Goal: Feedback & Contribution: Contribute content

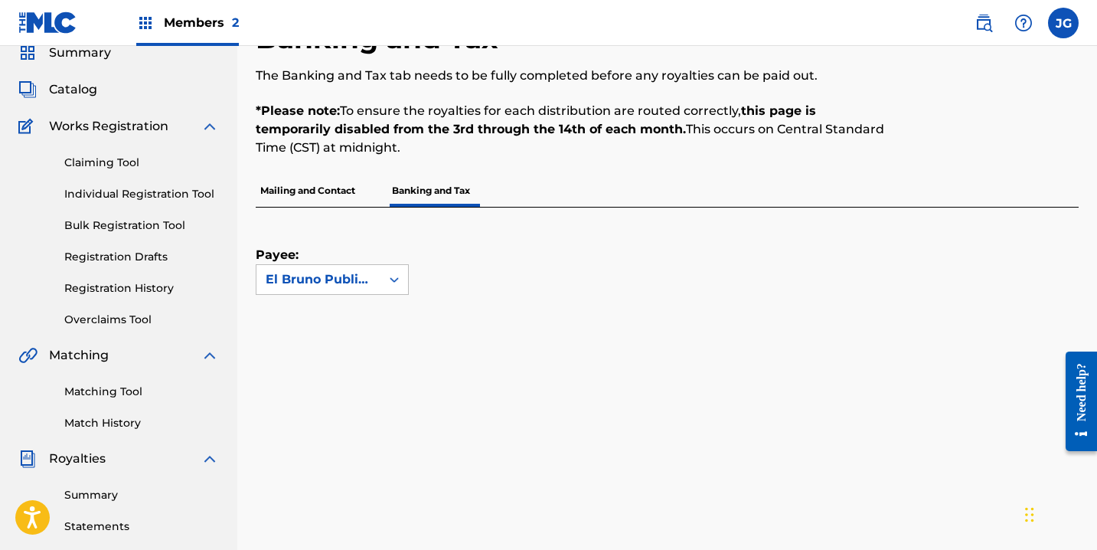
scroll to position [88, 0]
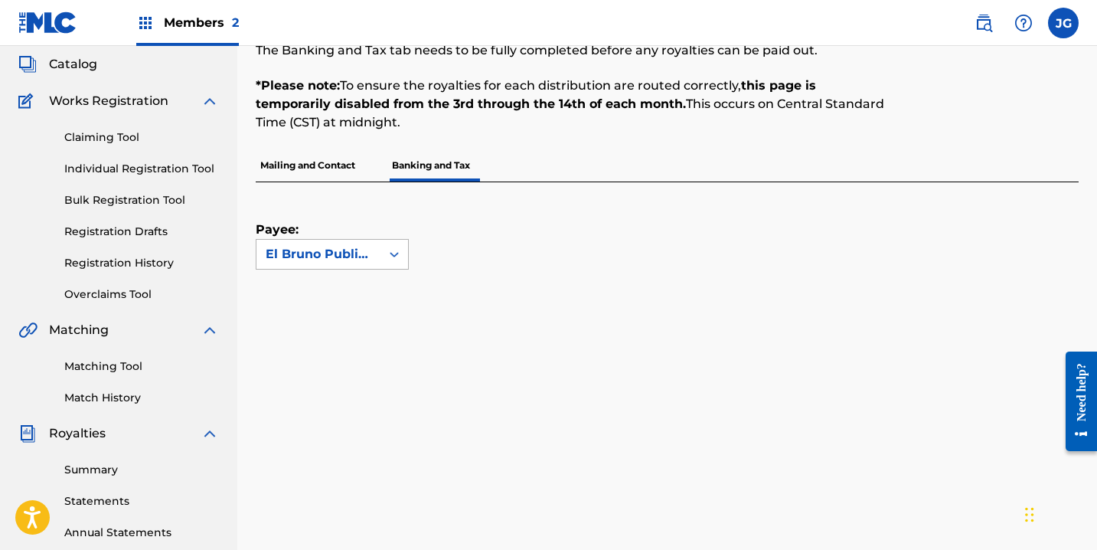
click at [408, 244] on div "El Bruno Publishing" at bounding box center [332, 254] width 153 height 31
click at [557, 234] on div "Payee: Use Up and Down to choose options, press Enter to select the currently f…" at bounding box center [649, 225] width 786 height 87
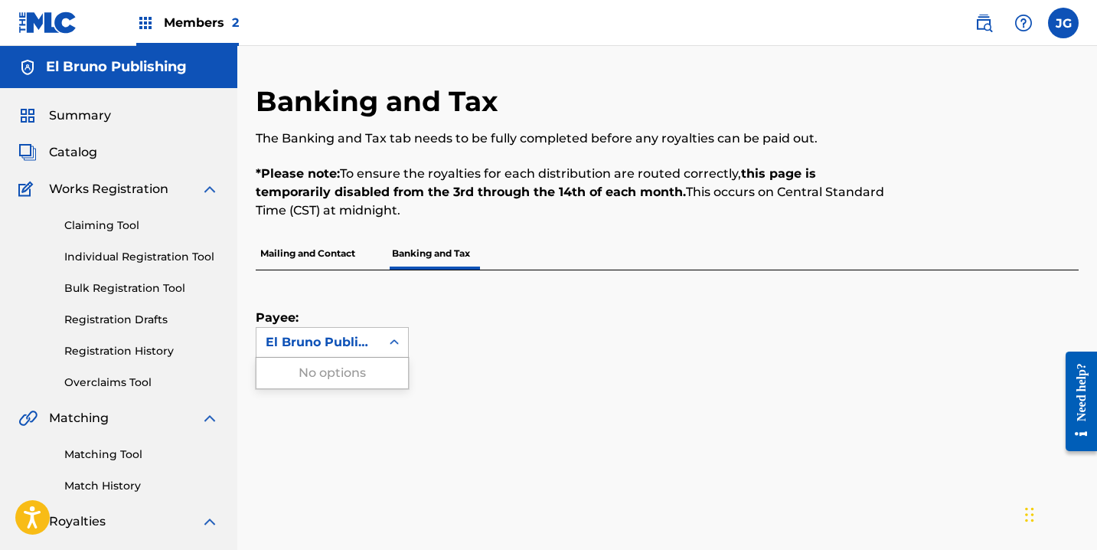
scroll to position [289, 0]
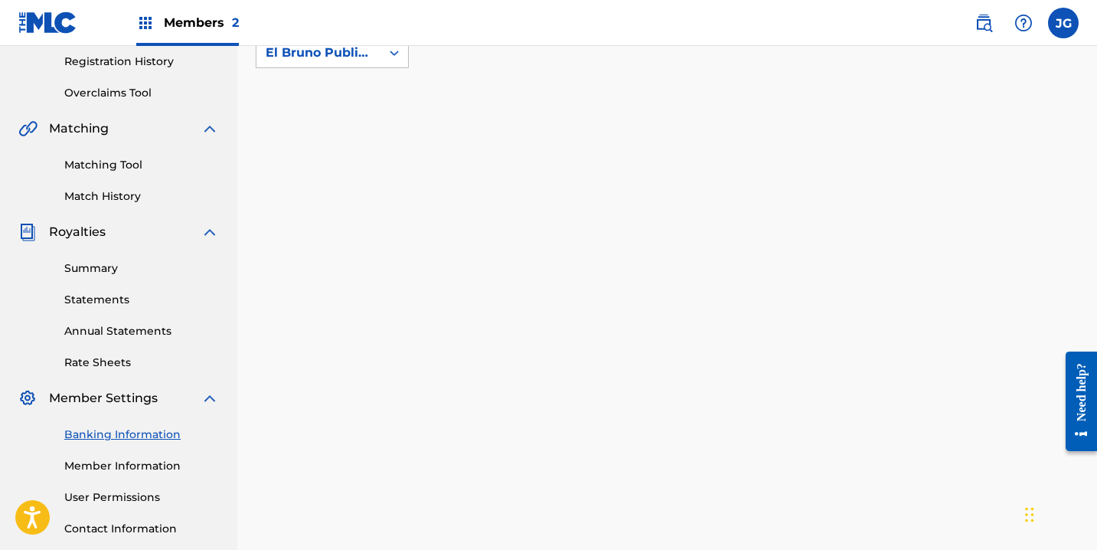
click at [165, 466] on link "Member Information" at bounding box center [141, 466] width 155 height 16
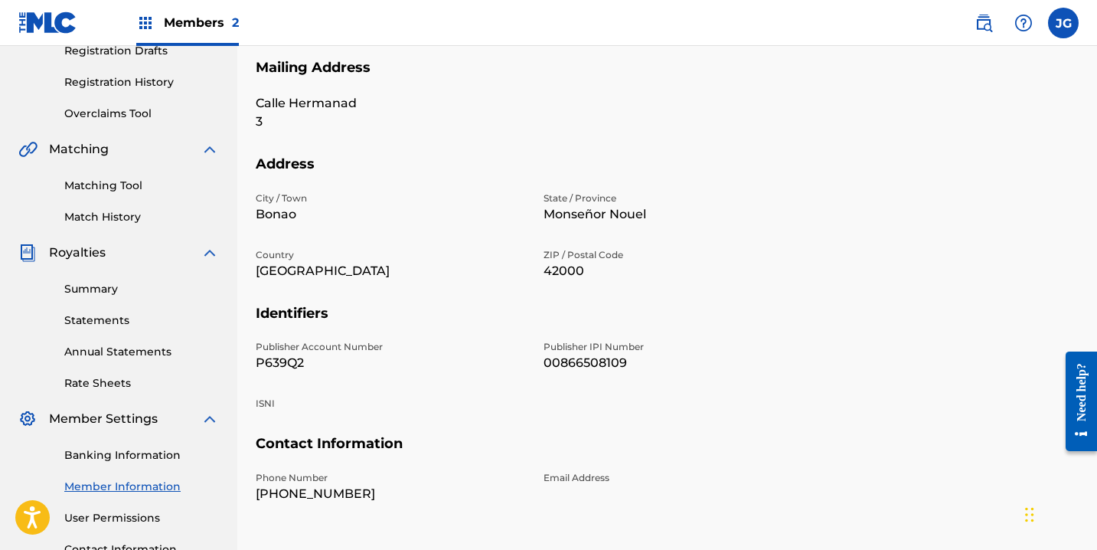
scroll to position [356, 0]
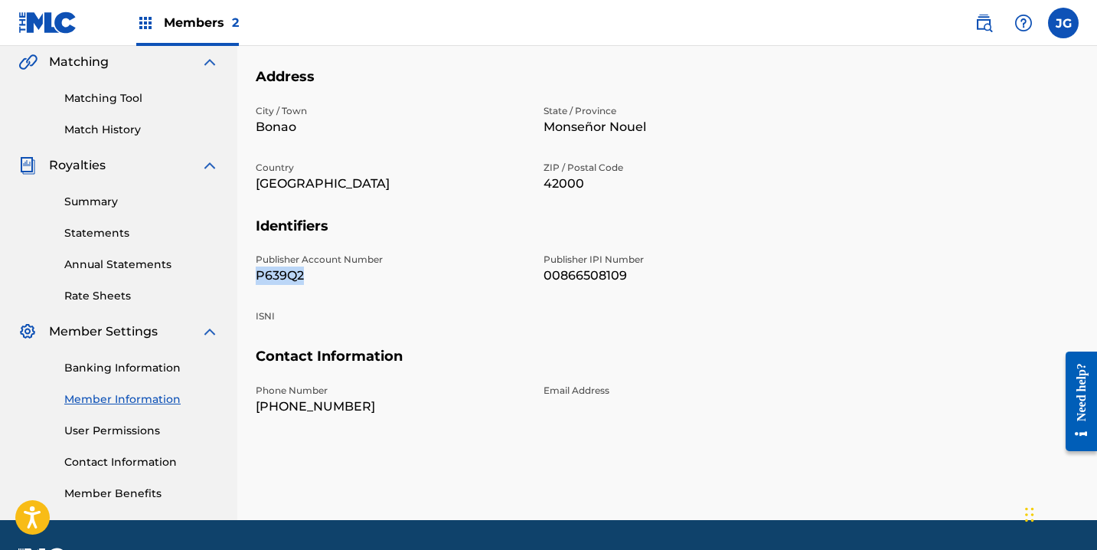
drag, startPoint x: 289, startPoint y: 272, endPoint x: 259, endPoint y: 271, distance: 29.9
click at [259, 271] on p "P639Q2" at bounding box center [390, 275] width 269 height 18
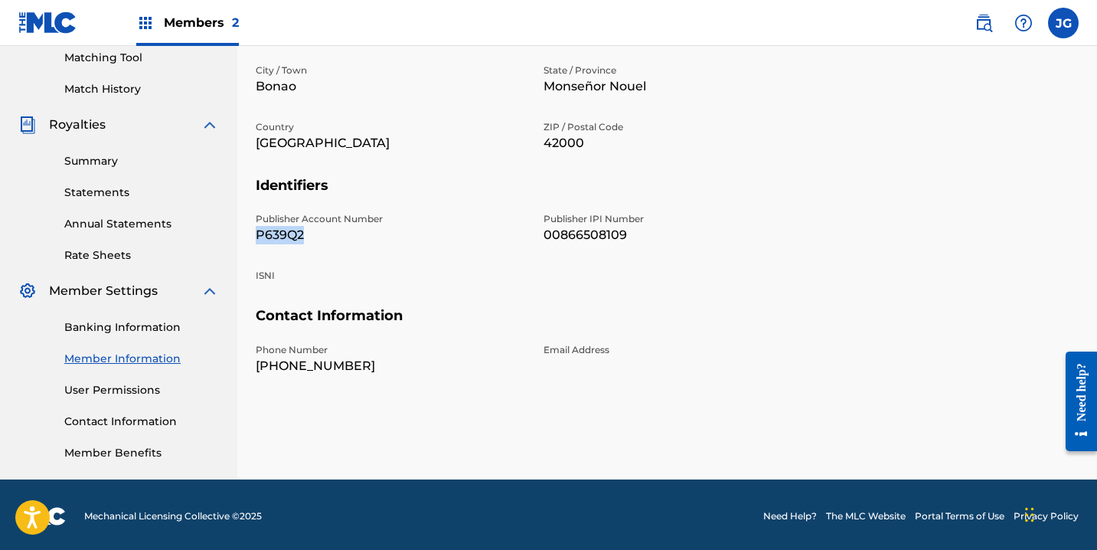
scroll to position [374, 0]
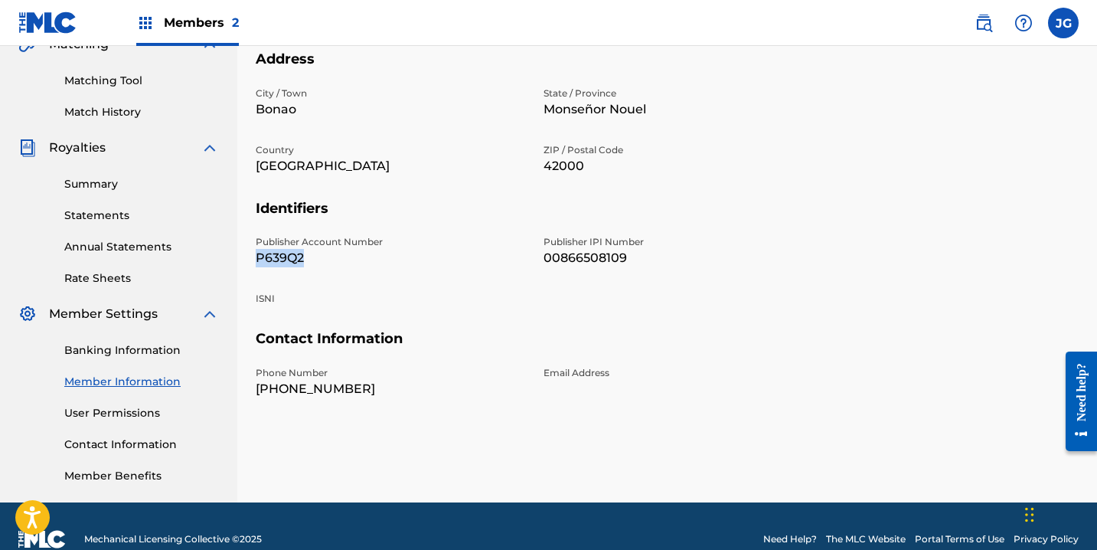
click at [155, 410] on link "User Permissions" at bounding box center [141, 413] width 155 height 16
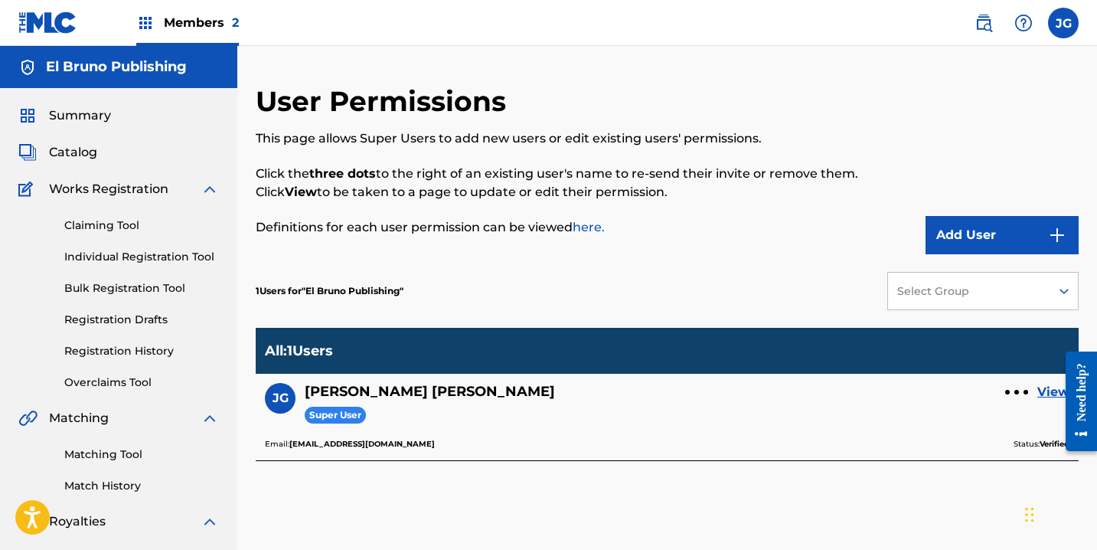
click at [133, 191] on span "Works Registration" at bounding box center [108, 189] width 119 height 18
click at [212, 187] on img at bounding box center [210, 189] width 18 height 18
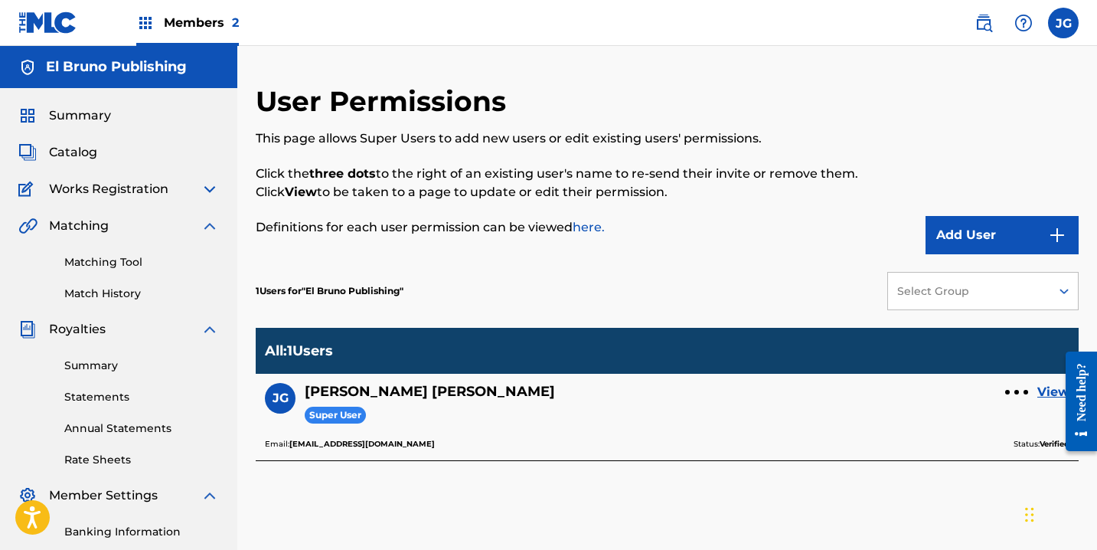
click at [211, 223] on img at bounding box center [210, 226] width 18 height 18
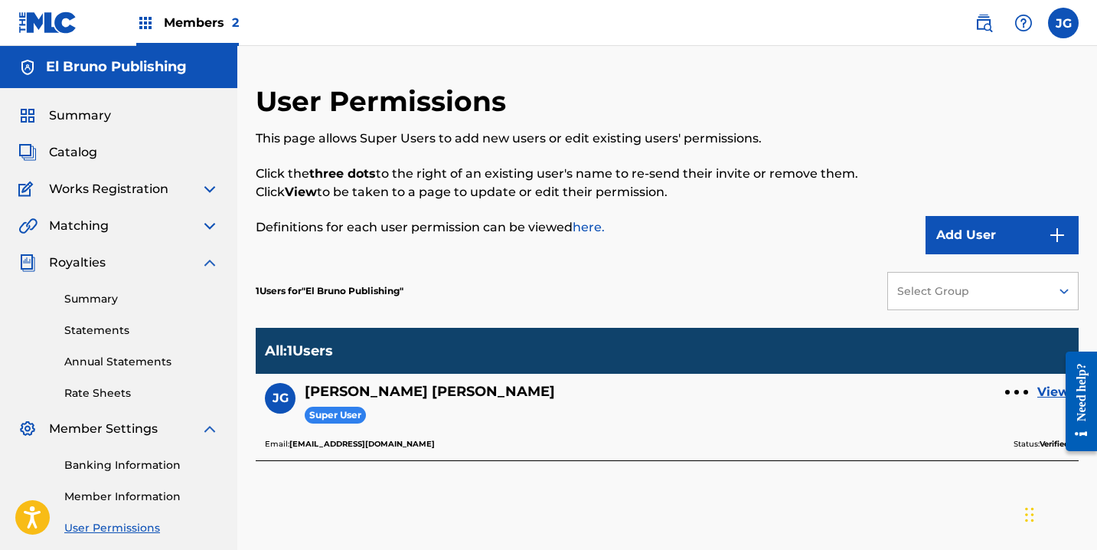
click at [209, 260] on img at bounding box center [210, 262] width 18 height 18
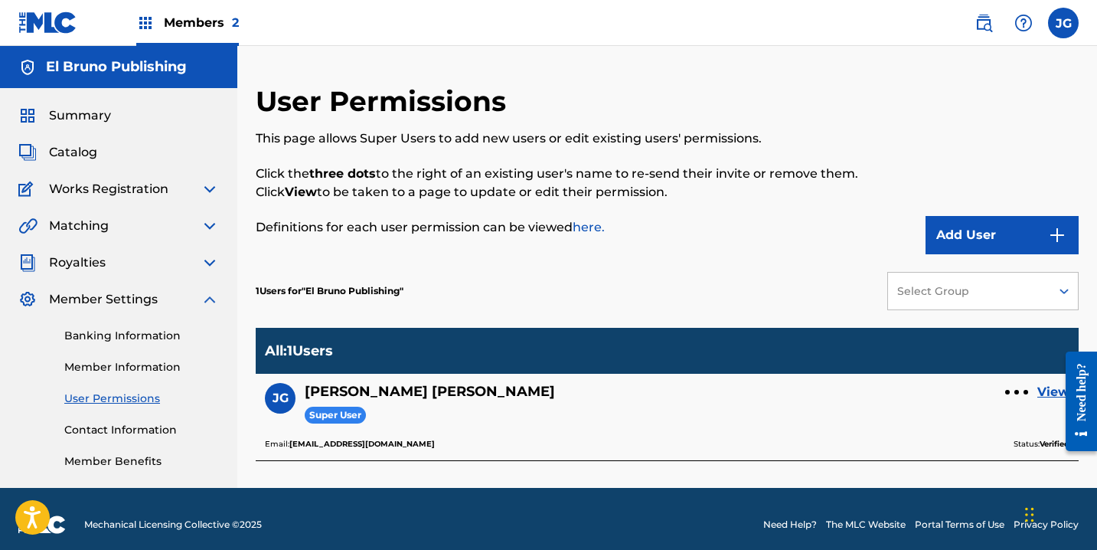
click at [209, 260] on img at bounding box center [210, 262] width 18 height 18
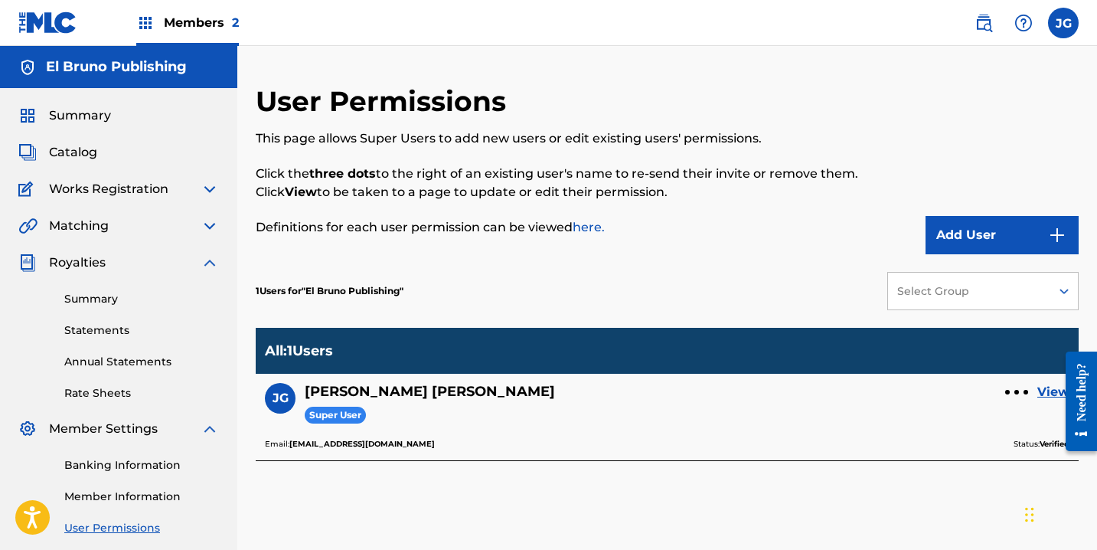
click at [210, 262] on img at bounding box center [210, 262] width 18 height 18
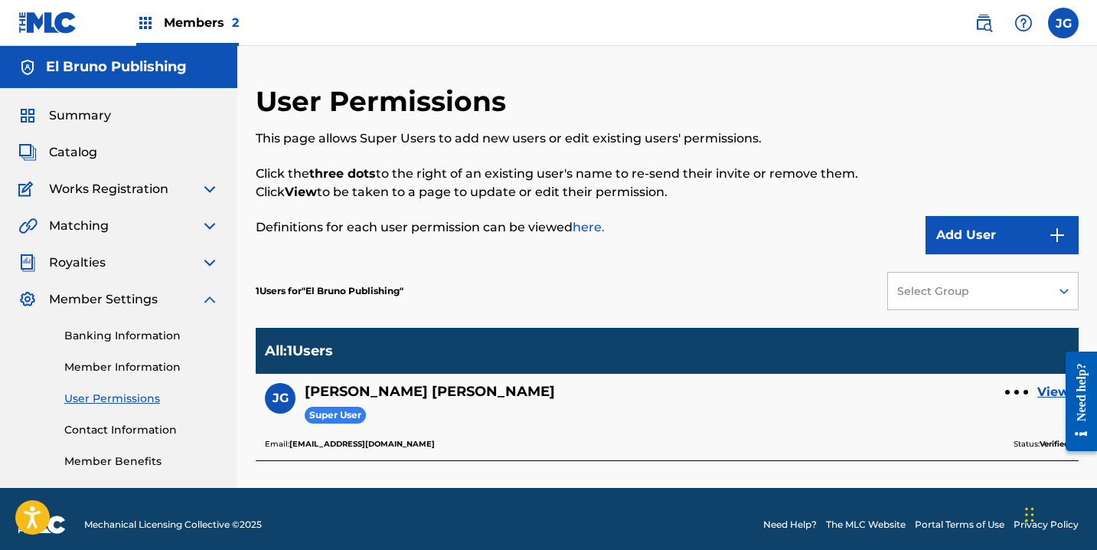
click at [210, 296] on img at bounding box center [210, 299] width 18 height 18
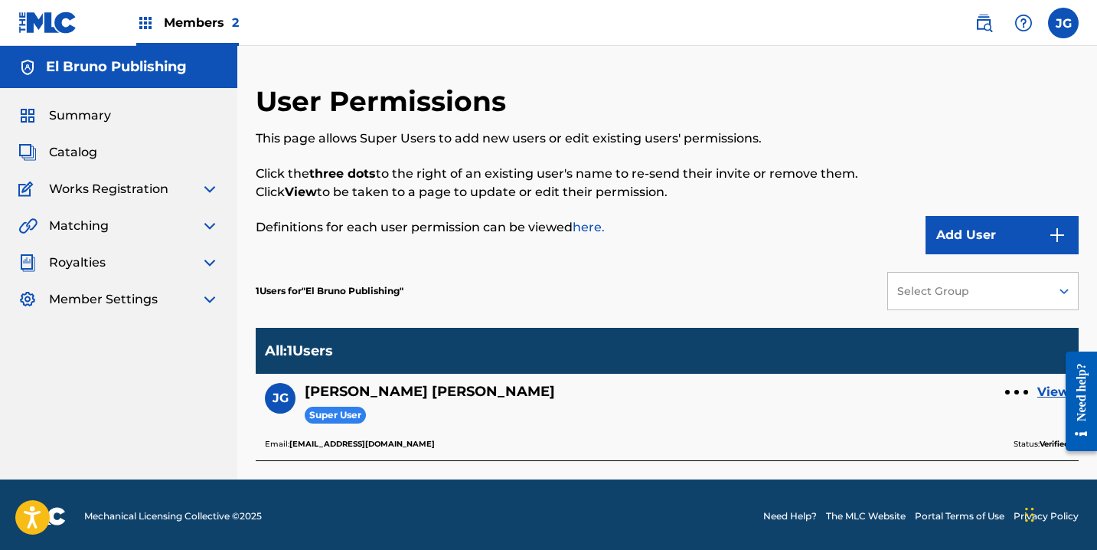
click at [210, 260] on img at bounding box center [210, 262] width 18 height 18
click at [161, 423] on div "Member Settings" at bounding box center [118, 429] width 201 height 18
click at [142, 427] on span "Member Settings" at bounding box center [103, 429] width 109 height 18
click at [210, 427] on img at bounding box center [210, 429] width 18 height 18
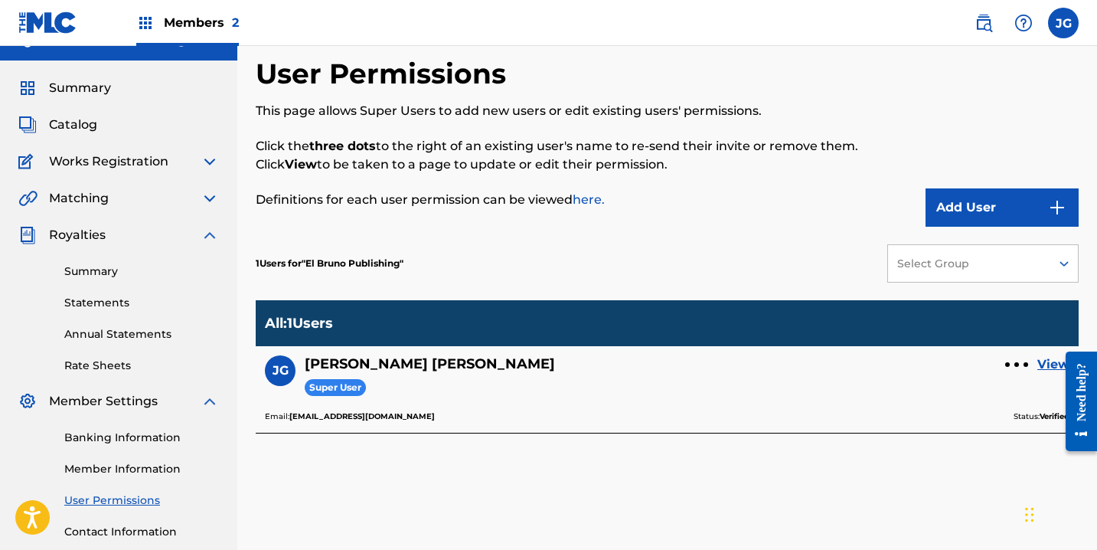
scroll to position [104, 0]
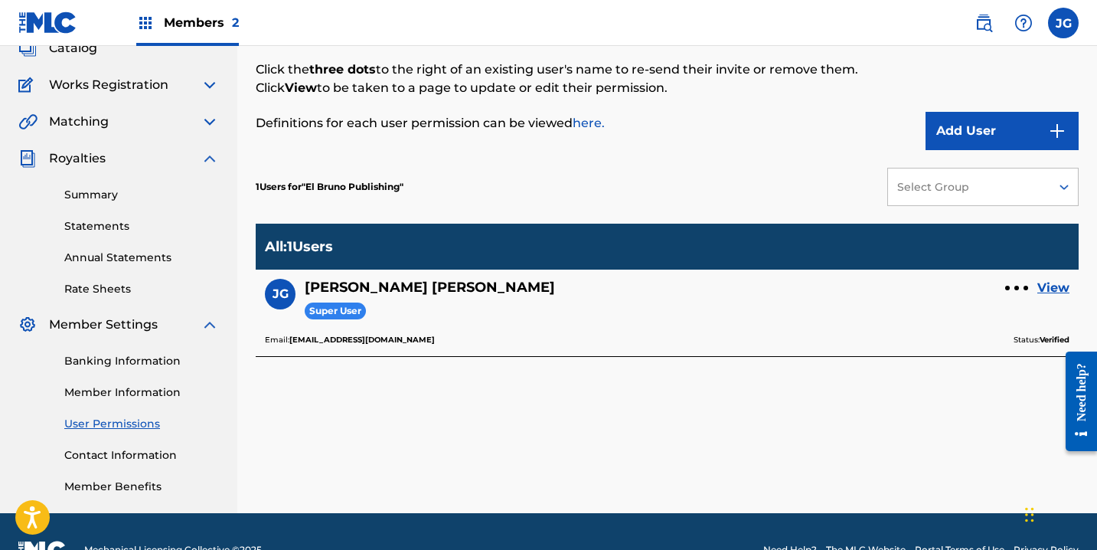
click at [210, 122] on img at bounding box center [210, 122] width 18 height 18
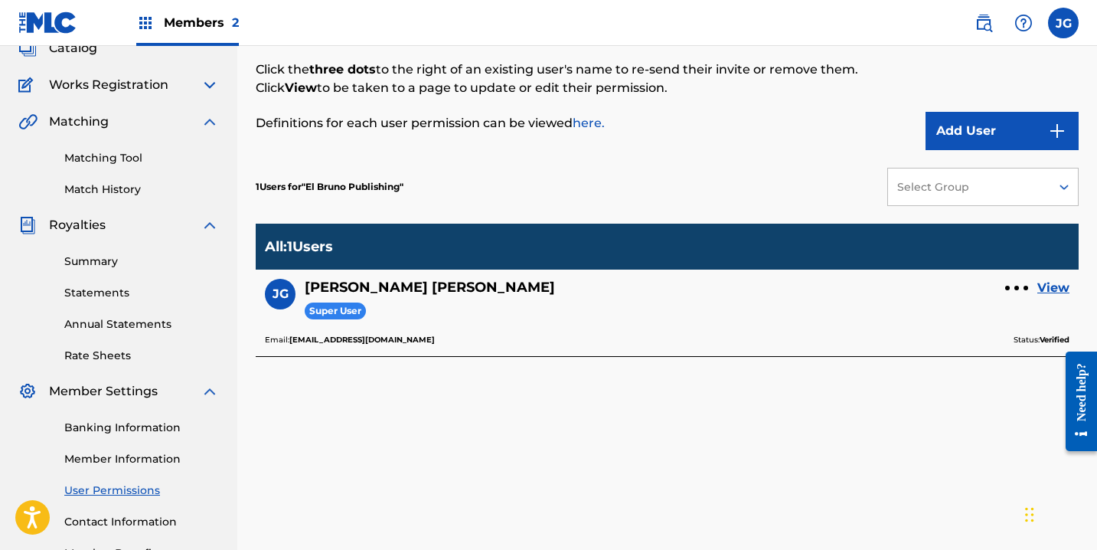
click at [114, 154] on link "Matching Tool" at bounding box center [141, 158] width 155 height 16
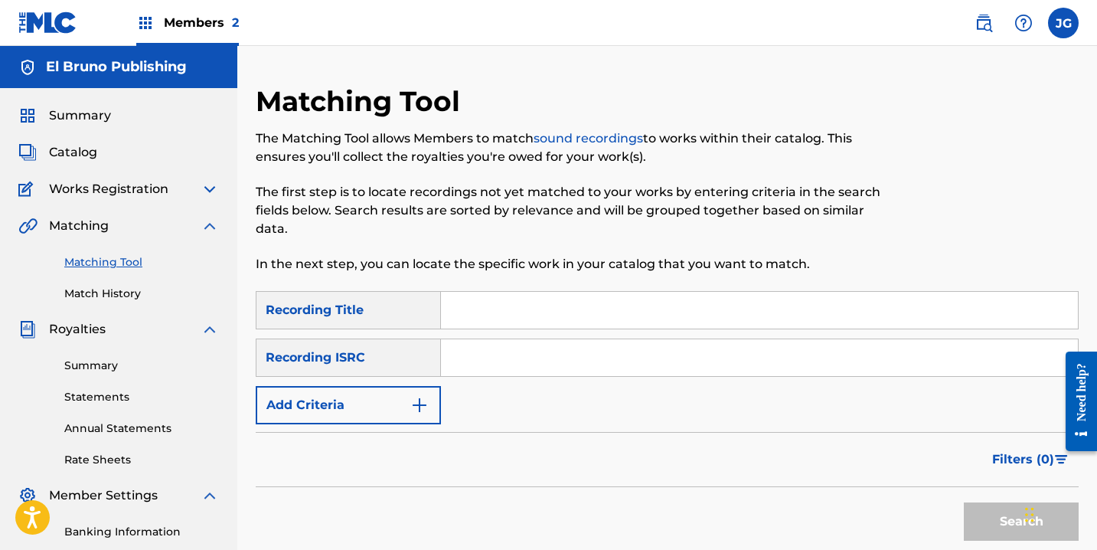
click at [166, 190] on span "Works Registration" at bounding box center [108, 189] width 119 height 18
click at [214, 188] on img at bounding box center [210, 189] width 18 height 18
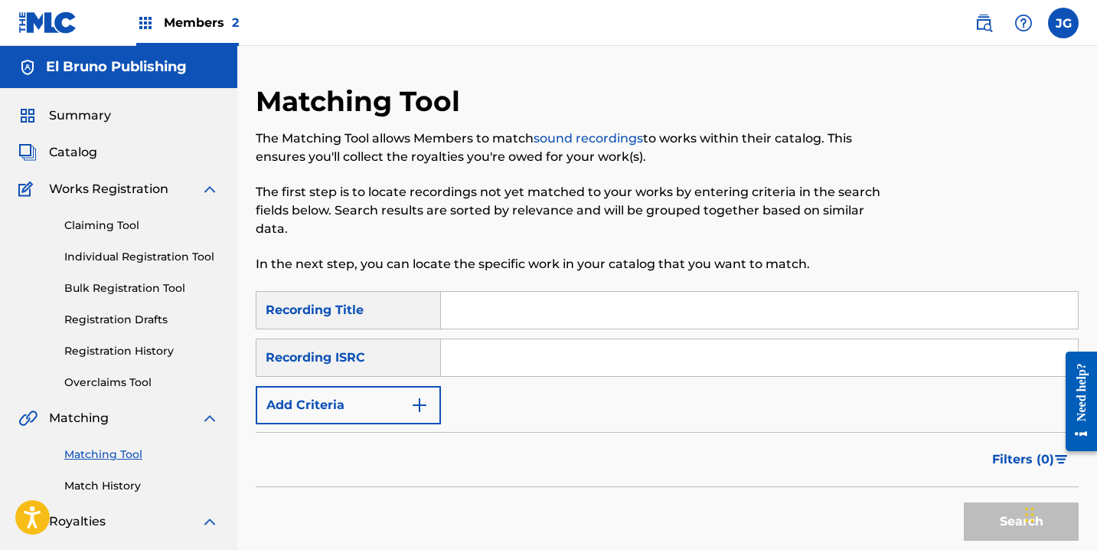
click at [209, 186] on img at bounding box center [210, 189] width 18 height 18
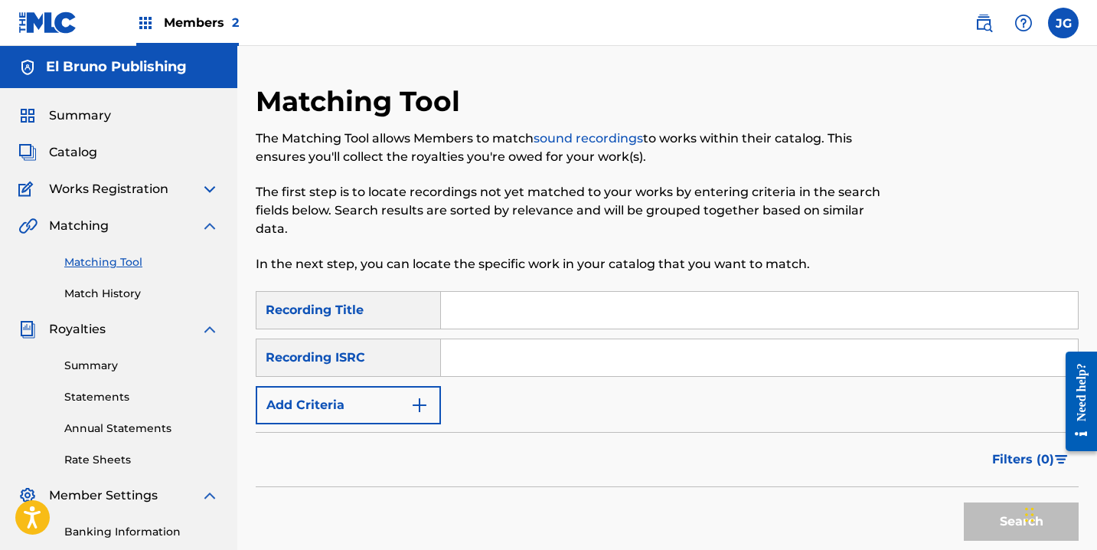
click at [202, 230] on img at bounding box center [210, 226] width 18 height 18
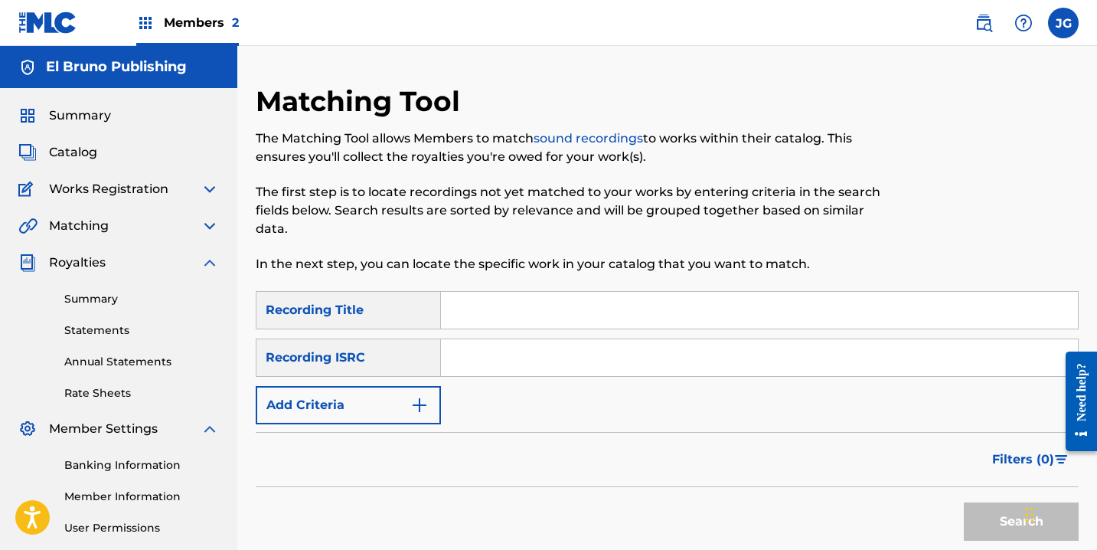
click at [209, 255] on img at bounding box center [210, 262] width 18 height 18
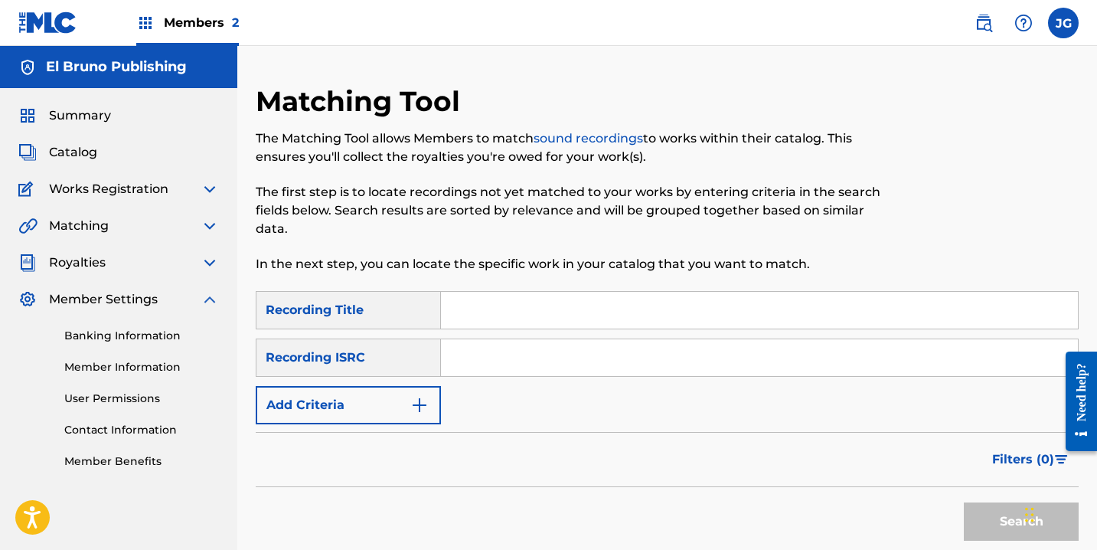
click at [211, 296] on img at bounding box center [210, 299] width 18 height 18
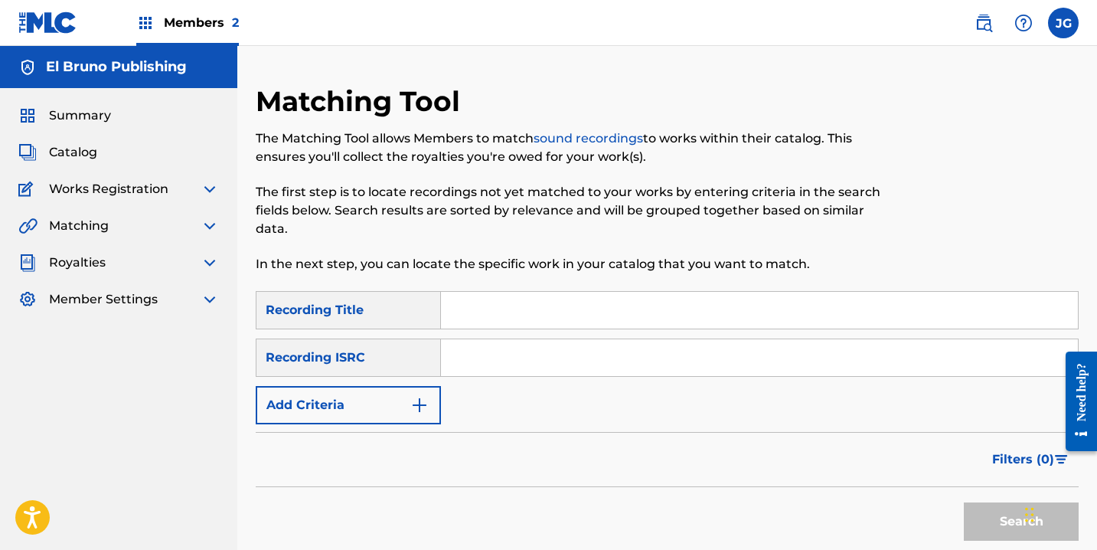
click at [102, 151] on div "Catalog" at bounding box center [118, 152] width 201 height 18
click at [86, 152] on span "Catalog" at bounding box center [73, 152] width 48 height 18
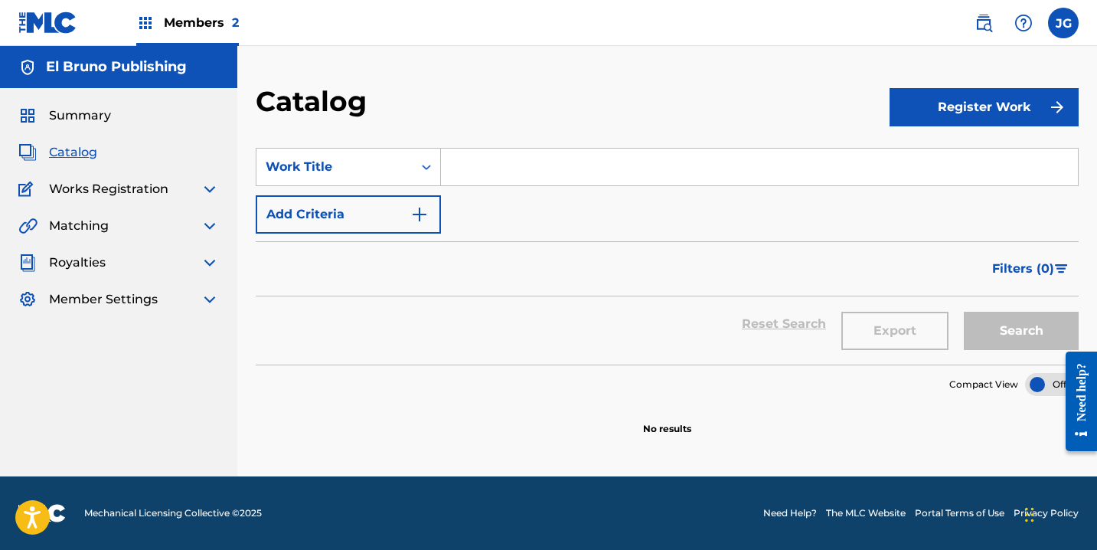
click at [103, 118] on span "Summary" at bounding box center [80, 115] width 62 height 18
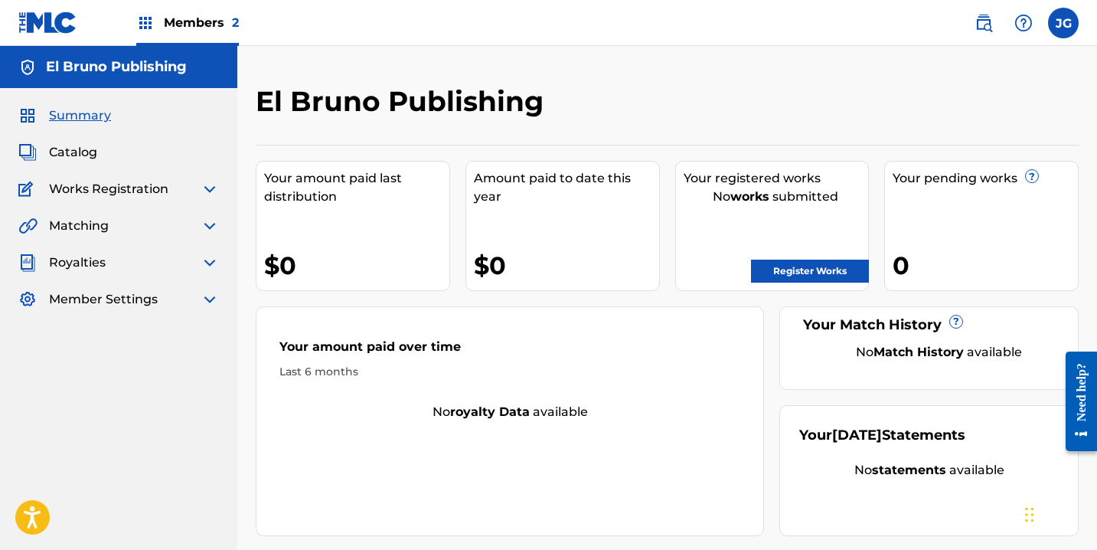
click at [209, 187] on img at bounding box center [210, 189] width 18 height 18
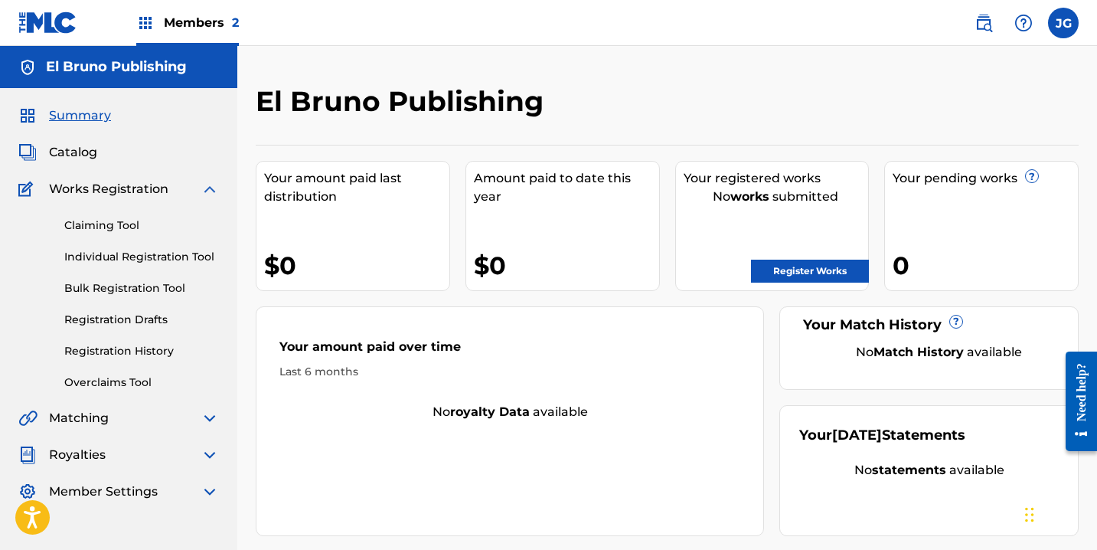
click at [155, 322] on link "Registration Drafts" at bounding box center [141, 320] width 155 height 16
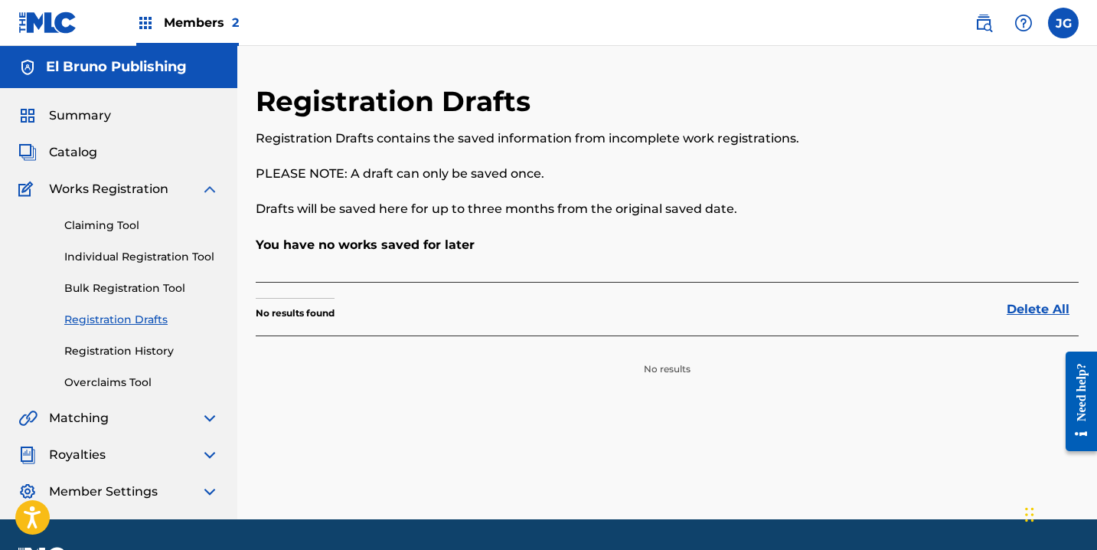
click at [153, 352] on link "Registration History" at bounding box center [141, 351] width 155 height 16
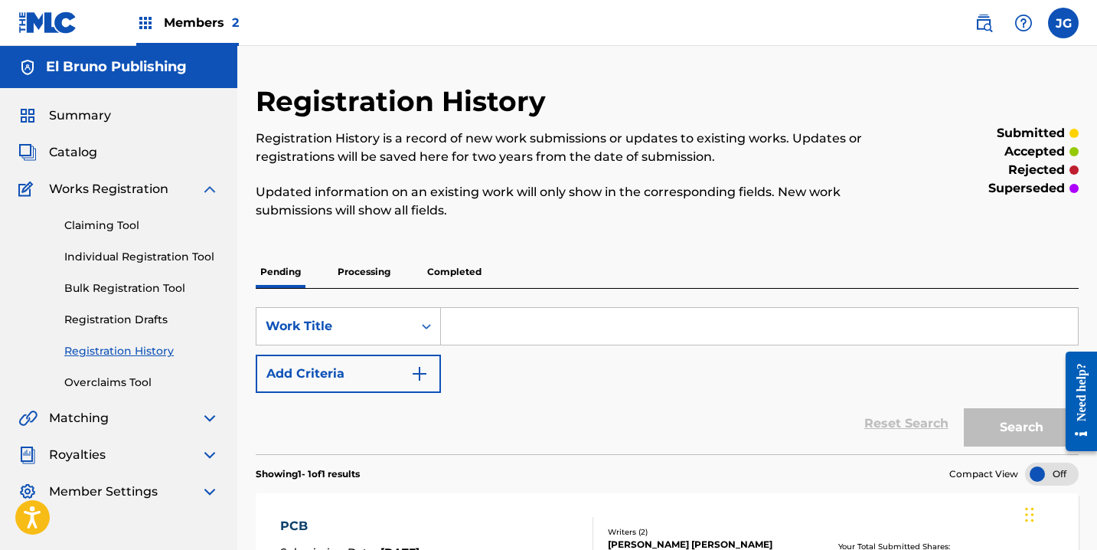
click at [211, 191] on img at bounding box center [210, 189] width 18 height 18
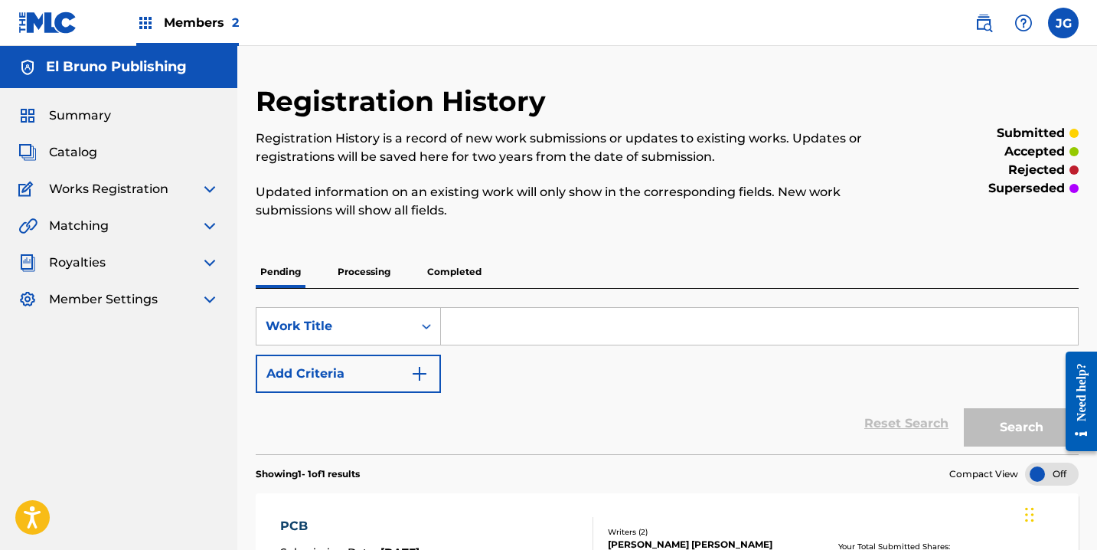
click at [73, 152] on span "Catalog" at bounding box center [73, 152] width 48 height 18
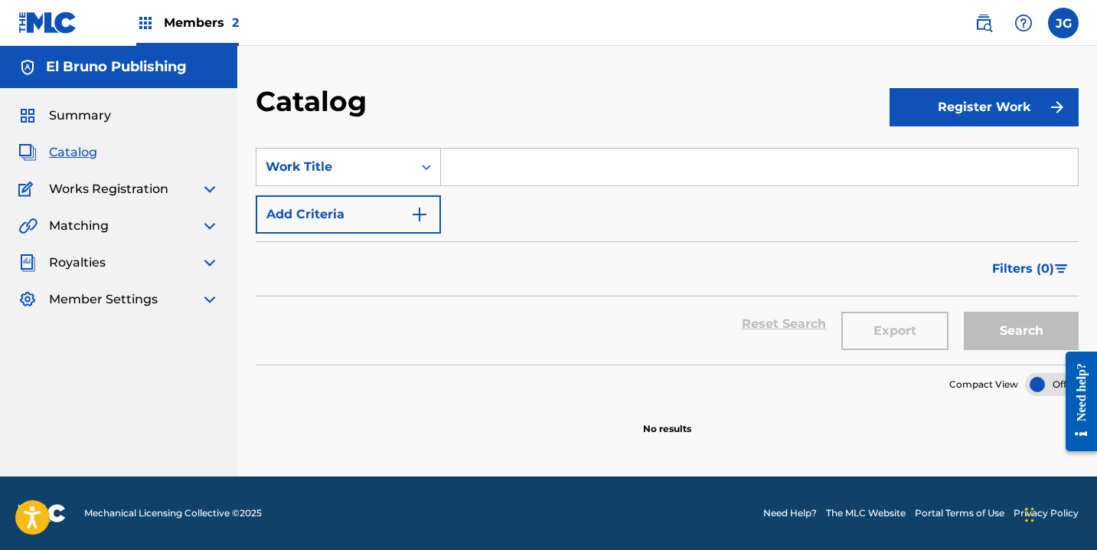
click at [939, 114] on button "Register Work" at bounding box center [984, 107] width 189 height 38
click at [934, 160] on link "Individual" at bounding box center [984, 157] width 189 height 37
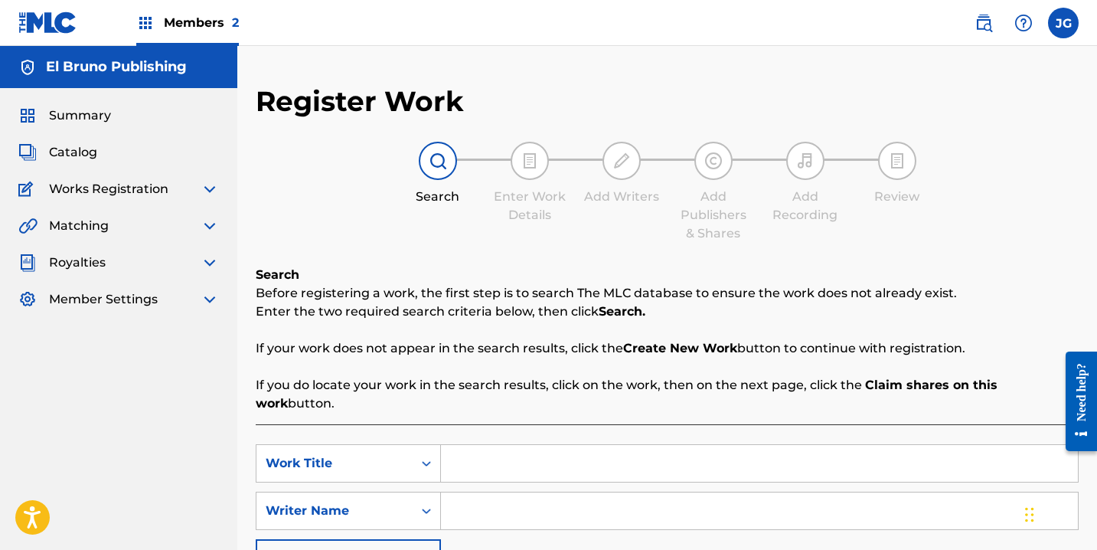
click at [544, 445] on input "Search Form" at bounding box center [759, 463] width 637 height 37
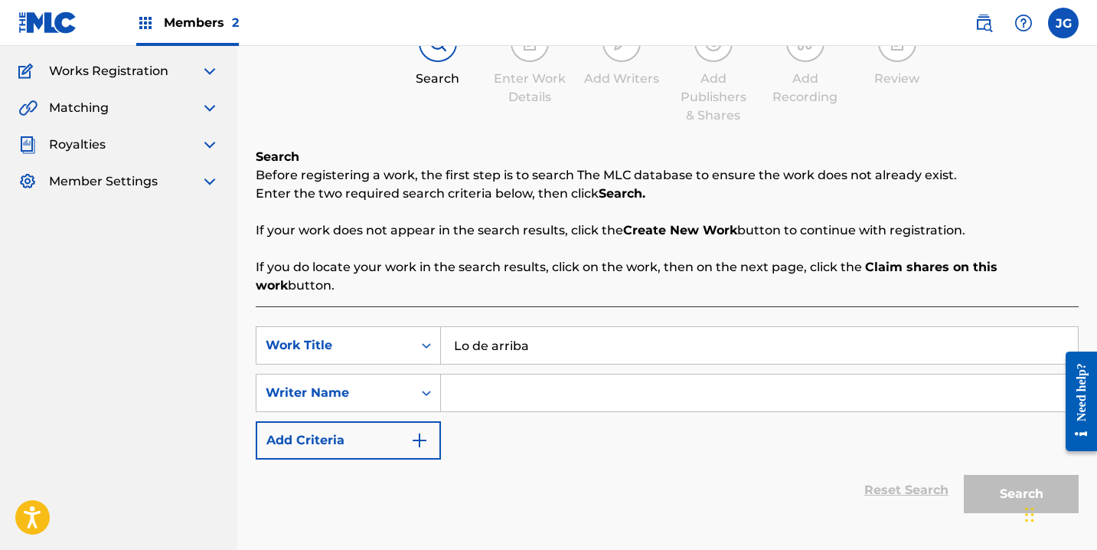
type input "Lo de arriba"
click at [850, 438] on div "SearchWithCriteriaad1909bf-23bb-4dac-b213-b89d242c8fc0 Work Title Lo de arriba …" at bounding box center [667, 392] width 823 height 133
click at [375, 384] on div "Writer Name" at bounding box center [335, 393] width 138 height 18
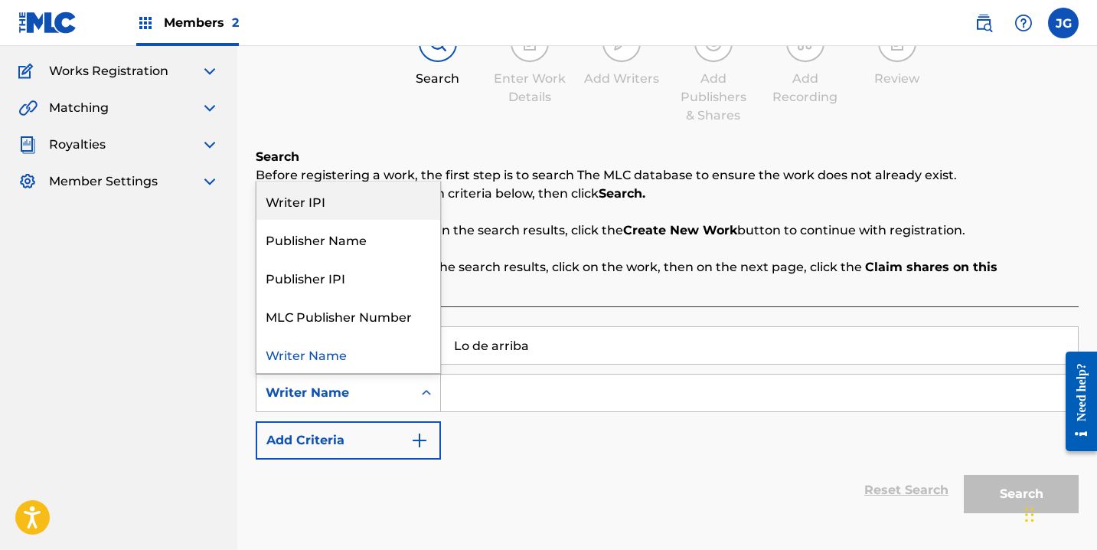
click at [338, 193] on div "Writer IPI" at bounding box center [348, 200] width 184 height 38
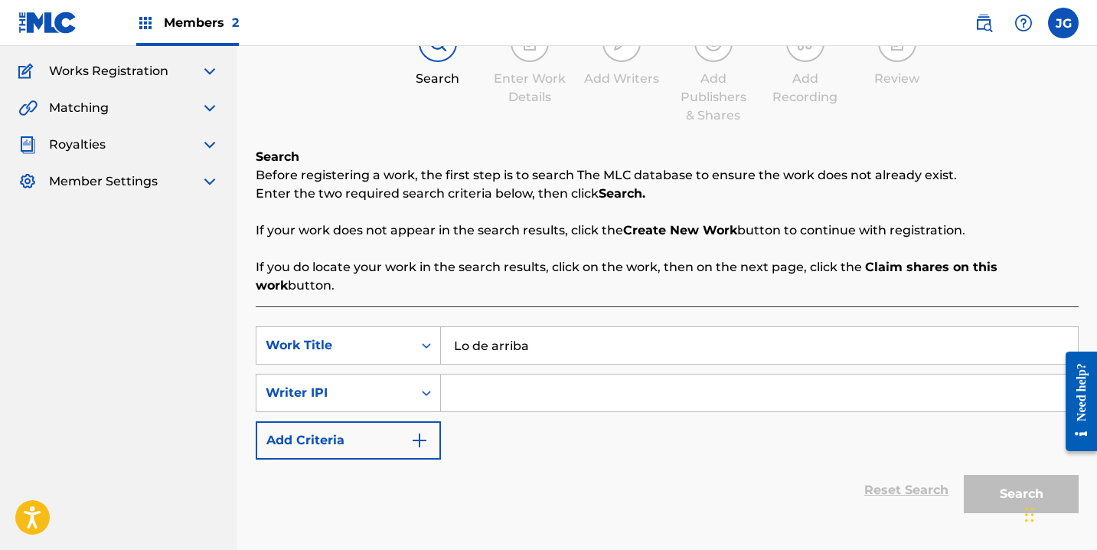
click at [533, 374] on input "Search Form" at bounding box center [759, 392] width 637 height 37
paste input "00617871034"
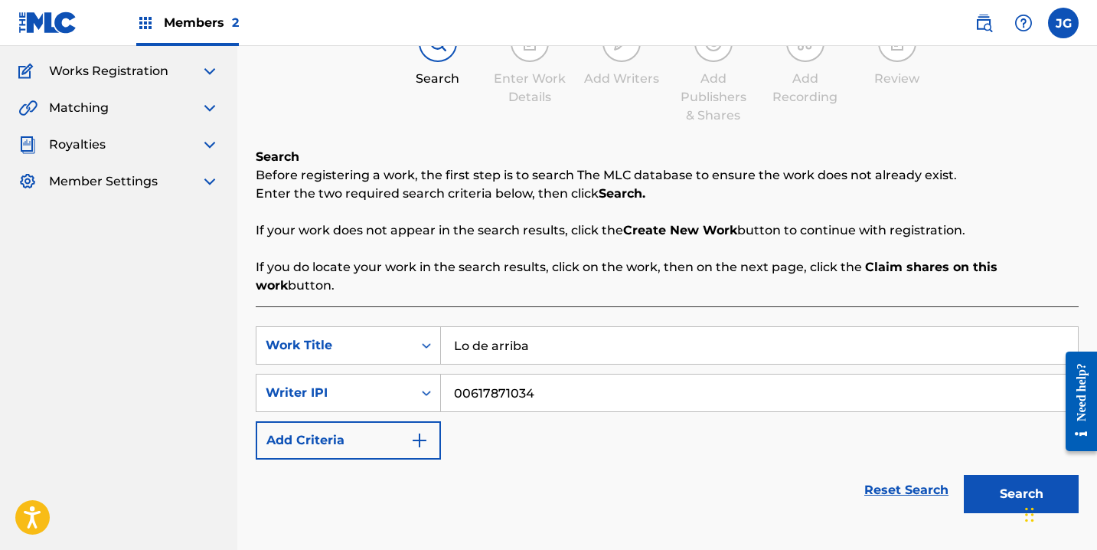
type input "00617871034"
click at [1020, 475] on button "Search" at bounding box center [1021, 494] width 115 height 38
click at [999, 475] on button "Search" at bounding box center [1021, 494] width 115 height 38
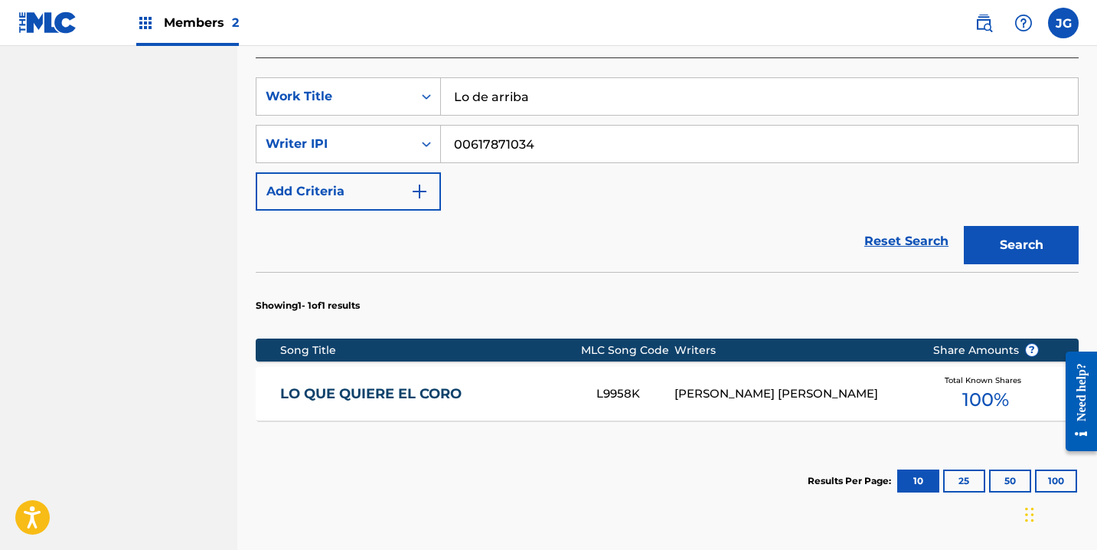
scroll to position [480, 0]
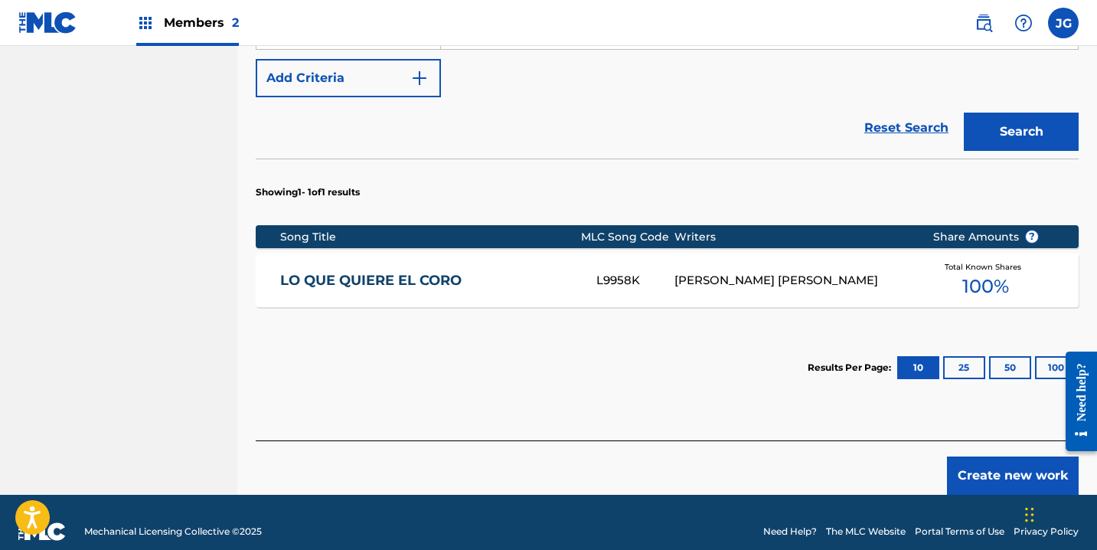
click at [994, 456] on button "Create new work" at bounding box center [1013, 475] width 132 height 38
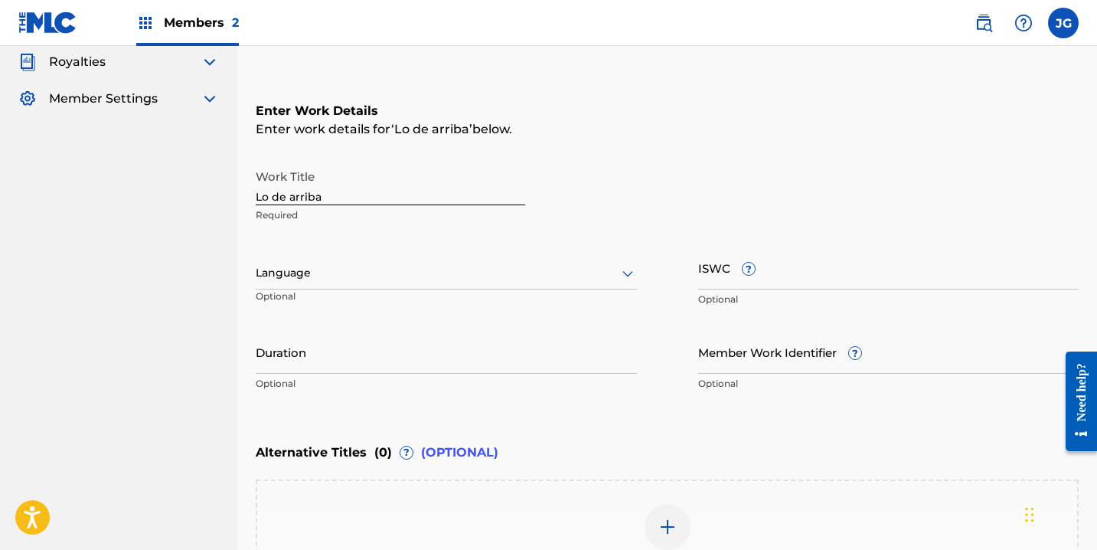
scroll to position [142, 0]
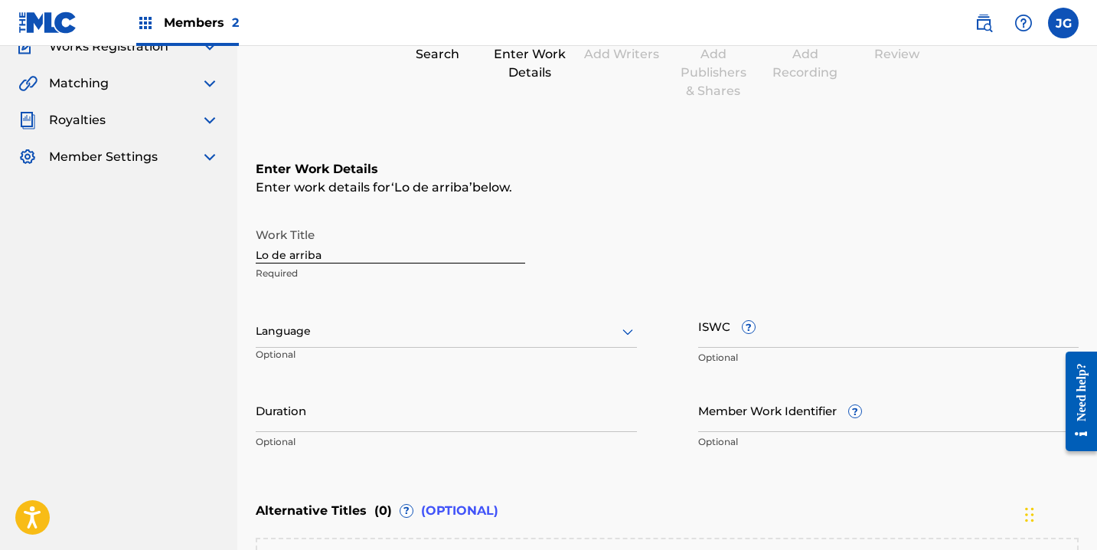
click at [741, 340] on input "ISWC ?" at bounding box center [888, 326] width 381 height 44
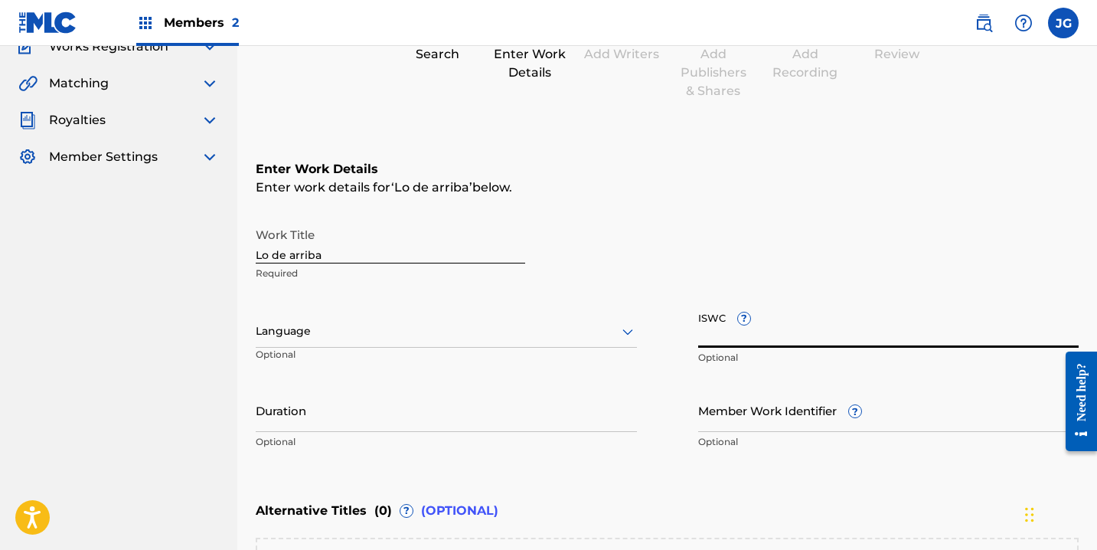
paste input "T-332.252.287-8"
type input "T-332.252.287-8"
click at [495, 335] on div at bounding box center [446, 331] width 381 height 19
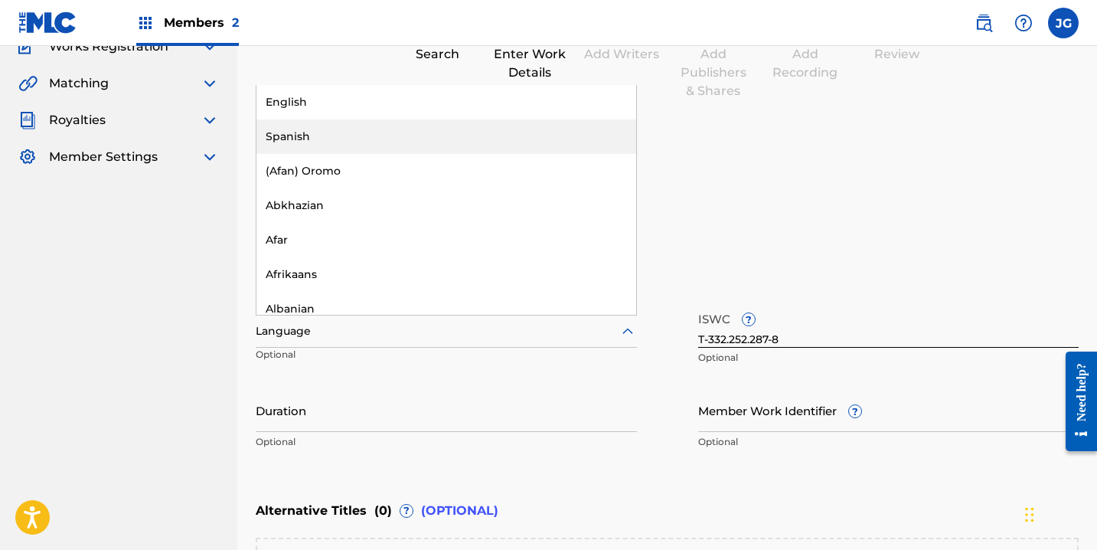
click at [488, 137] on div "Spanish" at bounding box center [446, 136] width 380 height 34
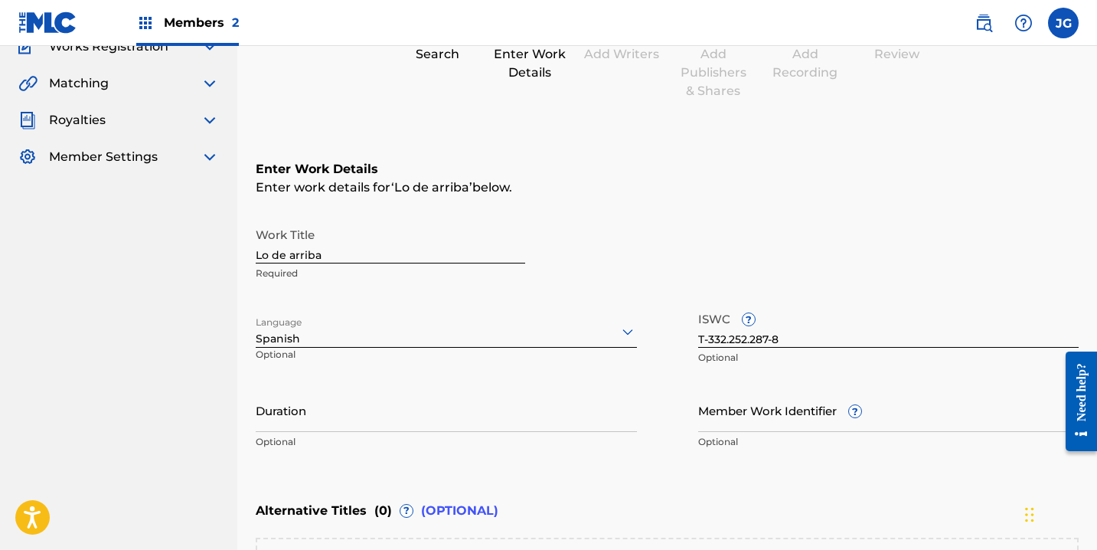
click at [382, 420] on input "Duration" at bounding box center [446, 410] width 381 height 44
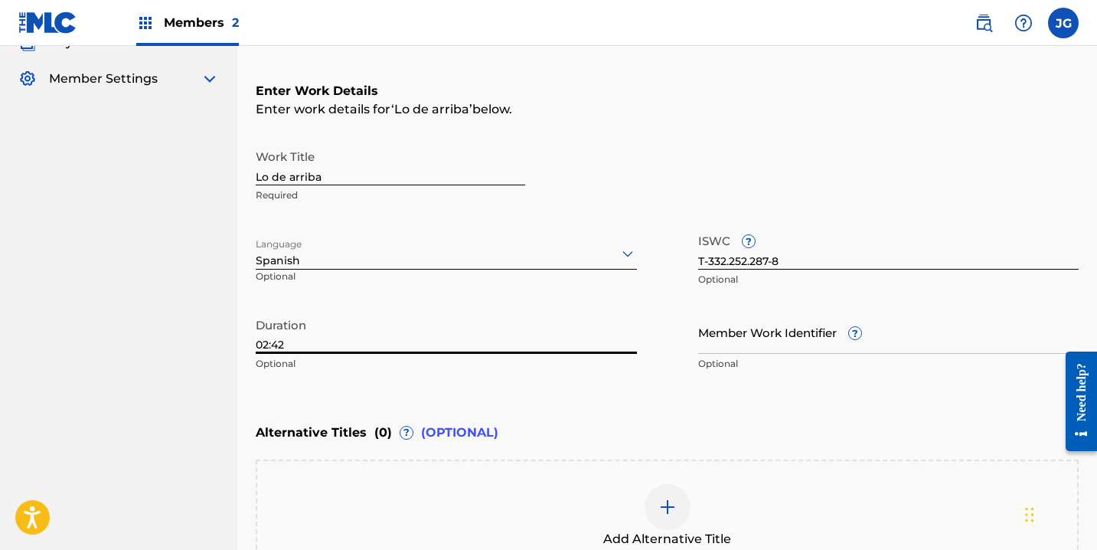
scroll to position [0, 0]
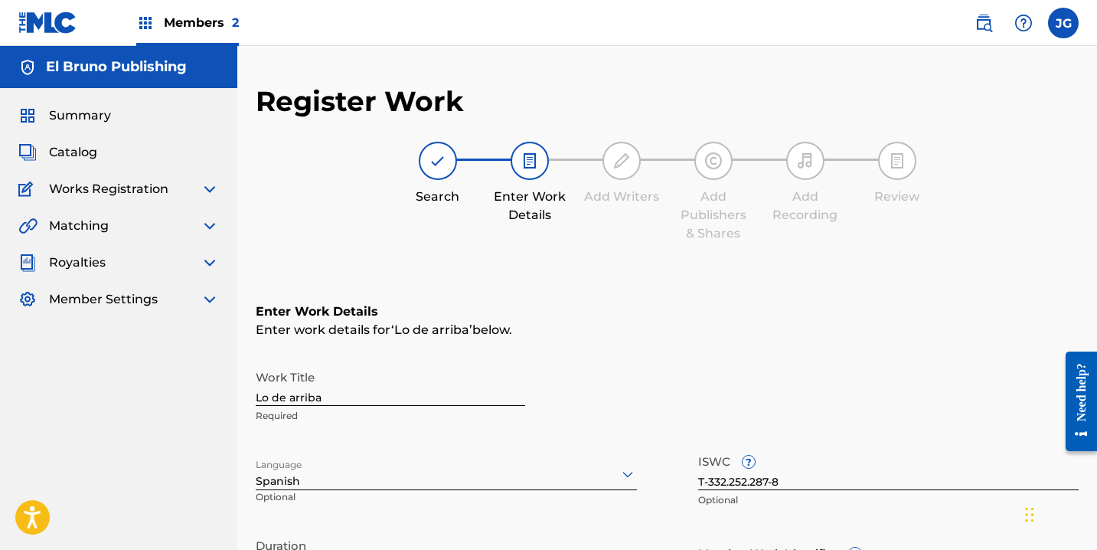
type input "02:42"
click at [210, 301] on img at bounding box center [210, 299] width 18 height 18
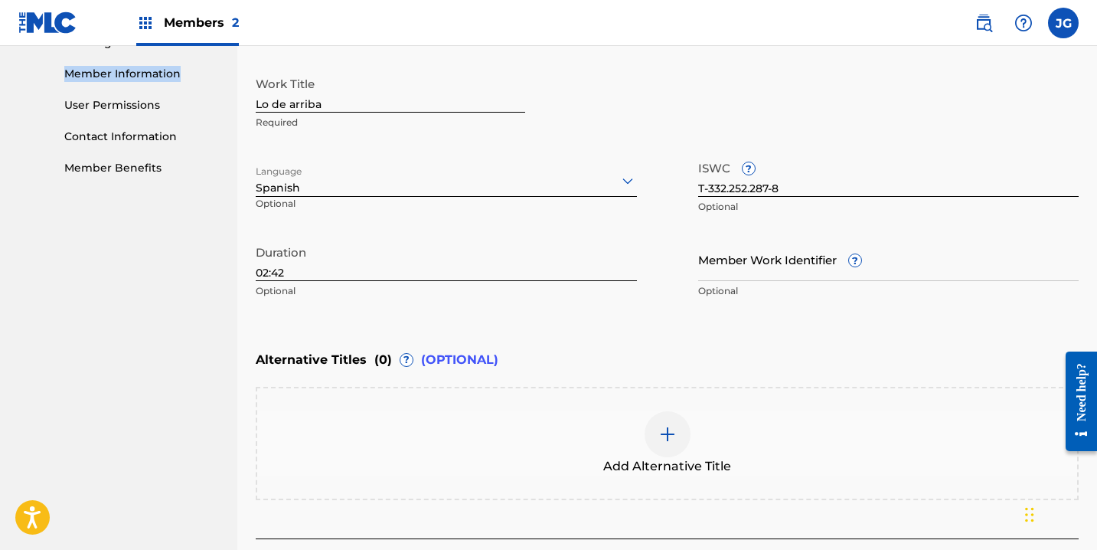
scroll to position [410, 0]
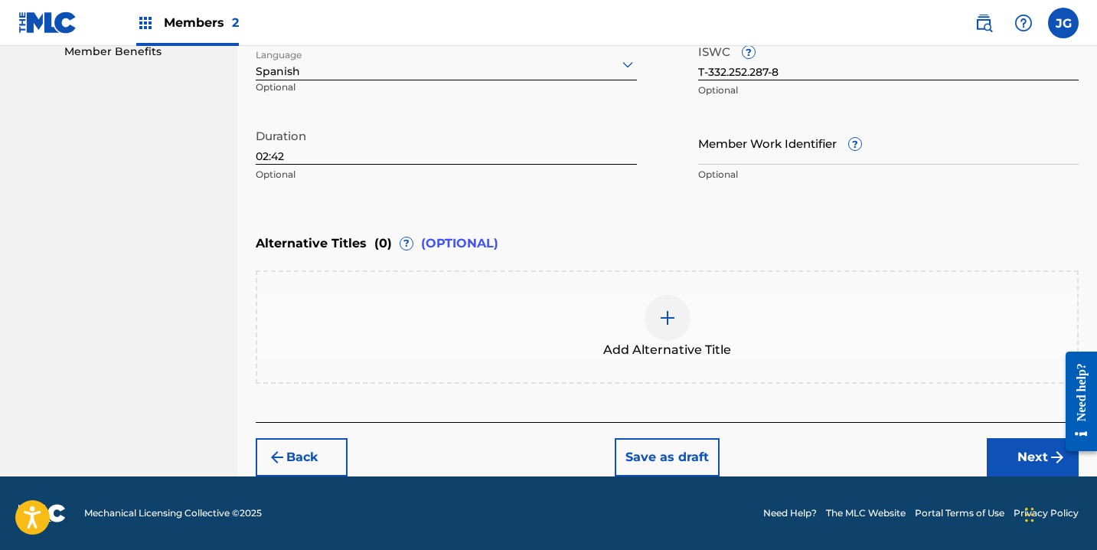
click at [1008, 452] on button "Next" at bounding box center [1033, 457] width 92 height 38
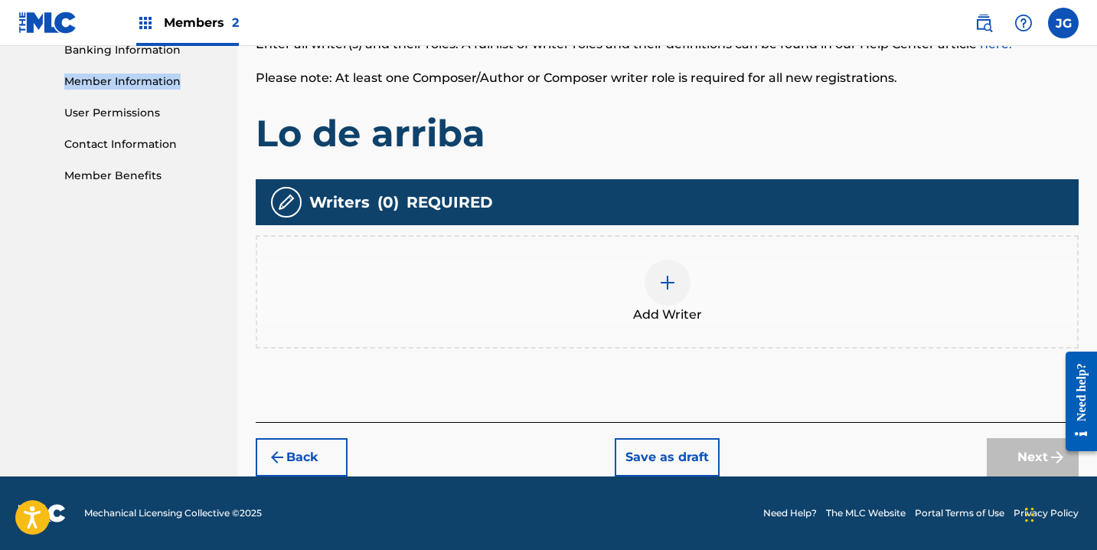
scroll to position [286, 0]
click at [684, 278] on div at bounding box center [668, 283] width 46 height 46
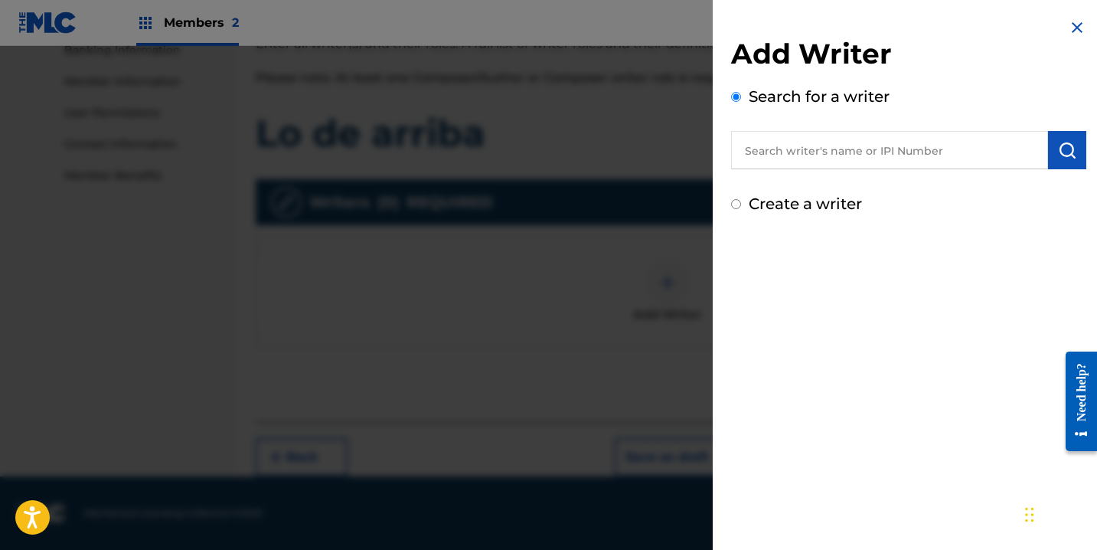
click at [841, 152] on input "text" at bounding box center [889, 150] width 317 height 38
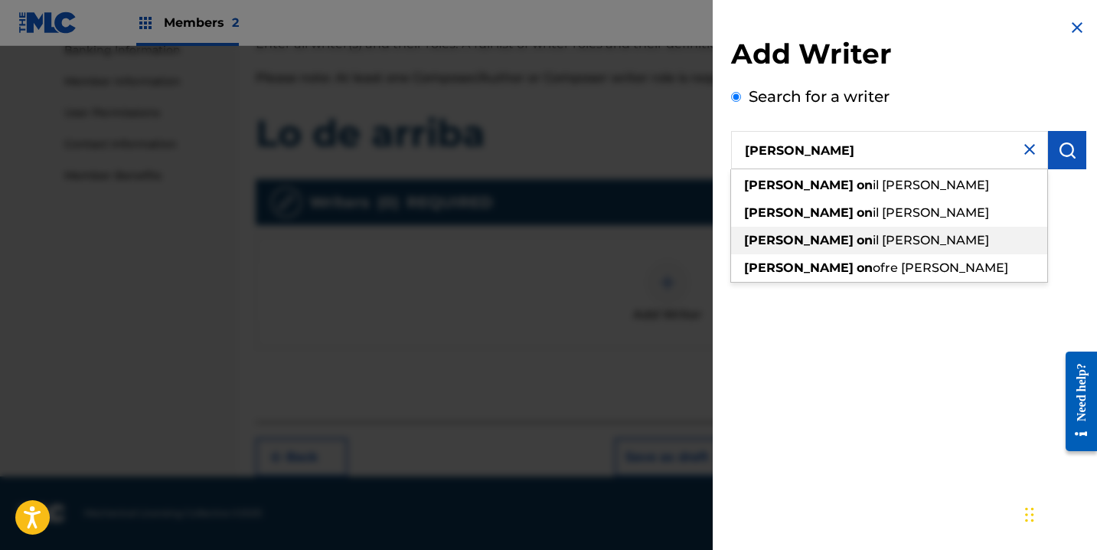
click at [873, 244] on span "il gutierrez ledesma" at bounding box center [931, 240] width 116 height 15
type input "joan onil gutierrez ledesma"
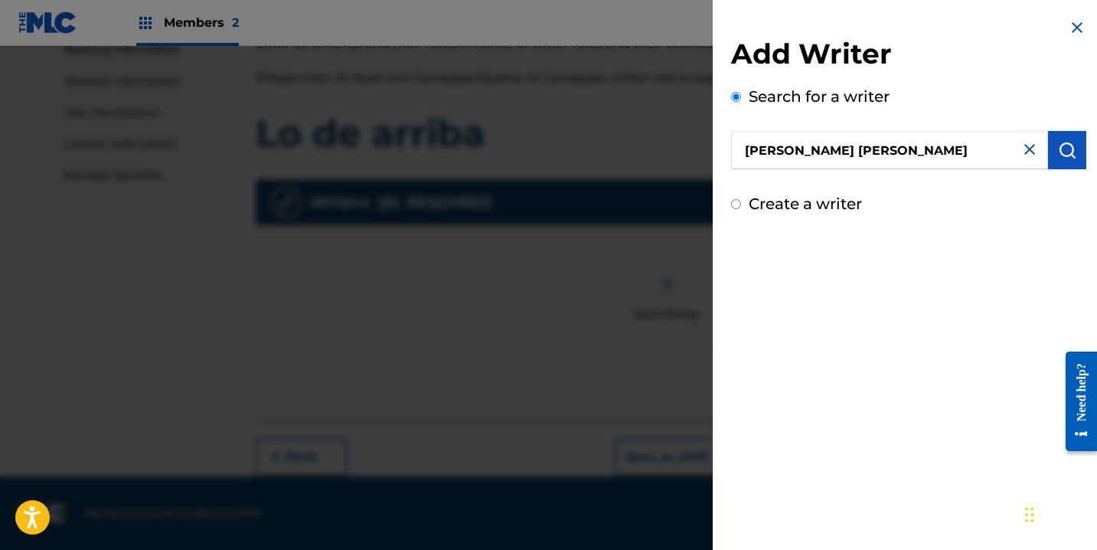
click at [1020, 150] on img at bounding box center [1029, 149] width 18 height 18
click at [944, 150] on input "text" at bounding box center [889, 150] width 317 height 38
paste input "00617871034"
type input "00617871034"
click at [1063, 150] on img "submit" at bounding box center [1067, 150] width 18 height 18
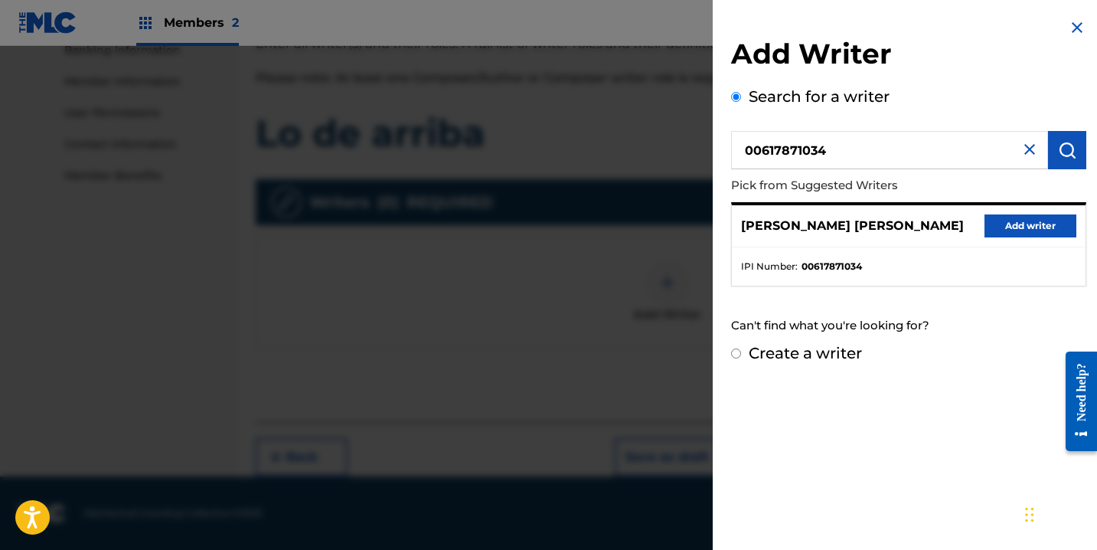
click at [1020, 227] on button "Add writer" at bounding box center [1031, 225] width 92 height 23
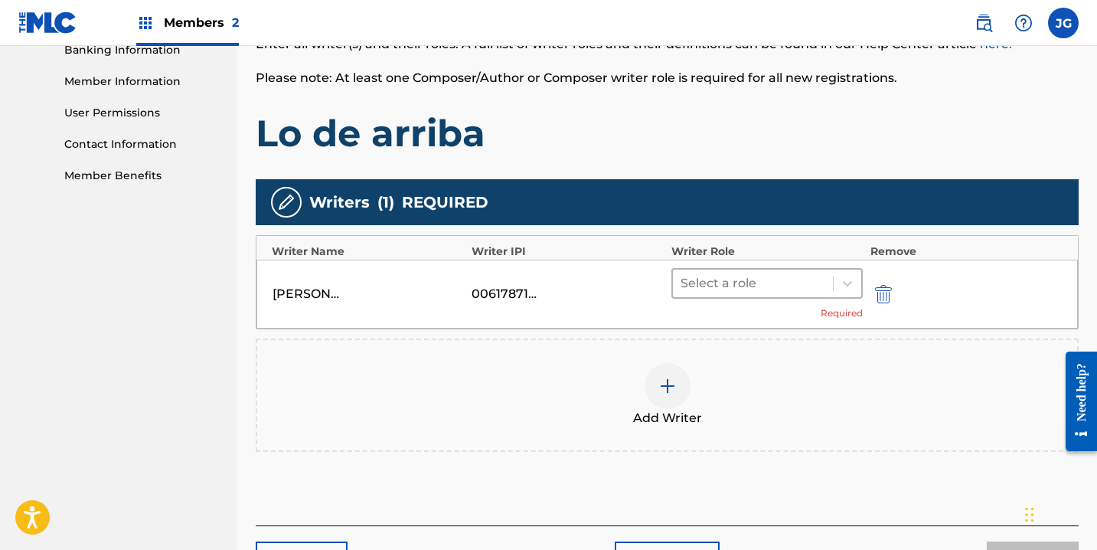
click at [759, 287] on div at bounding box center [753, 283] width 145 height 21
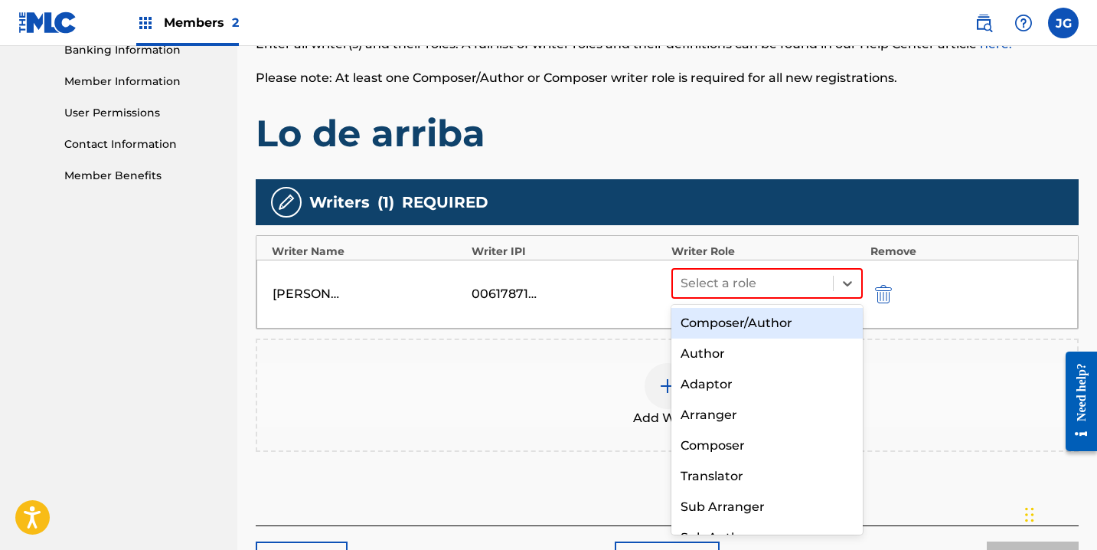
click at [754, 326] on div "Composer/Author" at bounding box center [766, 323] width 191 height 31
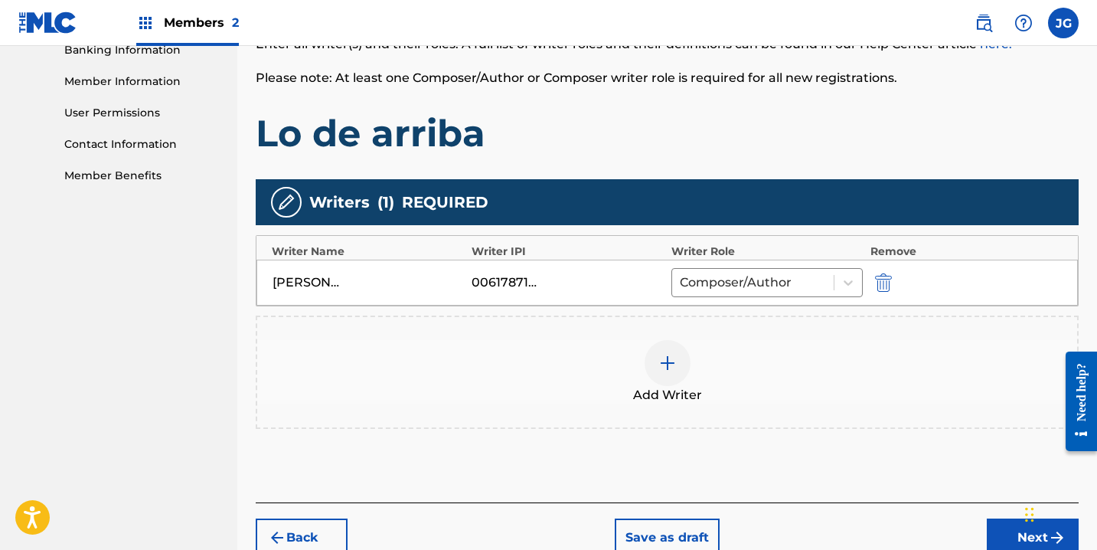
click at [674, 353] on div at bounding box center [668, 363] width 46 height 46
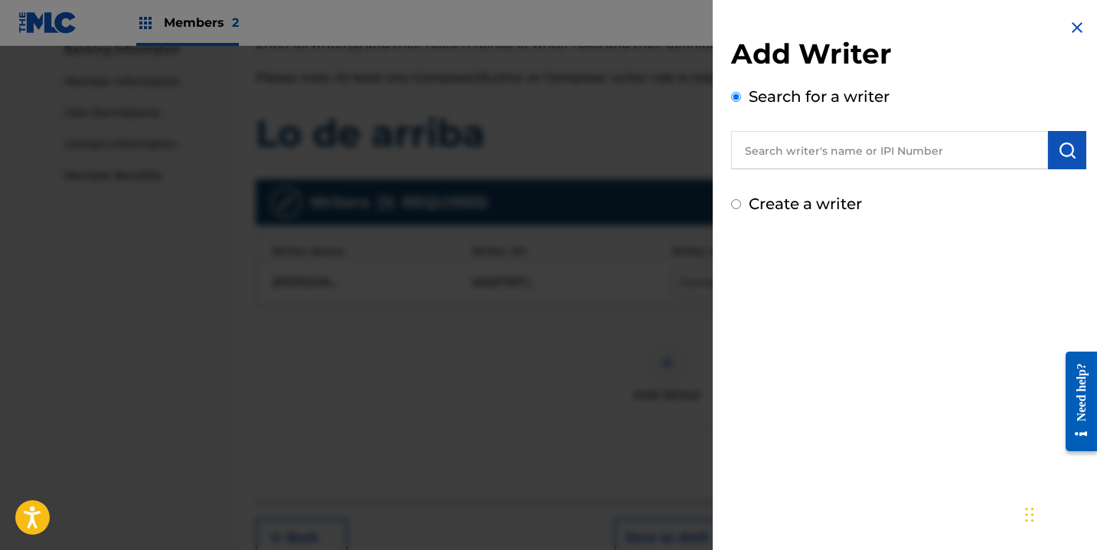
click at [925, 140] on input "text" at bounding box center [889, 150] width 317 height 38
paste input "01115221418"
type input "01115221418"
click at [1063, 150] on img "submit" at bounding box center [1067, 150] width 18 height 18
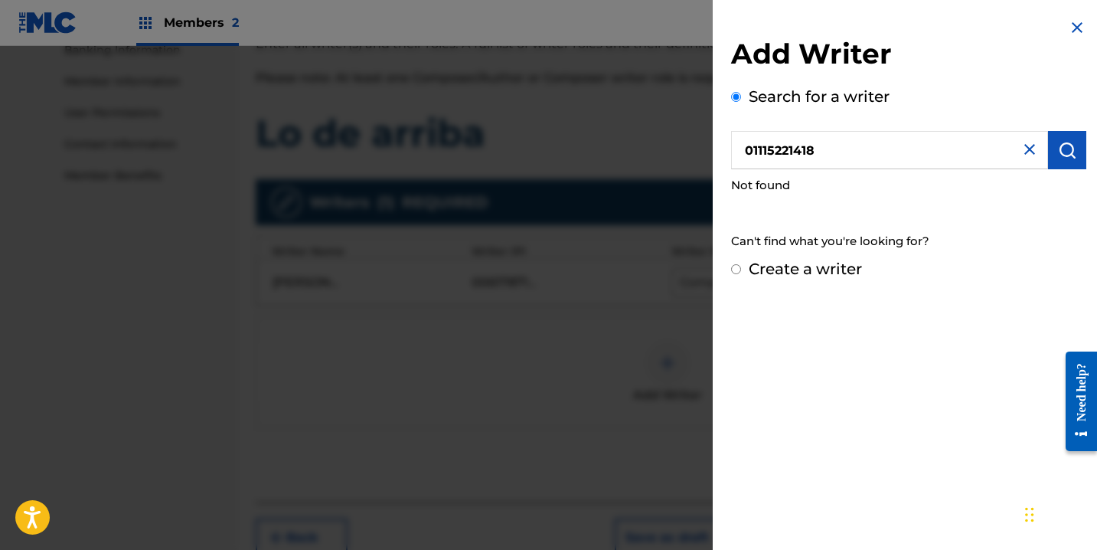
click at [1066, 150] on img "submit" at bounding box center [1067, 150] width 18 height 18
click at [730, 269] on div "Add Writer Search for a writer 01115221418 Not found Can't find what you're loo…" at bounding box center [909, 149] width 392 height 299
click at [734, 269] on input "Create a writer" at bounding box center [736, 269] width 10 height 10
radio input "false"
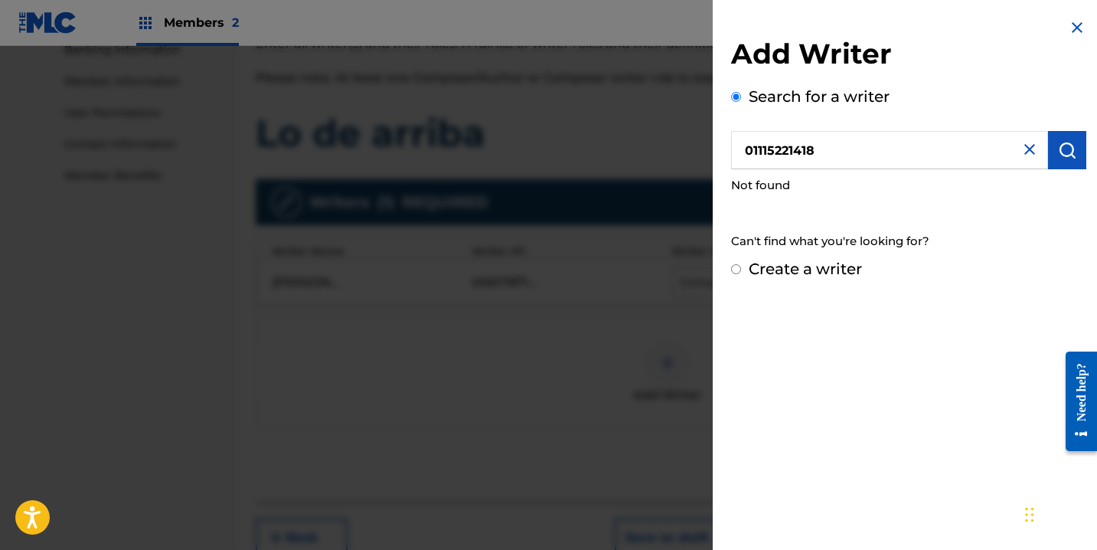
radio input "true"
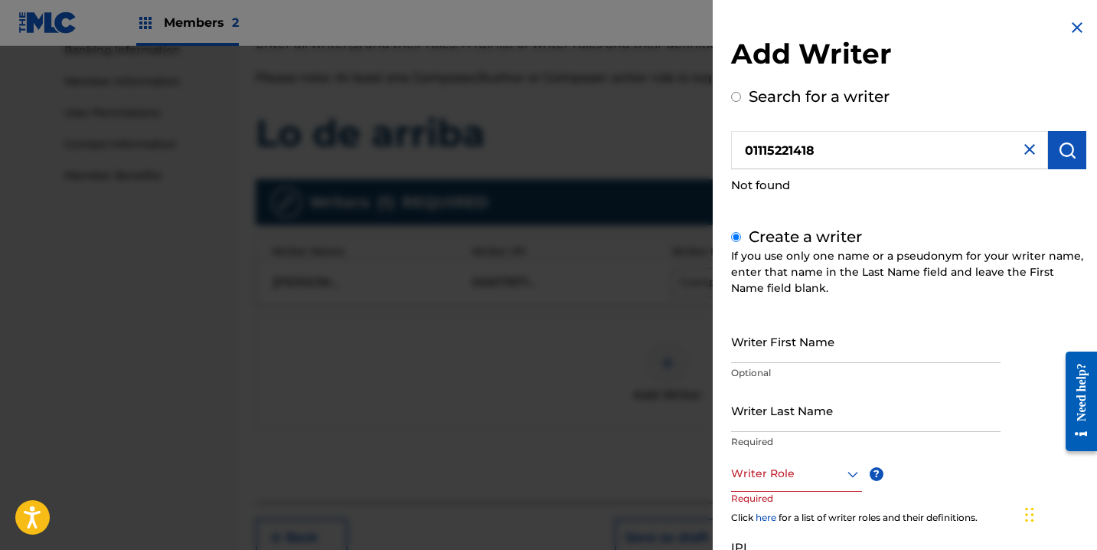
scroll to position [136, 0]
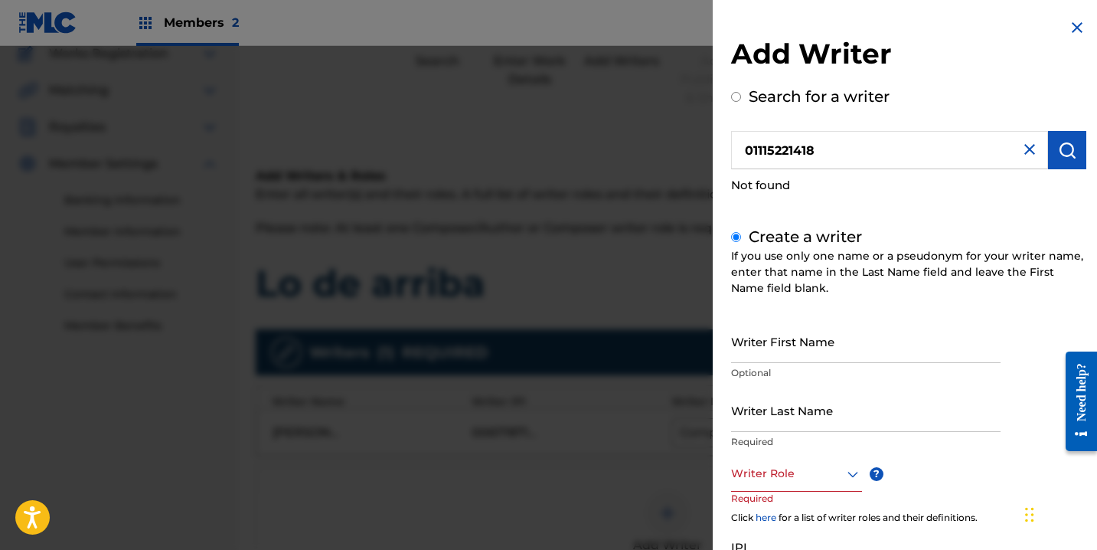
click at [1073, 23] on img at bounding box center [1077, 27] width 18 height 18
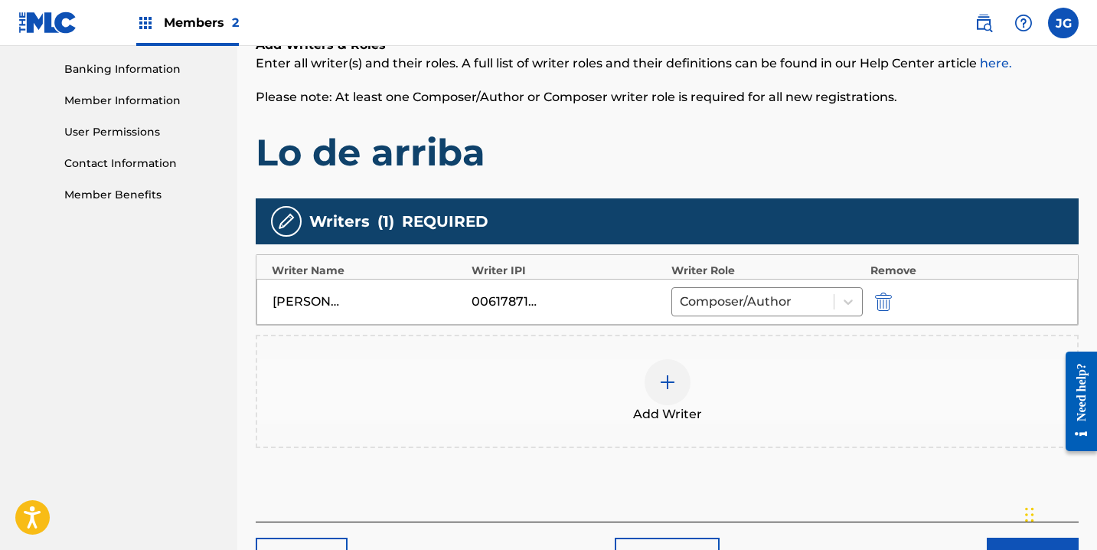
scroll to position [366, 0]
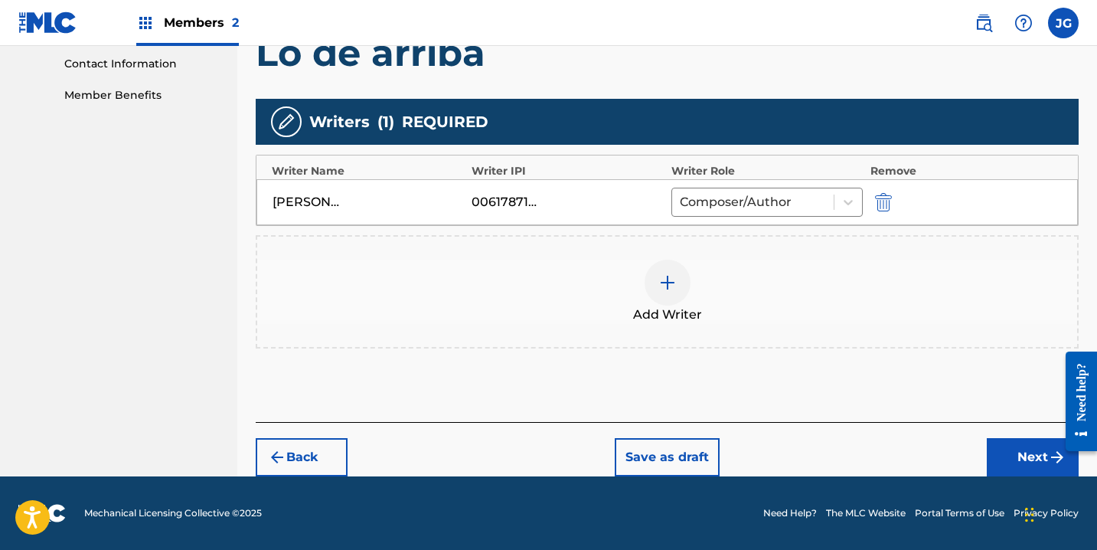
click at [671, 454] on button "Save as draft" at bounding box center [667, 457] width 105 height 38
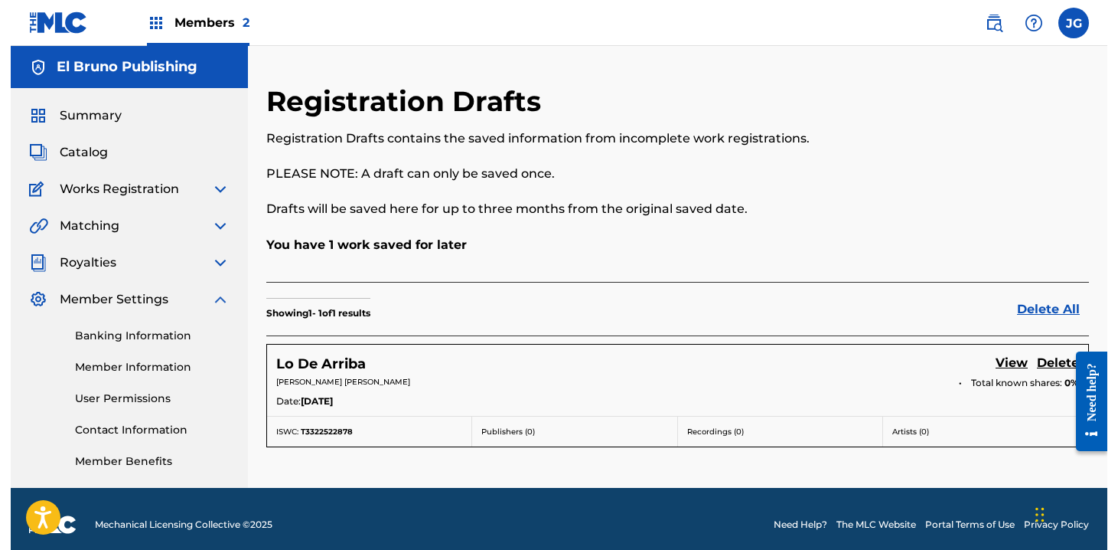
scroll to position [11, 0]
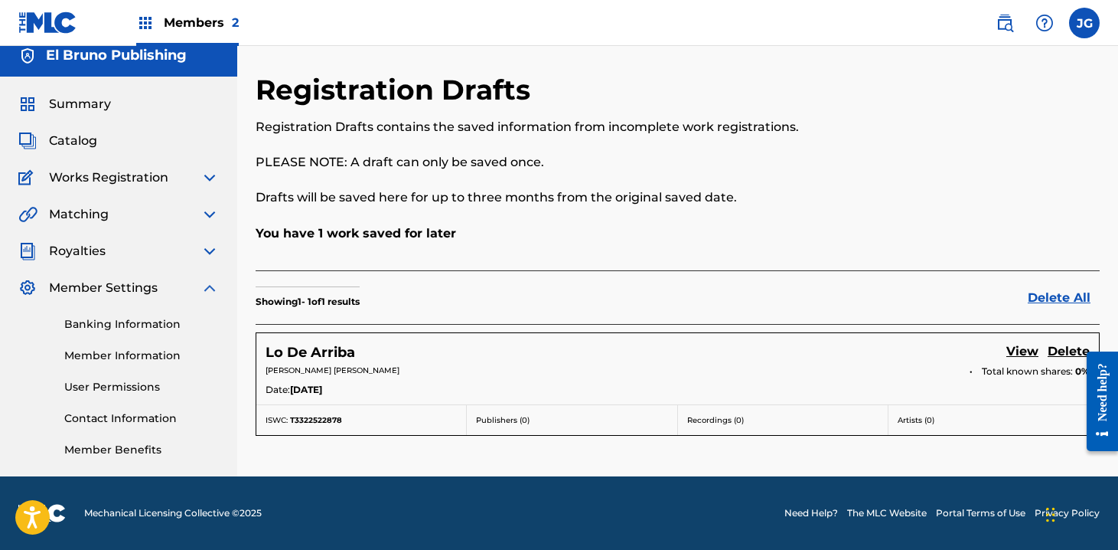
click at [157, 185] on span "Works Registration" at bounding box center [108, 177] width 119 height 18
click at [211, 179] on img at bounding box center [210, 177] width 18 height 18
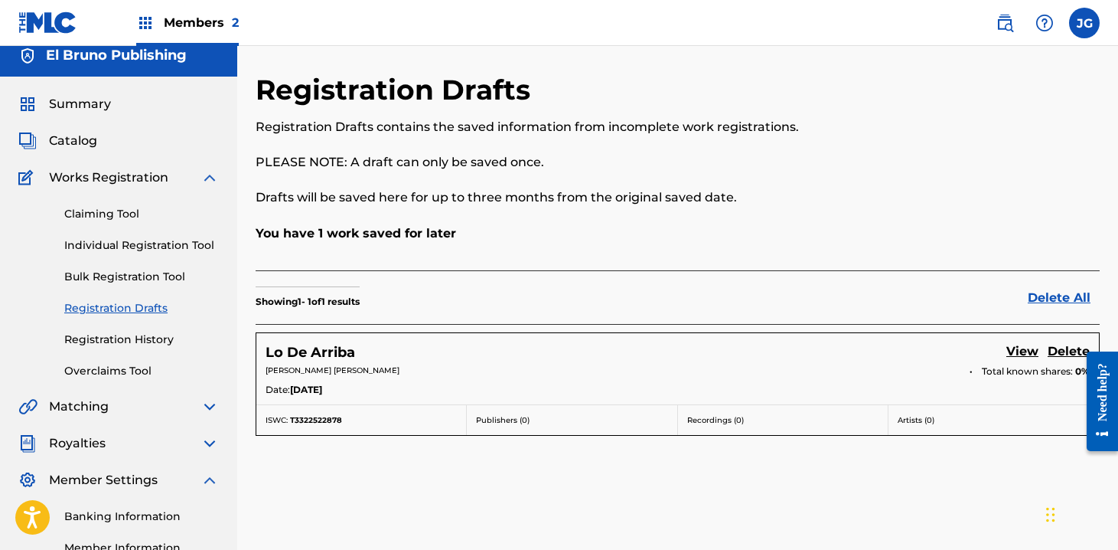
click at [211, 176] on img at bounding box center [210, 177] width 18 height 18
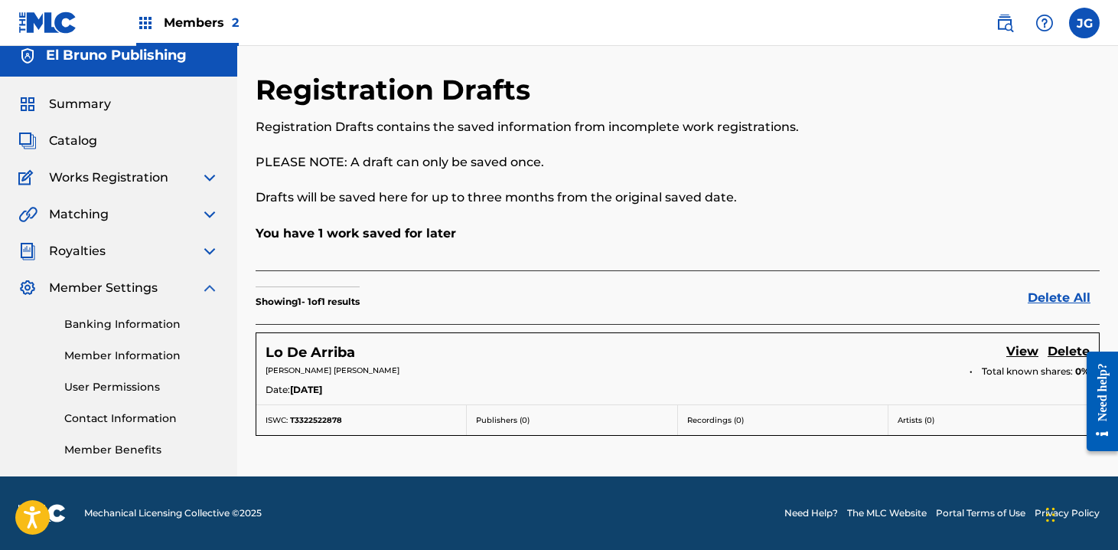
click at [100, 100] on span "Summary" at bounding box center [80, 104] width 62 height 18
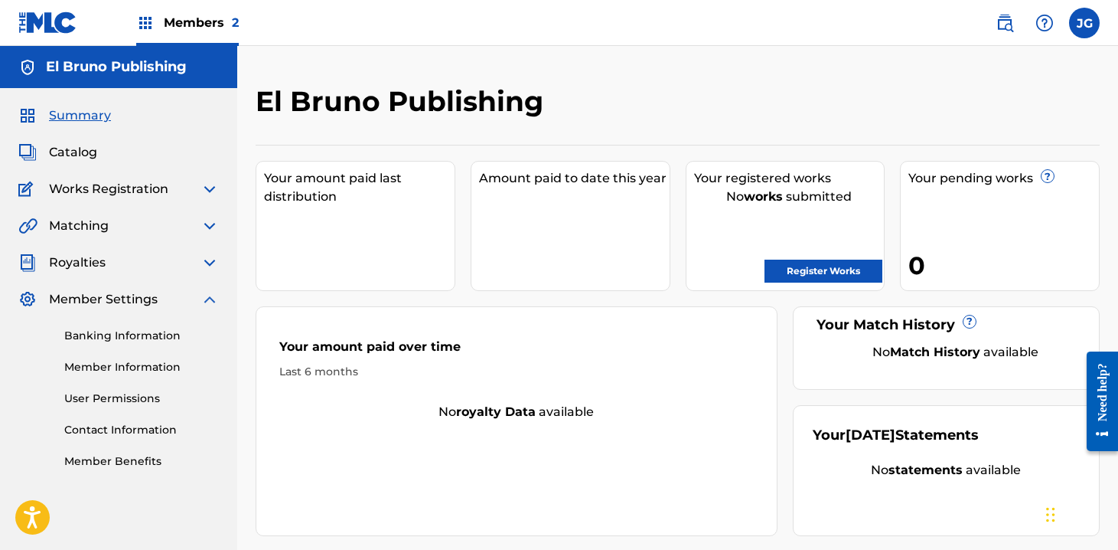
click at [821, 264] on link "Register Works" at bounding box center [824, 271] width 118 height 23
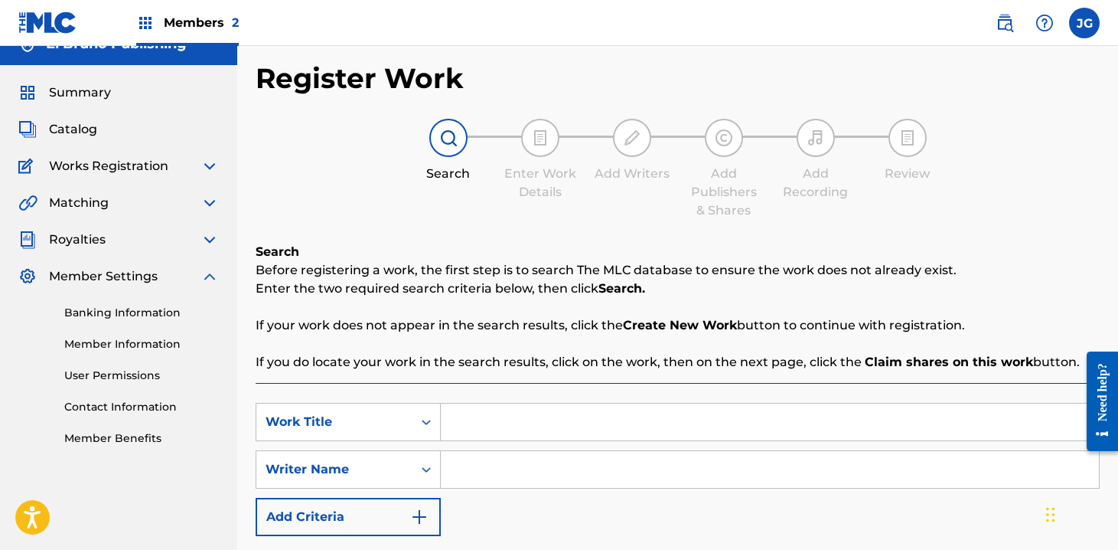
scroll to position [76, 0]
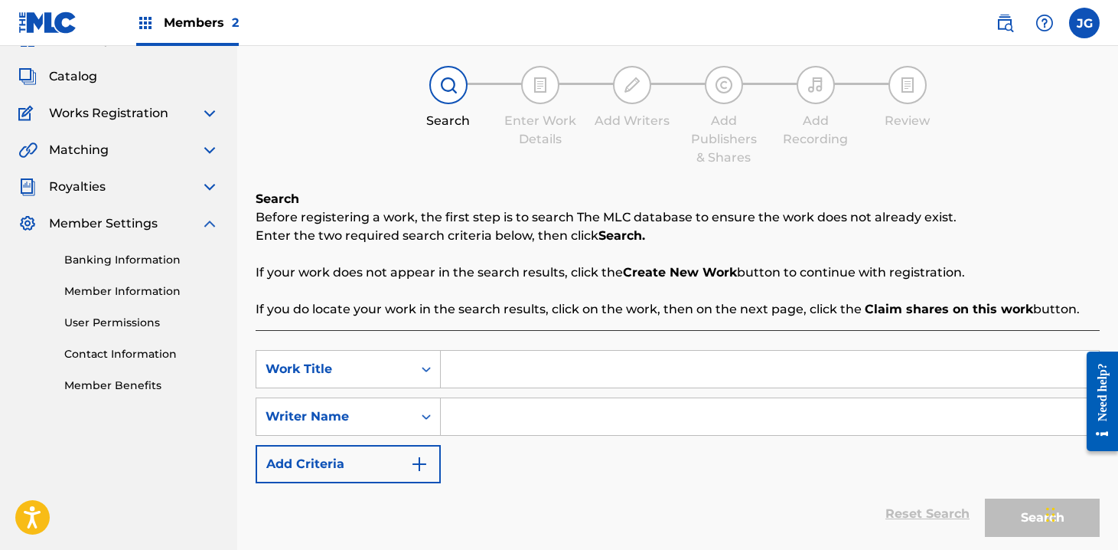
click at [512, 364] on input "Search Form" at bounding box center [770, 369] width 658 height 37
type input "Tu te imaginas"
click at [510, 418] on input "Search Form" at bounding box center [770, 416] width 658 height 37
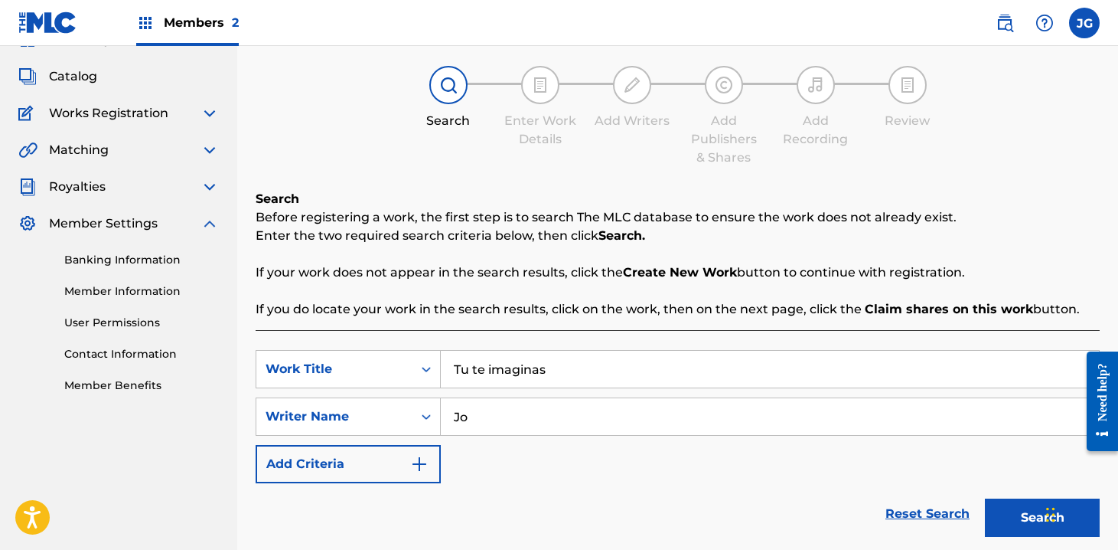
type input "J"
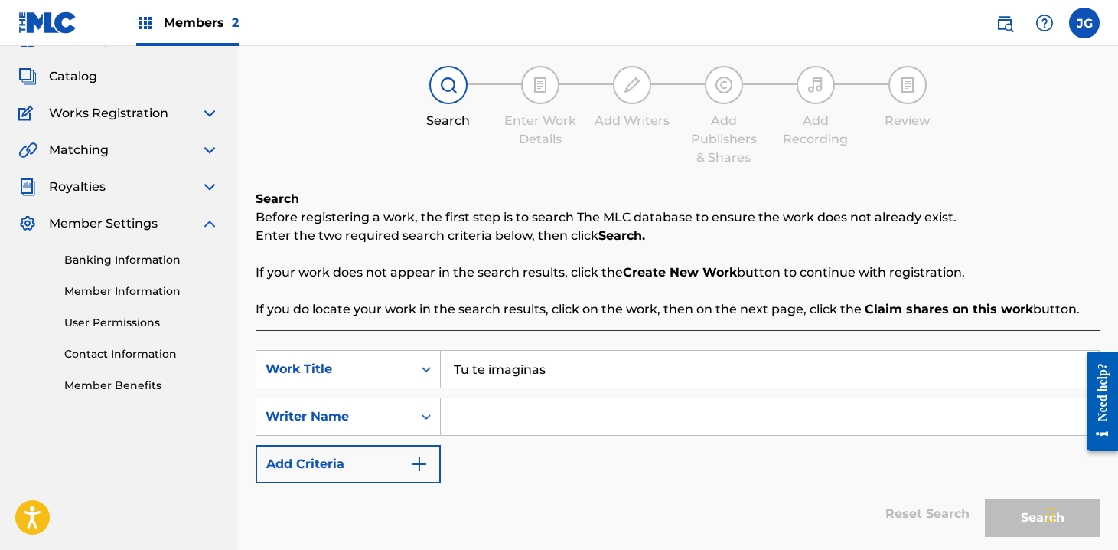
paste input "00617871034"
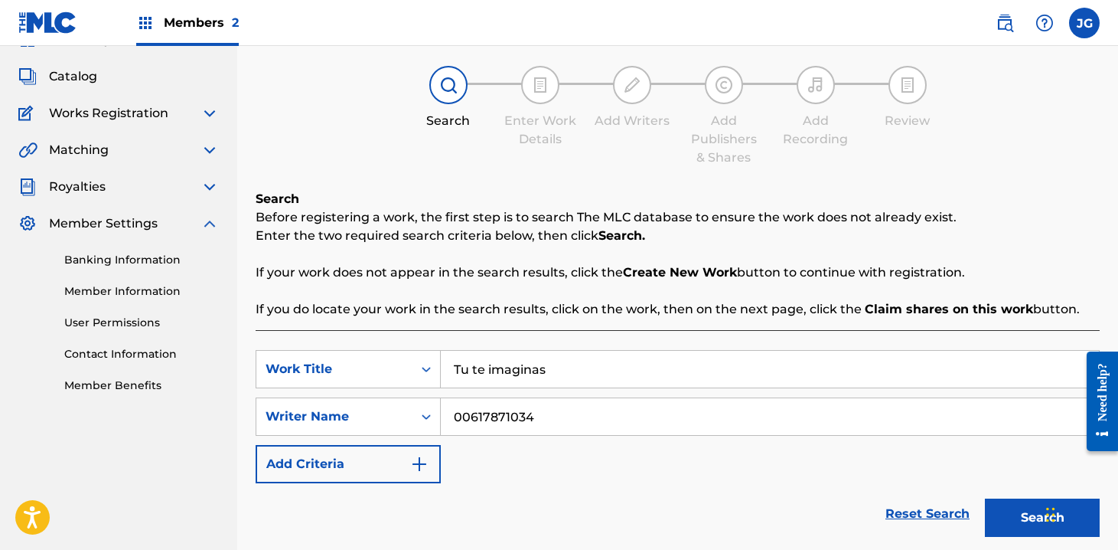
scroll to position [197, 0]
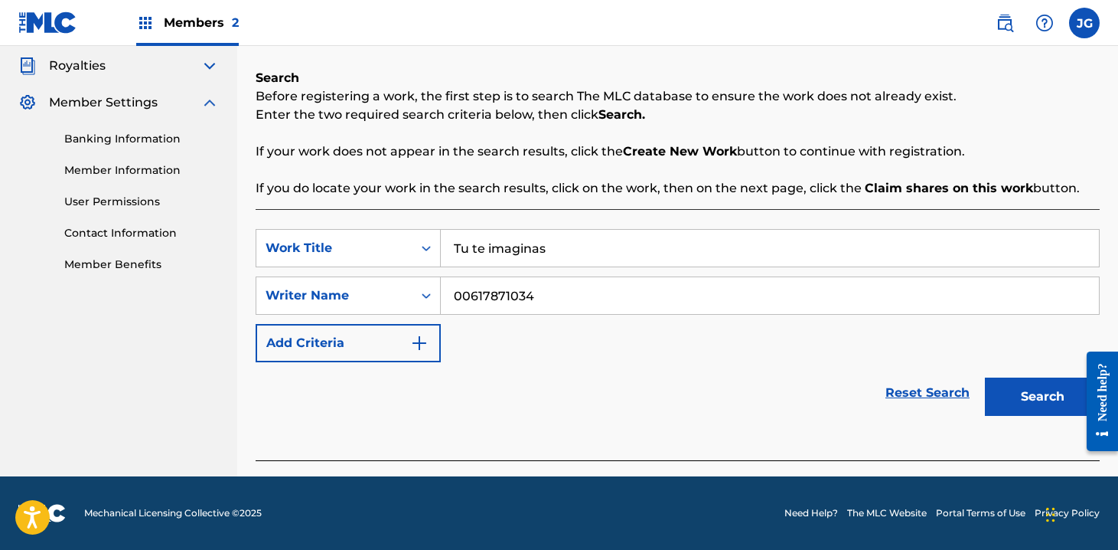
type input "00617871034"
click at [1024, 407] on button "Search" at bounding box center [1042, 396] width 115 height 38
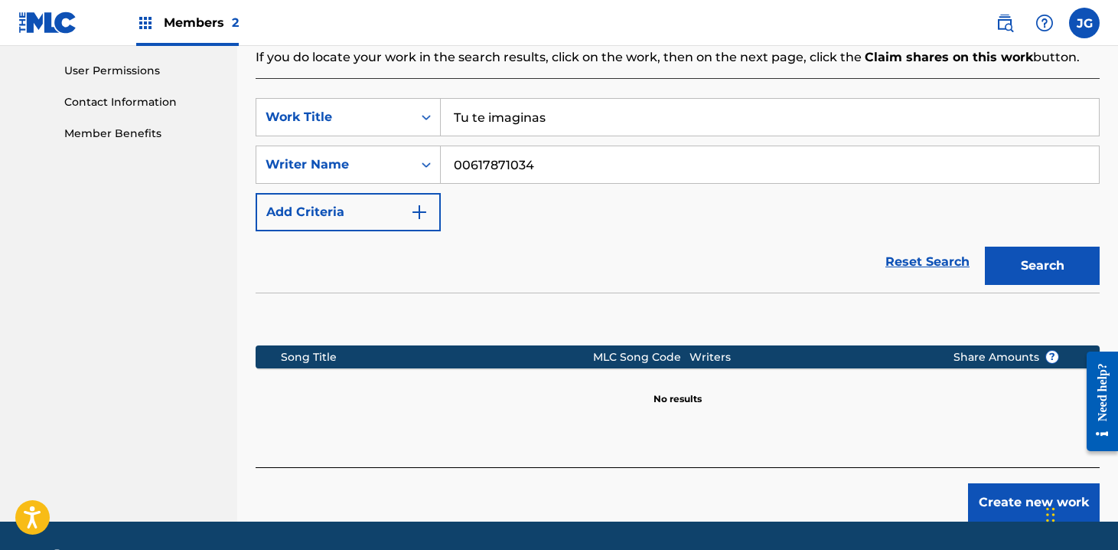
scroll to position [373, 0]
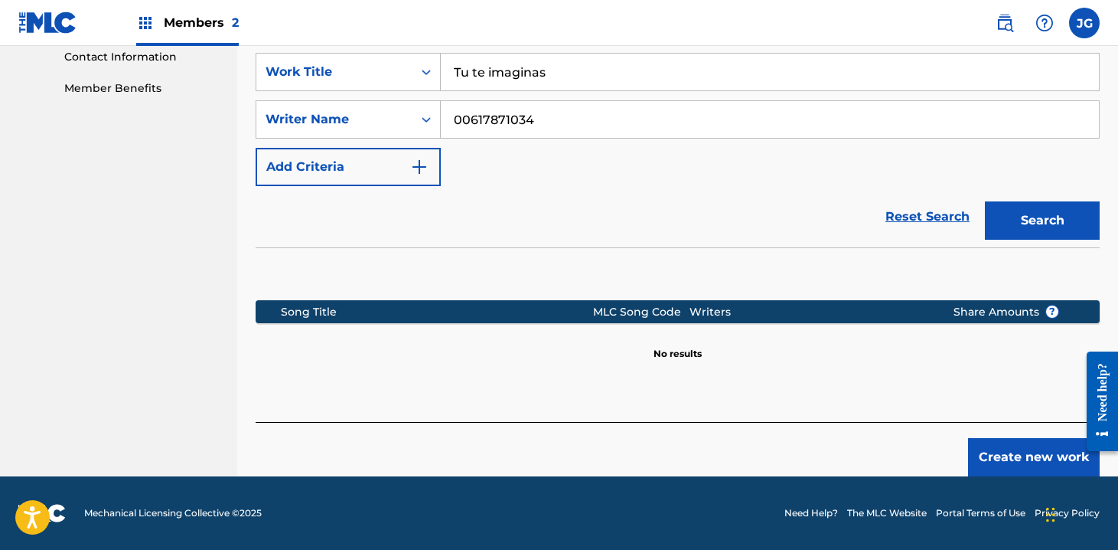
click at [1009, 449] on button "Create new work" at bounding box center [1034, 457] width 132 height 38
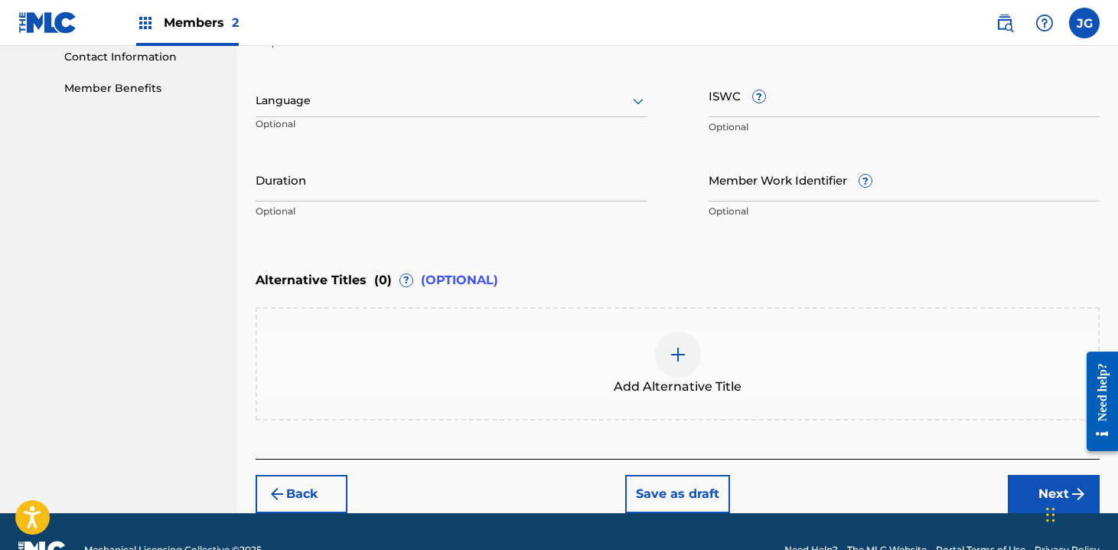
scroll to position [50, 0]
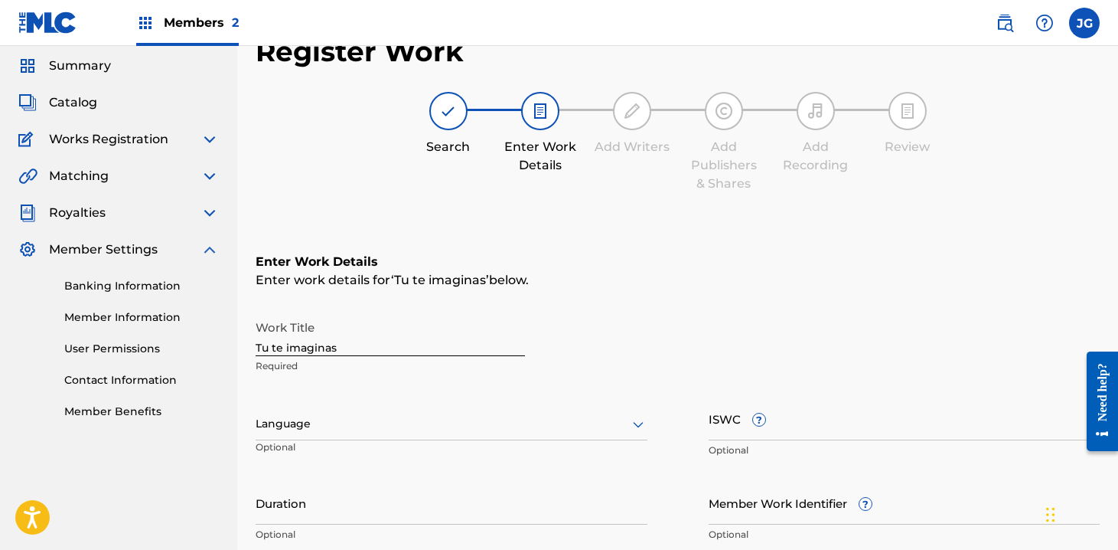
click at [372, 431] on div at bounding box center [452, 423] width 392 height 19
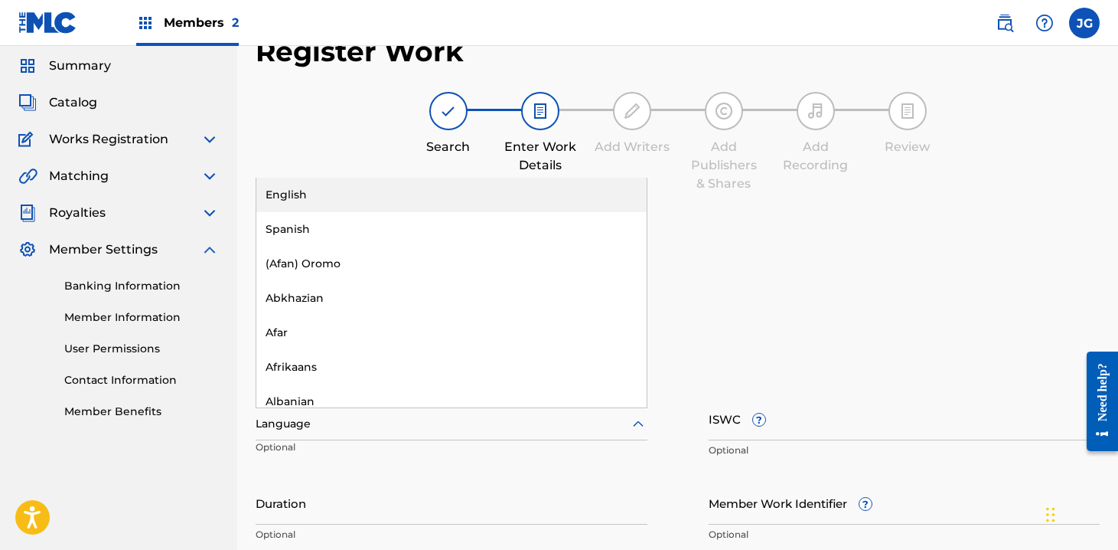
type input "s"
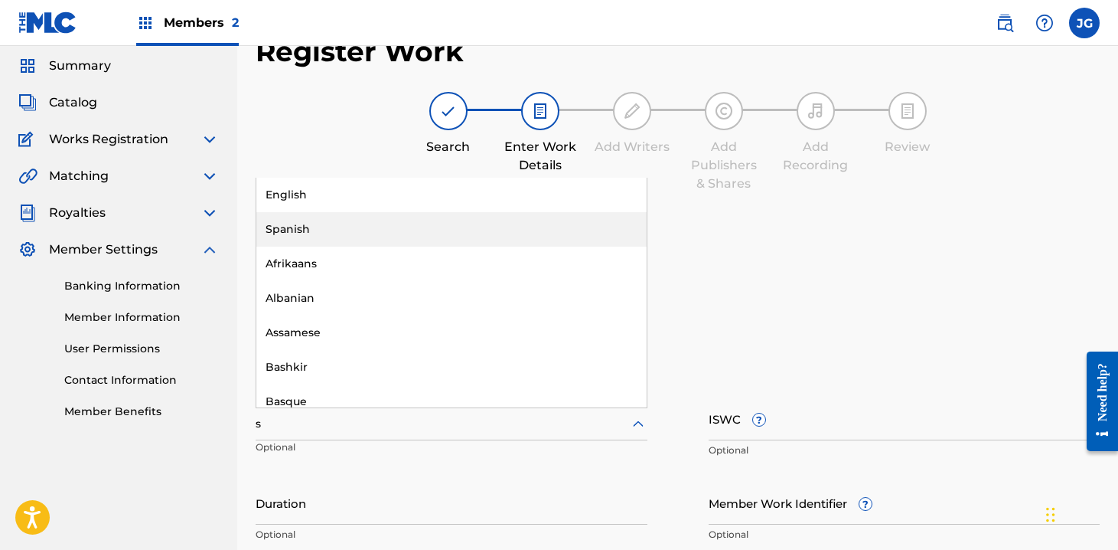
click at [315, 220] on div "Spanish" at bounding box center [451, 229] width 390 height 34
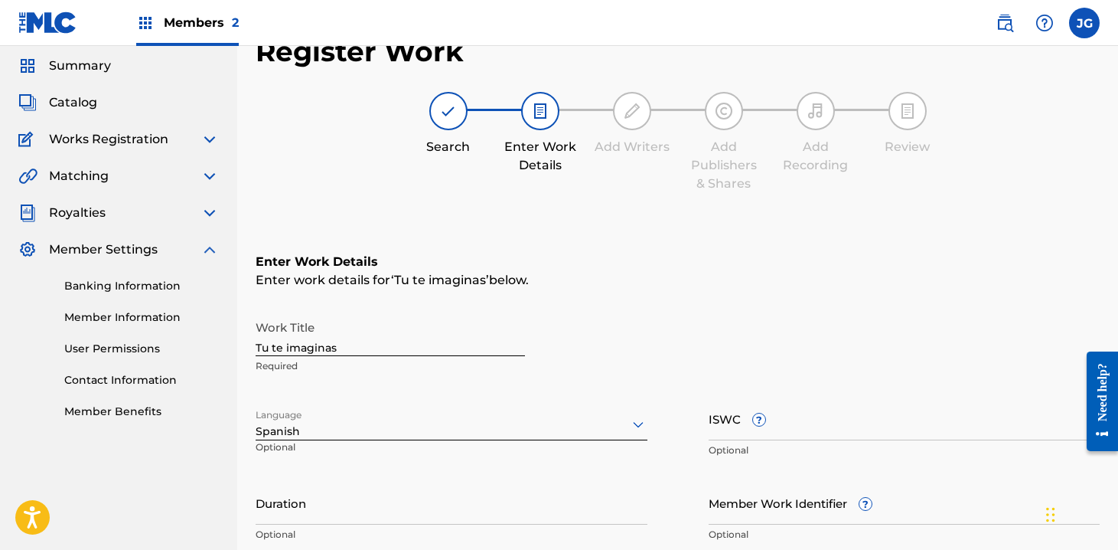
click at [763, 436] on input "ISWC ?" at bounding box center [905, 419] width 392 height 44
paste input "T-327.850.165-4"
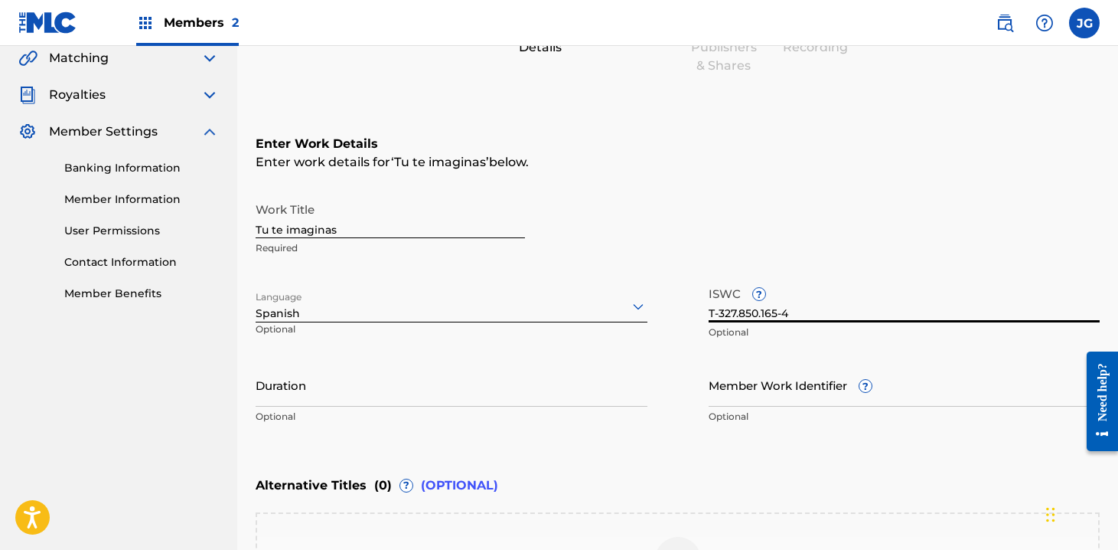
type input "T-327.850.165-4"
click at [353, 399] on input "Duration" at bounding box center [452, 385] width 392 height 44
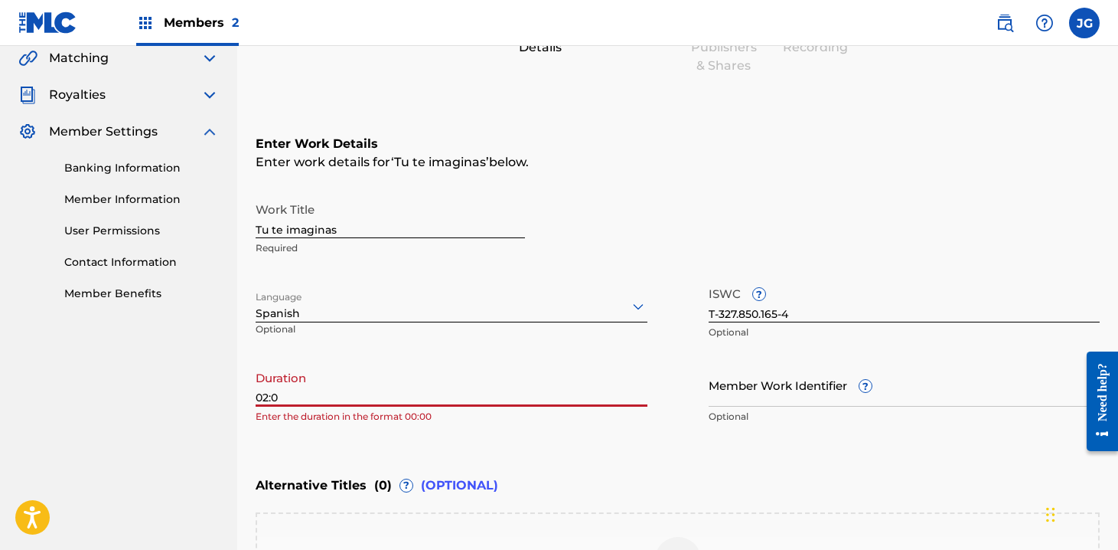
type input "02:06"
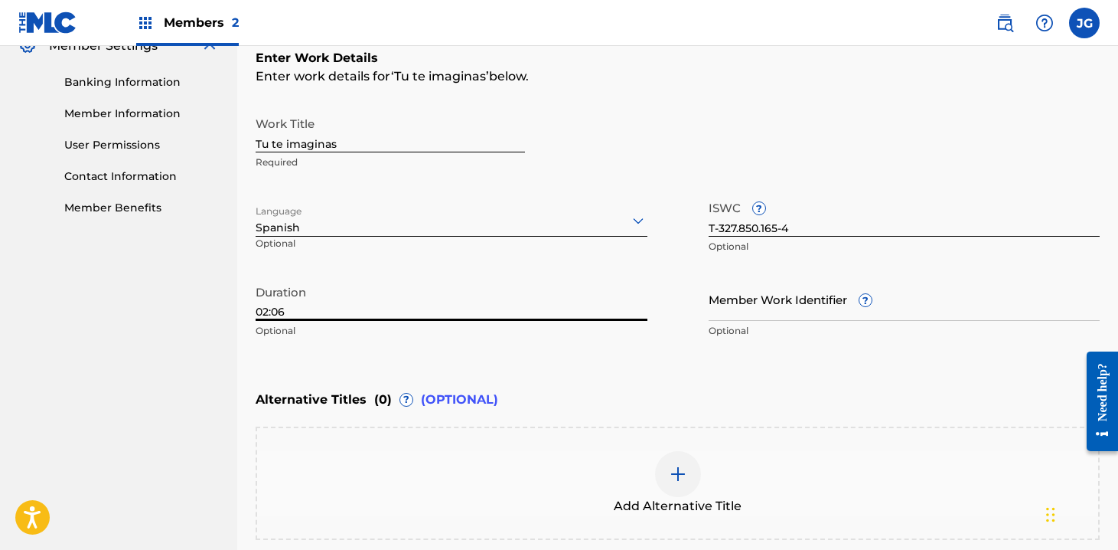
scroll to position [371, 0]
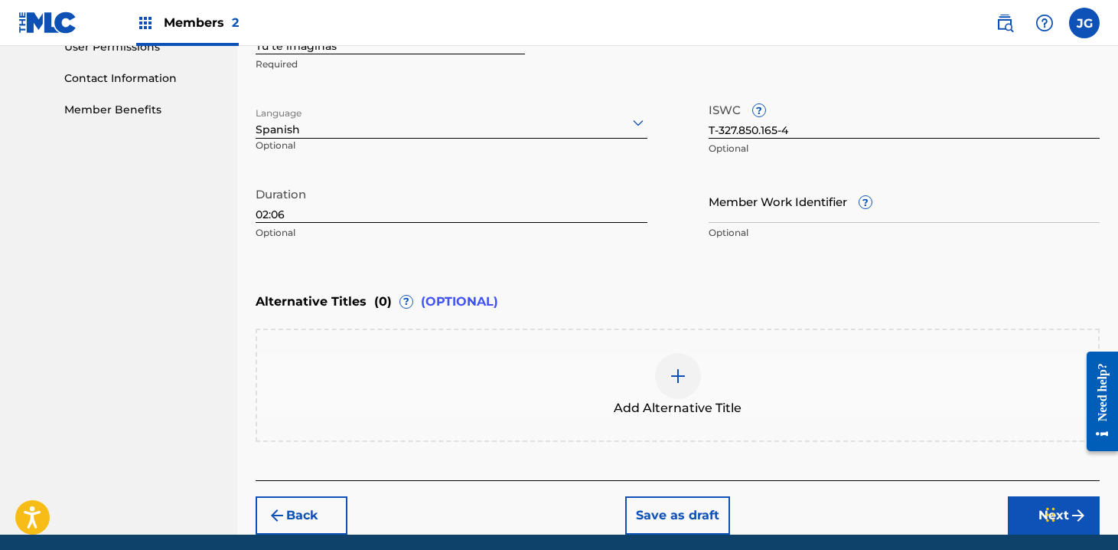
click at [1020, 500] on button "Next" at bounding box center [1054, 515] width 92 height 38
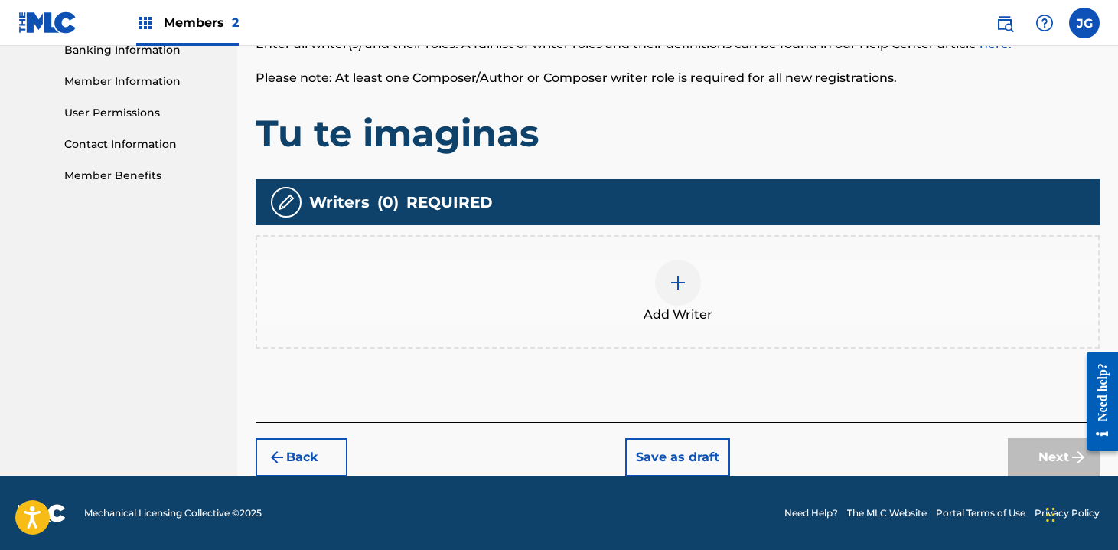
click at [685, 286] on img at bounding box center [678, 282] width 18 height 18
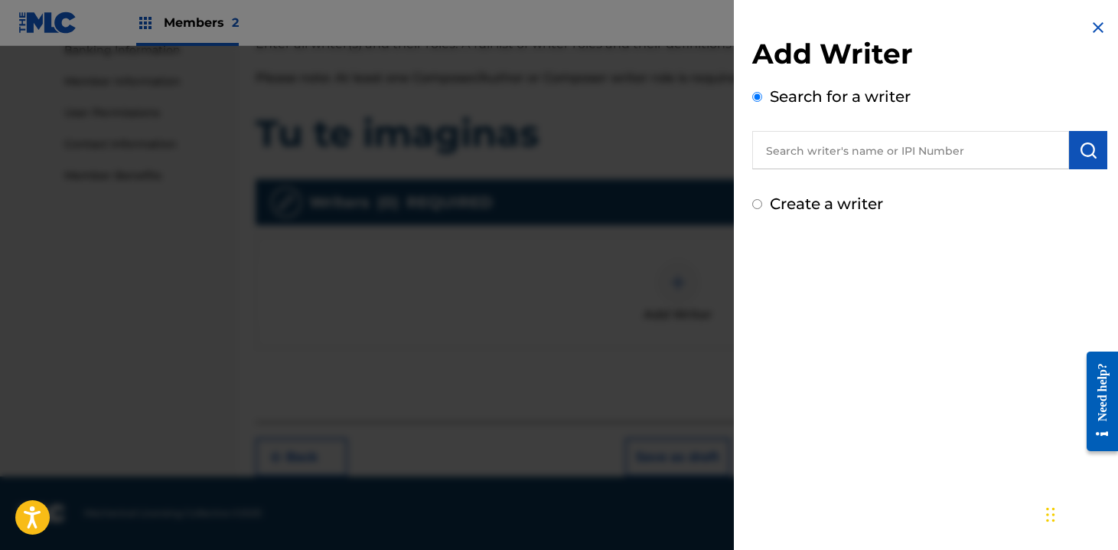
click at [914, 156] on input "text" at bounding box center [911, 150] width 317 height 38
paste input "00617871034"
type input "00617871034"
click at [1080, 154] on img "submit" at bounding box center [1088, 150] width 18 height 18
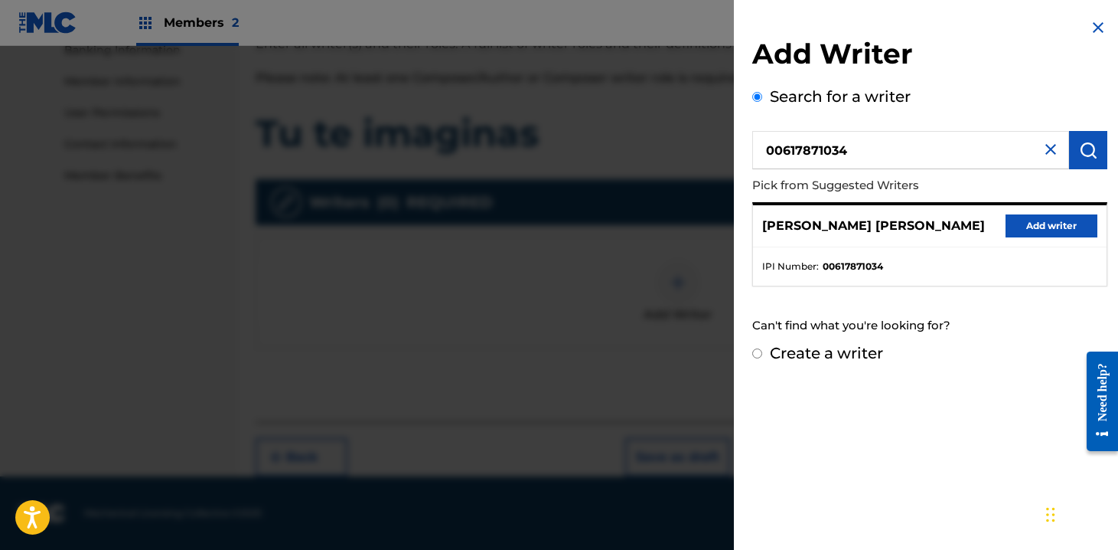
click at [1041, 222] on button "Add writer" at bounding box center [1052, 225] width 92 height 23
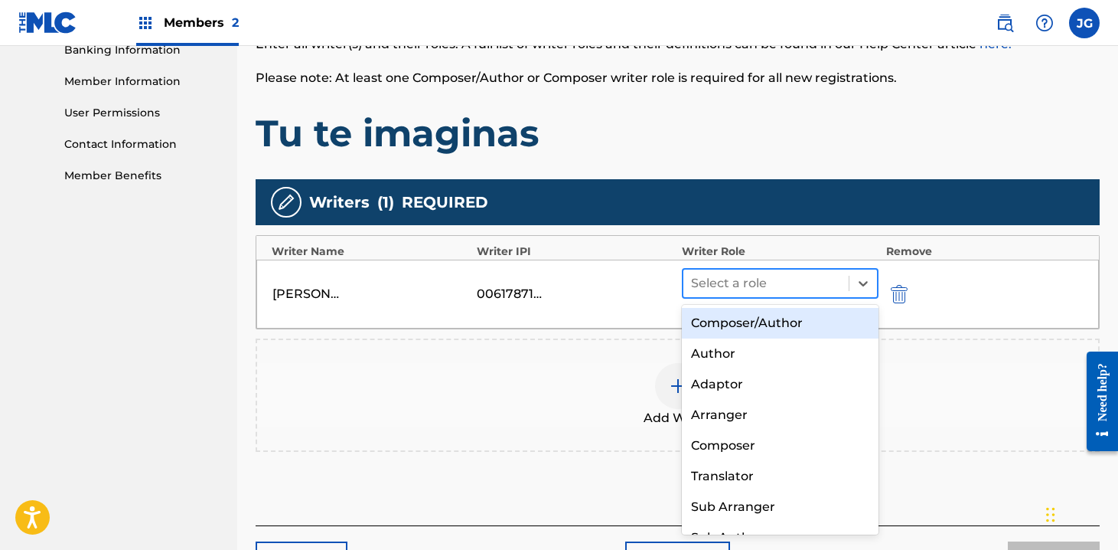
click at [805, 276] on div at bounding box center [766, 283] width 150 height 21
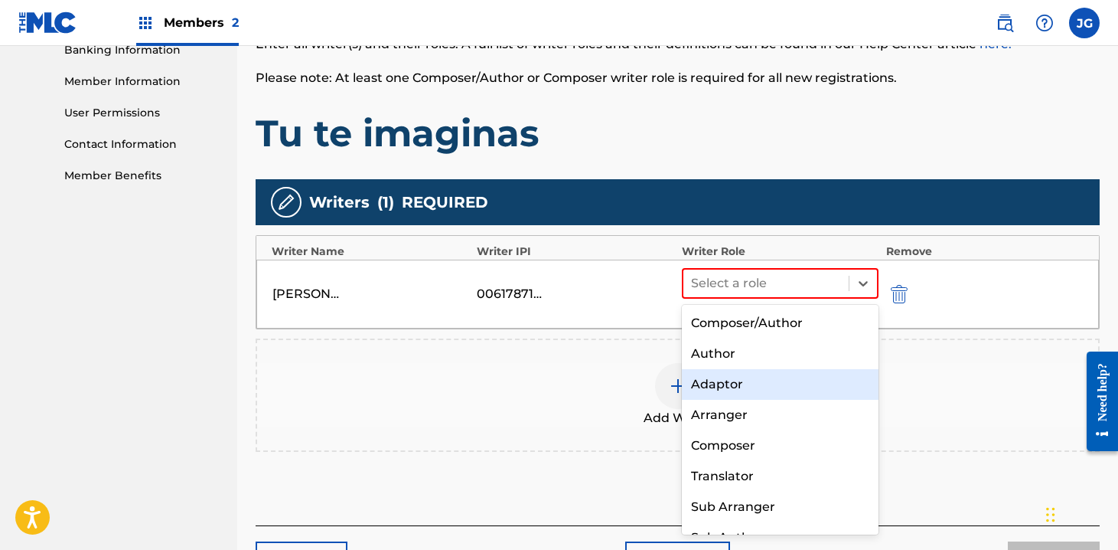
scroll to position [21, 0]
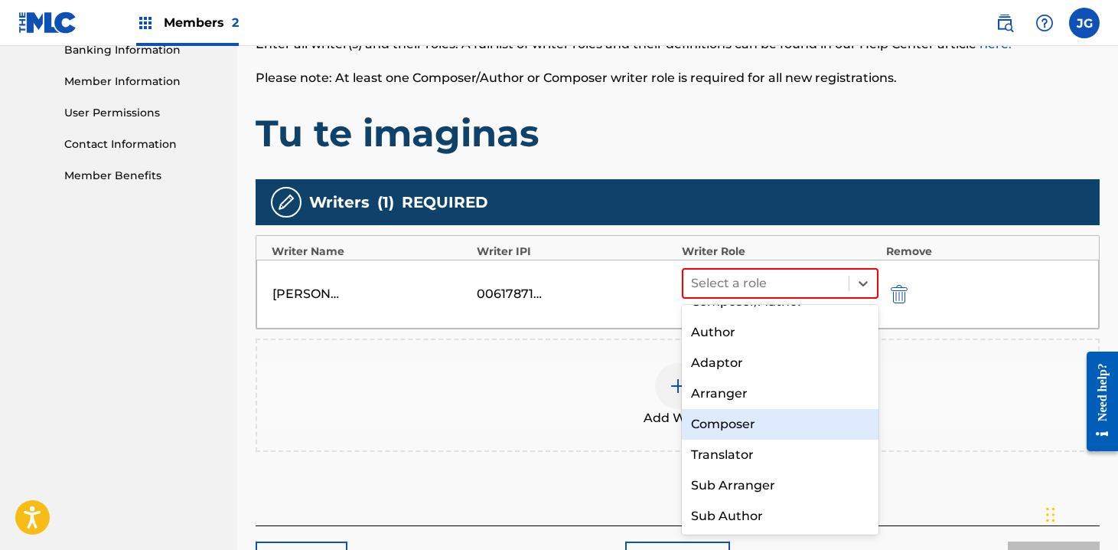
click at [758, 421] on div "Composer" at bounding box center [780, 424] width 197 height 31
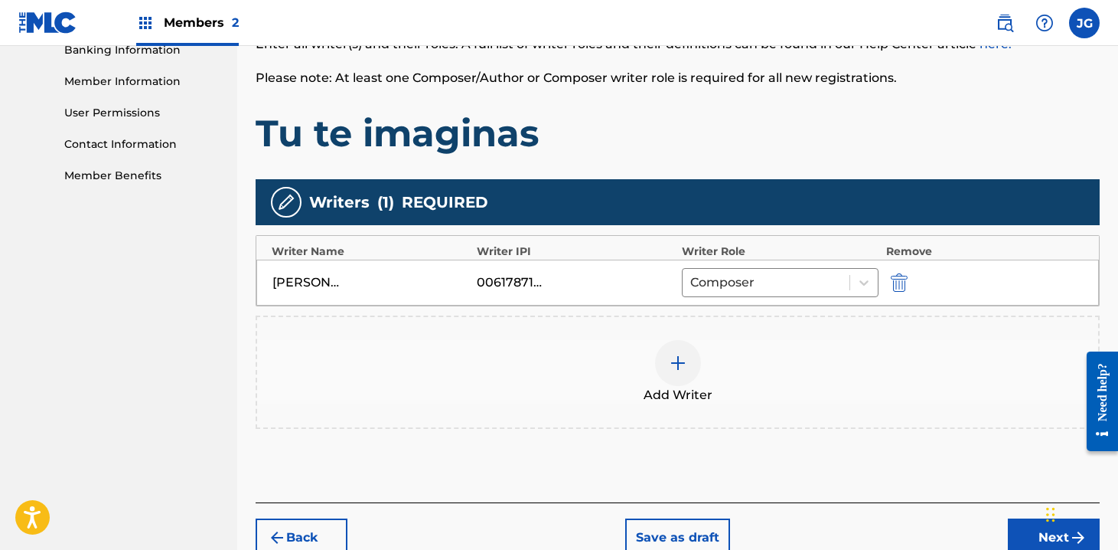
click at [1014, 530] on button "Next" at bounding box center [1054, 537] width 92 height 38
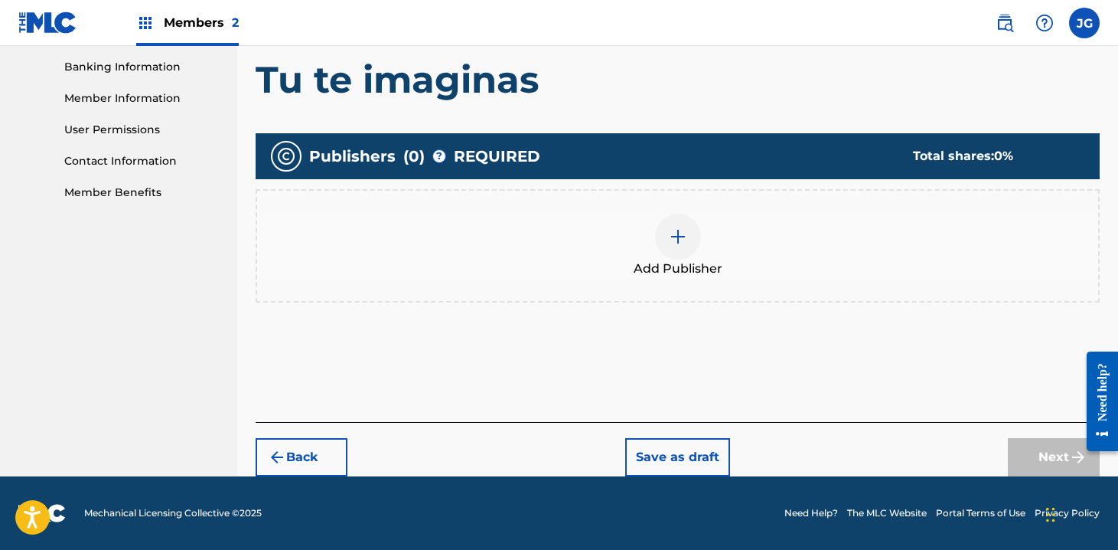
click at [674, 221] on div at bounding box center [678, 237] width 46 height 46
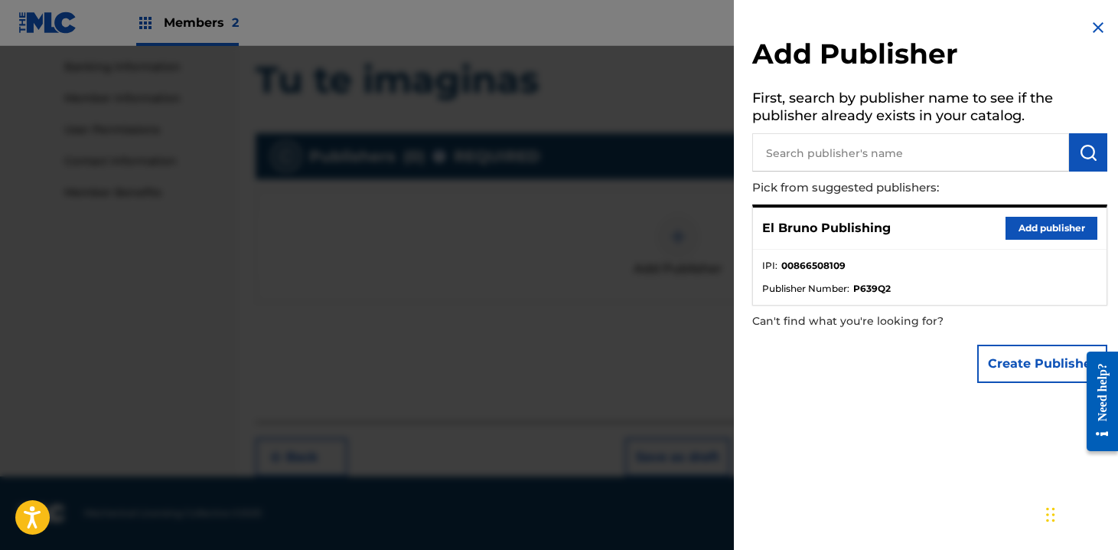
click at [1028, 226] on button "Add publisher" at bounding box center [1052, 228] width 92 height 23
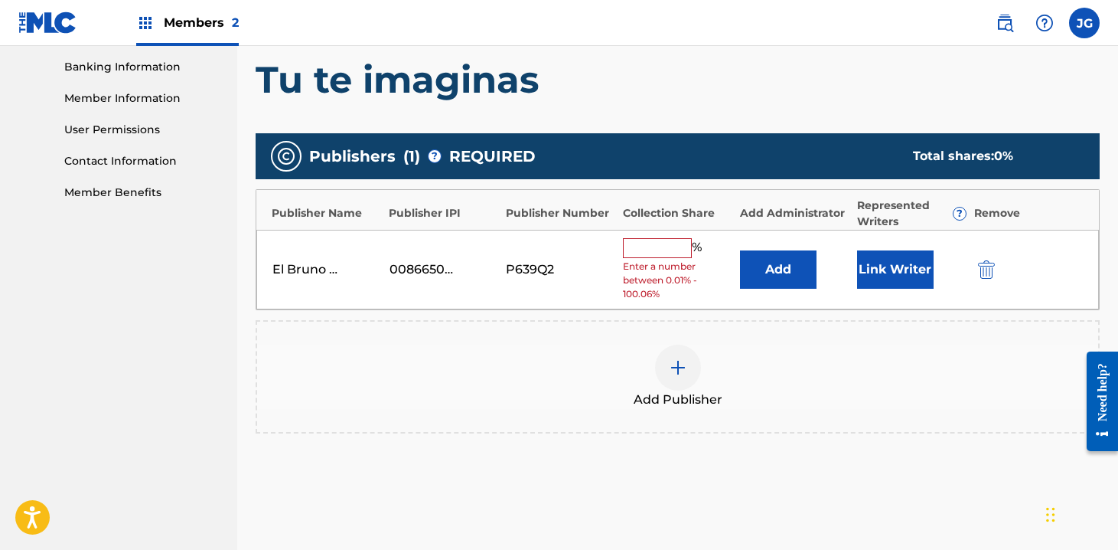
click at [645, 245] on input "text" at bounding box center [657, 248] width 69 height 20
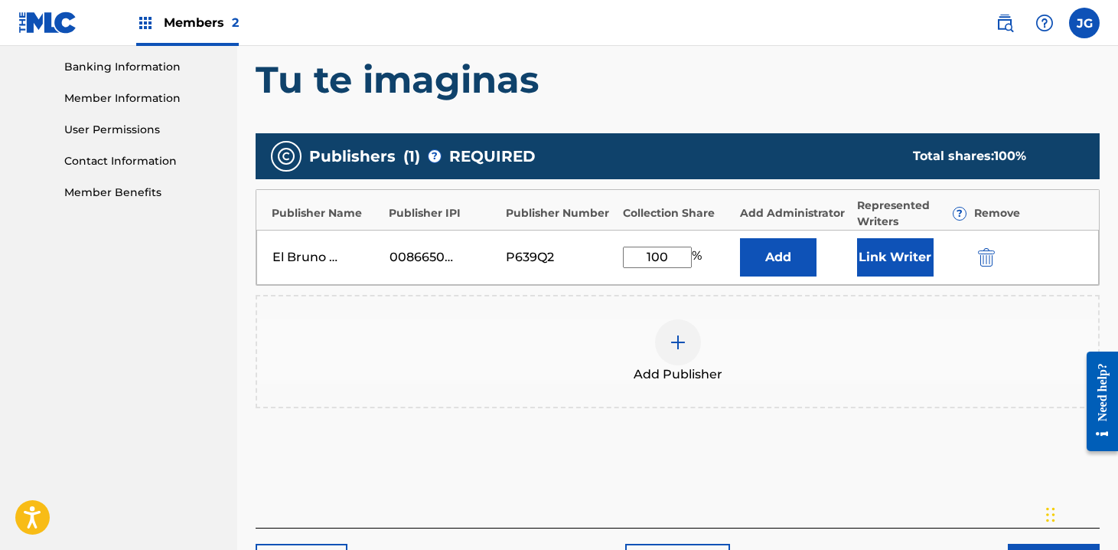
type input "100"
click at [825, 329] on div "Add Publisher" at bounding box center [677, 351] width 841 height 64
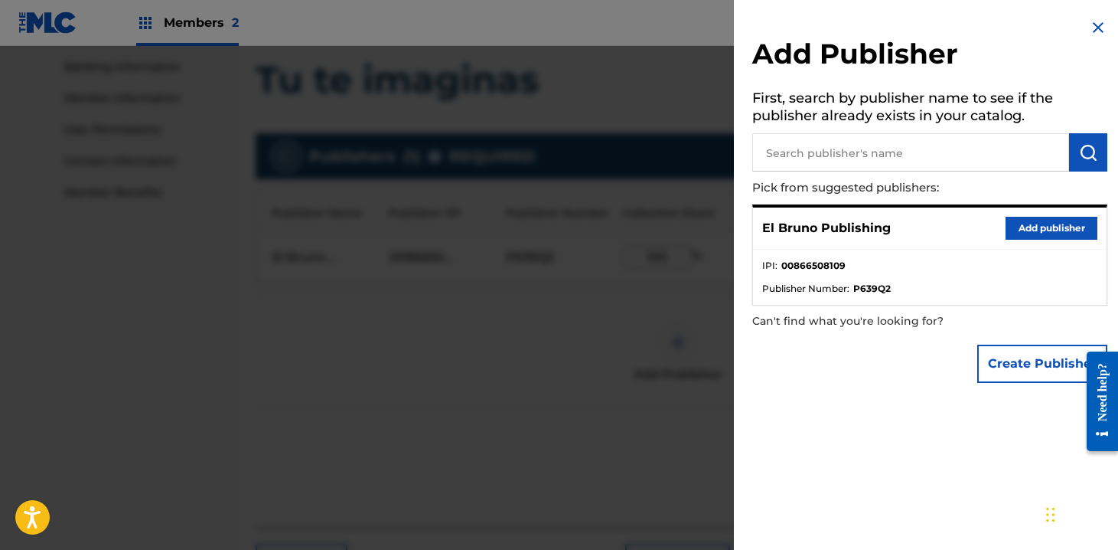
click at [570, 351] on div at bounding box center [559, 321] width 1118 height 550
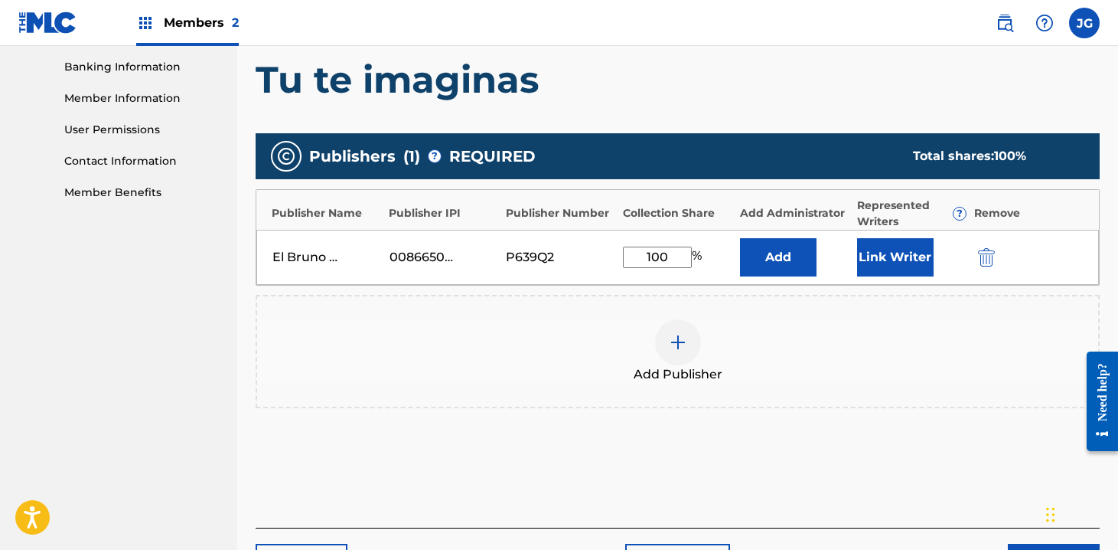
click at [775, 251] on button "Add" at bounding box center [778, 257] width 77 height 38
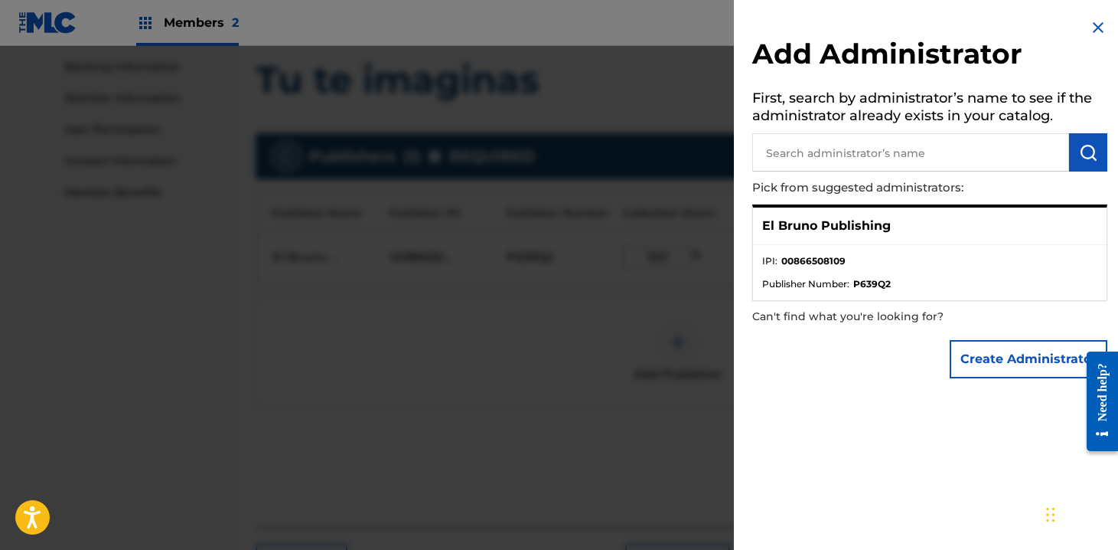
click at [870, 224] on p "El Bruno Publishing" at bounding box center [827, 226] width 129 height 18
click at [808, 256] on strong "00866508109" at bounding box center [814, 261] width 64 height 14
click at [816, 275] on li "IPI : 00866508109" at bounding box center [930, 265] width 335 height 23
click at [893, 282] on li "Publisher Number : P639Q2" at bounding box center [930, 284] width 335 height 14
click at [836, 261] on strong "00866508109" at bounding box center [814, 261] width 64 height 14
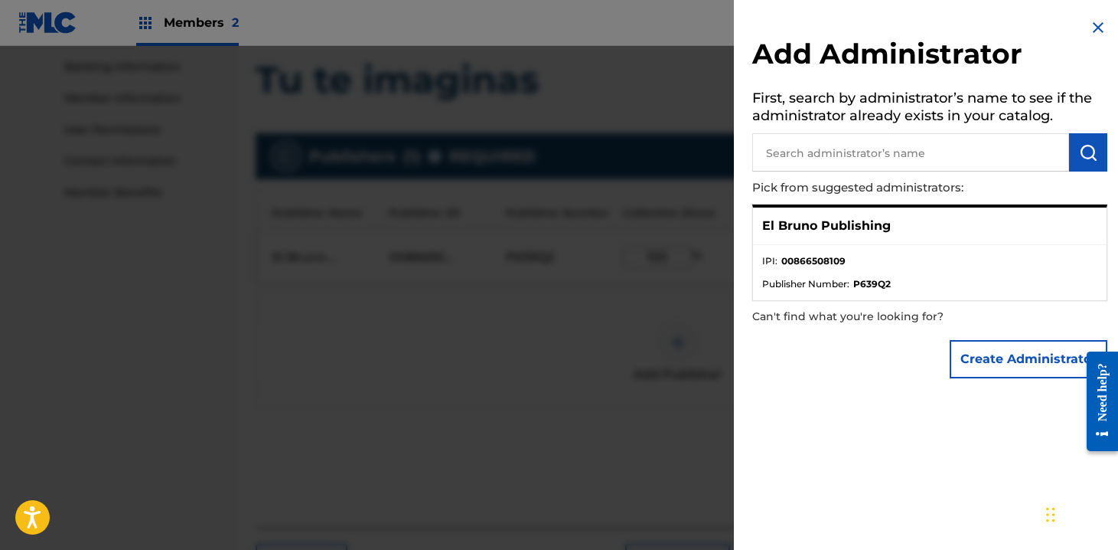
click at [828, 223] on p "El Bruno Publishing" at bounding box center [827, 226] width 129 height 18
click at [877, 214] on div "El Bruno Publishing" at bounding box center [930, 226] width 354 height 38
drag, startPoint x: 870, startPoint y: 228, endPoint x: 648, endPoint y: 285, distance: 229.9
click at [870, 229] on p "El Bruno Publishing" at bounding box center [827, 226] width 129 height 18
click at [520, 375] on div at bounding box center [559, 321] width 1118 height 550
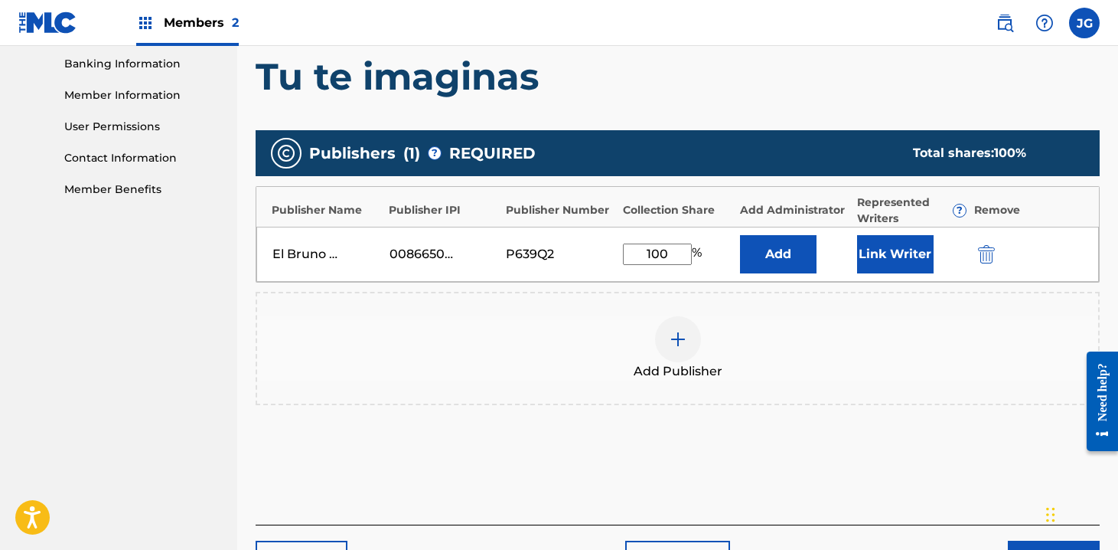
scroll to position [368, 0]
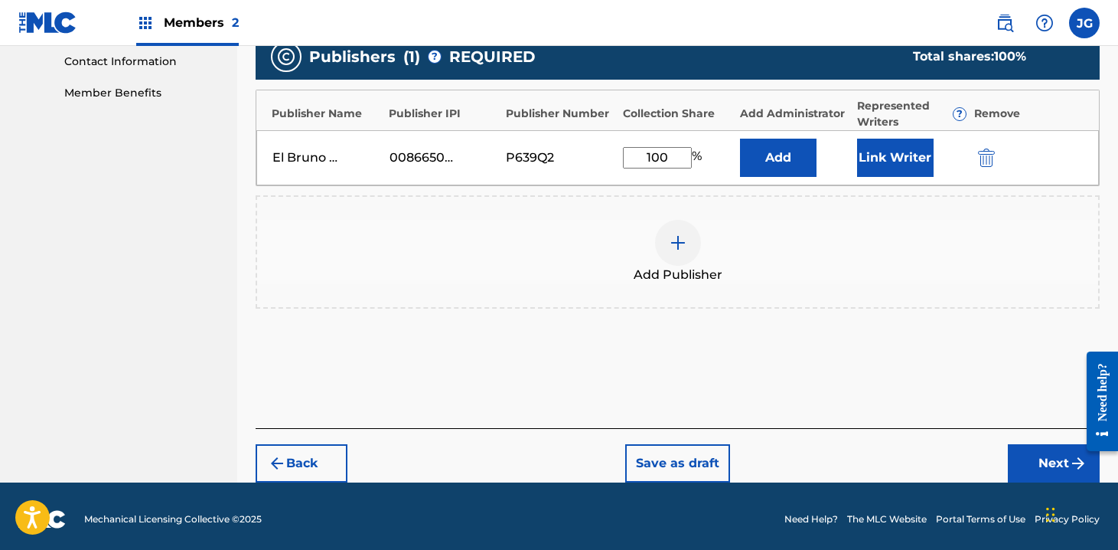
click at [1040, 457] on button "Next" at bounding box center [1054, 463] width 92 height 38
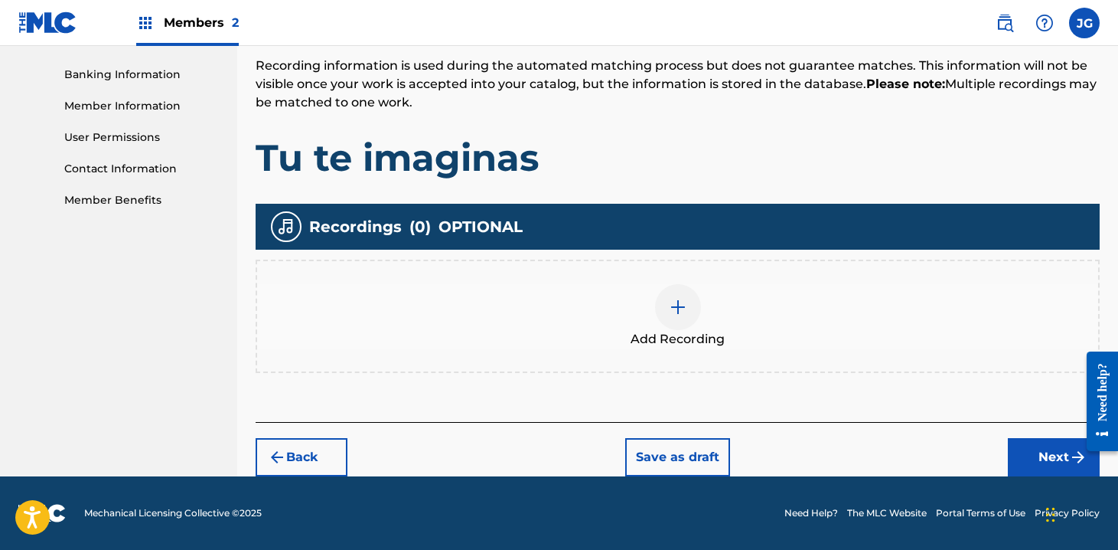
click at [678, 316] on div at bounding box center [678, 307] width 46 height 46
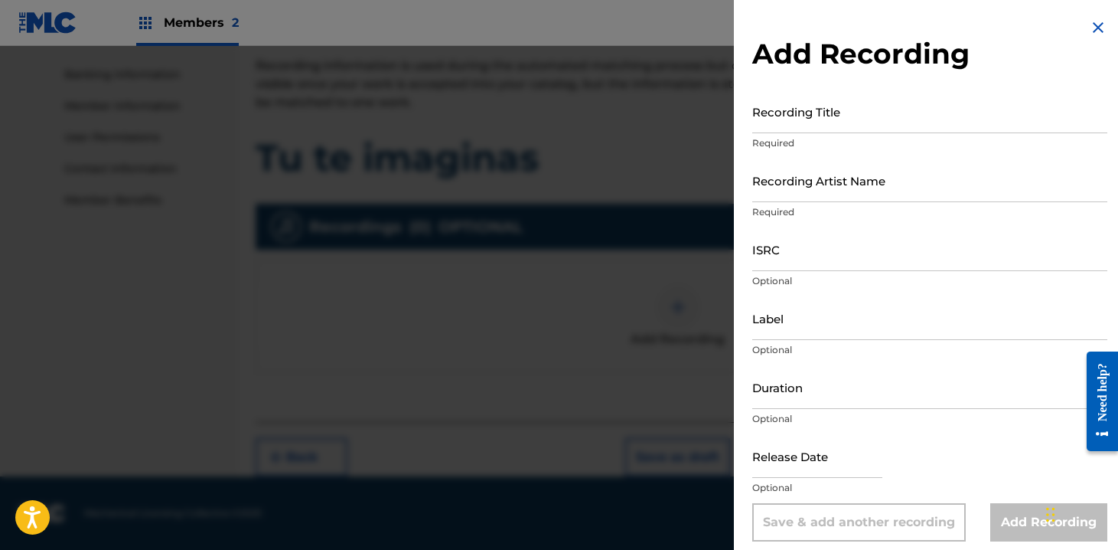
click at [847, 116] on input "Recording Title" at bounding box center [930, 112] width 355 height 44
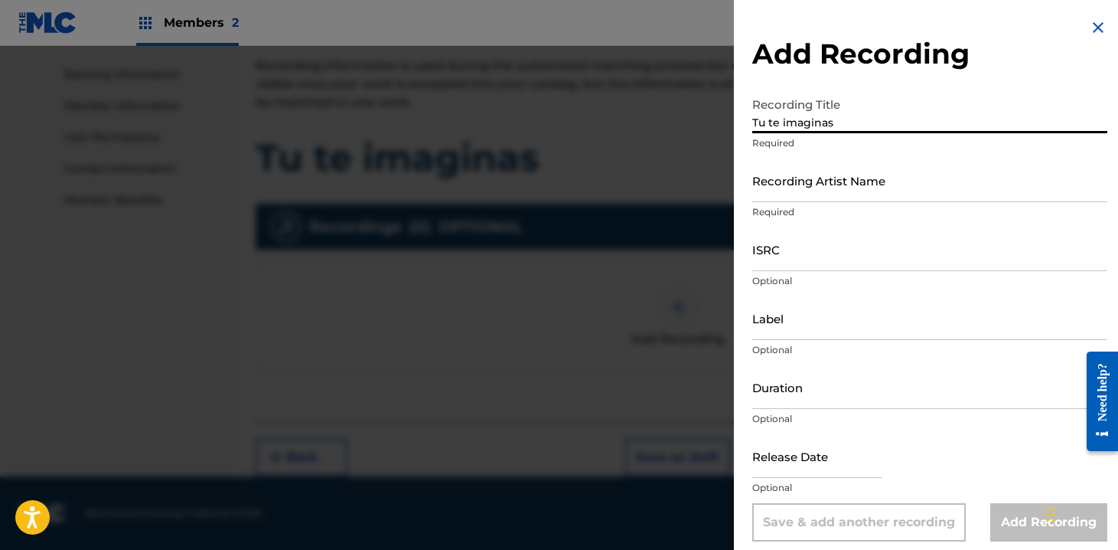
type input "Tu te imaginas"
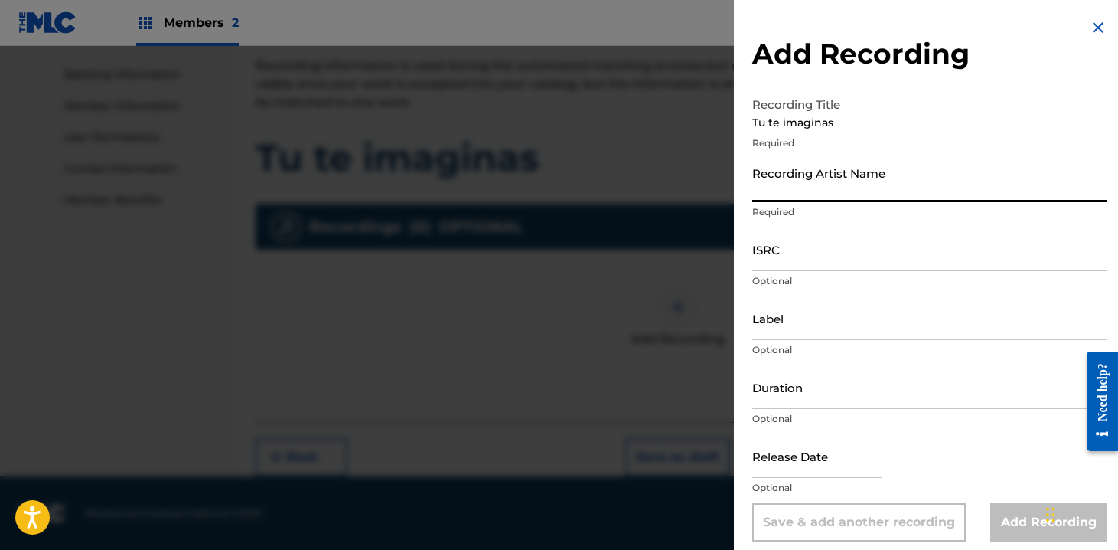
click at [879, 188] on input "Recording Artist Name" at bounding box center [930, 180] width 355 height 44
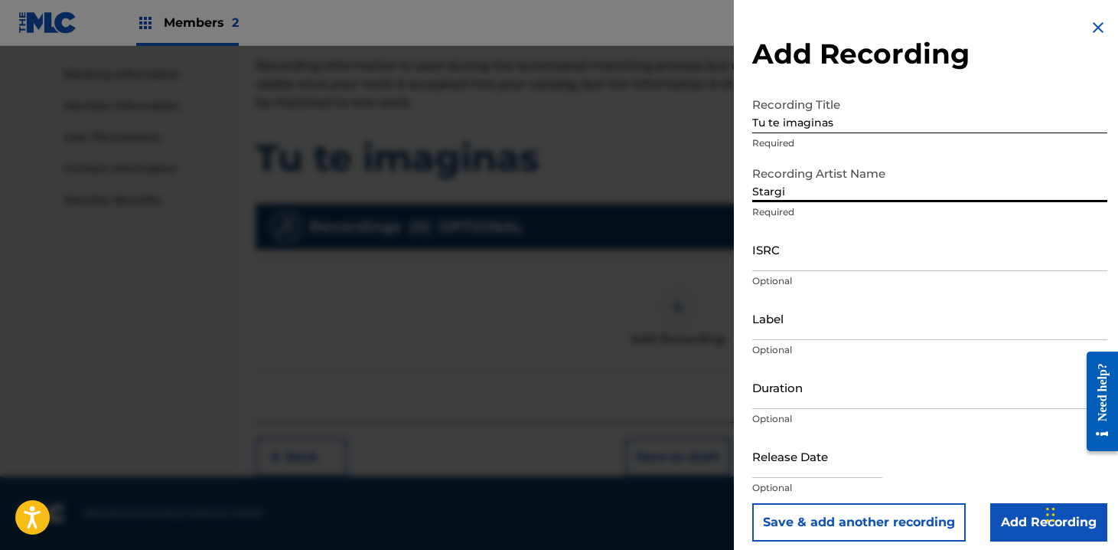
type input "Stargi"
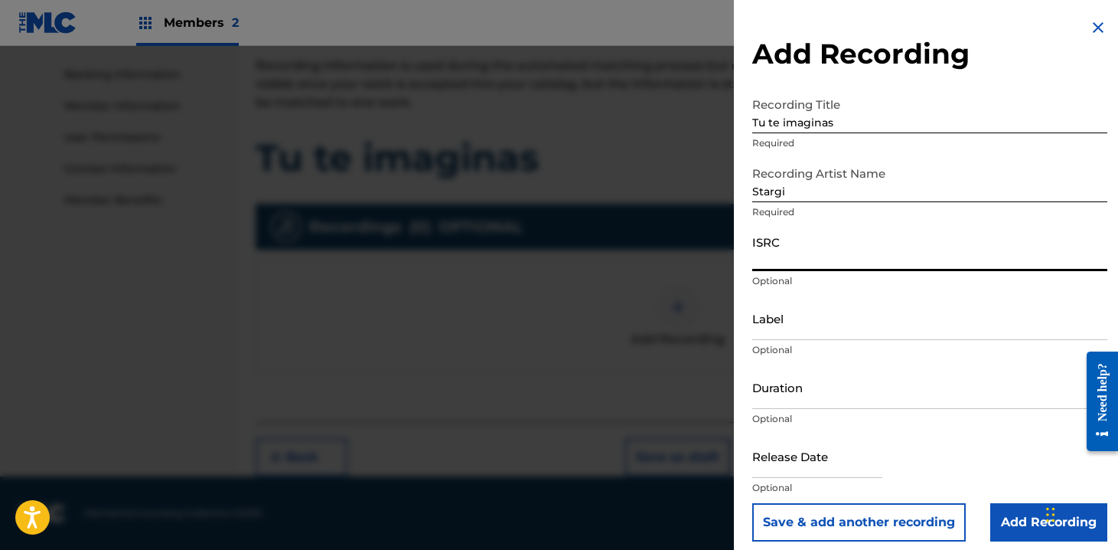
click at [795, 262] on input "ISRC" at bounding box center [930, 249] width 355 height 44
paste input "QZTBA2479635"
type input "QZTBA2479635"
click at [802, 331] on input "Label" at bounding box center [930, 318] width 355 height 44
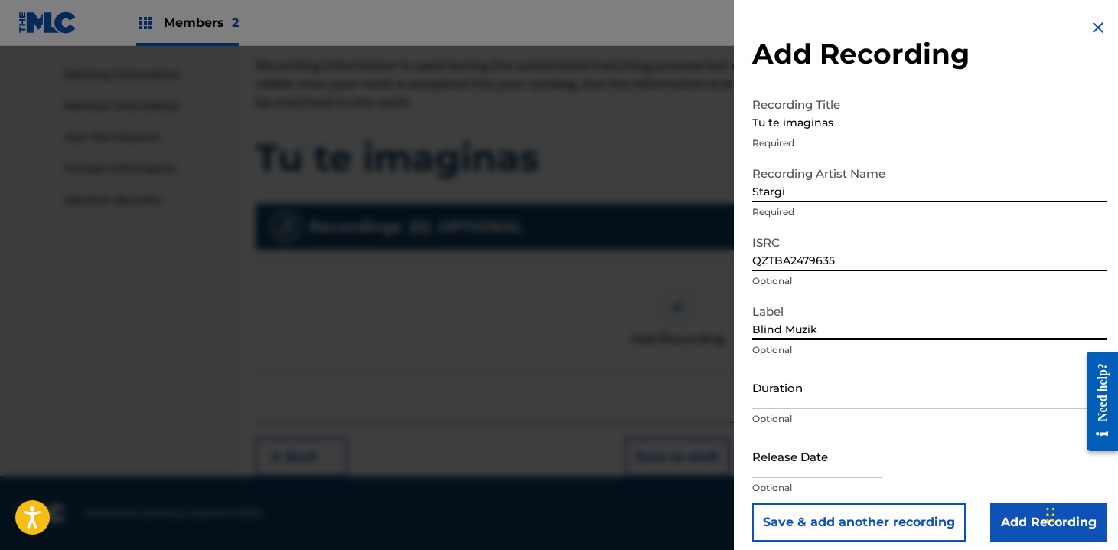
type input "Blind Muzik"
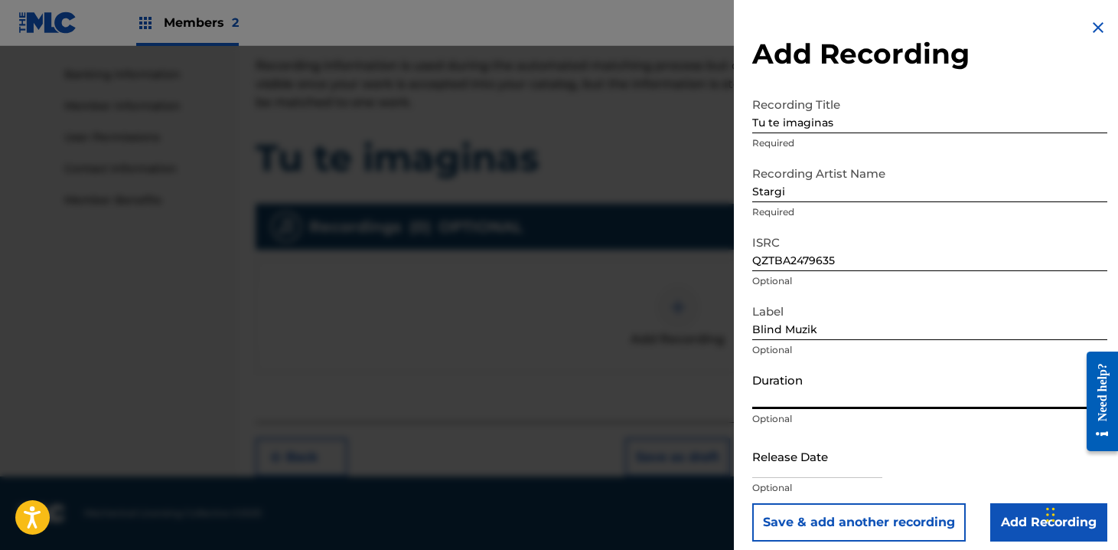
click at [842, 402] on input "Duration" at bounding box center [930, 387] width 355 height 44
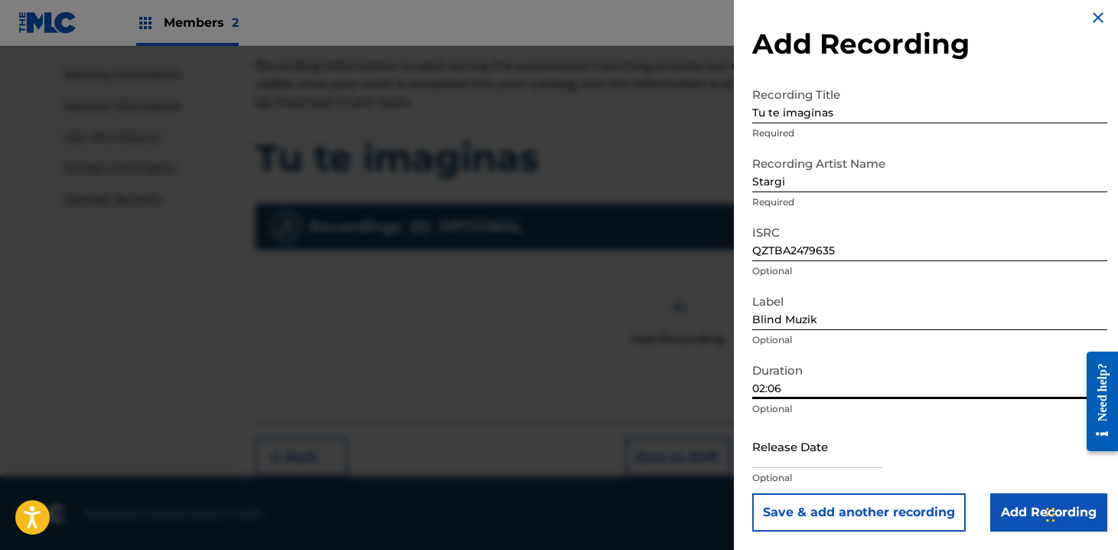
type input "02:06"
click at [824, 459] on input "text" at bounding box center [818, 446] width 130 height 44
select select "7"
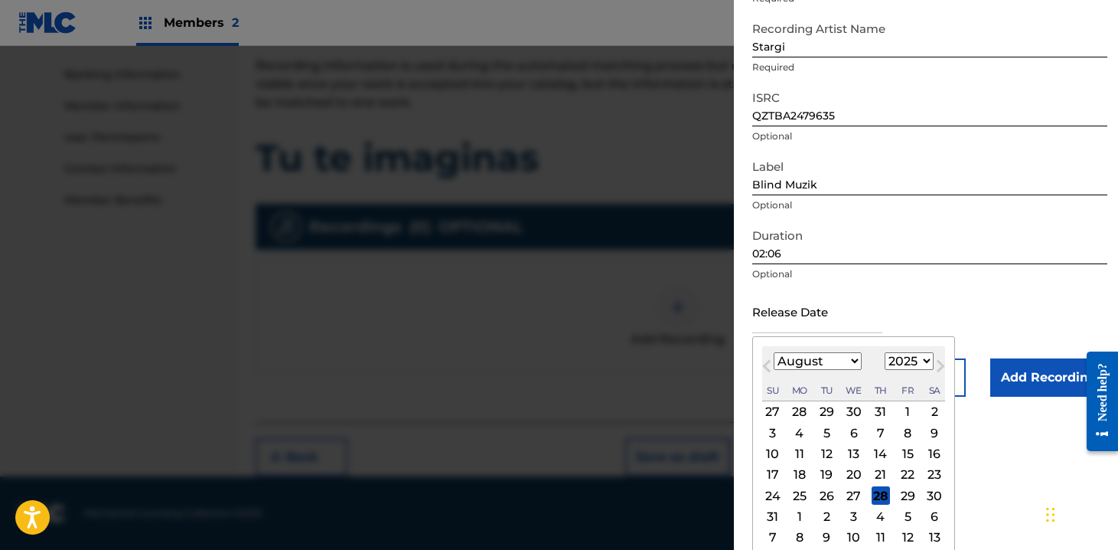
scroll to position [153, 0]
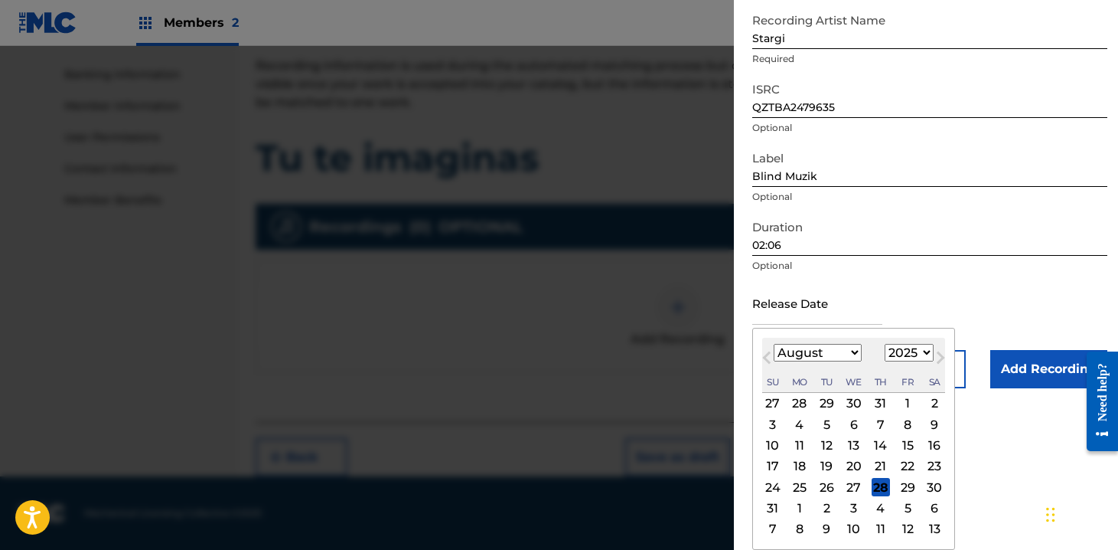
select select "2024"
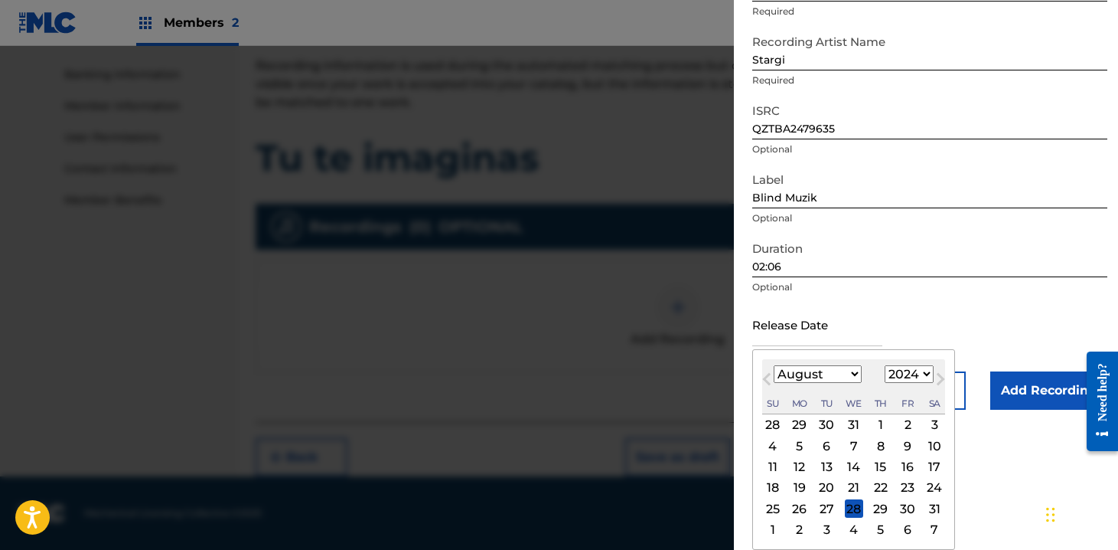
scroll to position [132, 0]
click at [845, 508] on div "28" at bounding box center [854, 508] width 18 height 18
type input "August 28 2024"
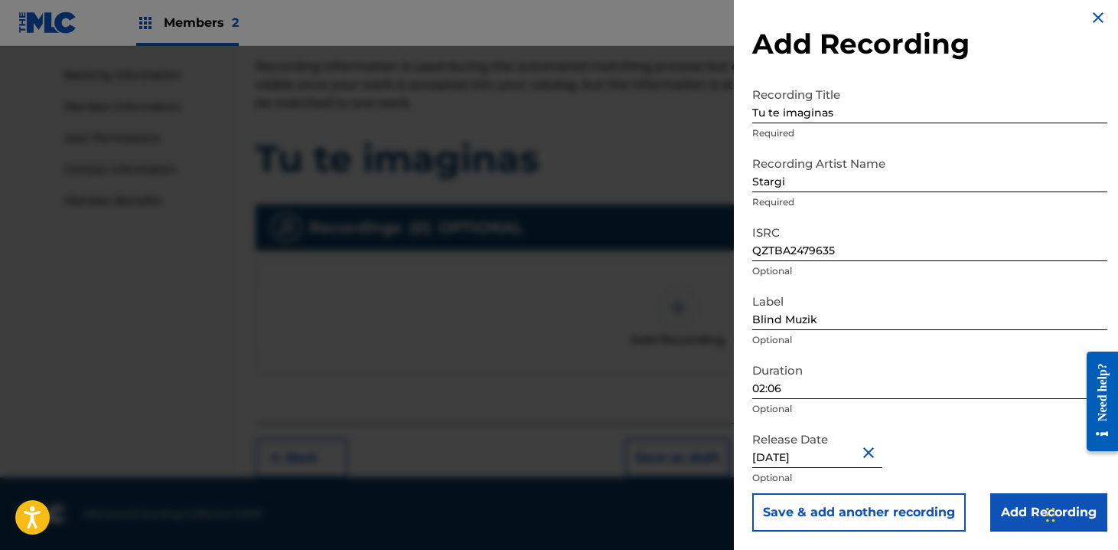
scroll to position [261, 0]
click at [1000, 503] on input "Add Recording" at bounding box center [1049, 512] width 117 height 38
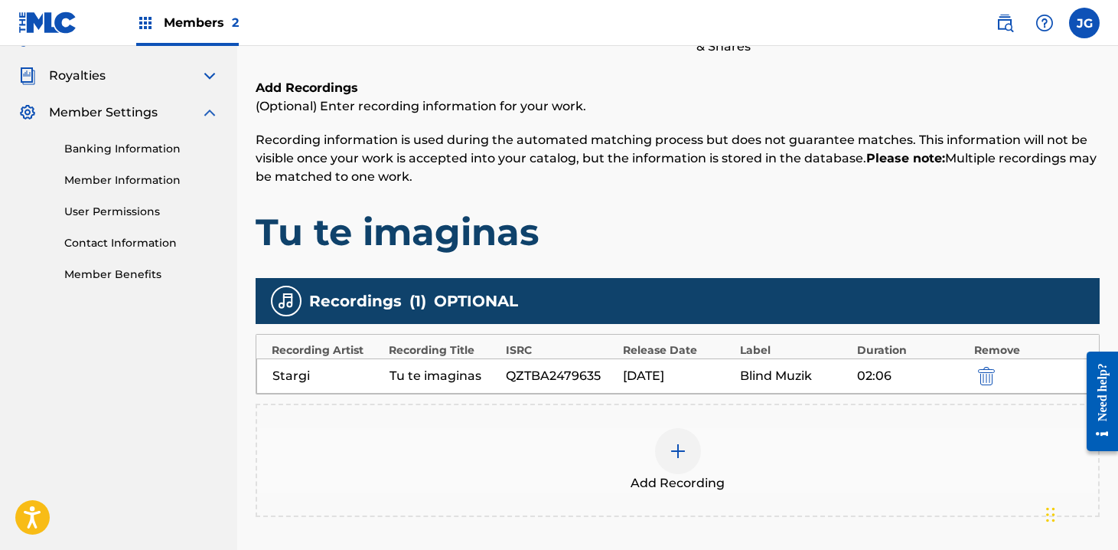
scroll to position [315, 0]
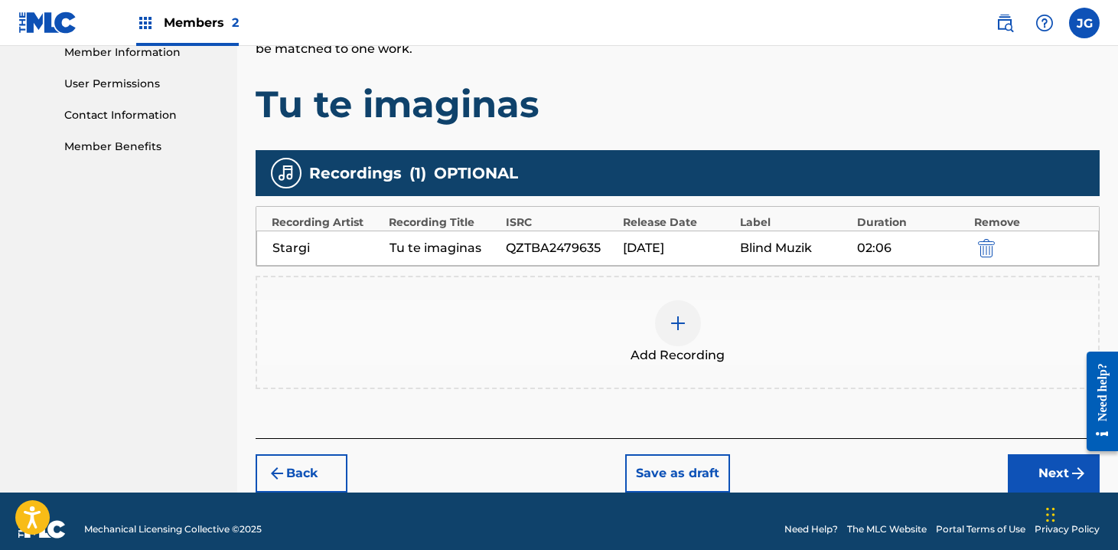
click at [706, 471] on button "Save as draft" at bounding box center [677, 473] width 105 height 38
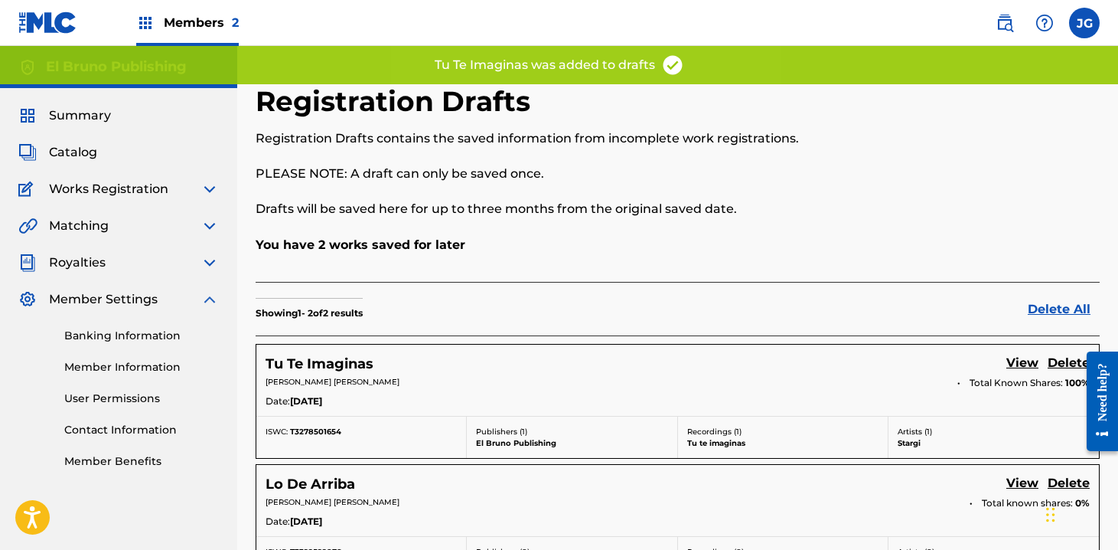
scroll to position [71, 0]
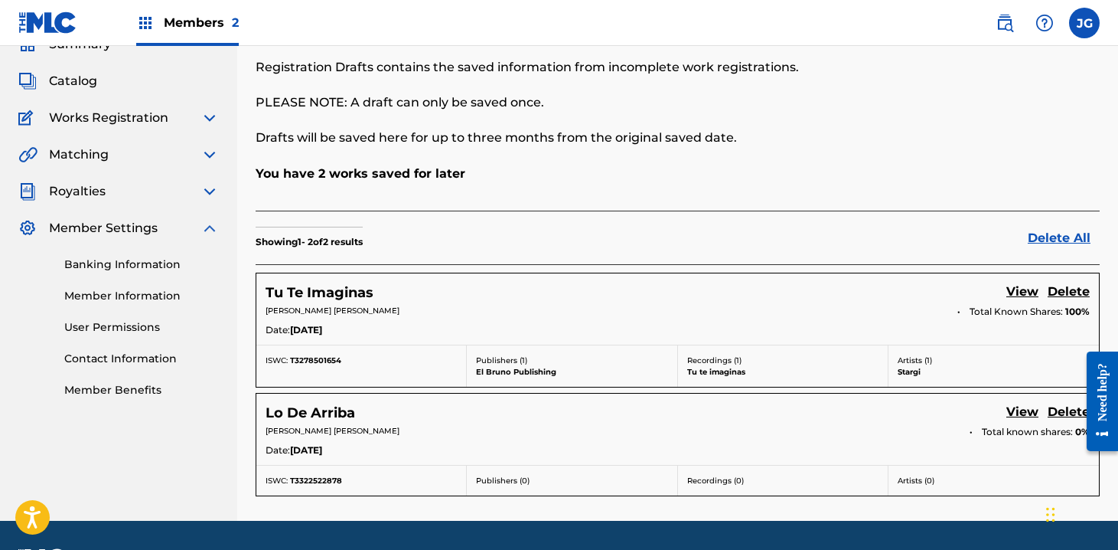
click at [1018, 410] on link "View" at bounding box center [1023, 413] width 32 height 21
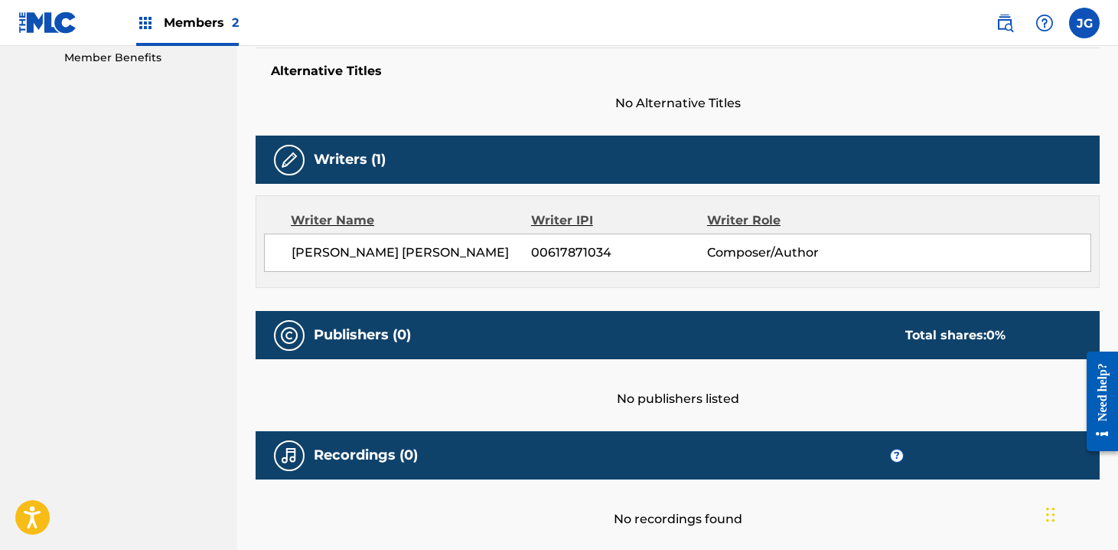
scroll to position [478, 0]
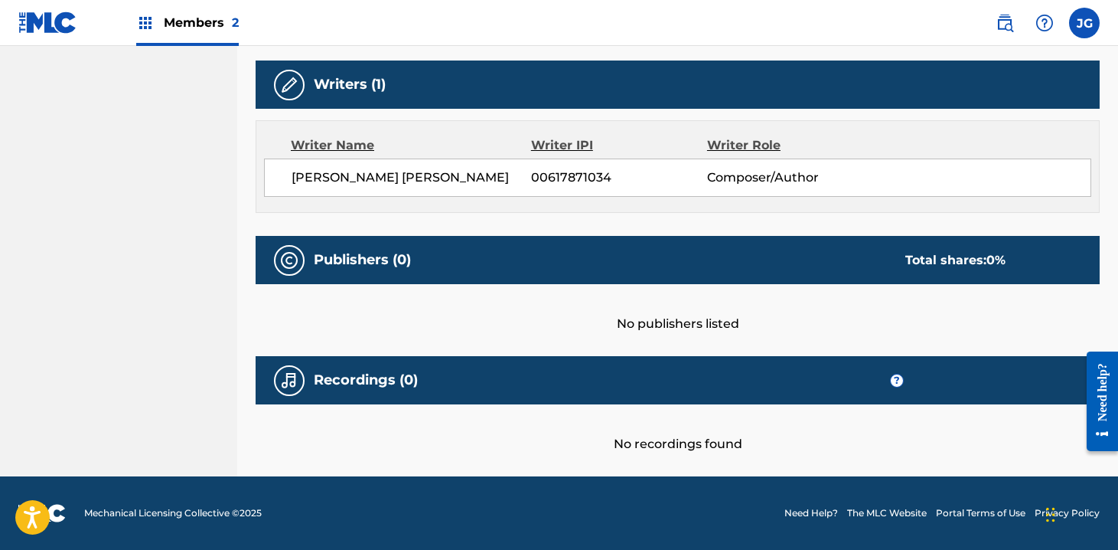
click at [537, 279] on div "Publishers (0) Total shares: 0 %" at bounding box center [678, 260] width 844 height 48
click at [638, 273] on div "Publishers (0) Total shares: 0 %" at bounding box center [678, 260] width 844 height 48
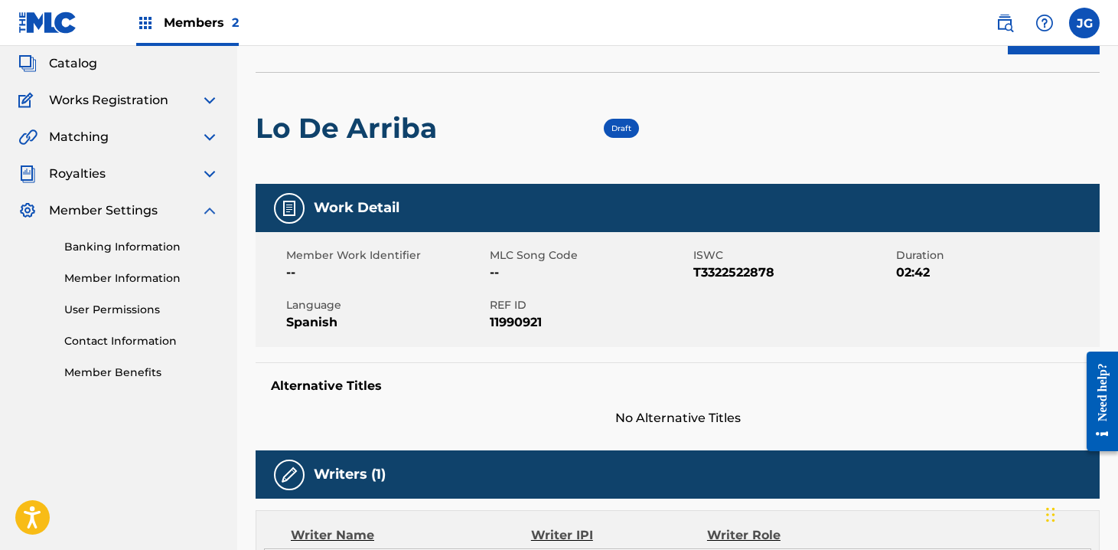
scroll to position [0, 0]
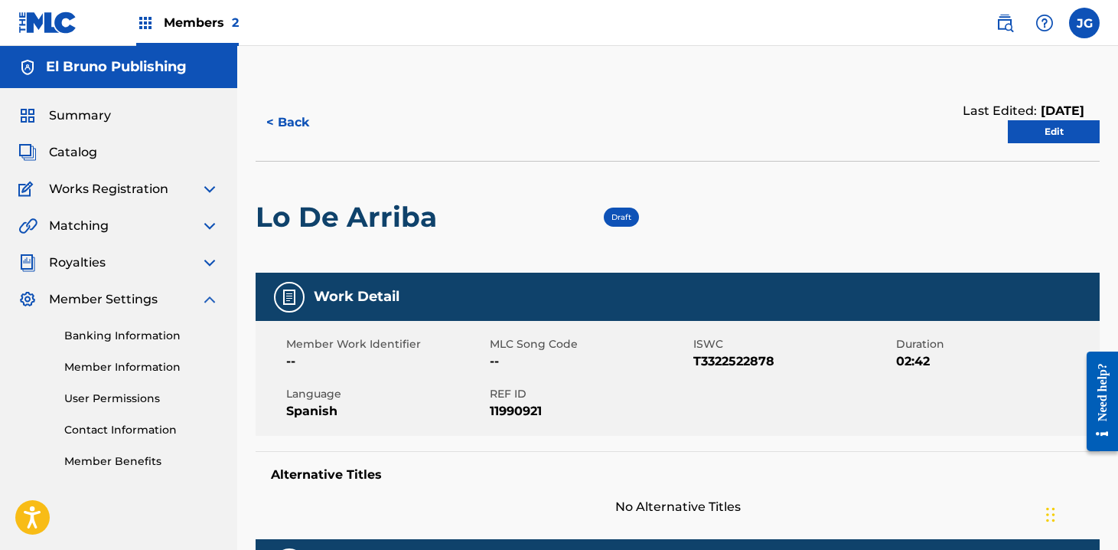
click at [1028, 137] on link "Edit" at bounding box center [1054, 131] width 92 height 23
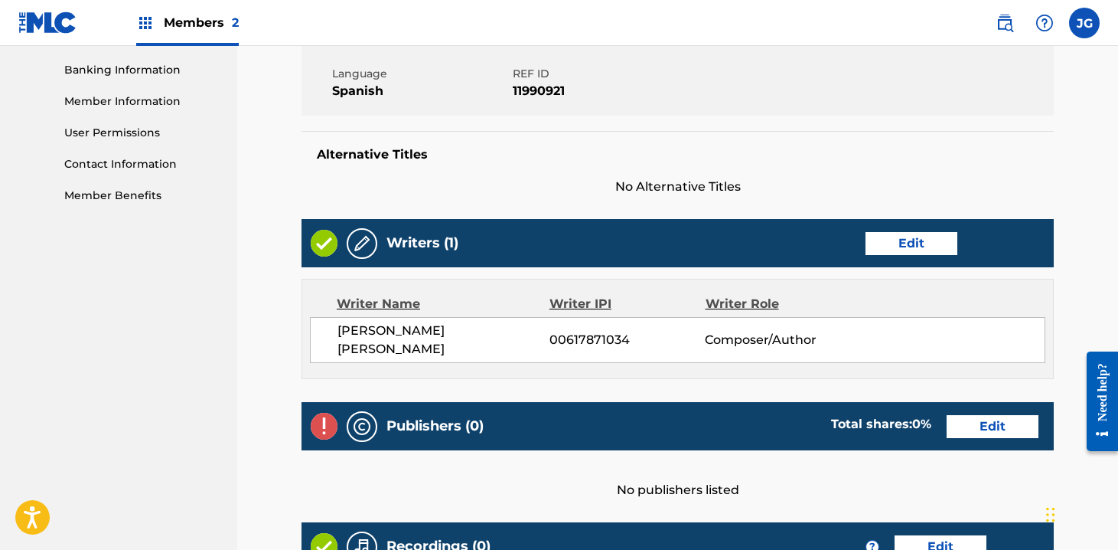
scroll to position [277, 0]
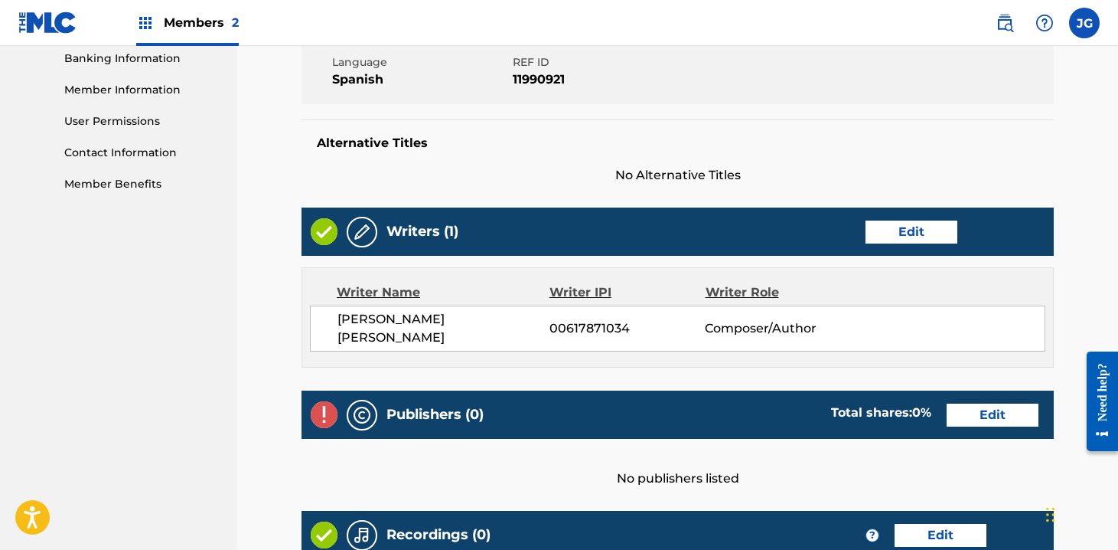
click at [991, 403] on link "Edit" at bounding box center [993, 414] width 92 height 23
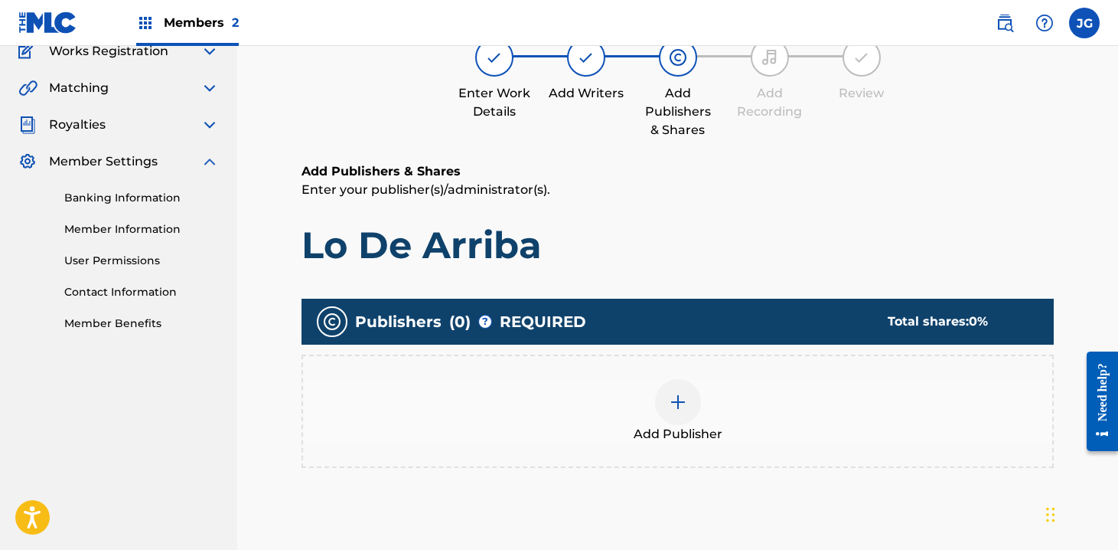
scroll to position [287, 0]
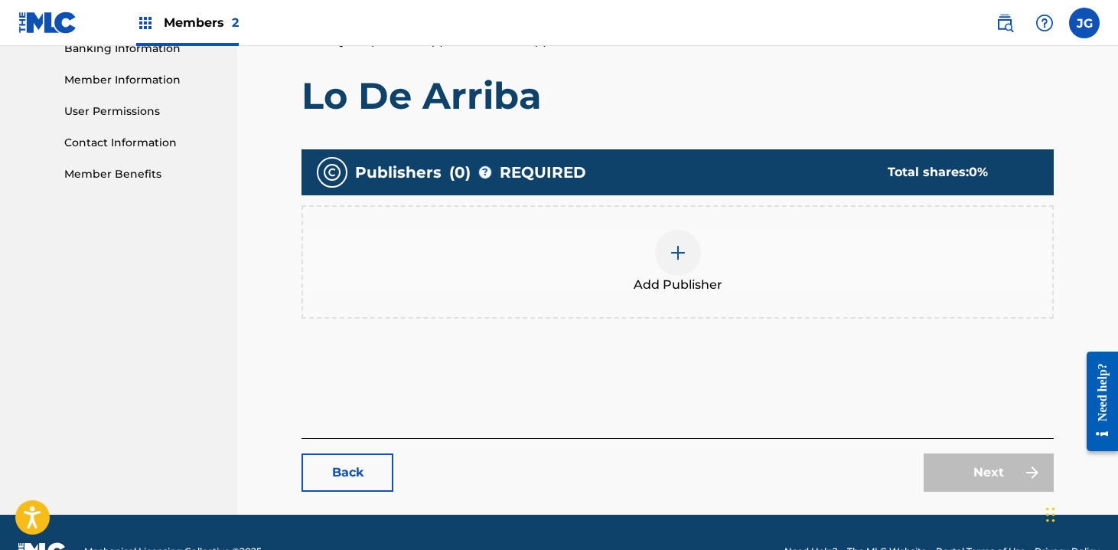
click at [681, 243] on img at bounding box center [678, 252] width 18 height 18
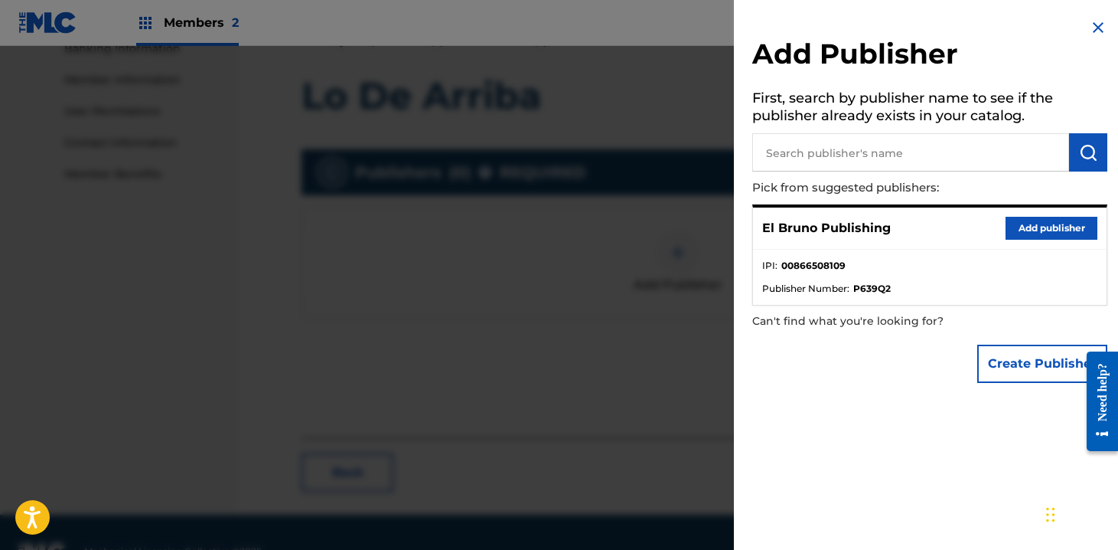
click at [1036, 225] on button "Add publisher" at bounding box center [1052, 228] width 92 height 23
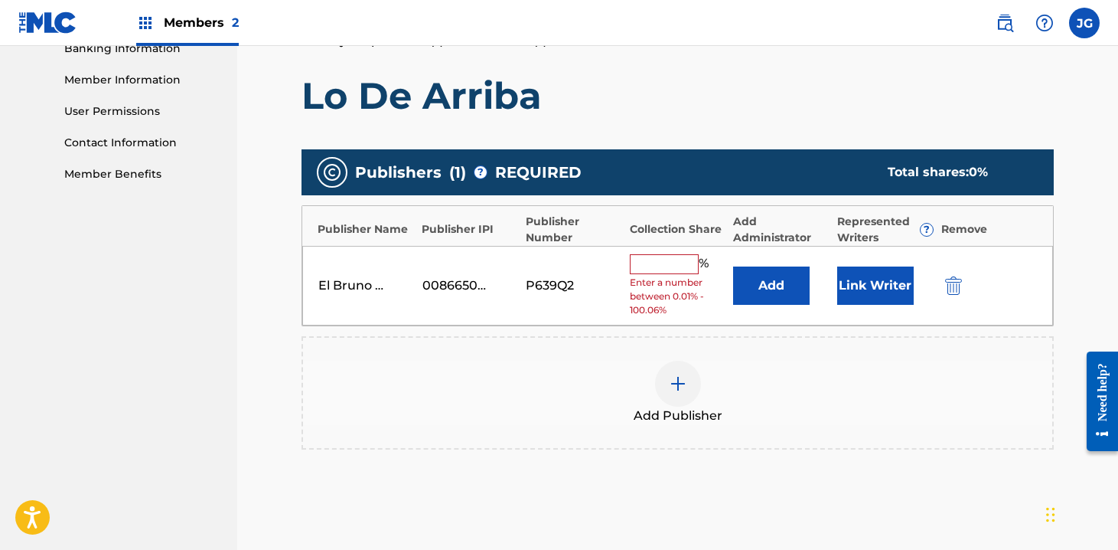
click at [655, 258] on input "text" at bounding box center [664, 264] width 69 height 20
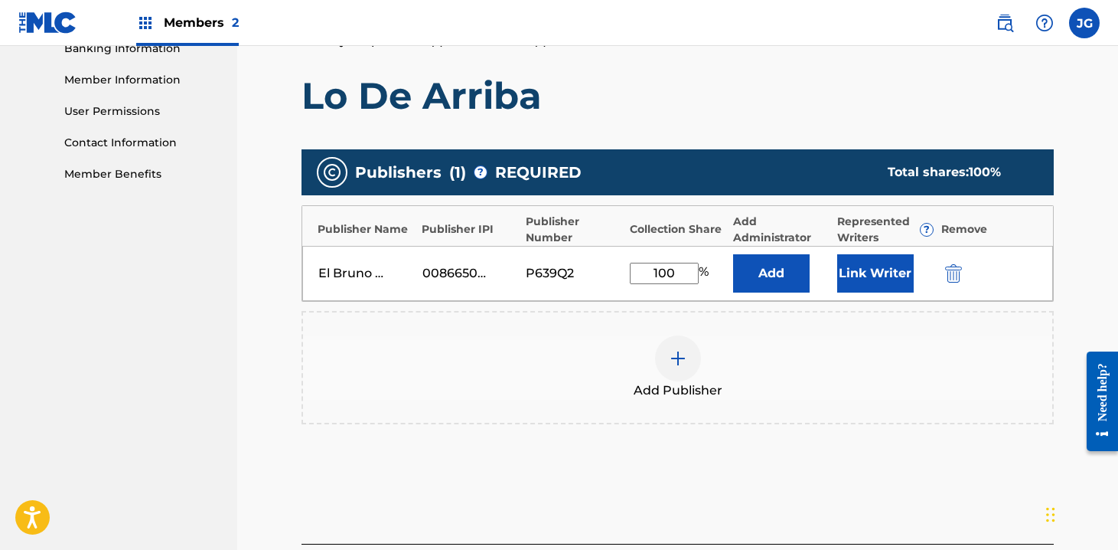
type input "100"
click at [799, 348] on div "Add Publisher" at bounding box center [677, 367] width 749 height 64
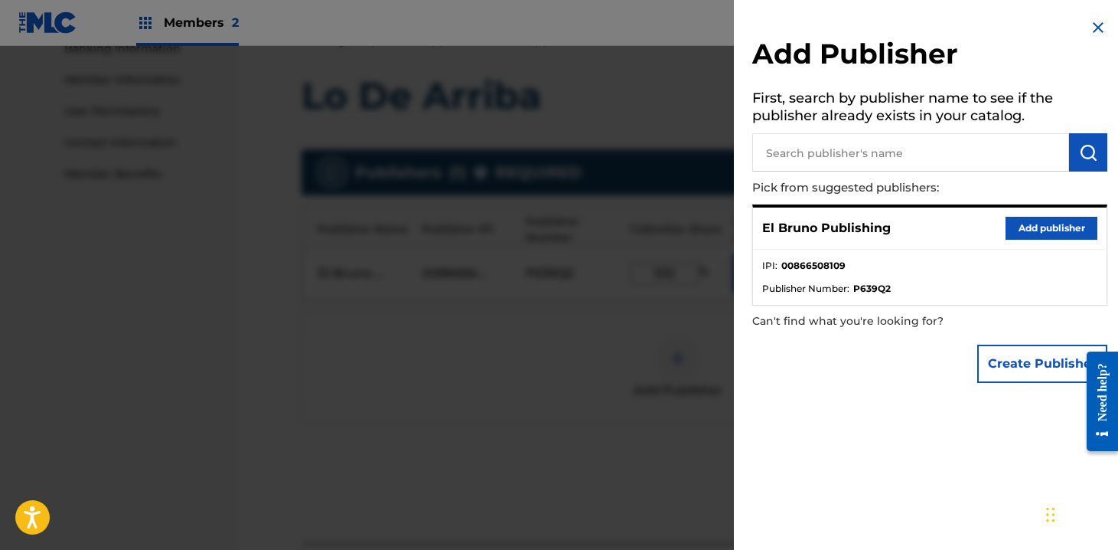
click at [501, 404] on div at bounding box center [559, 321] width 1118 height 550
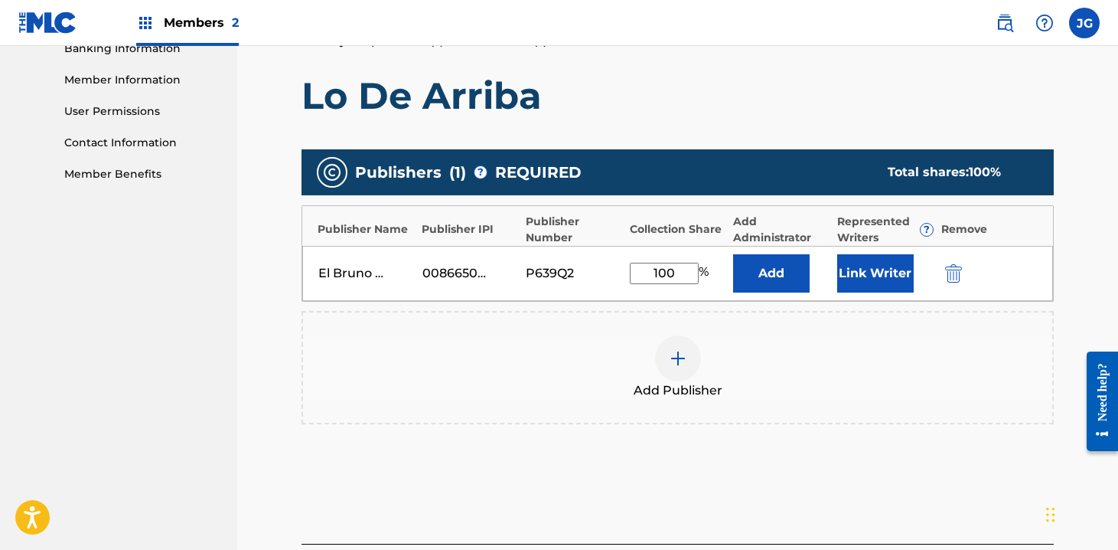
scroll to position [400, 0]
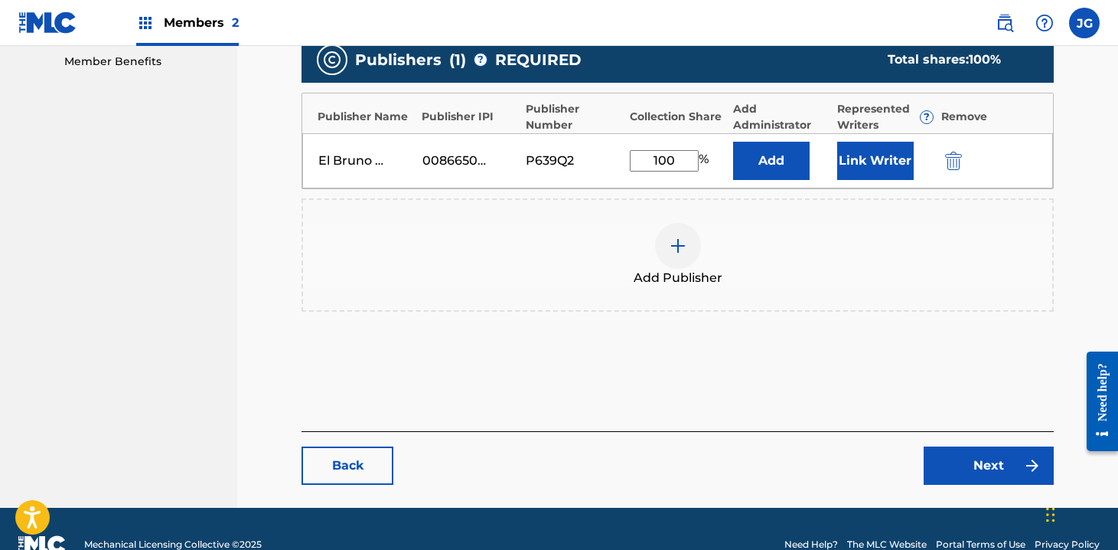
click at [983, 457] on link "Next" at bounding box center [989, 465] width 130 height 38
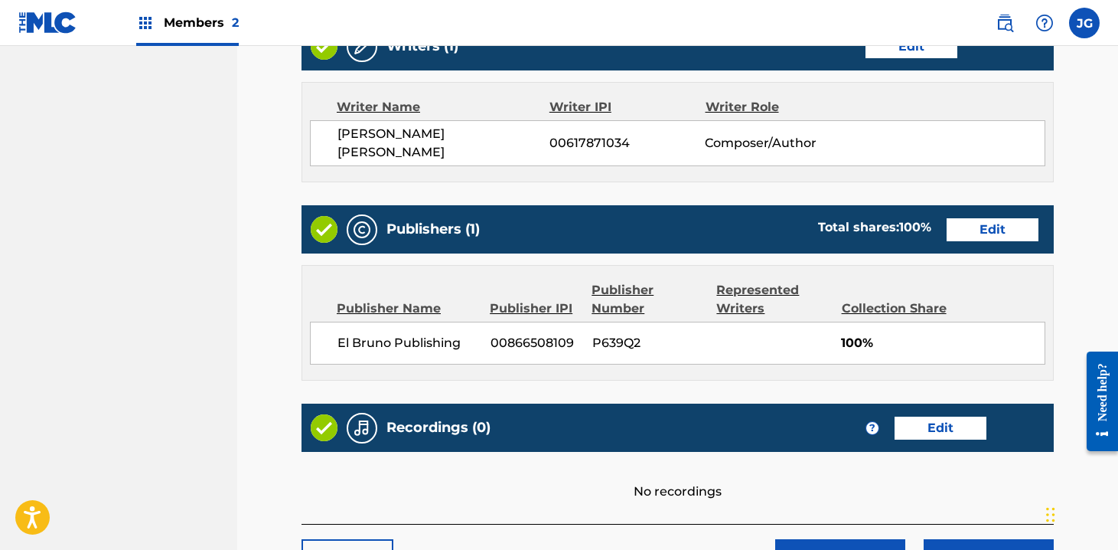
scroll to position [569, 0]
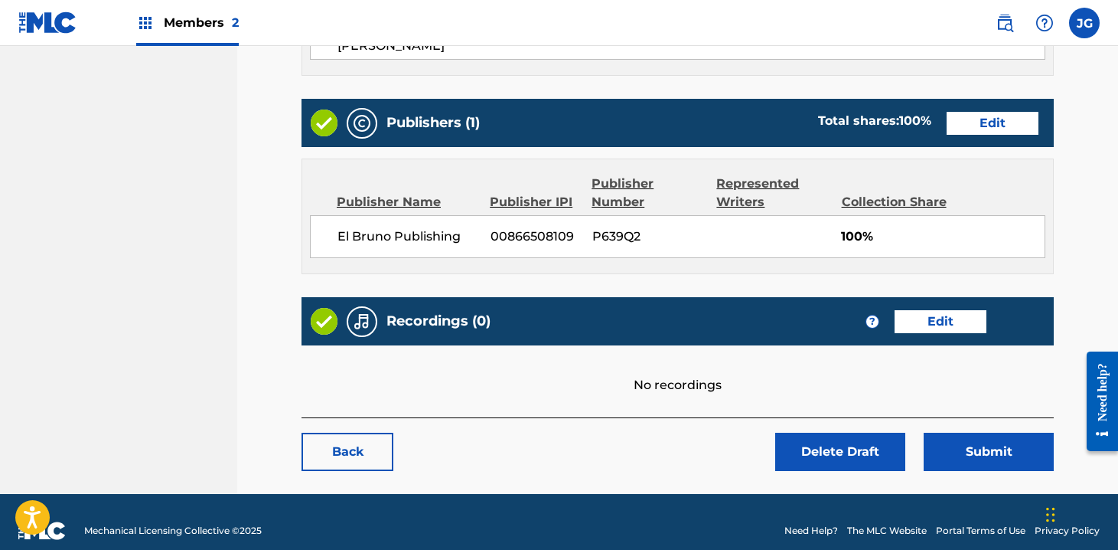
click at [927, 312] on link "Edit" at bounding box center [941, 321] width 92 height 23
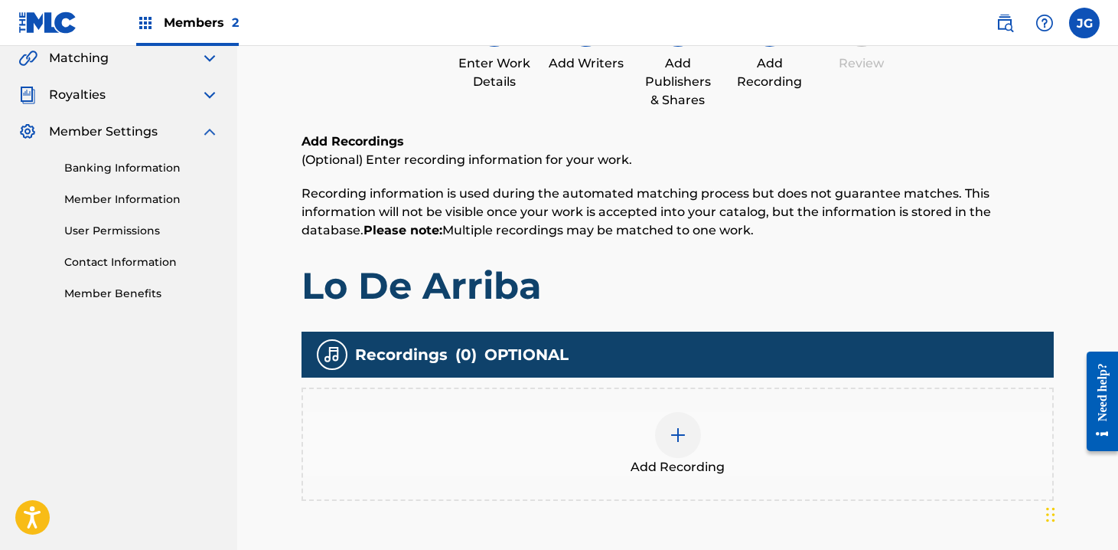
scroll to position [247, 0]
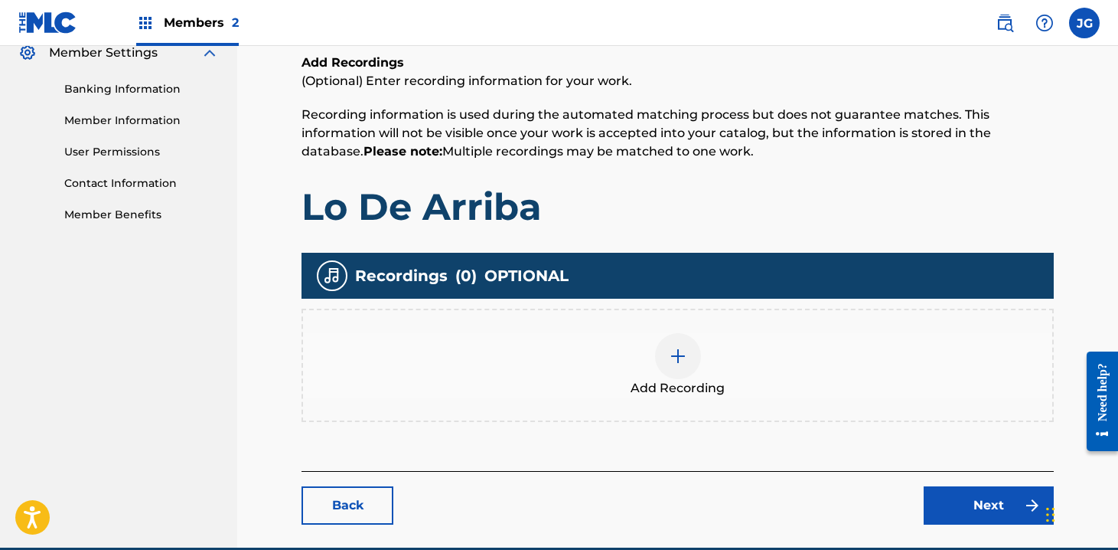
click at [686, 357] on img at bounding box center [678, 356] width 18 height 18
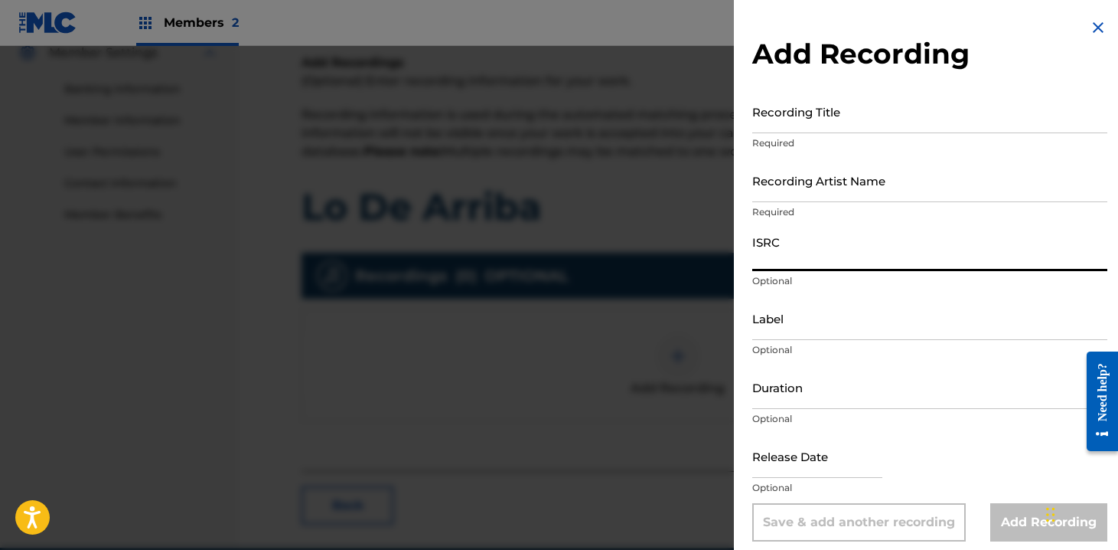
click at [798, 251] on input "ISRC" at bounding box center [930, 249] width 355 height 44
paste input "QZNWQ2515696"
type input "QZNWQ2515696"
click at [833, 178] on input "Recording Artist Name" at bounding box center [930, 180] width 355 height 44
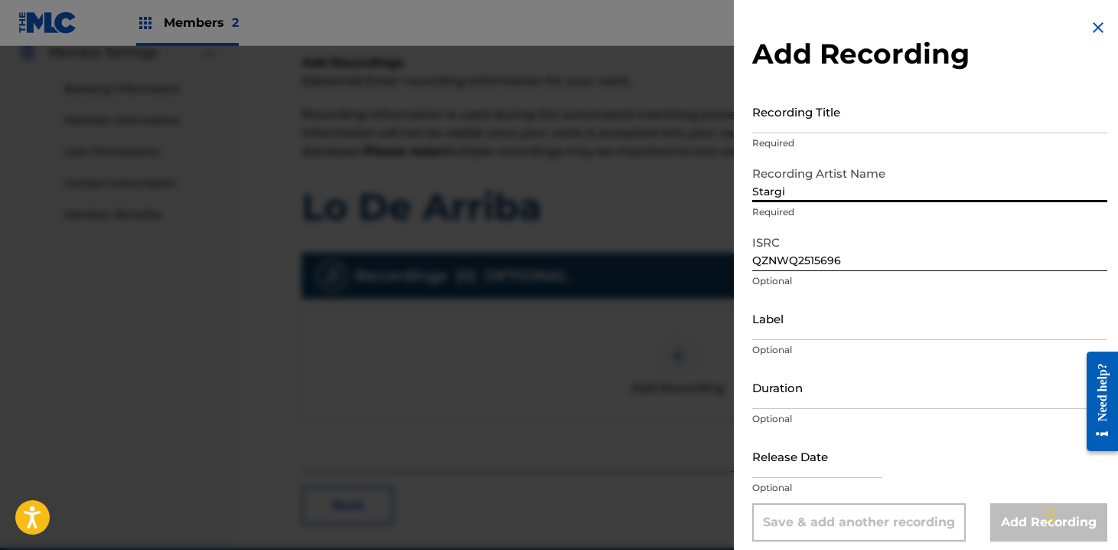
type input "Stargi"
click at [815, 119] on input "Recording Title" at bounding box center [930, 112] width 355 height 44
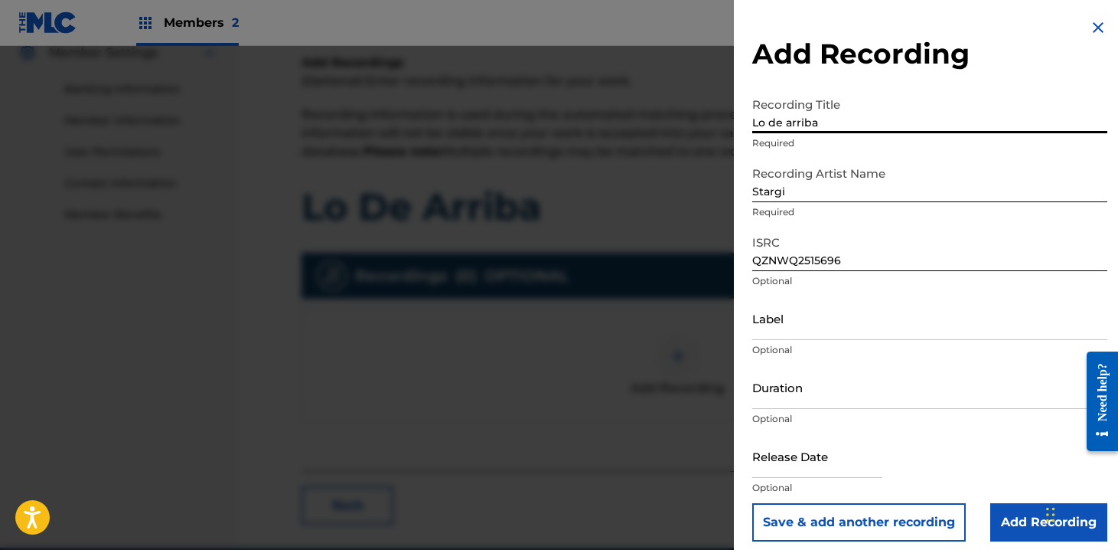
type input "Lo de arriba"
click at [830, 329] on input "Label" at bounding box center [930, 318] width 355 height 44
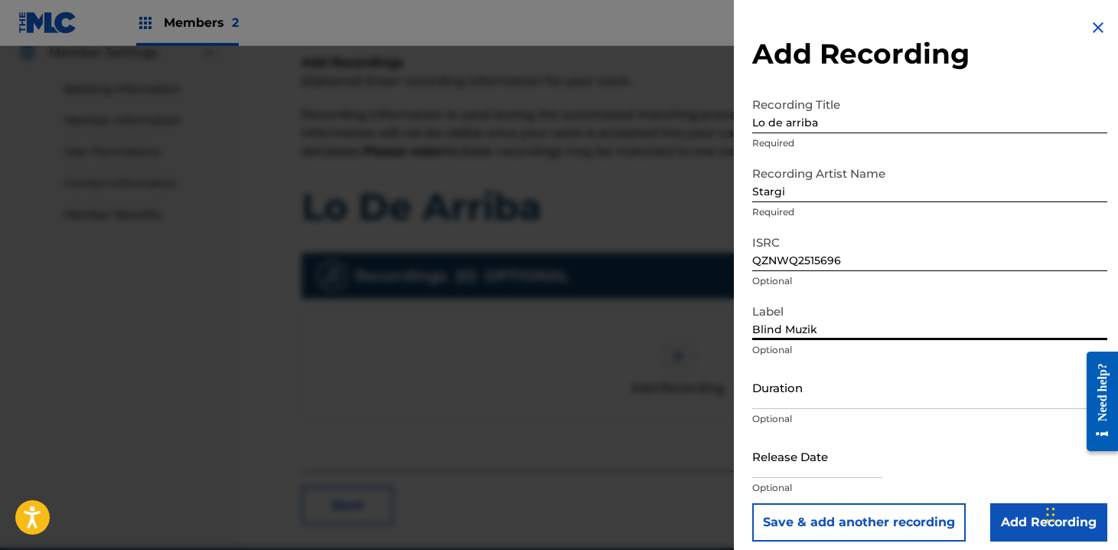
type input "Blind Muzik"
click at [801, 401] on input "Duration" at bounding box center [930, 387] width 355 height 44
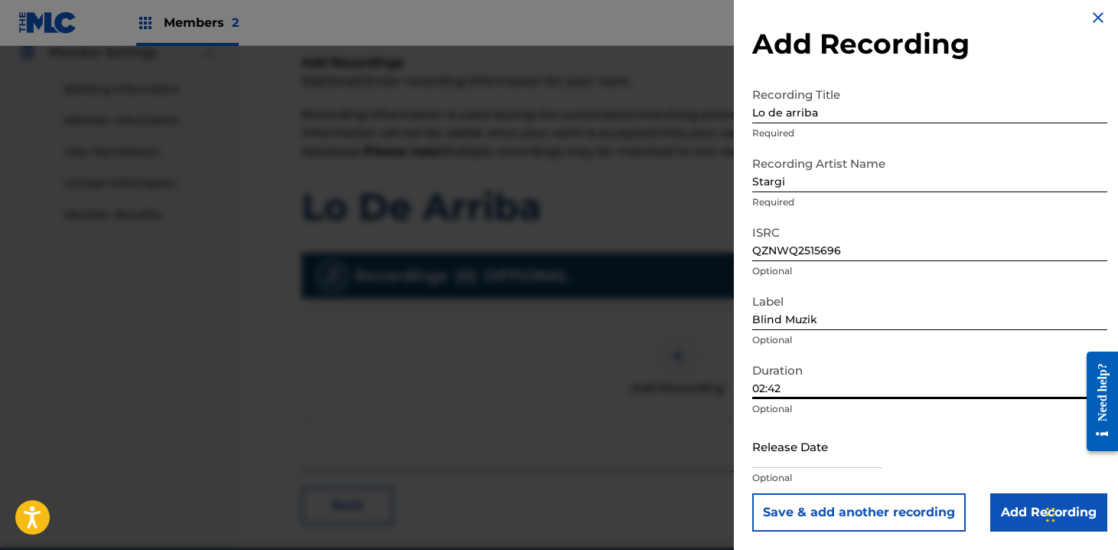
scroll to position [318, 0]
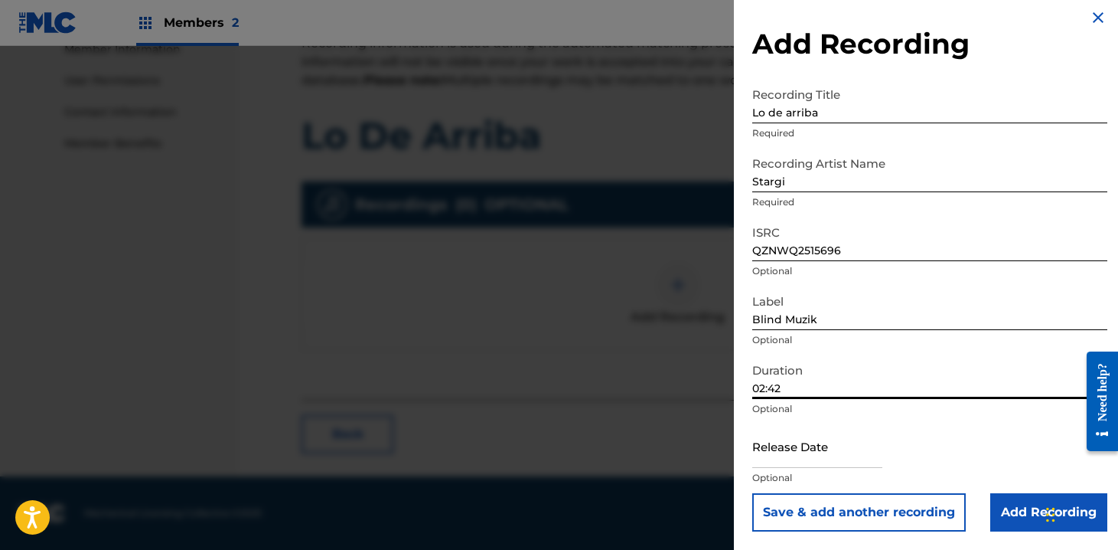
type input "02:42"
click at [810, 456] on input "text" at bounding box center [818, 446] width 130 height 44
select select "7"
select select "2025"
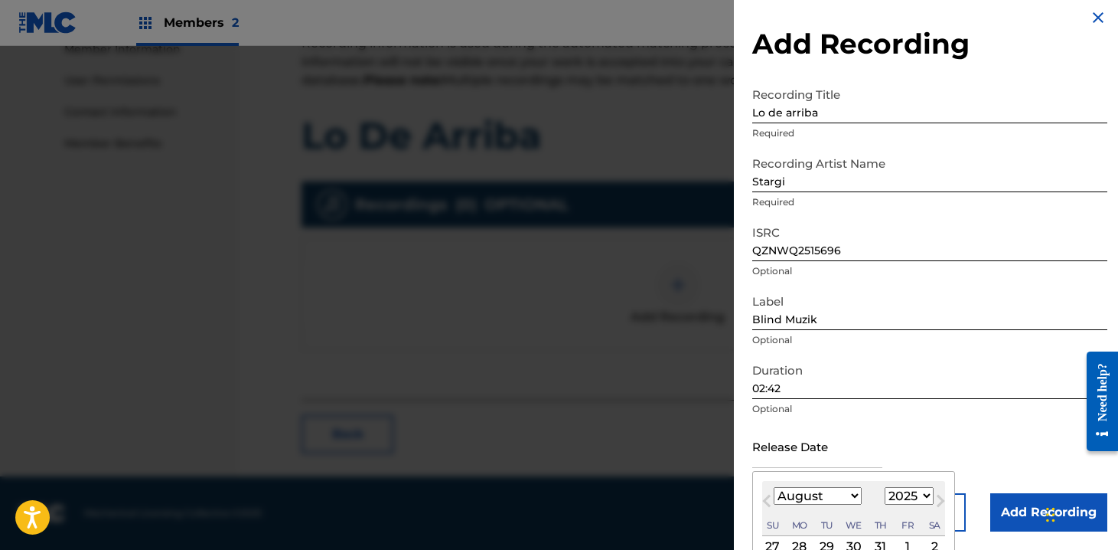
scroll to position [153, 0]
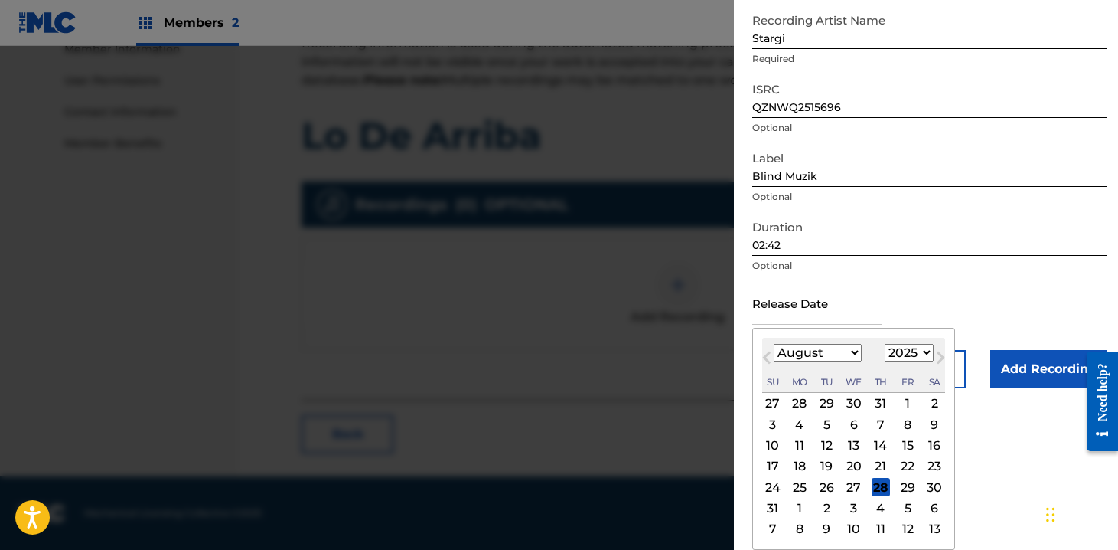
select select "3"
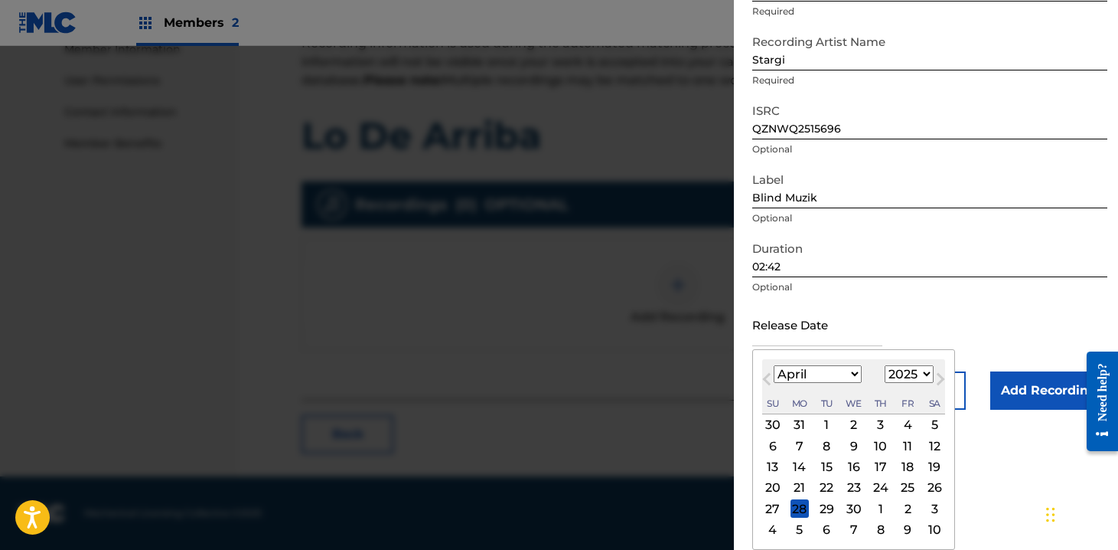
scroll to position [132, 0]
click at [799, 488] on div "21" at bounding box center [800, 487] width 18 height 18
type input "April 21 2025"
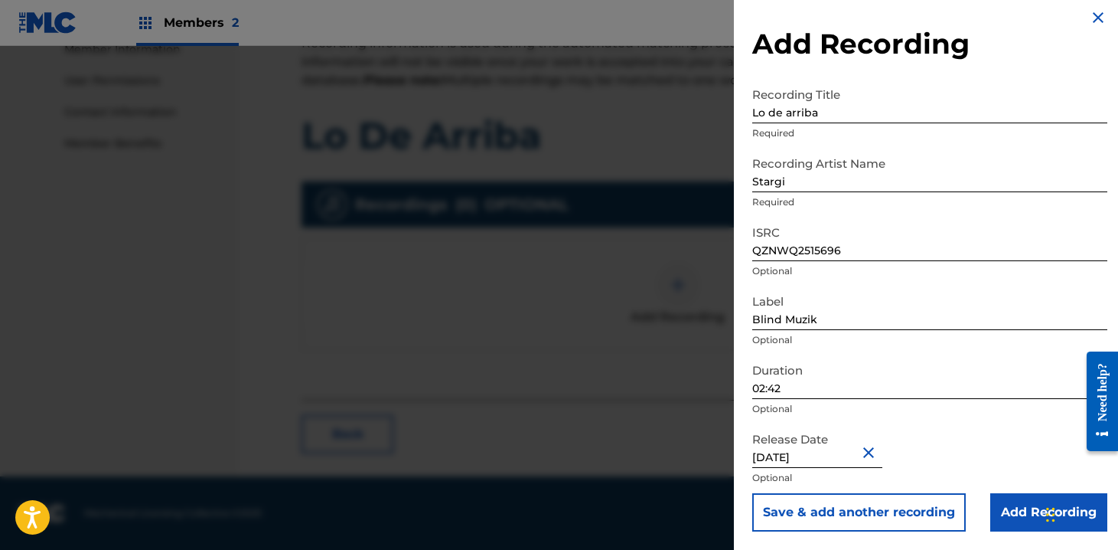
click at [1004, 502] on input "Add Recording" at bounding box center [1049, 512] width 117 height 38
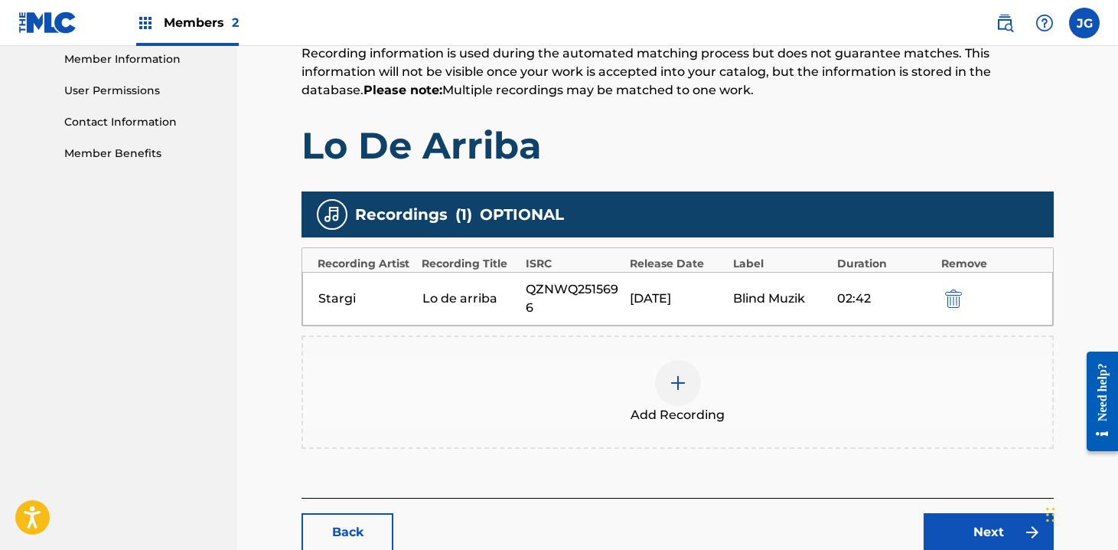
scroll to position [406, 0]
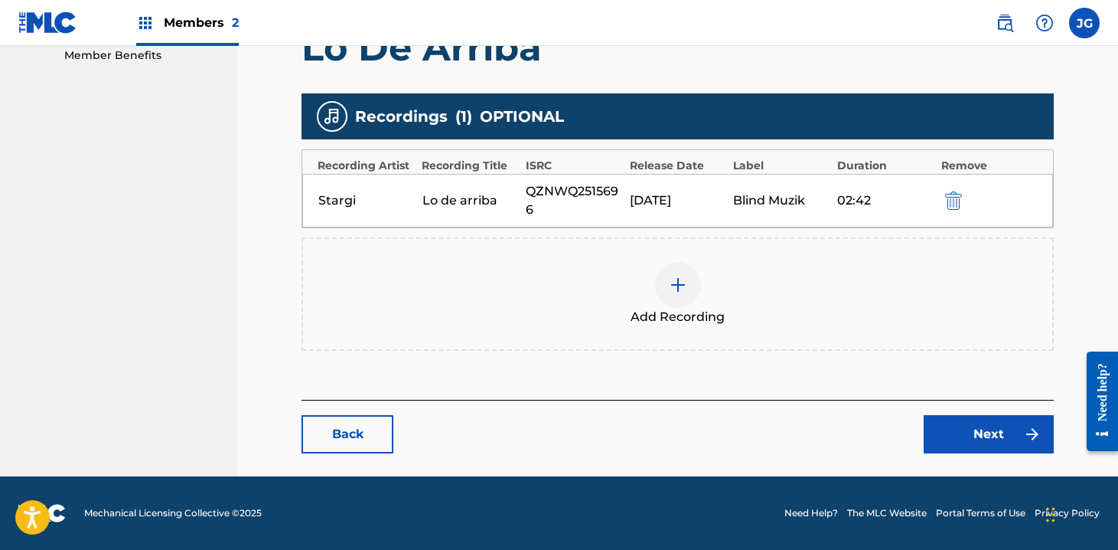
click at [958, 437] on link "Next" at bounding box center [989, 434] width 130 height 38
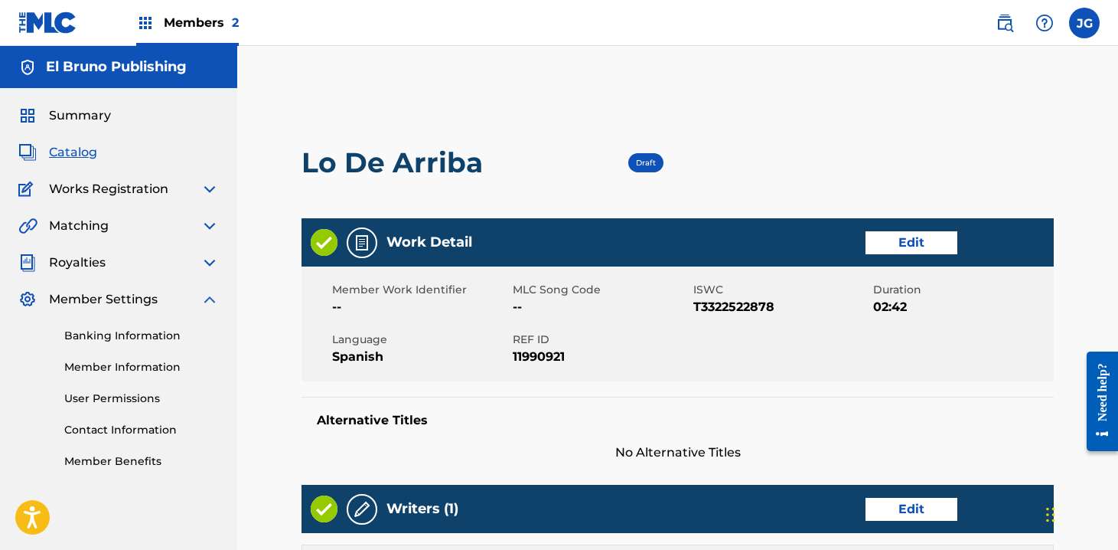
click at [645, 158] on span "Draft" at bounding box center [646, 163] width 20 height 10
click at [648, 160] on span "Draft" at bounding box center [646, 163] width 20 height 10
click at [209, 189] on img at bounding box center [210, 189] width 18 height 18
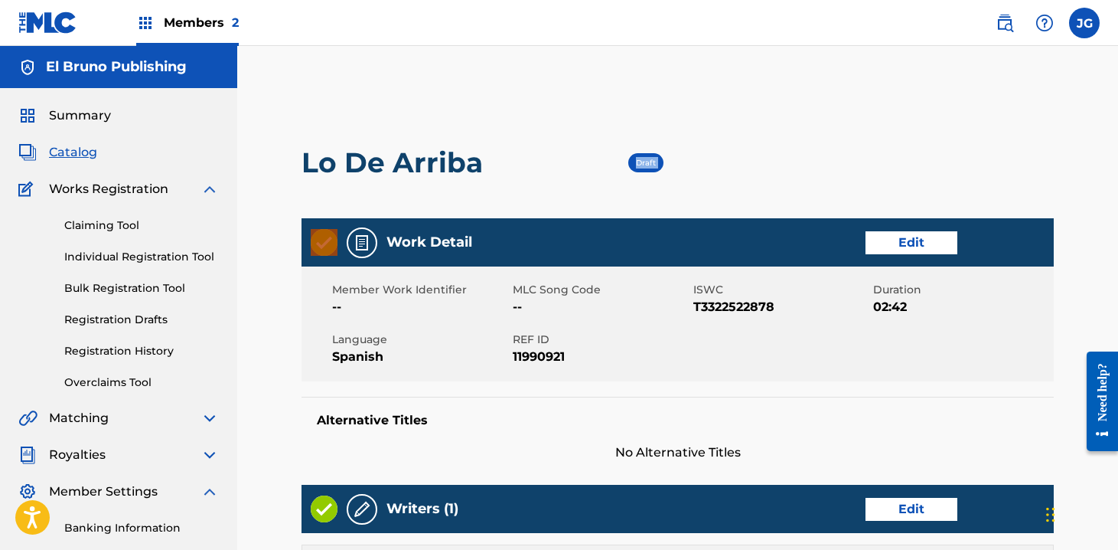
click at [209, 189] on img at bounding box center [210, 189] width 18 height 18
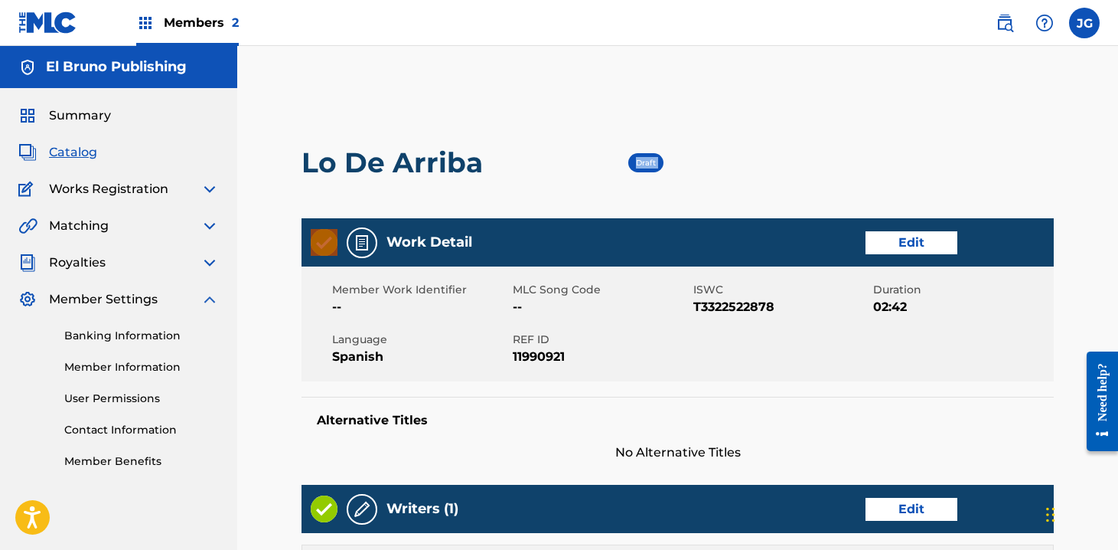
click at [207, 298] on img at bounding box center [210, 299] width 18 height 18
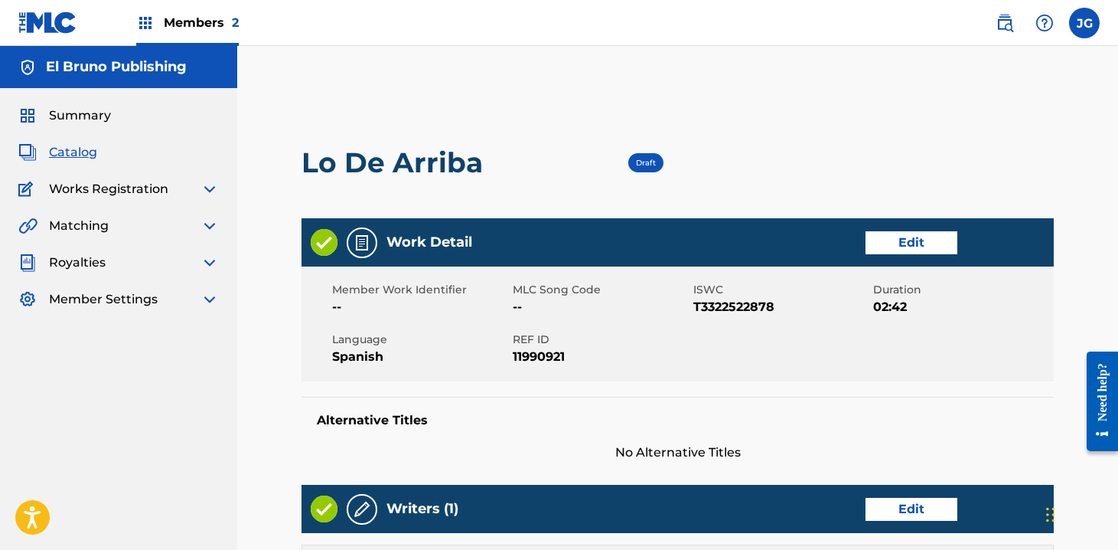
click at [128, 188] on span "Works Registration" at bounding box center [108, 189] width 119 height 18
click at [211, 189] on img at bounding box center [210, 189] width 18 height 18
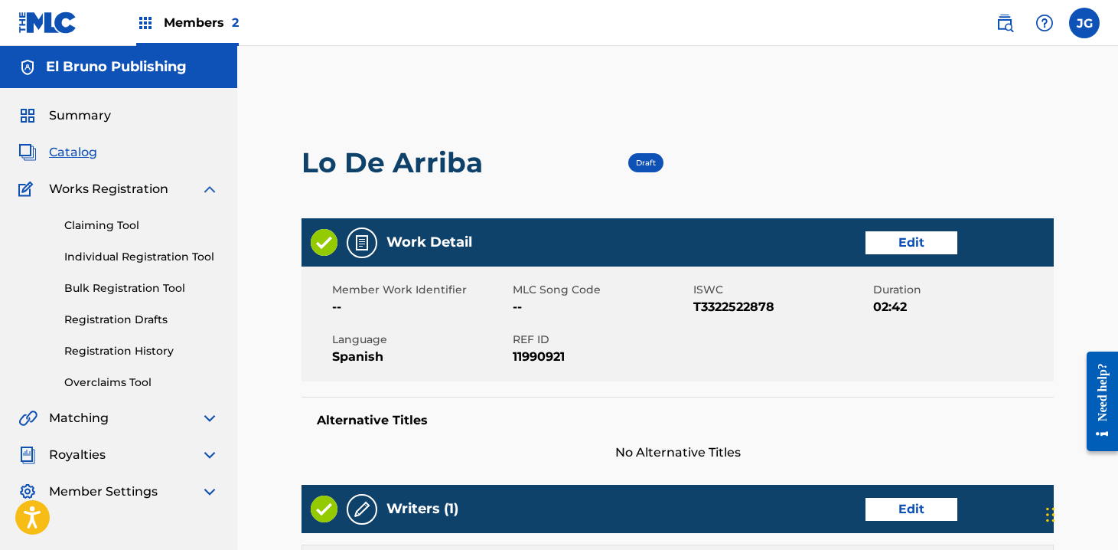
click at [150, 254] on link "Individual Registration Tool" at bounding box center [141, 257] width 155 height 16
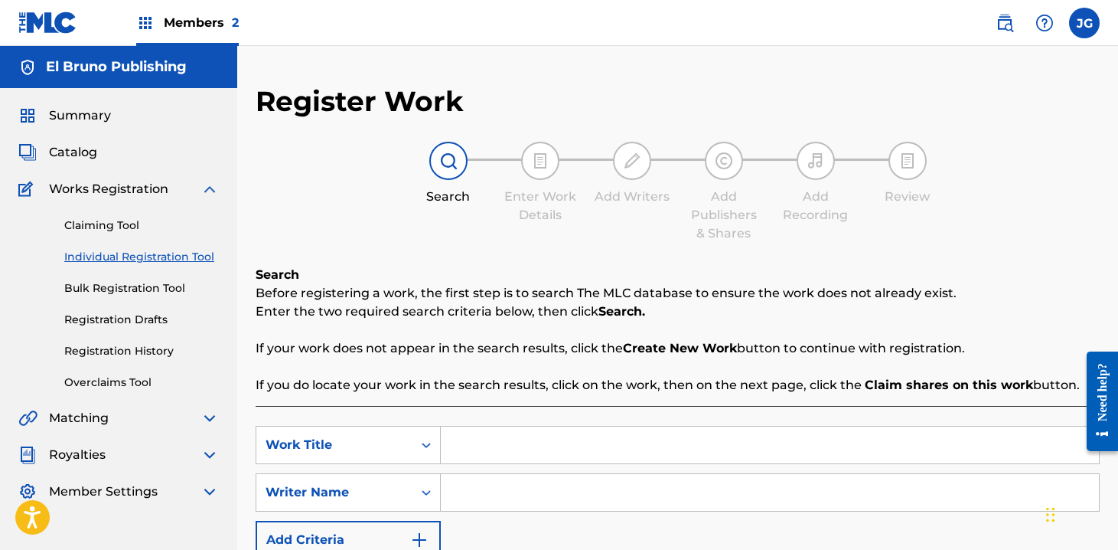
click at [132, 315] on link "Registration Drafts" at bounding box center [141, 320] width 155 height 16
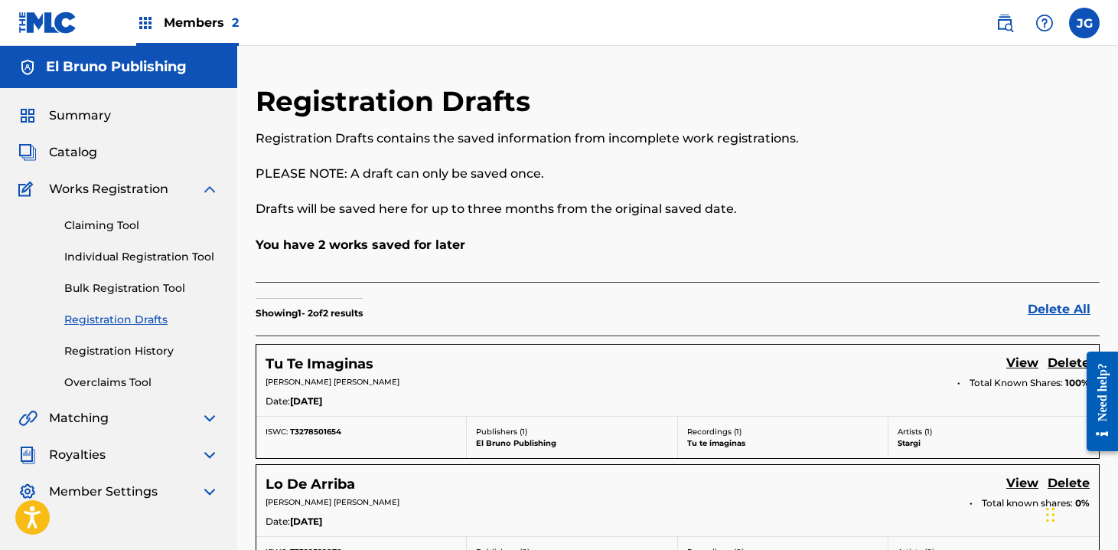
click at [177, 252] on link "Individual Registration Tool" at bounding box center [141, 257] width 155 height 16
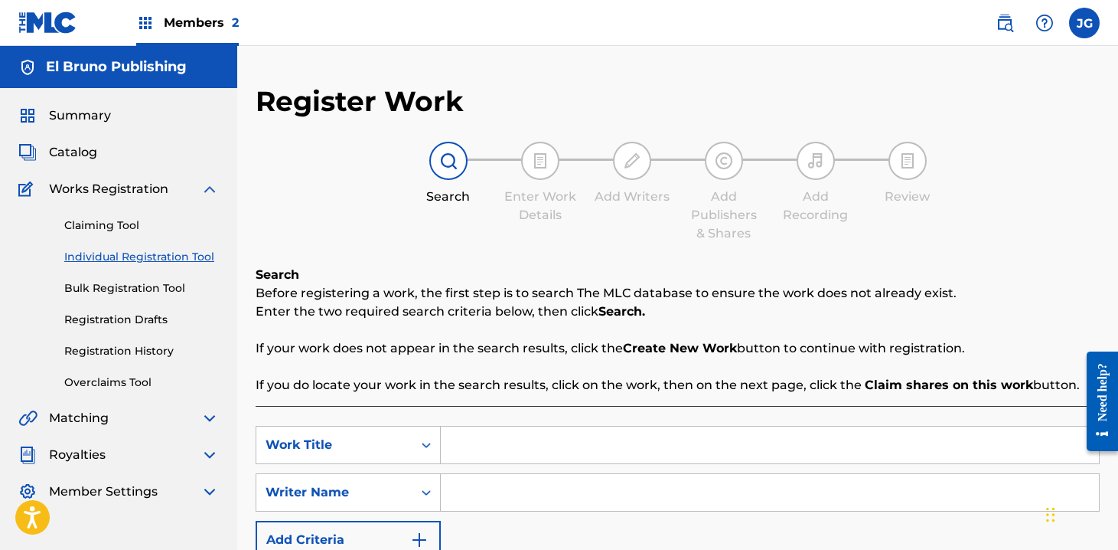
scroll to position [125, 0]
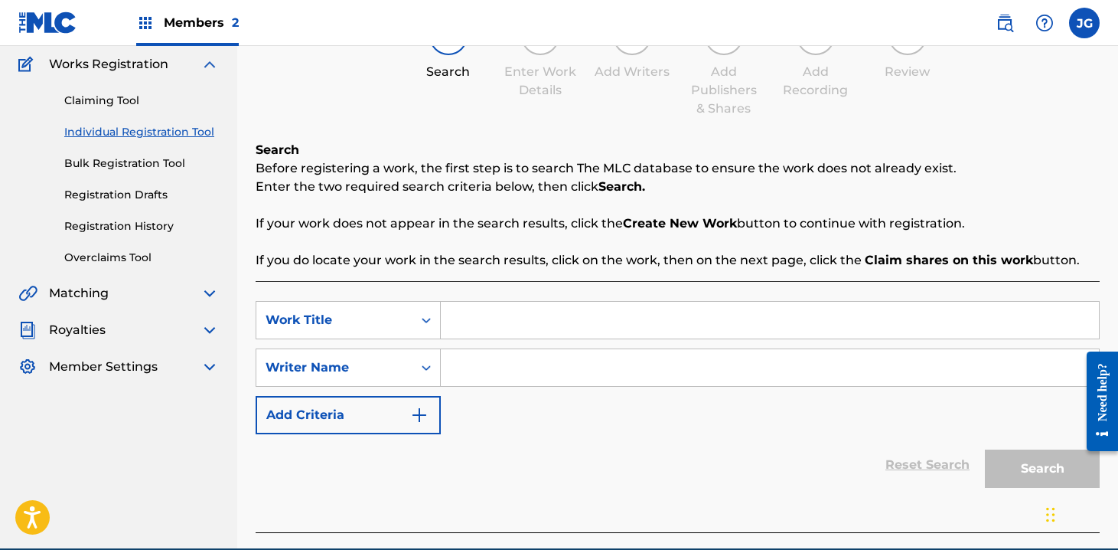
click at [512, 326] on input "Search Form" at bounding box center [770, 320] width 658 height 37
type input "Bien TPT"
click at [583, 362] on input "Search Form" at bounding box center [770, 367] width 658 height 37
paste input "Dhanroos Raul Melendez"
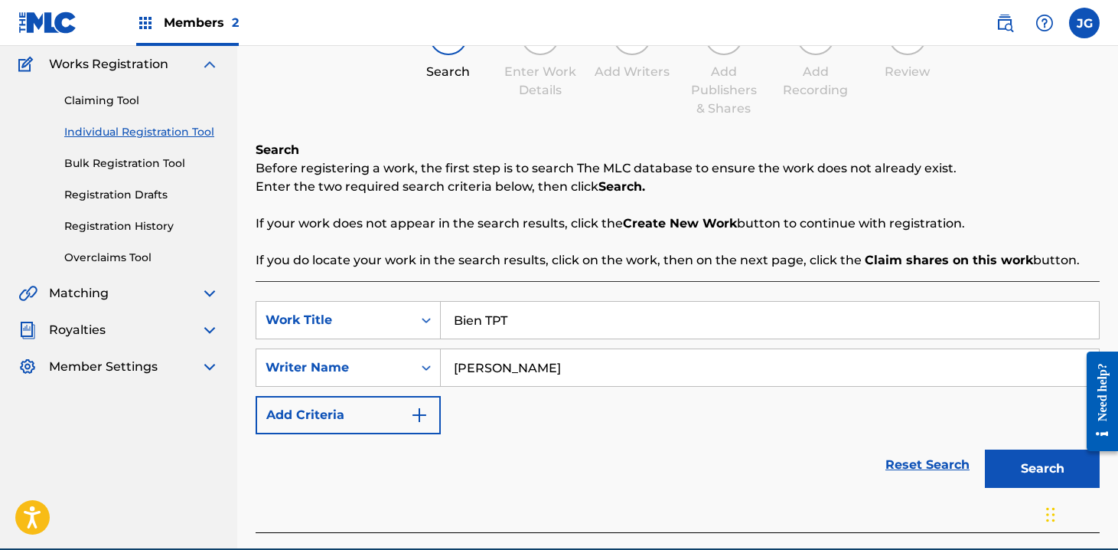
type input "Dhanroos Raul Melendez"
click at [1020, 457] on button "Search" at bounding box center [1042, 468] width 115 height 38
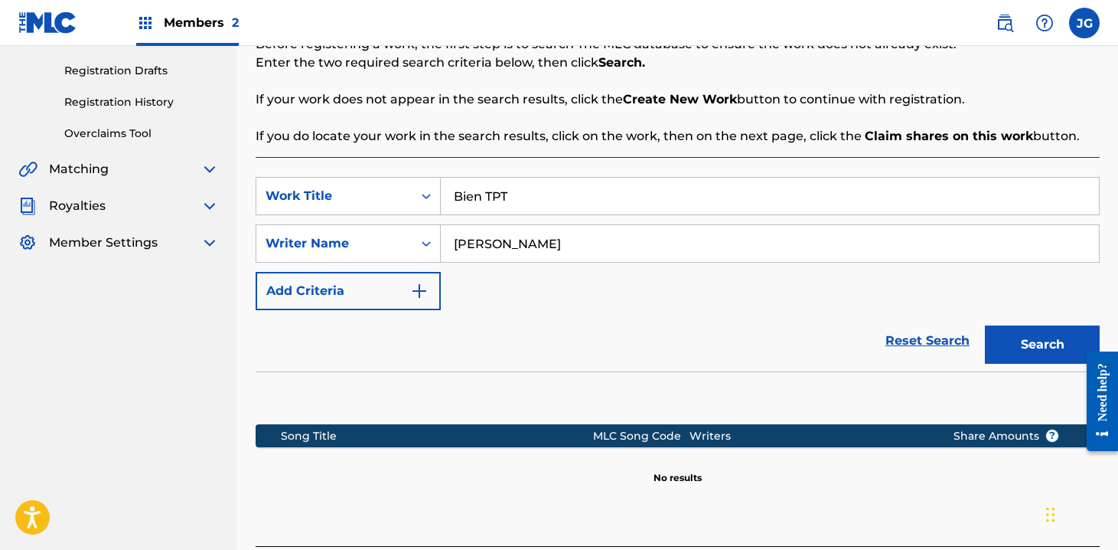
scroll to position [372, 0]
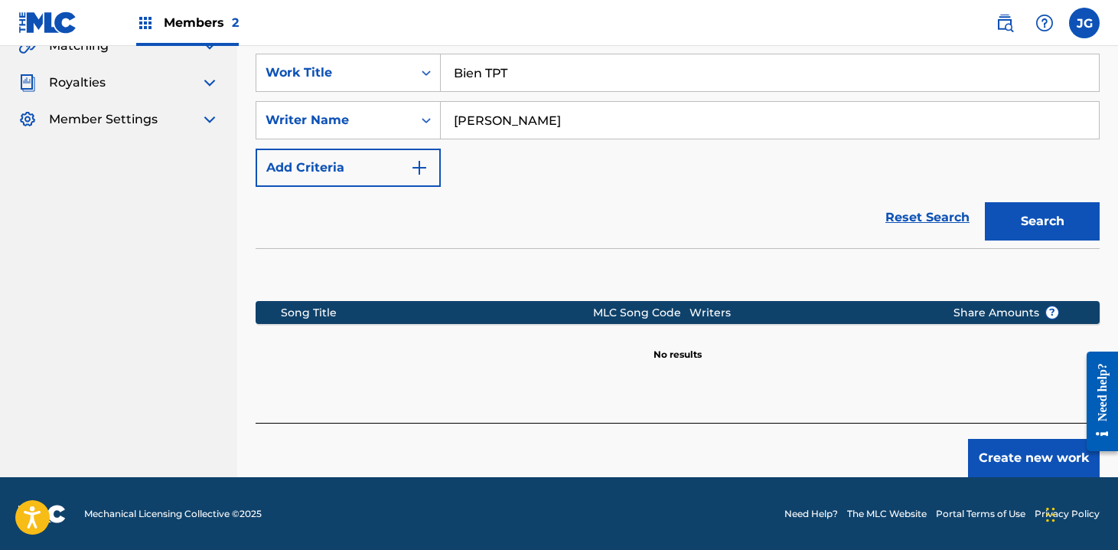
click at [1018, 456] on button "Create new work" at bounding box center [1034, 458] width 132 height 38
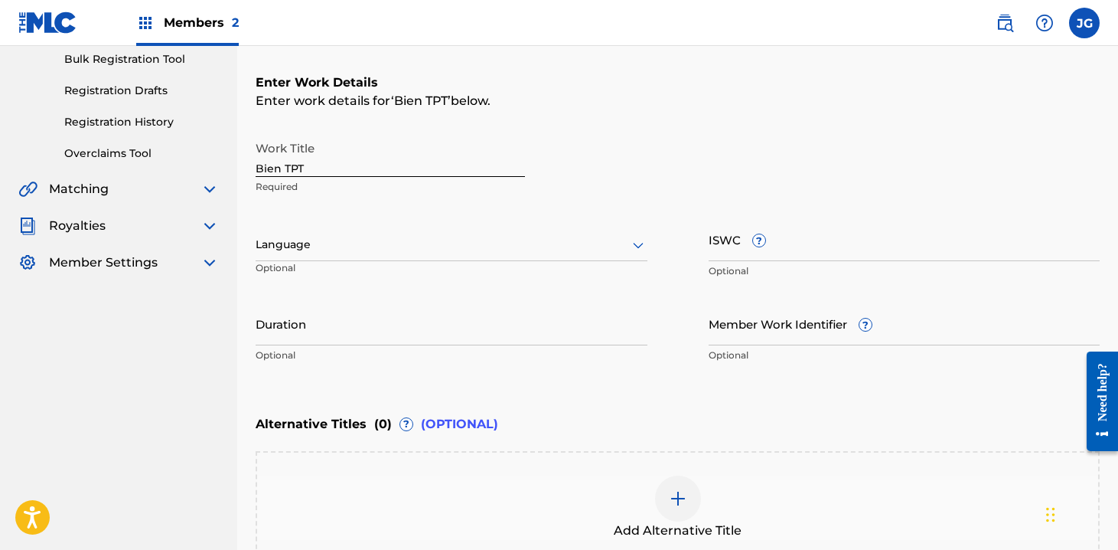
scroll to position [90, 0]
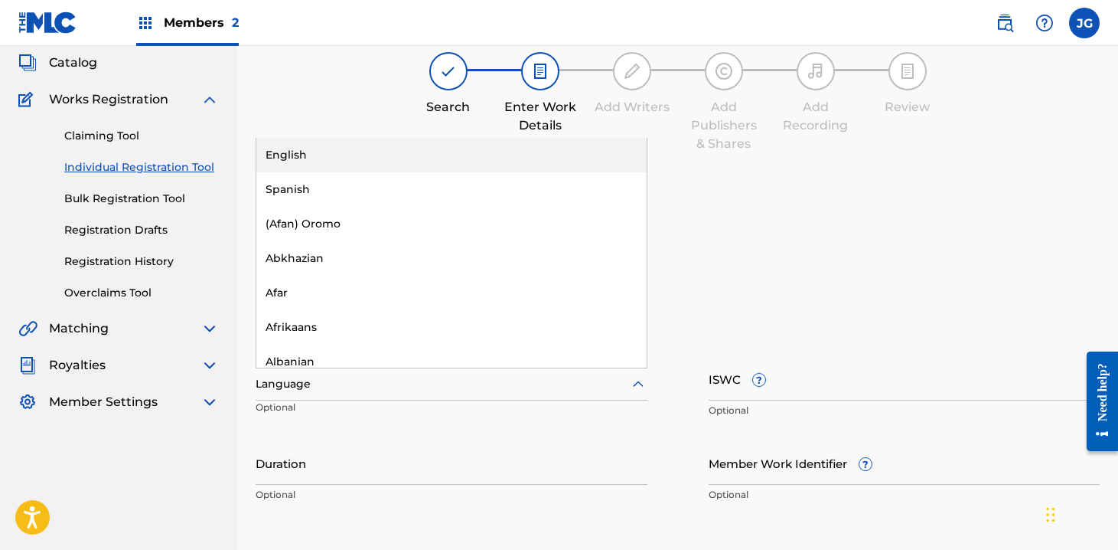
click at [452, 389] on div at bounding box center [452, 383] width 392 height 19
type input "s"
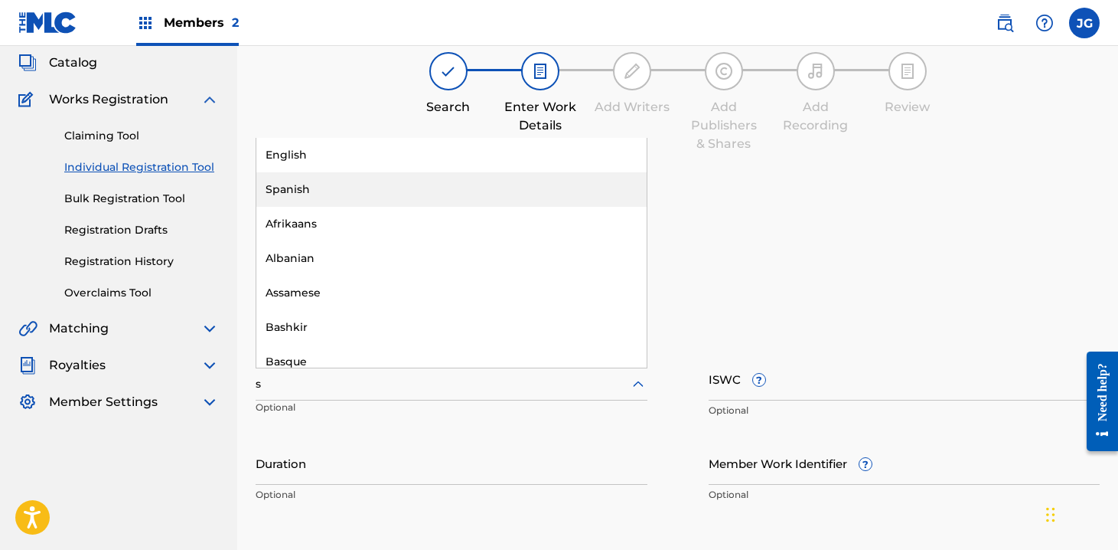
click at [374, 199] on div "Spanish" at bounding box center [451, 189] width 390 height 34
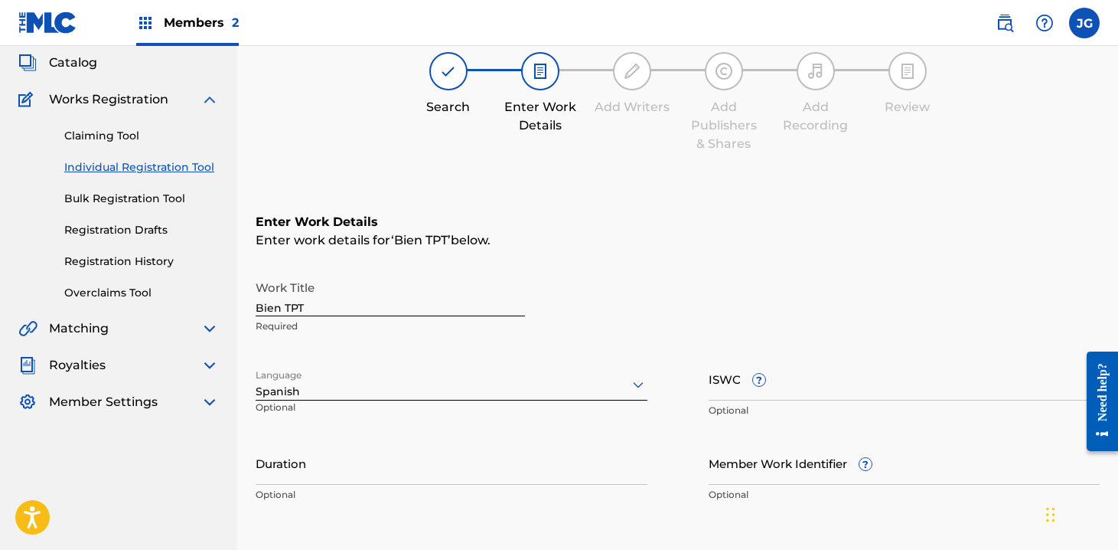
click at [783, 397] on input "ISWC ?" at bounding box center [905, 379] width 392 height 44
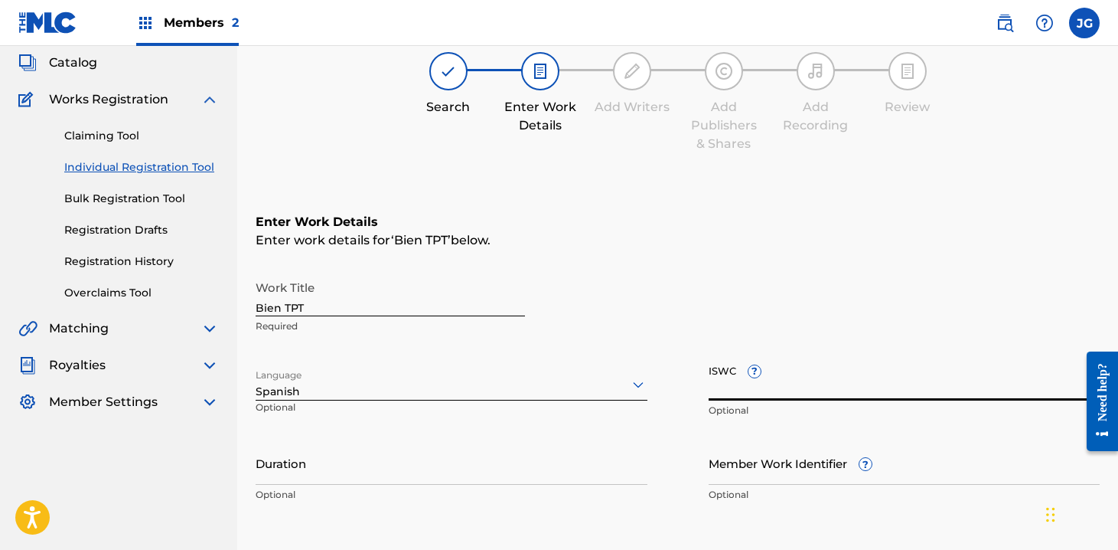
paste input "T-334.290.815-6"
drag, startPoint x: 708, startPoint y: 390, endPoint x: 697, endPoint y: 387, distance: 11.7
click at [697, 387] on div "Work Title Bien TPT Required Language Spanish Optional ISWC ? T-334.290.815-6 O…" at bounding box center [678, 391] width 844 height 237
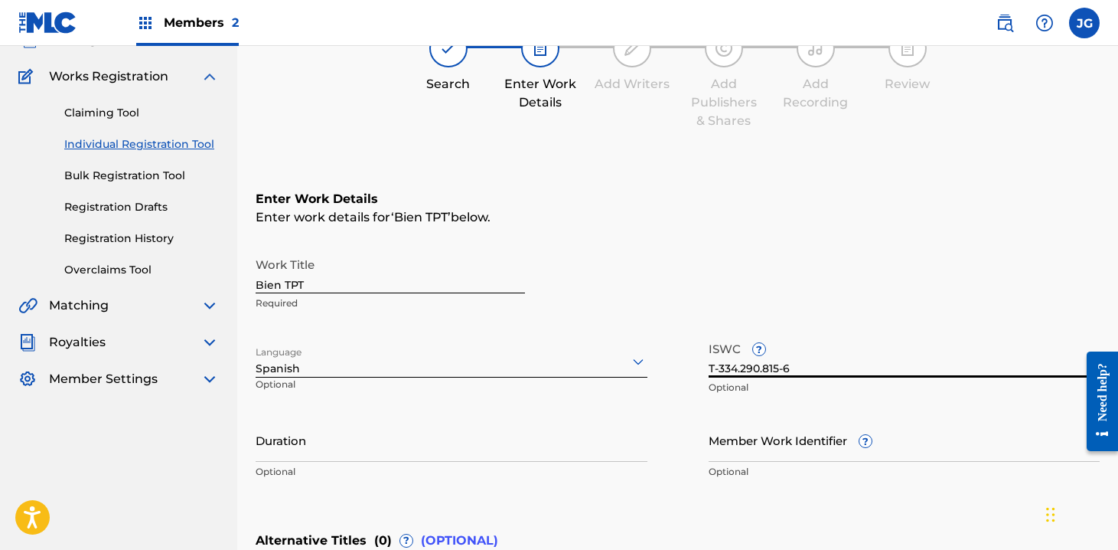
scroll to position [166, 0]
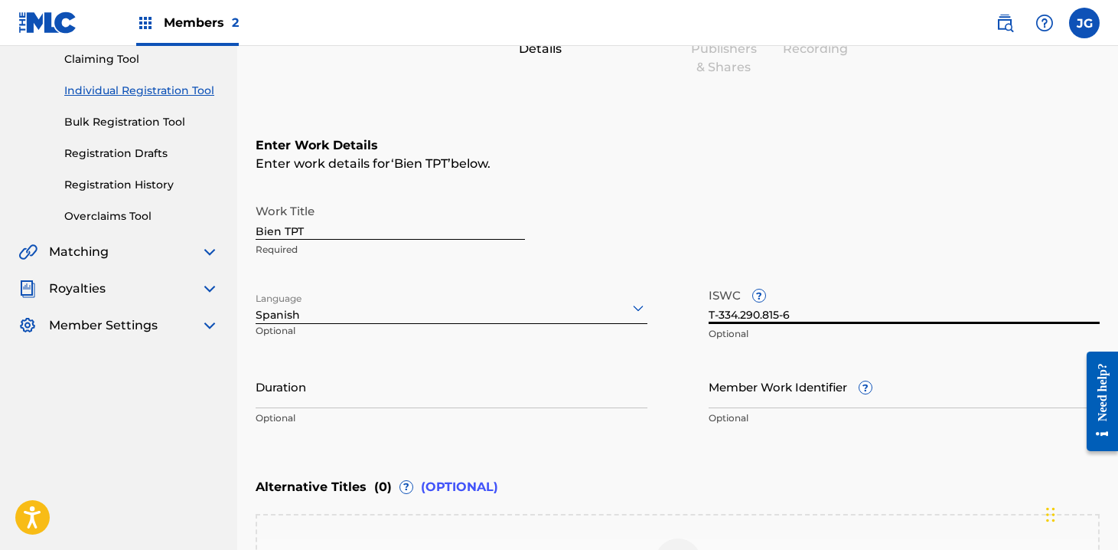
type input "T-334.290.815-6"
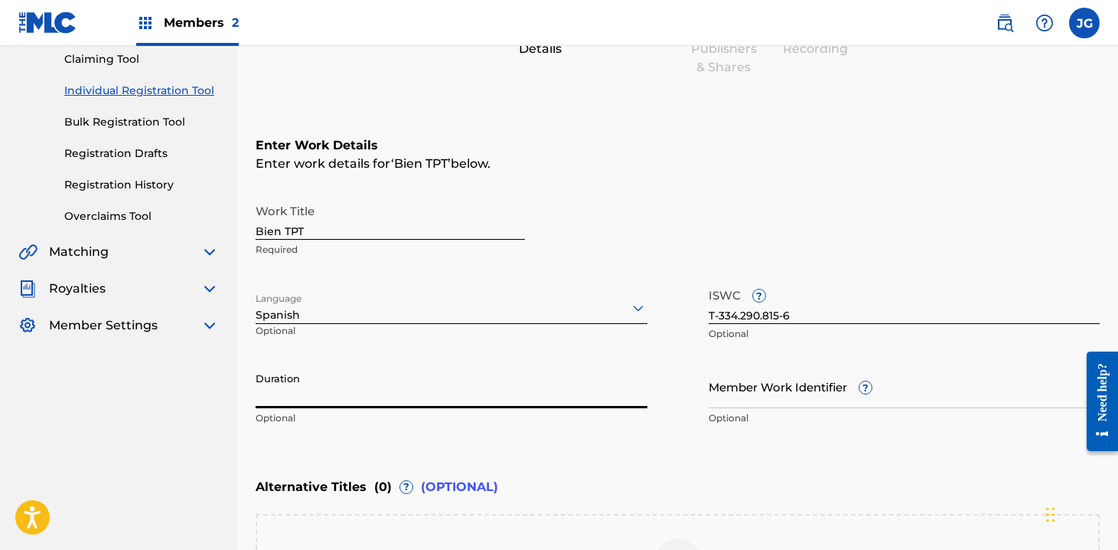
click at [390, 398] on input "Duration" at bounding box center [452, 386] width 392 height 44
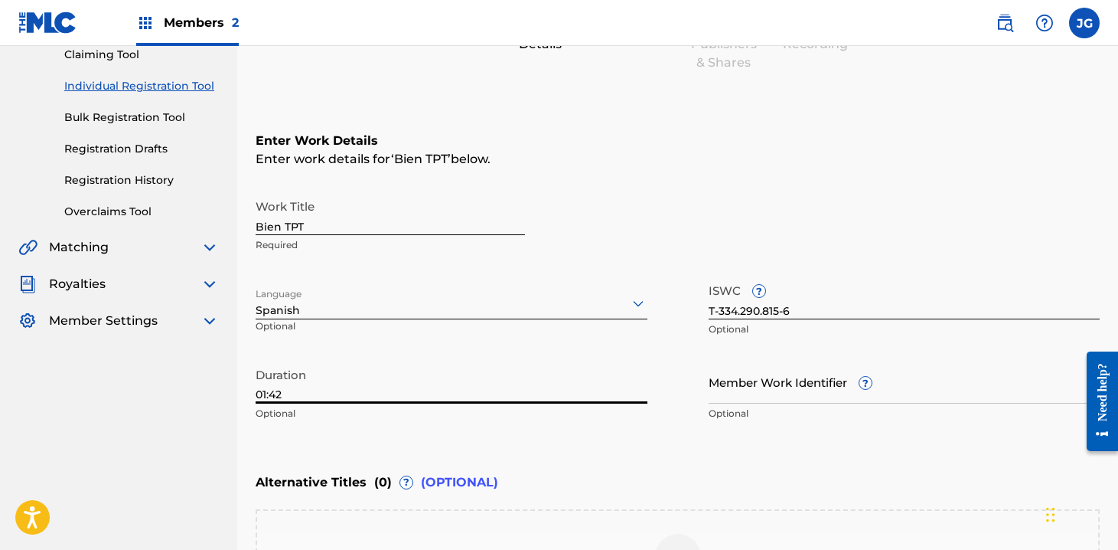
scroll to position [410, 0]
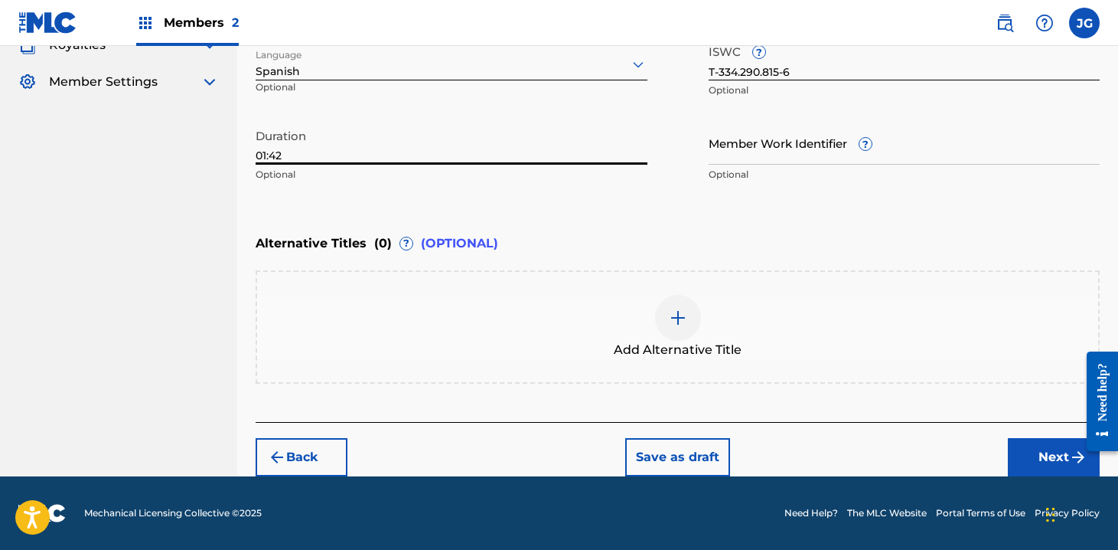
type input "01:42"
click at [1044, 451] on button "Next" at bounding box center [1054, 457] width 92 height 38
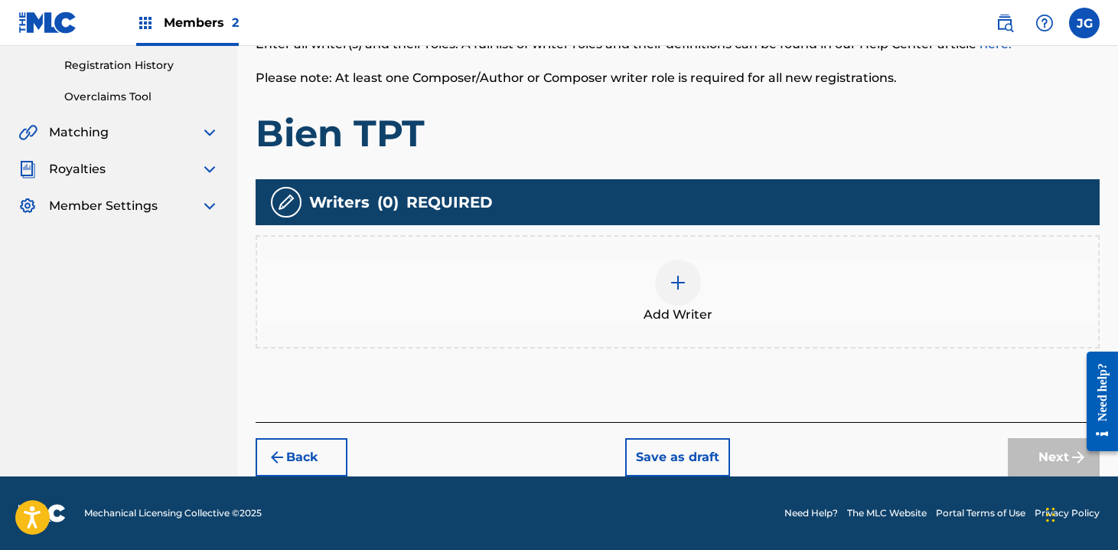
click at [665, 279] on div at bounding box center [678, 283] width 46 height 46
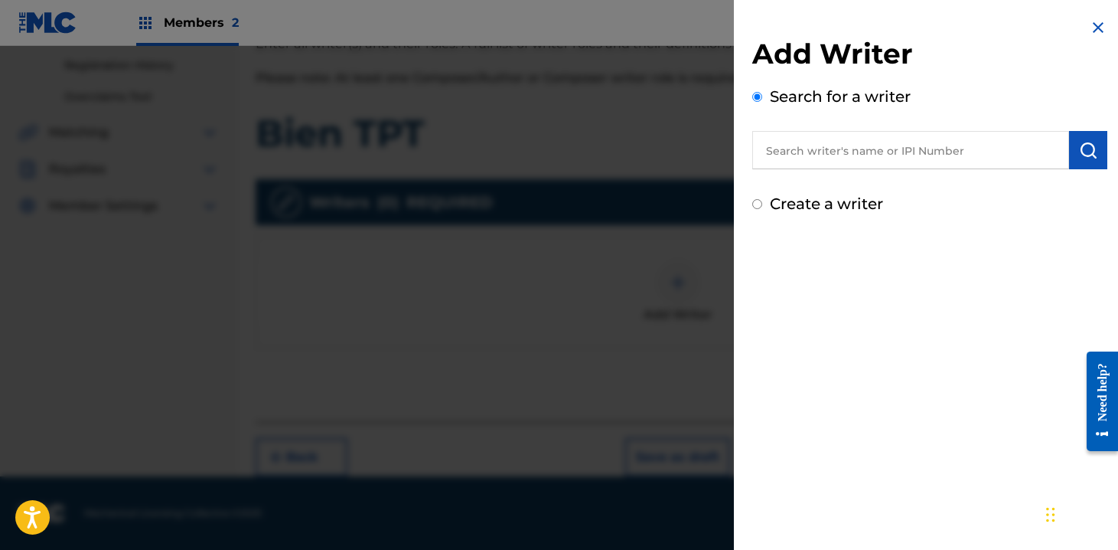
click at [882, 150] on input "text" at bounding box center [911, 150] width 317 height 38
paste input "00617871034"
type input "00617871034"
click at [1085, 154] on img "submit" at bounding box center [1088, 150] width 18 height 18
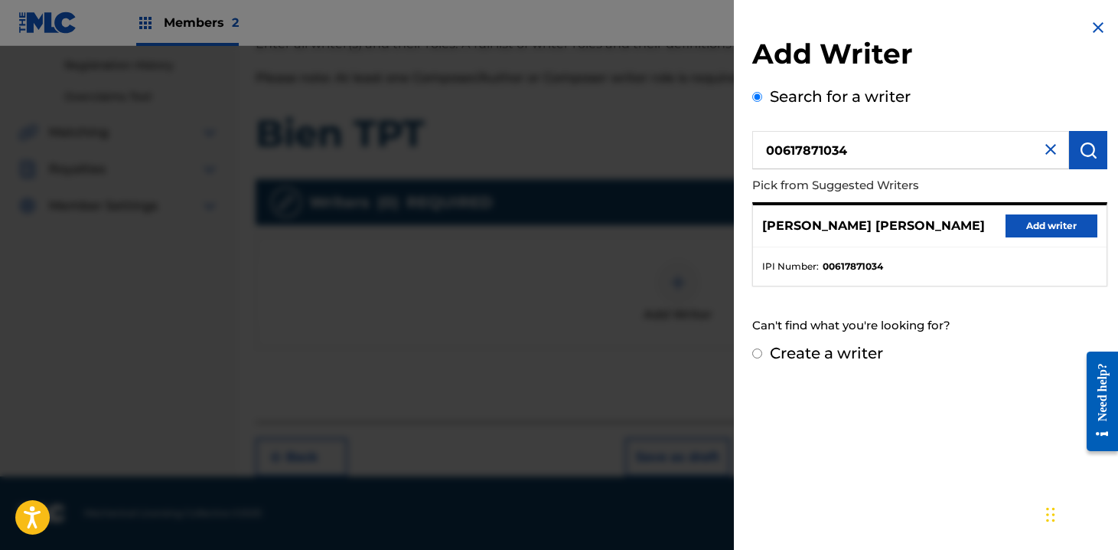
click at [1034, 226] on button "Add writer" at bounding box center [1052, 225] width 92 height 23
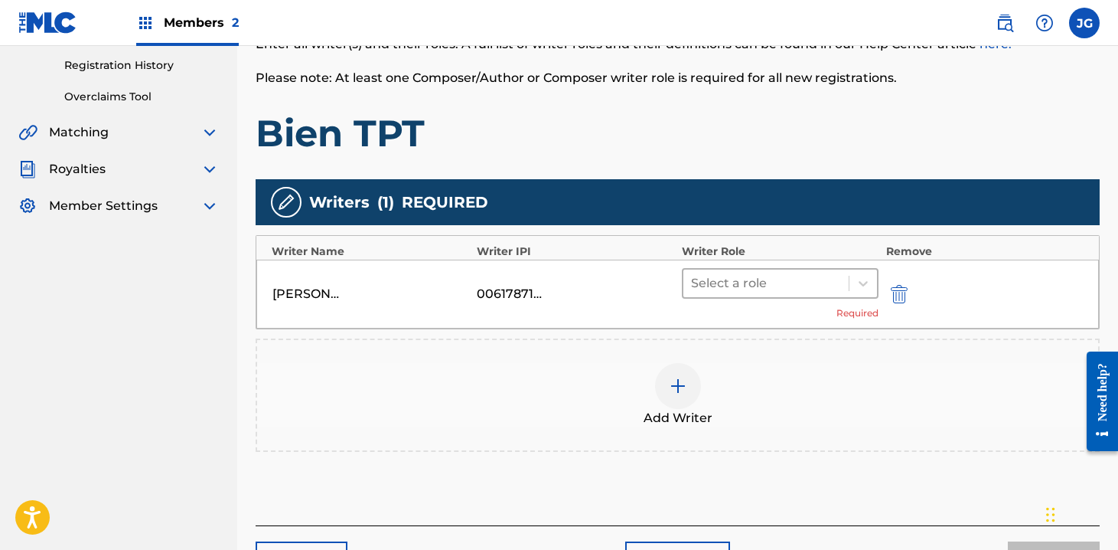
click at [756, 281] on div at bounding box center [766, 283] width 150 height 21
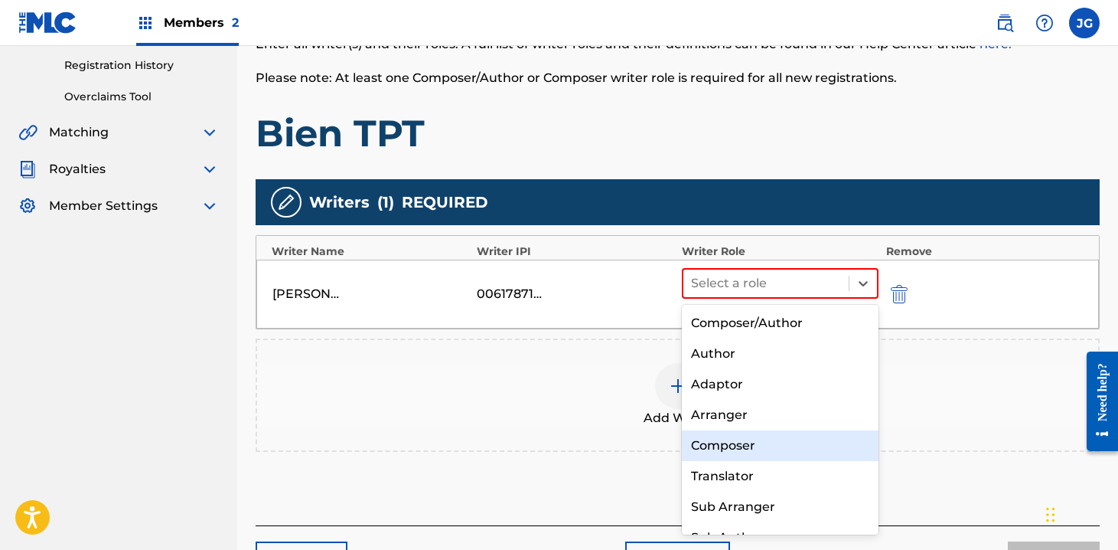
click at [764, 439] on div "Composer" at bounding box center [780, 445] width 197 height 31
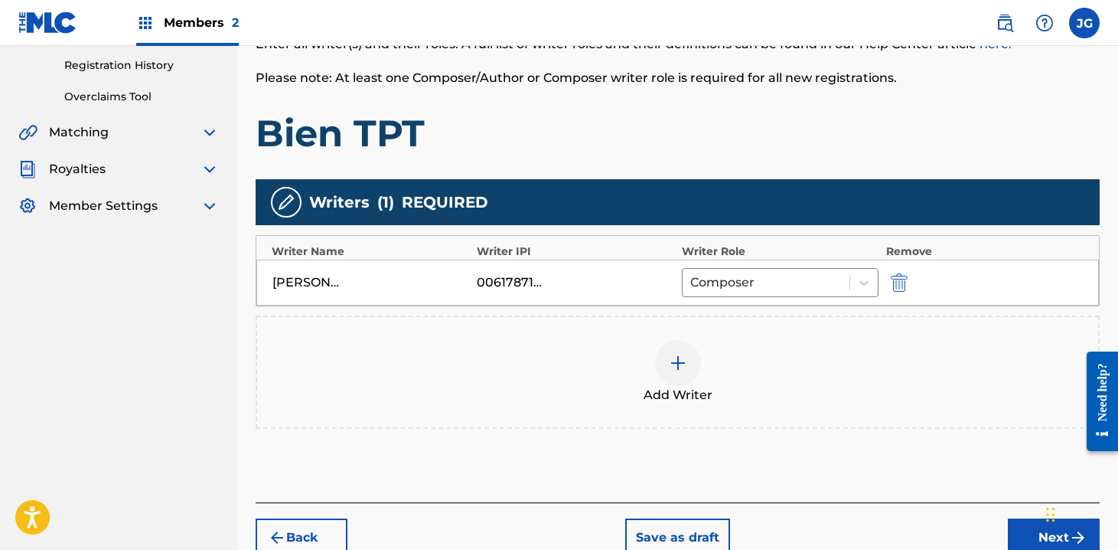
click at [684, 351] on div at bounding box center [678, 363] width 46 height 46
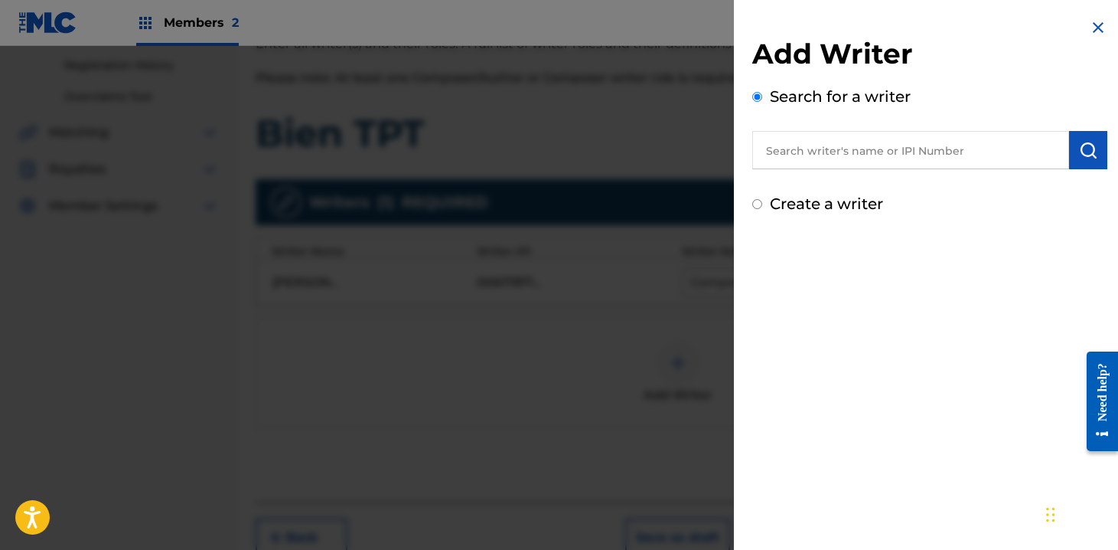
click at [847, 157] on input "text" at bounding box center [911, 150] width 317 height 38
paste input "01264911745"
type input "01264911745"
click at [1096, 147] on button "submit" at bounding box center [1088, 150] width 38 height 38
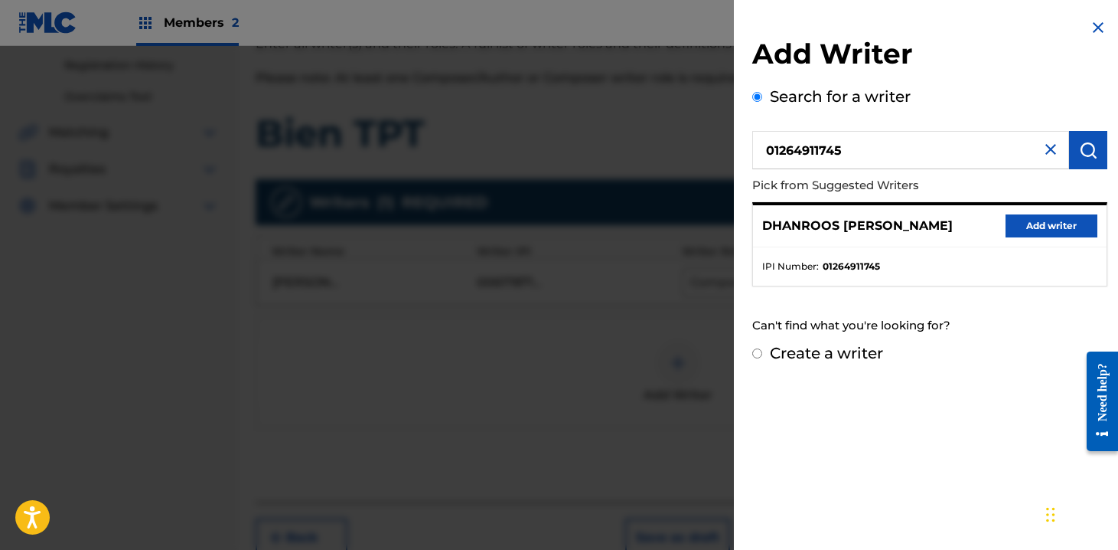
click at [1034, 227] on button "Add writer" at bounding box center [1052, 225] width 92 height 23
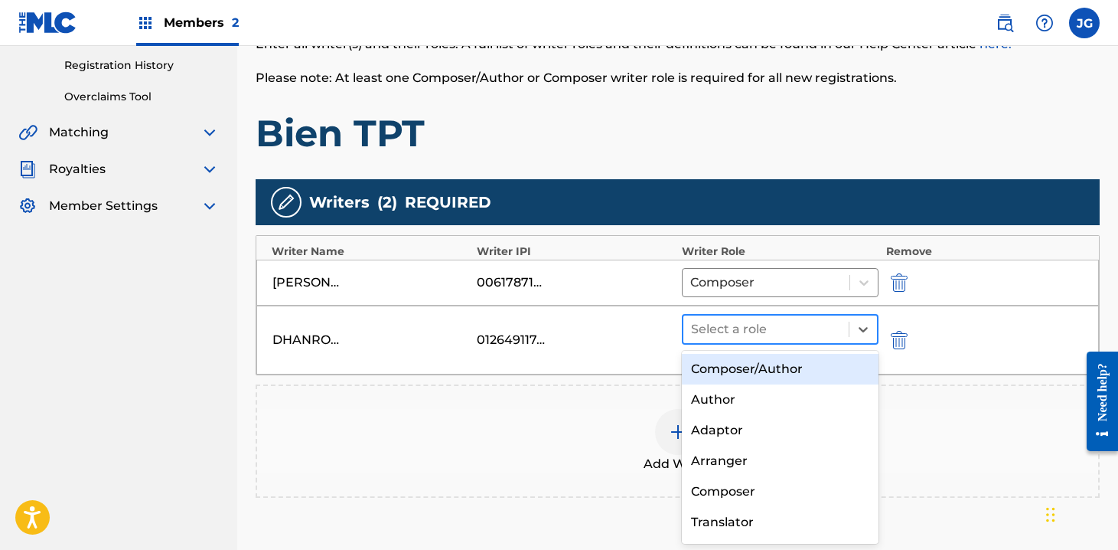
click at [768, 331] on div at bounding box center [766, 328] width 150 height 21
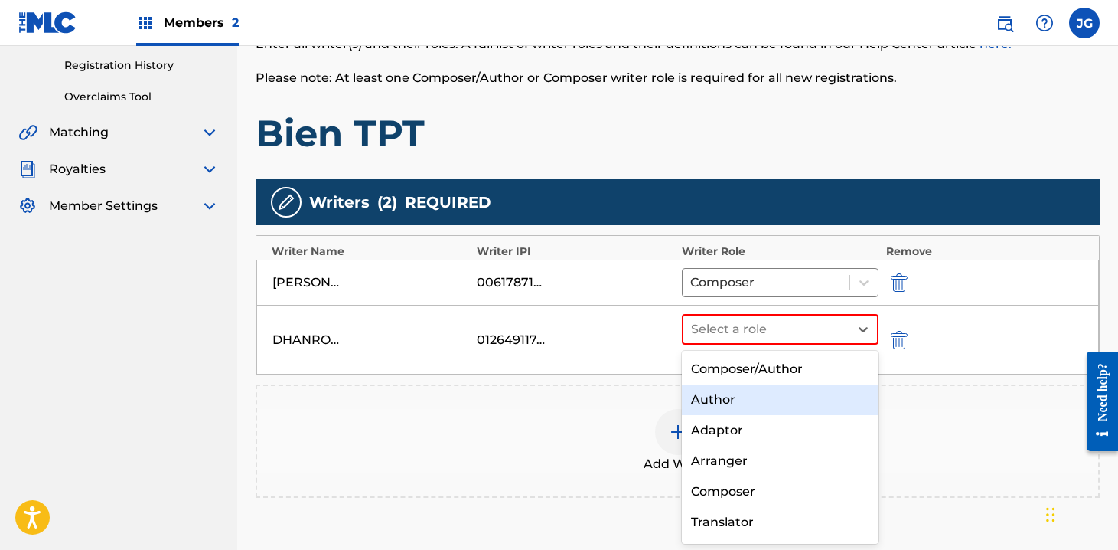
click at [763, 402] on div "Author" at bounding box center [780, 399] width 197 height 31
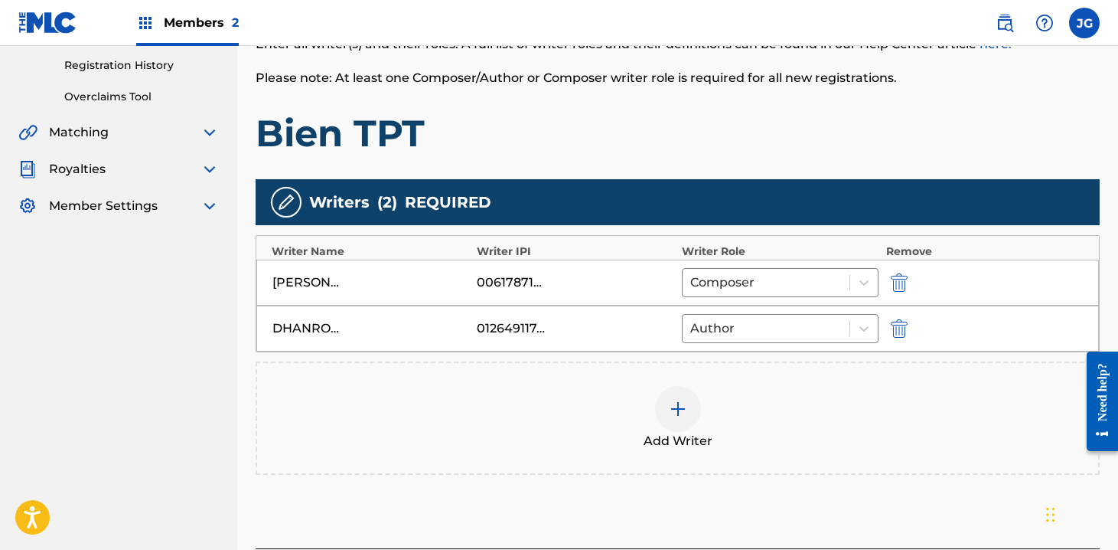
scroll to position [412, 0]
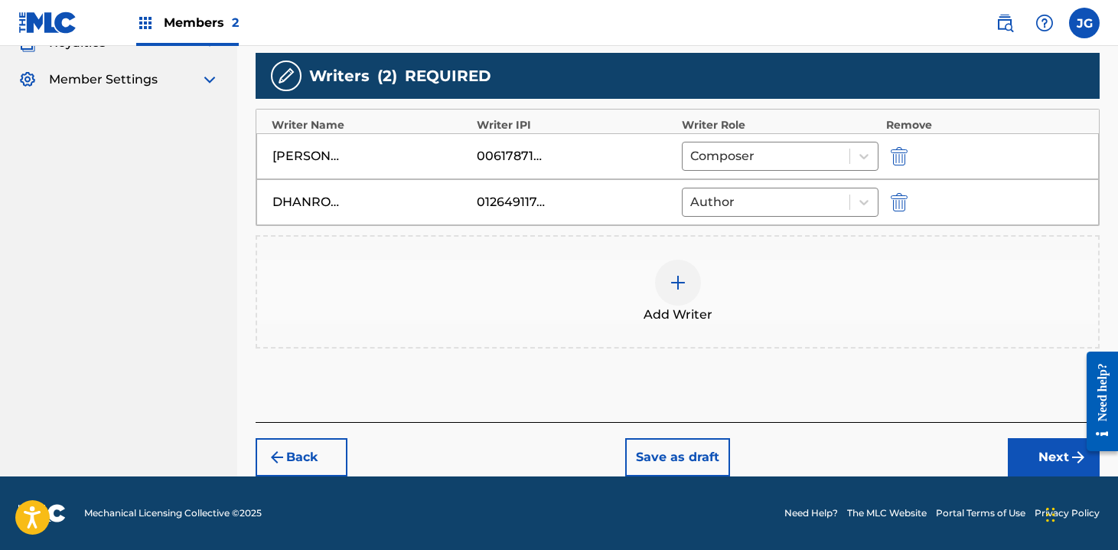
click at [1034, 451] on button "Next" at bounding box center [1054, 457] width 92 height 38
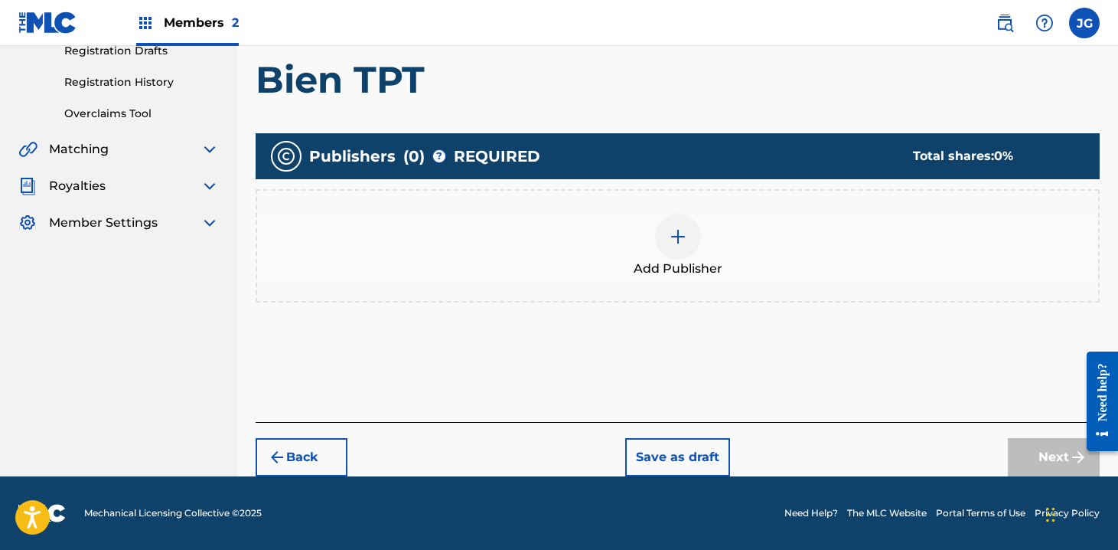
scroll to position [269, 0]
click at [690, 237] on div at bounding box center [678, 237] width 46 height 46
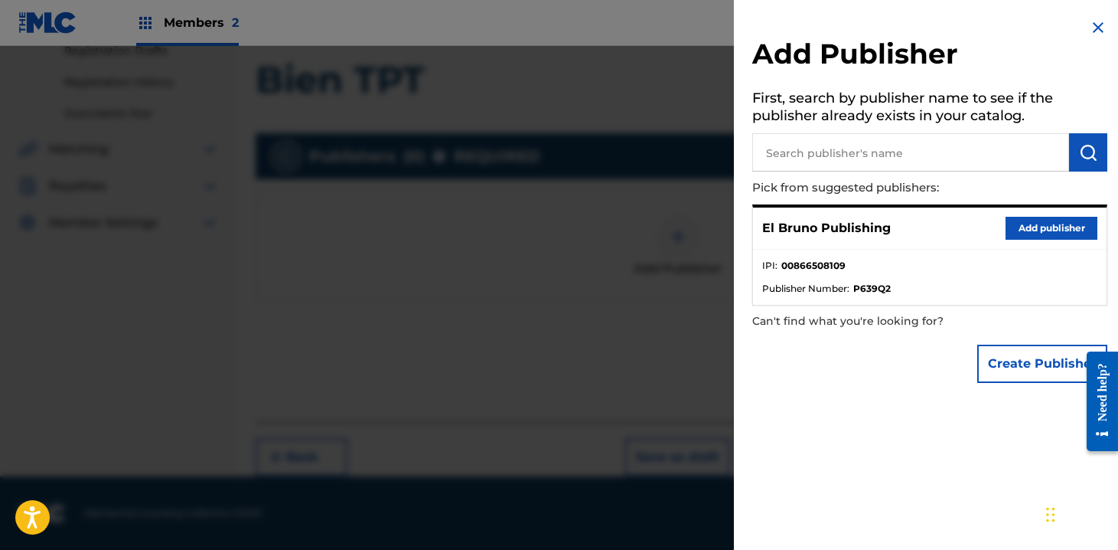
click at [1029, 224] on button "Add publisher" at bounding box center [1052, 228] width 92 height 23
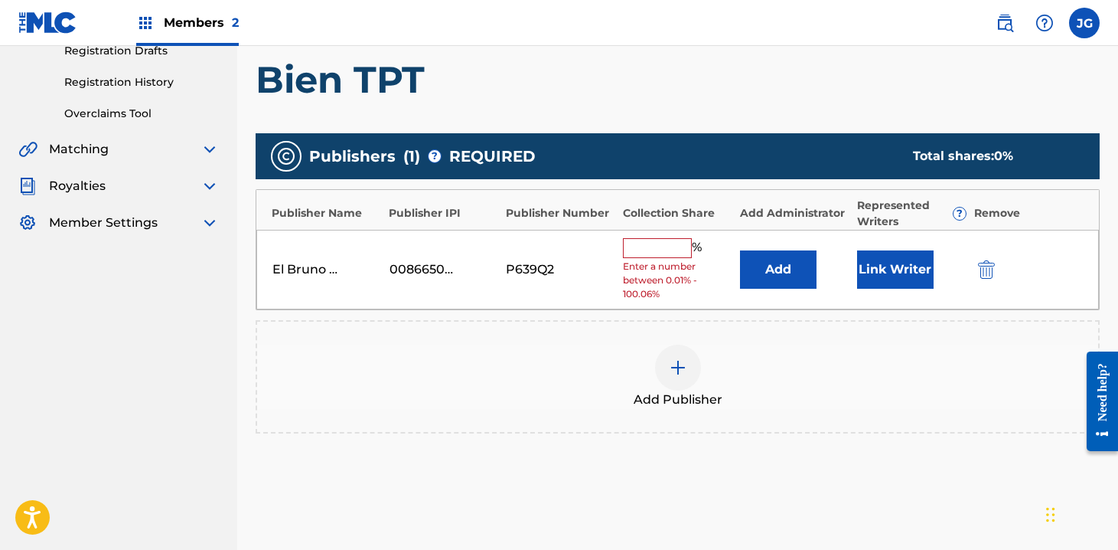
click at [655, 240] on input "text" at bounding box center [657, 248] width 69 height 20
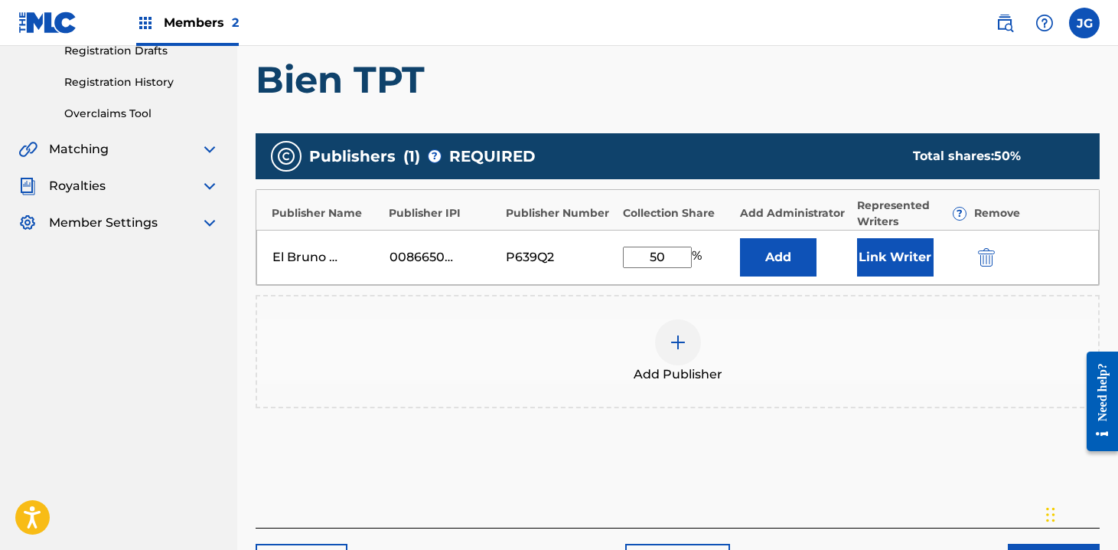
type input "50"
click at [687, 354] on div at bounding box center [678, 342] width 46 height 46
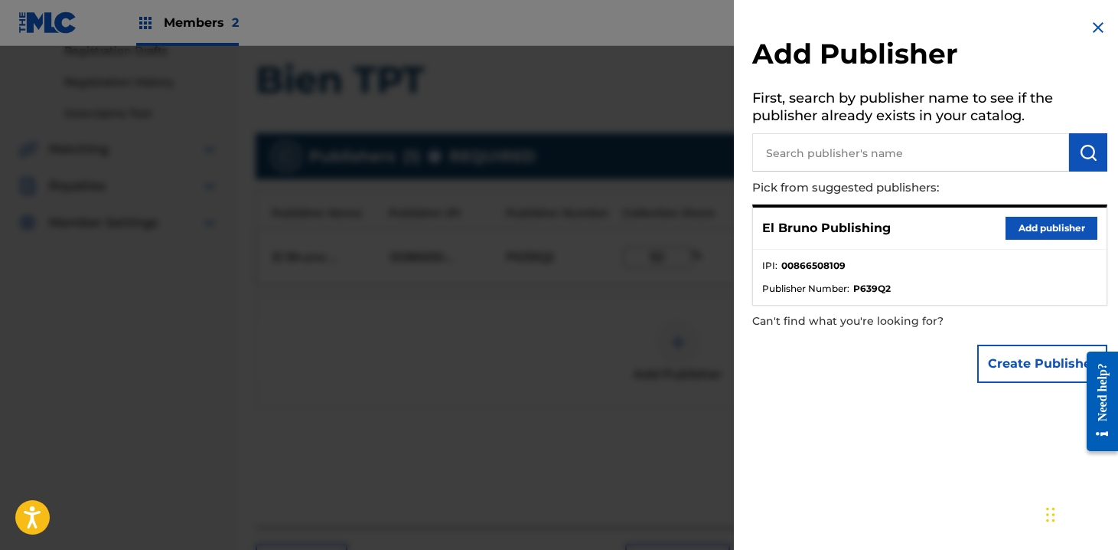
click at [891, 149] on input "text" at bounding box center [911, 152] width 317 height 38
type input "P"
click at [856, 150] on input "Guruproject" at bounding box center [911, 152] width 317 height 38
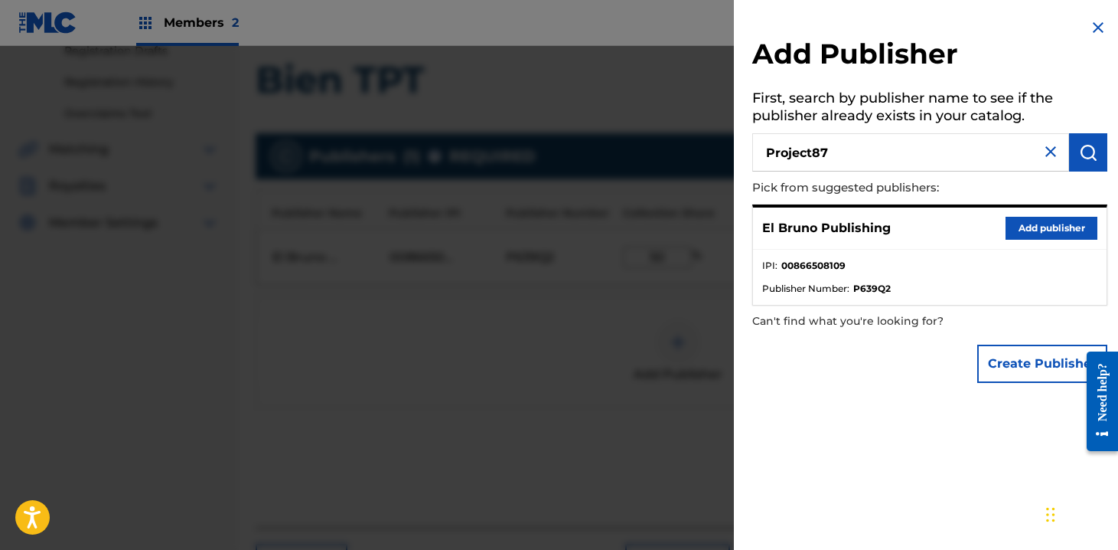
click at [863, 159] on input "Project87" at bounding box center [911, 152] width 317 height 38
paste input "706039071"
type input "706039071"
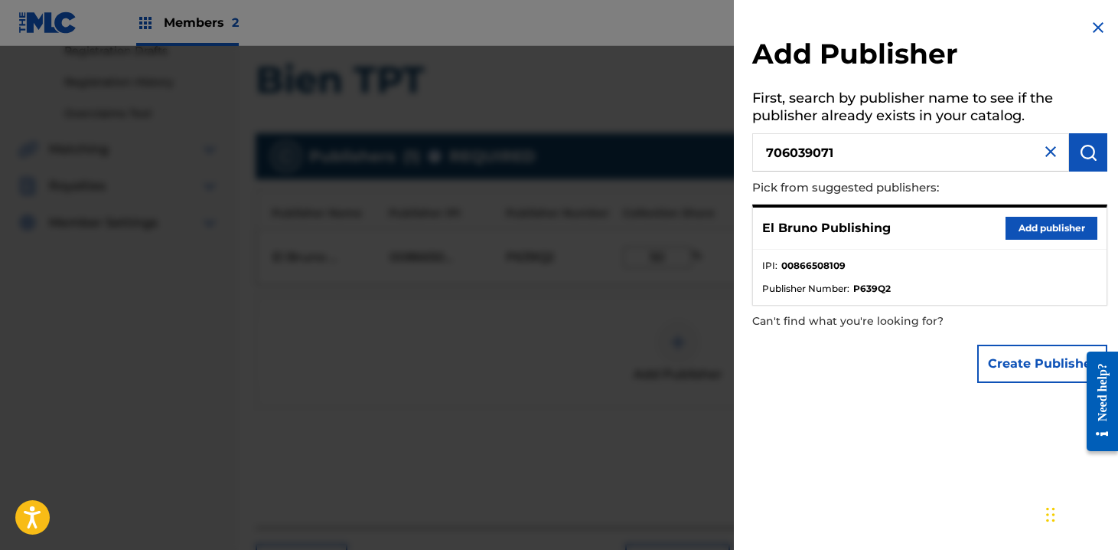
click at [1087, 152] on img "submit" at bounding box center [1088, 152] width 18 height 18
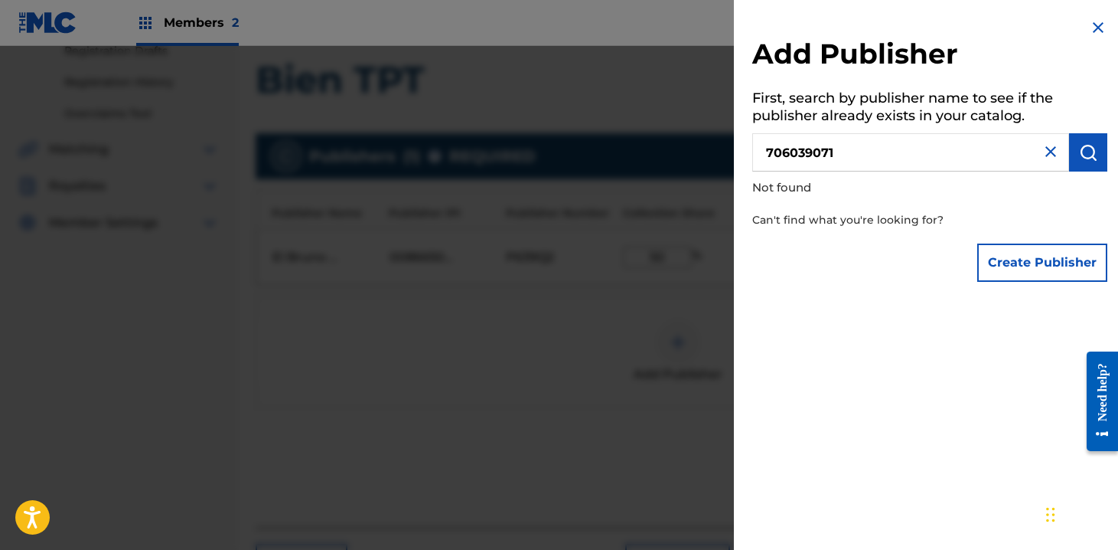
click at [872, 149] on input "706039071" at bounding box center [911, 152] width 317 height 38
click at [1088, 153] on img "submit" at bounding box center [1088, 152] width 18 height 18
click at [1032, 269] on button "Create Publisher" at bounding box center [1043, 262] width 130 height 38
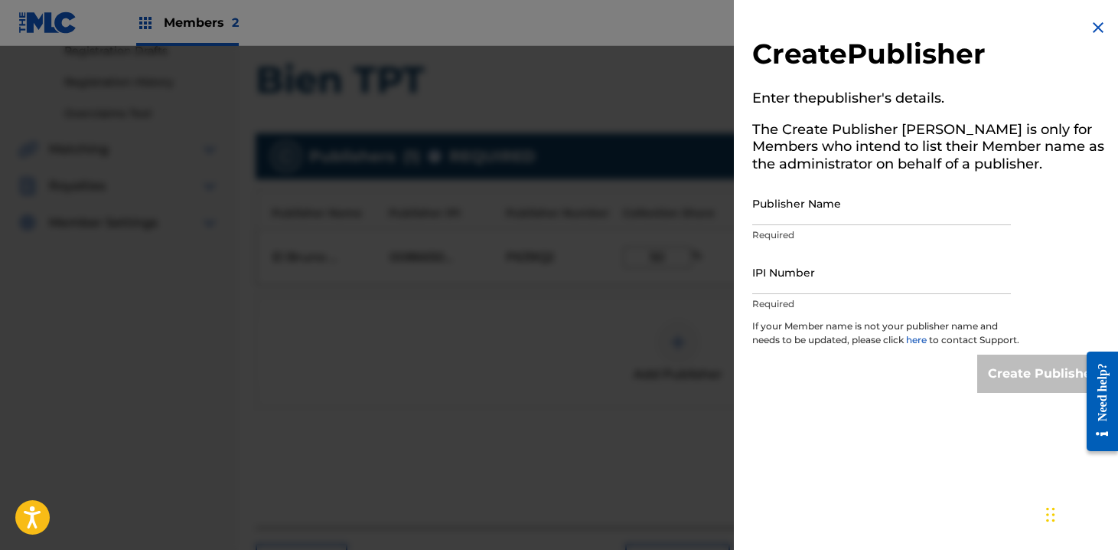
click at [847, 214] on input "Publisher Name" at bounding box center [882, 203] width 259 height 44
paste input "Project87 Publishing"
type input "Project87 Publishing"
click at [788, 282] on input "IPI Number" at bounding box center [882, 272] width 259 height 44
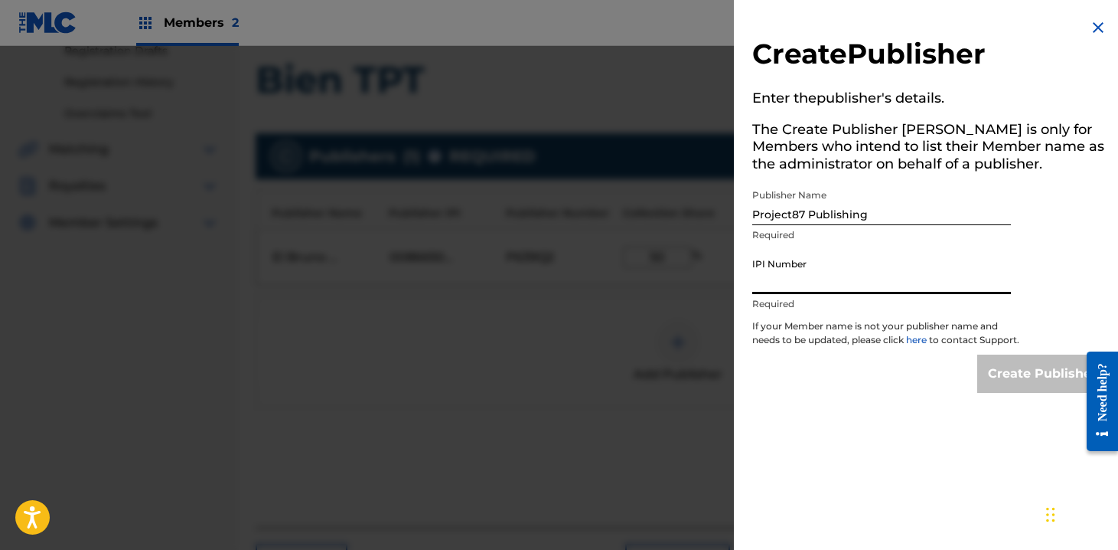
paste input "706039071"
type input "706039071"
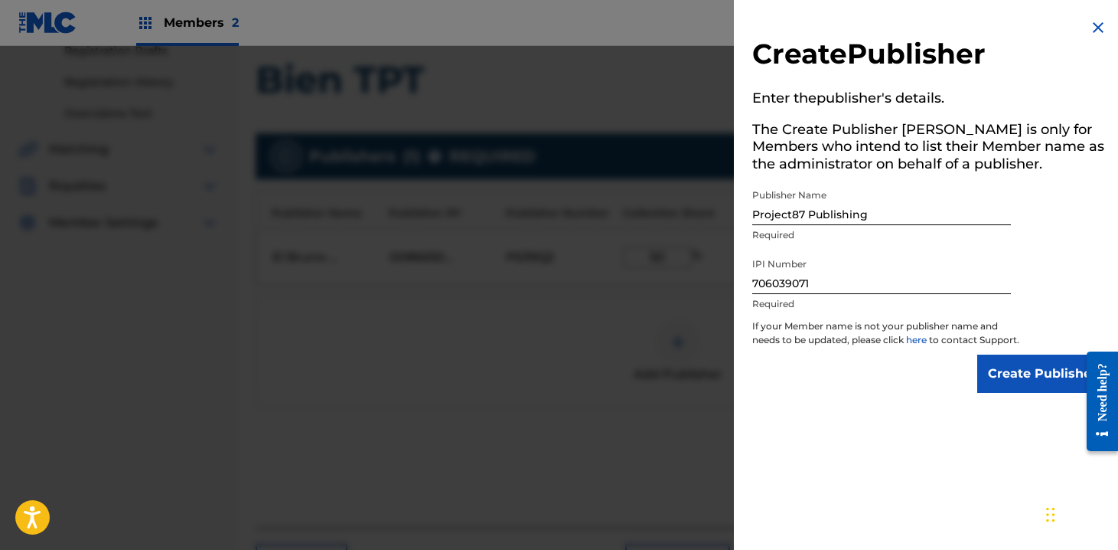
click at [1023, 376] on input "Create Publisher" at bounding box center [1043, 373] width 130 height 38
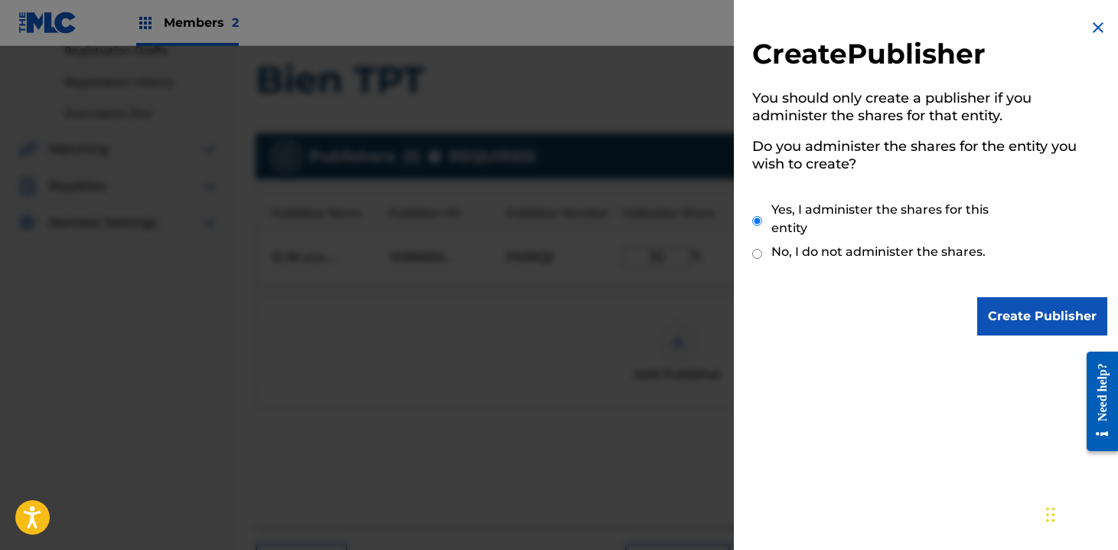
click at [1009, 315] on input "Create Publisher" at bounding box center [1043, 316] width 130 height 38
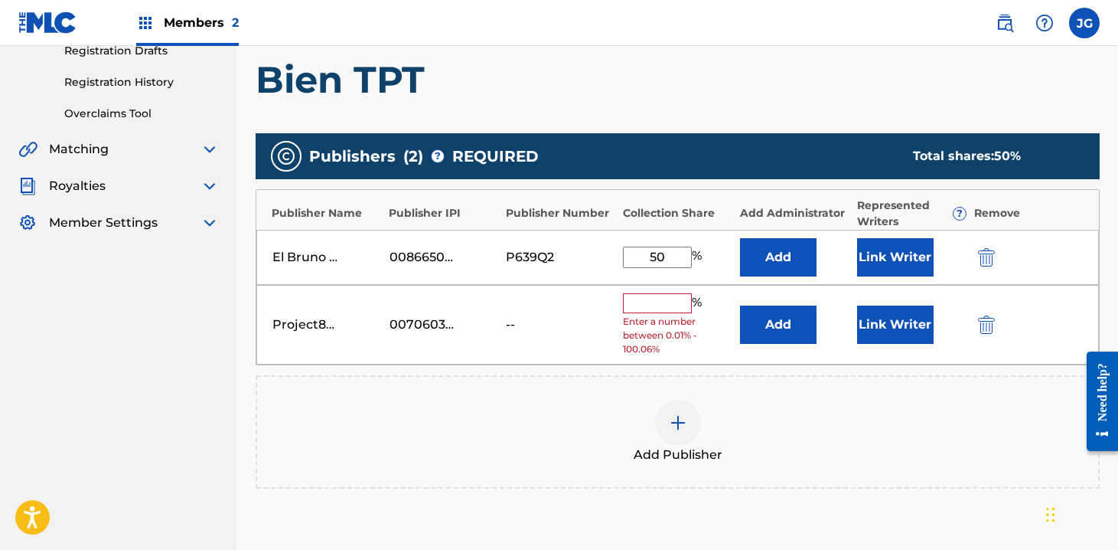
click at [655, 304] on input "text" at bounding box center [657, 303] width 69 height 20
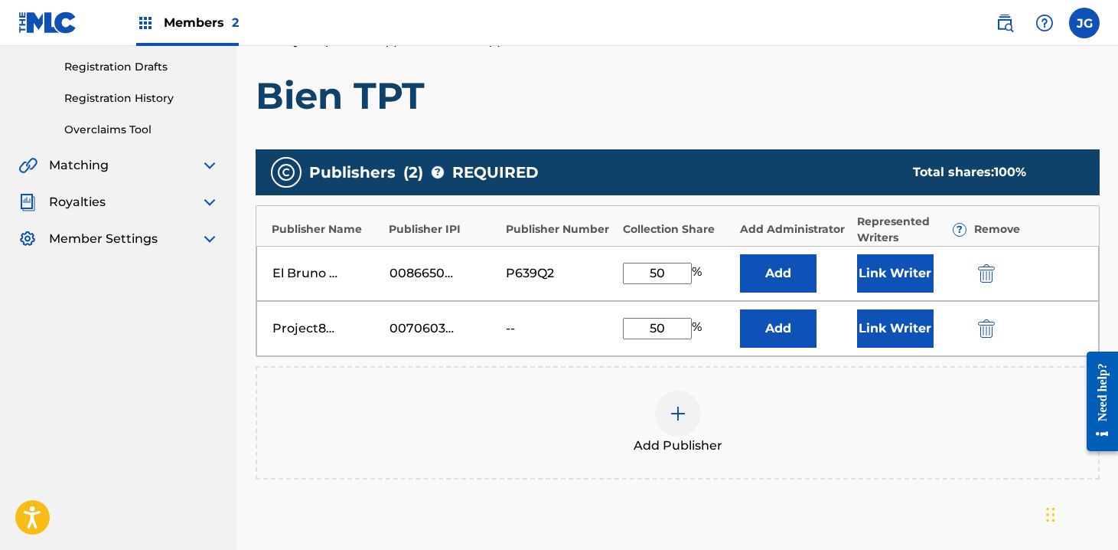
scroll to position [383, 0]
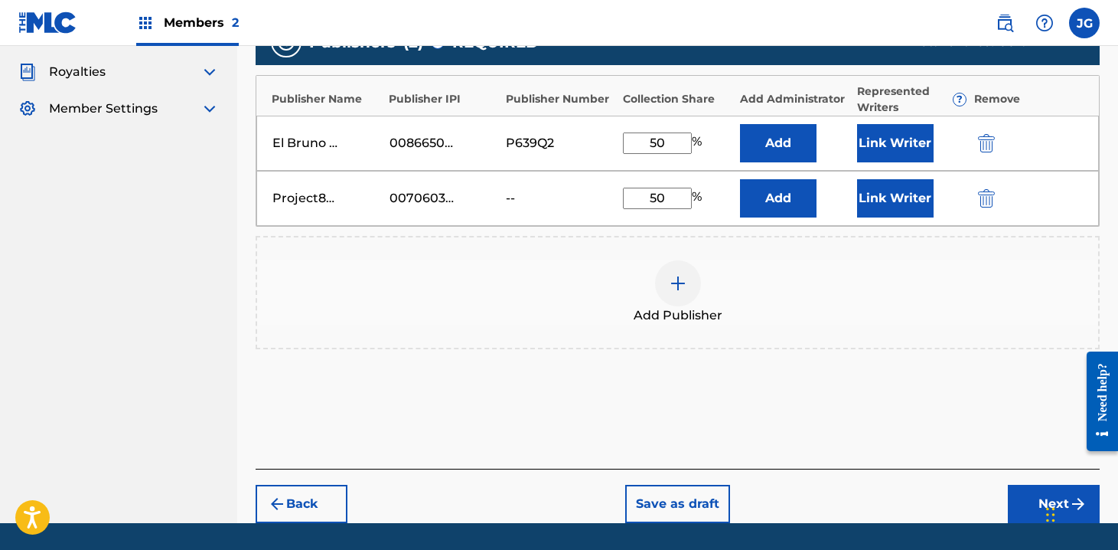
type input "50"
click at [1027, 495] on button "Next" at bounding box center [1054, 504] width 92 height 38
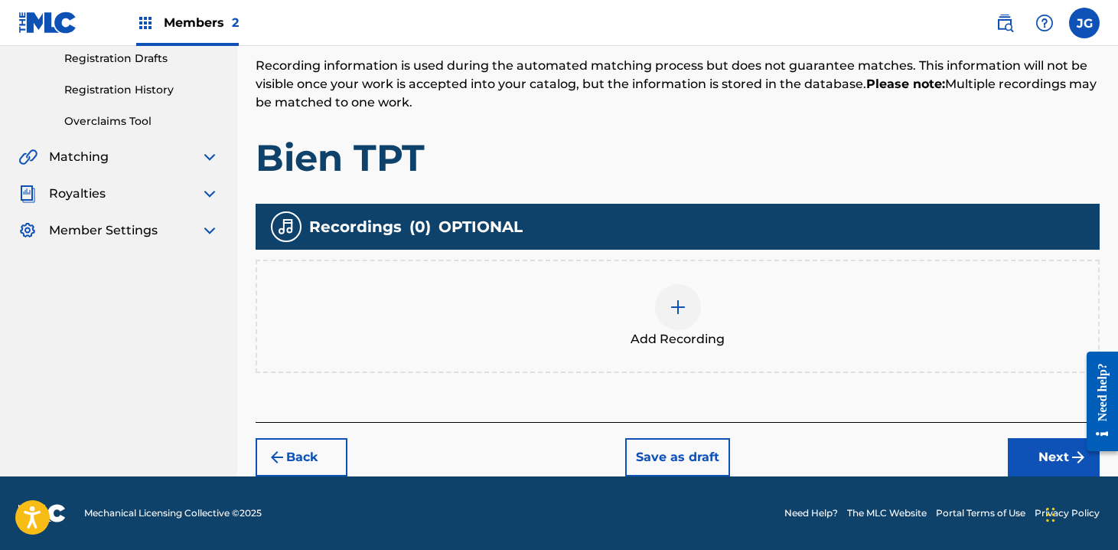
scroll to position [261, 0]
click at [679, 306] on img at bounding box center [678, 307] width 18 height 18
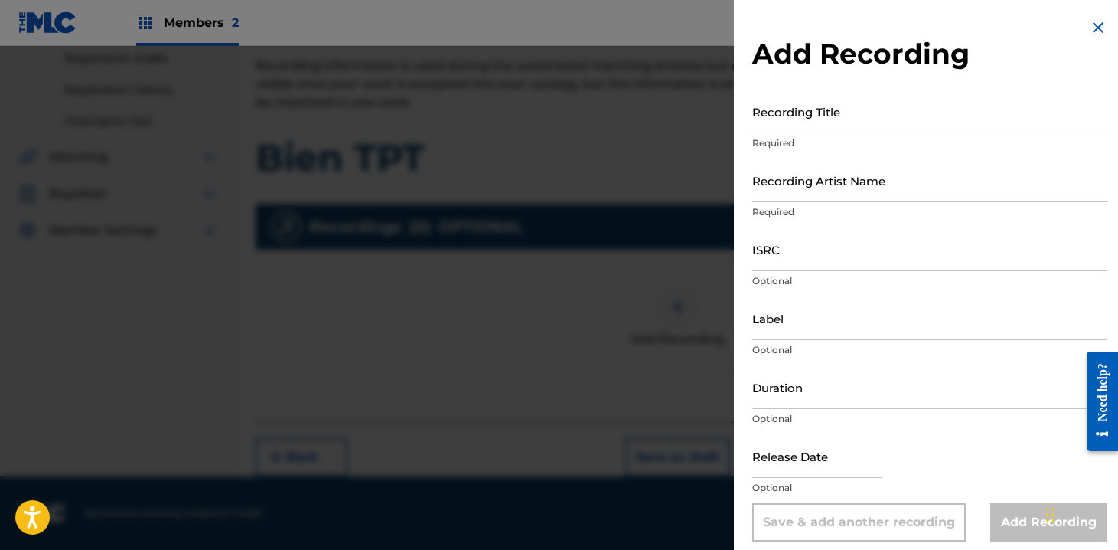
click at [822, 106] on input "Recording Title" at bounding box center [930, 112] width 355 height 44
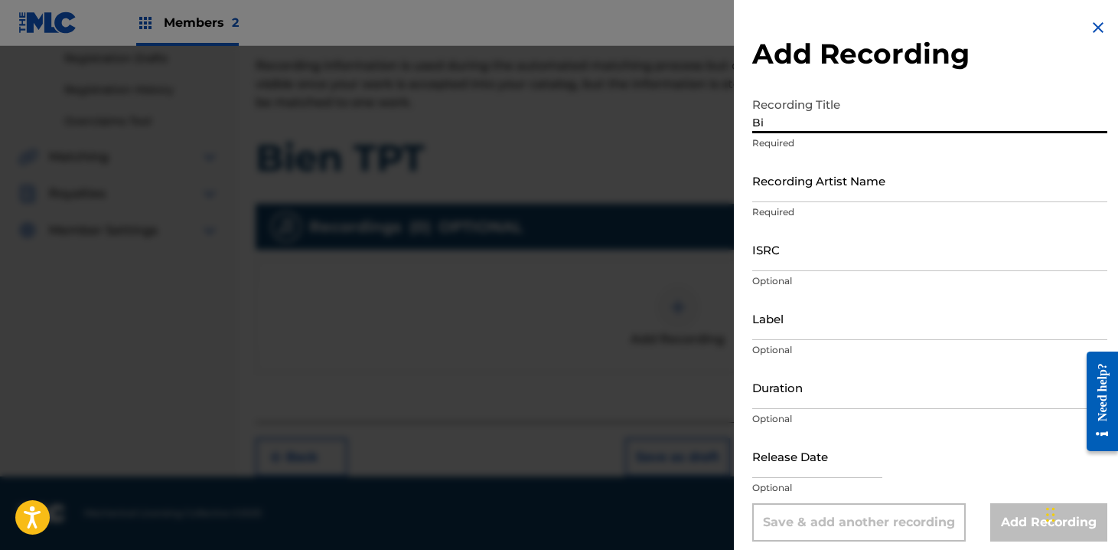
type input "B"
type input "Bien TPT"
click at [852, 189] on input "Recording Artist Name" at bounding box center [930, 180] width 355 height 44
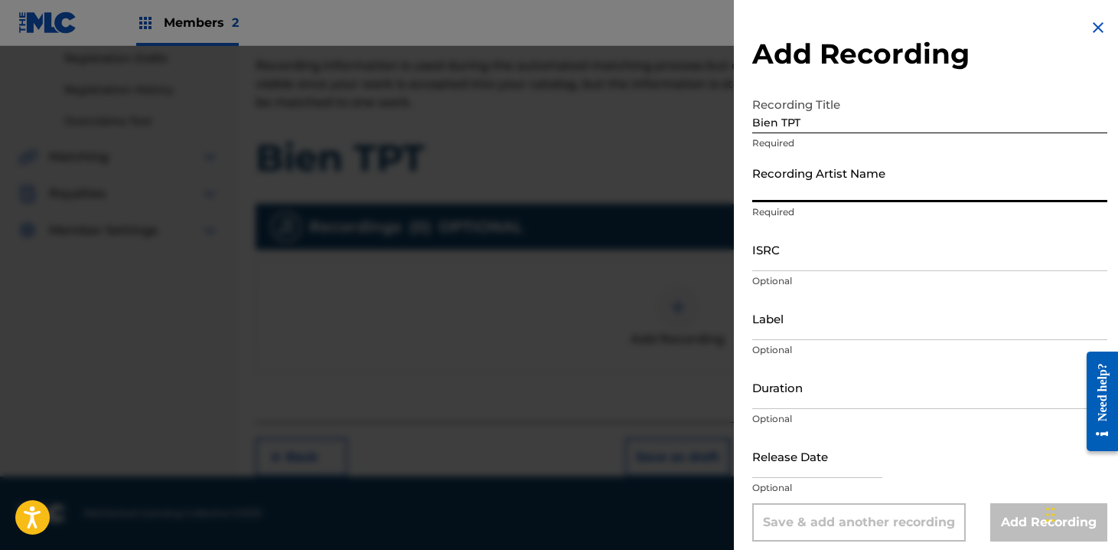
paste input "Jaramillo LZF, El Sie7e"
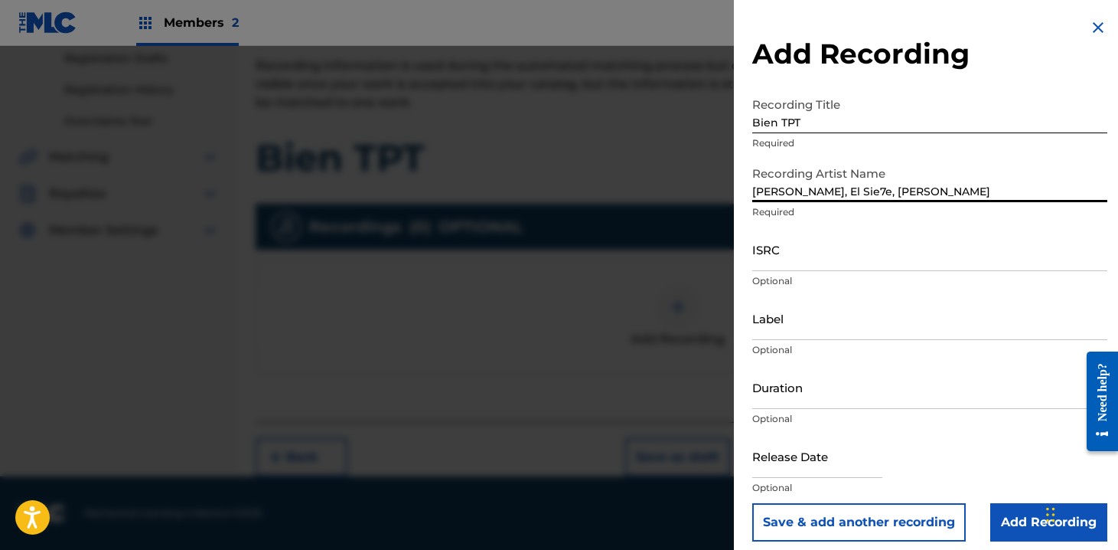
type input "Jaramillo LZF, El Sie7e, Fabi Frens"
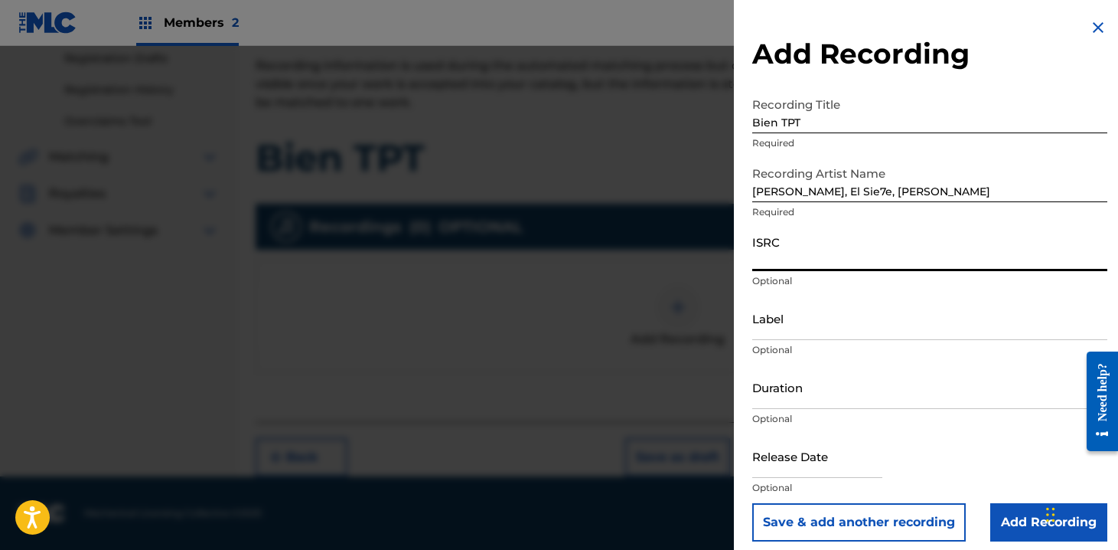
click at [814, 267] on input "ISRC" at bounding box center [930, 249] width 355 height 44
paste input "QZWFS2542112"
type input "QZWFS2542112"
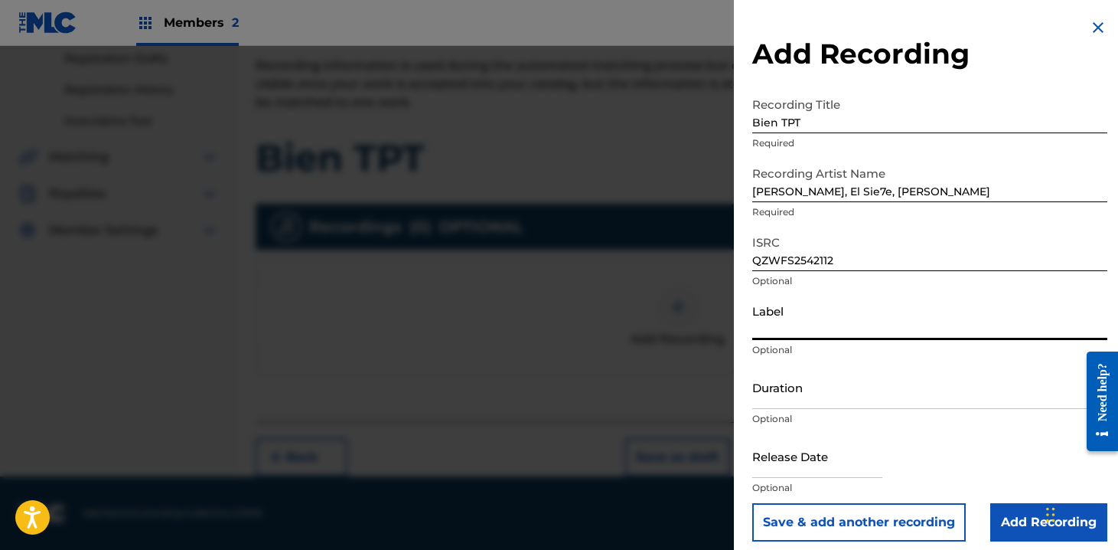
click at [799, 331] on input "Label" at bounding box center [930, 318] width 355 height 44
paste input "Jaramillo Gang Records"
type input "Jaramillo Gang Records"
click at [818, 401] on input "Duration" at bounding box center [930, 387] width 355 height 44
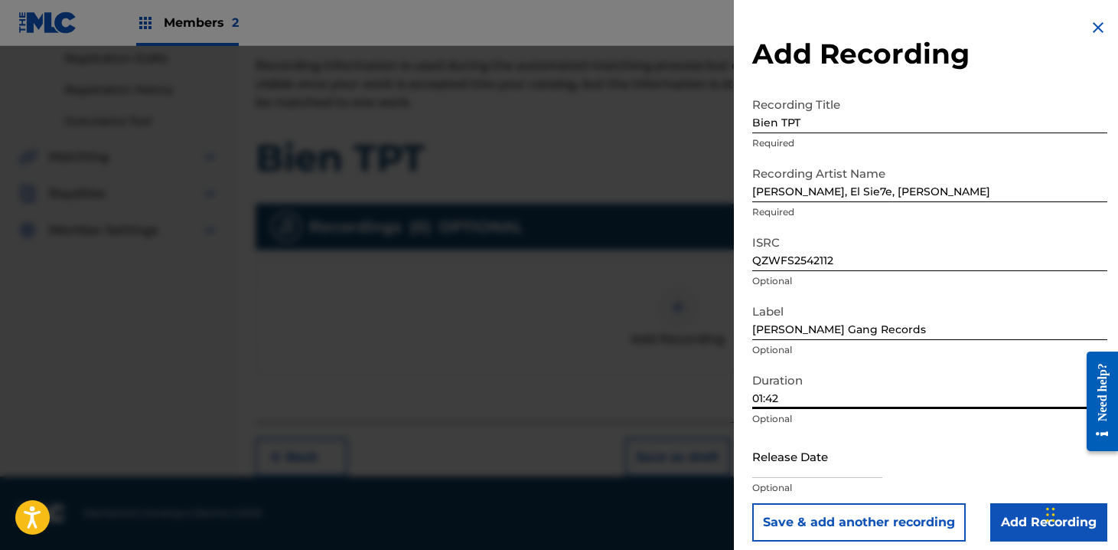
scroll to position [10, 0]
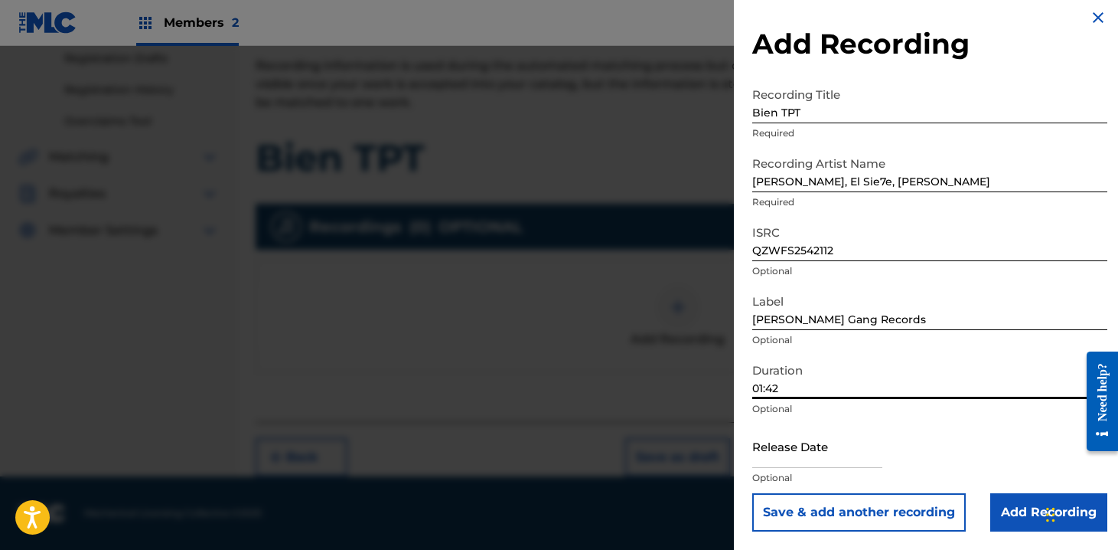
type input "01:42"
click at [815, 460] on input "text" at bounding box center [818, 446] width 130 height 44
select select "7"
select select "2025"
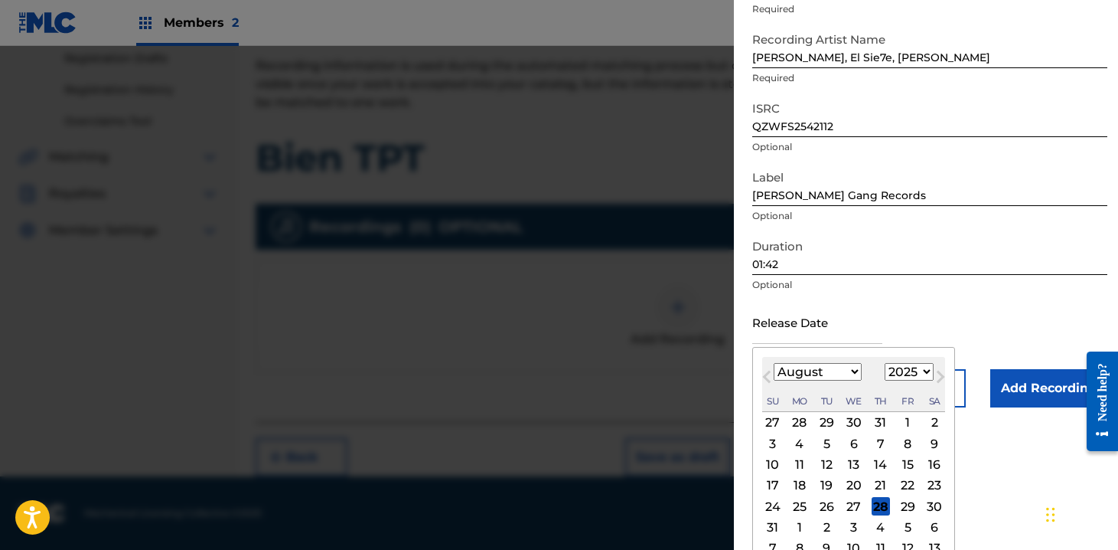
scroll to position [149, 0]
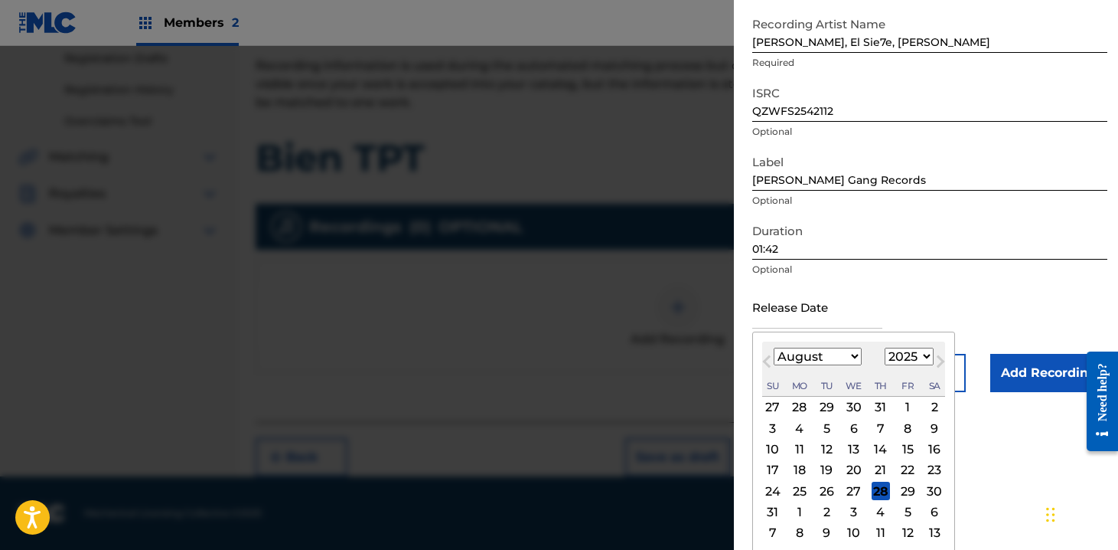
click at [900, 427] on div "8" at bounding box center [908, 428] width 18 height 18
type input "August 8 2025"
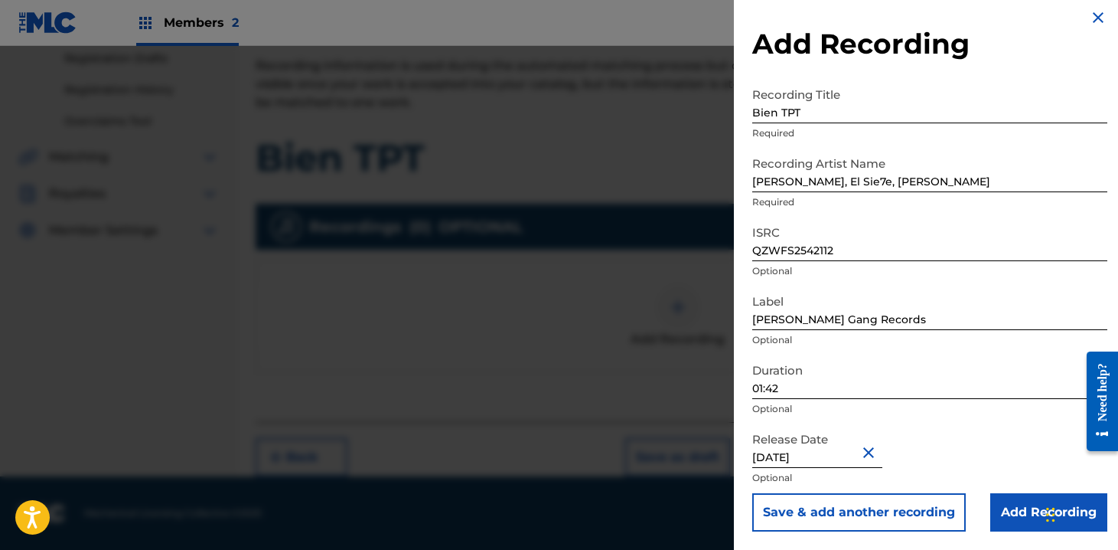
click at [1001, 502] on input "Add Recording" at bounding box center [1049, 512] width 117 height 38
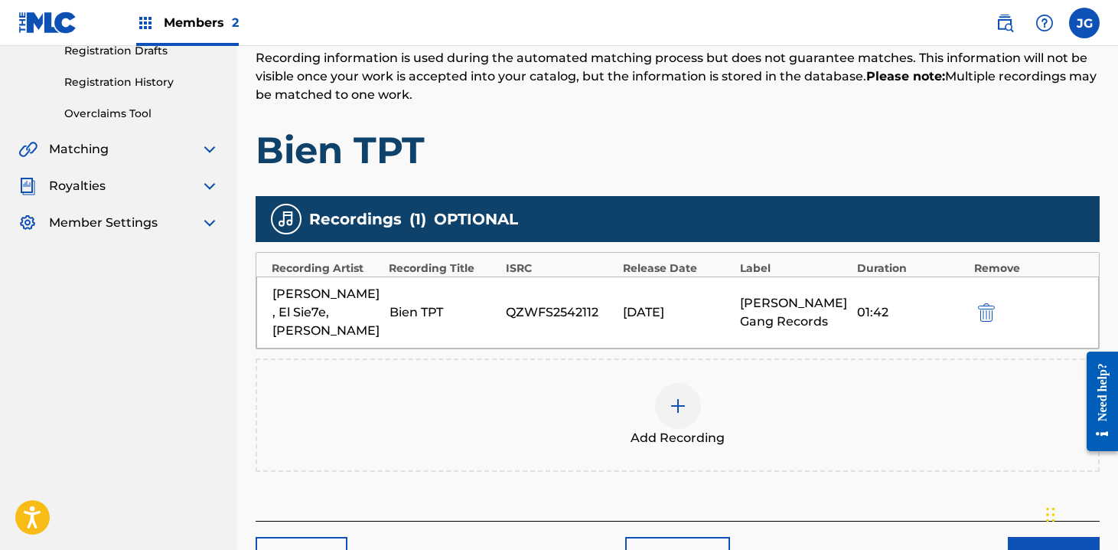
scroll to position [296, 0]
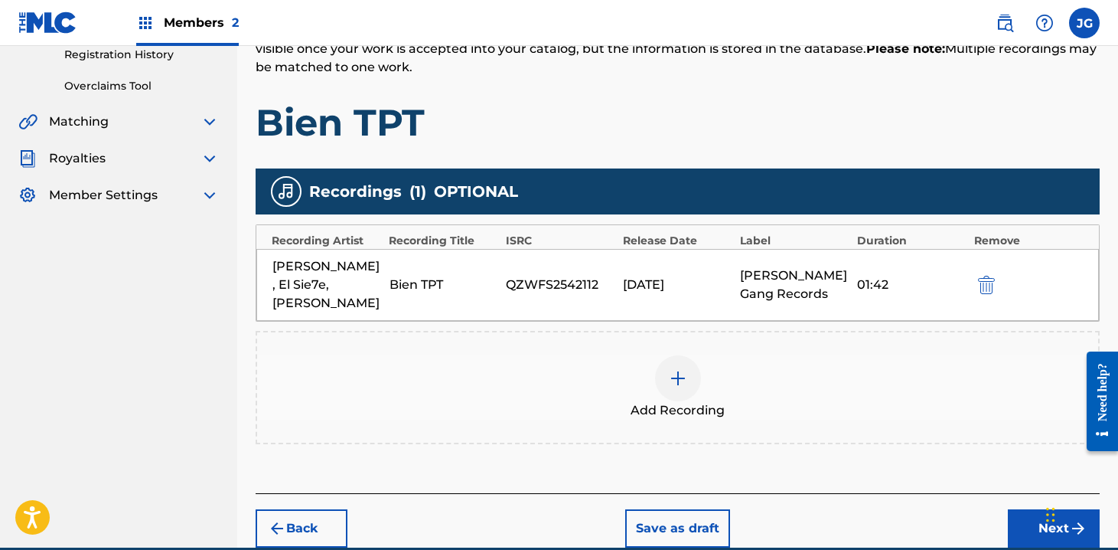
click at [706, 509] on button "Save as draft" at bounding box center [677, 528] width 105 height 38
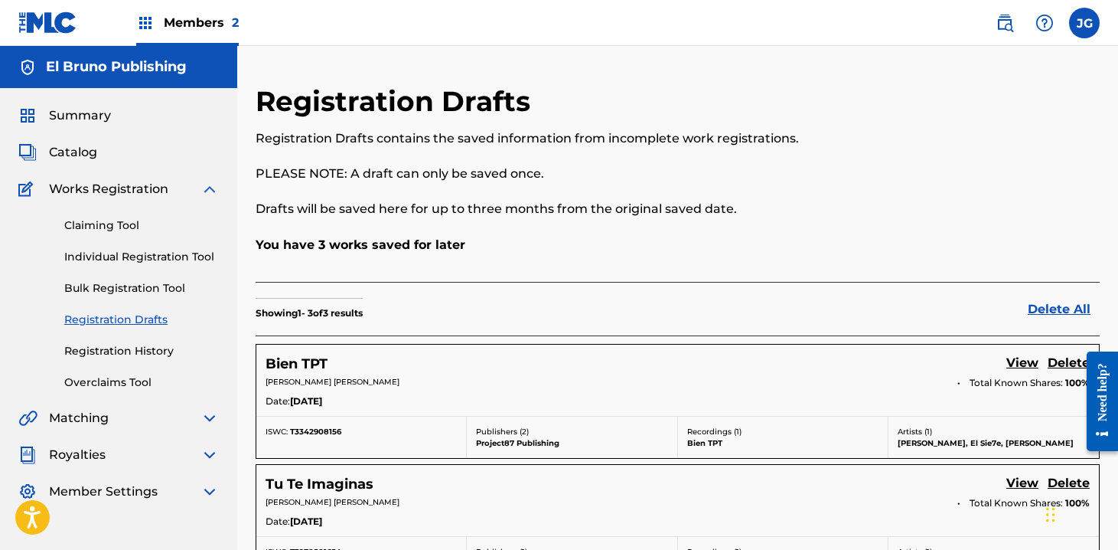
click at [213, 189] on img at bounding box center [210, 189] width 18 height 18
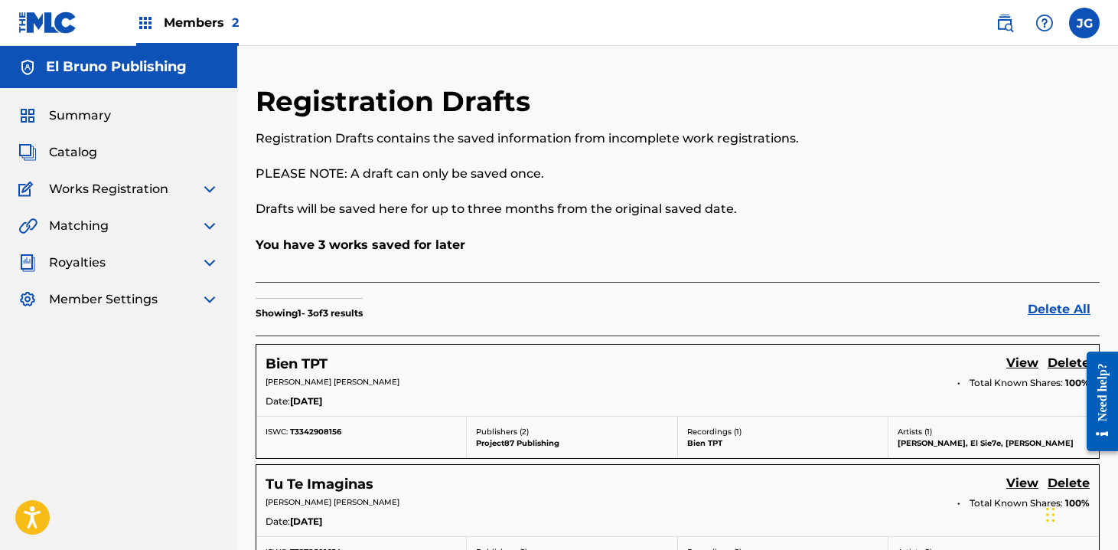
click at [69, 147] on span "Catalog" at bounding box center [73, 152] width 48 height 18
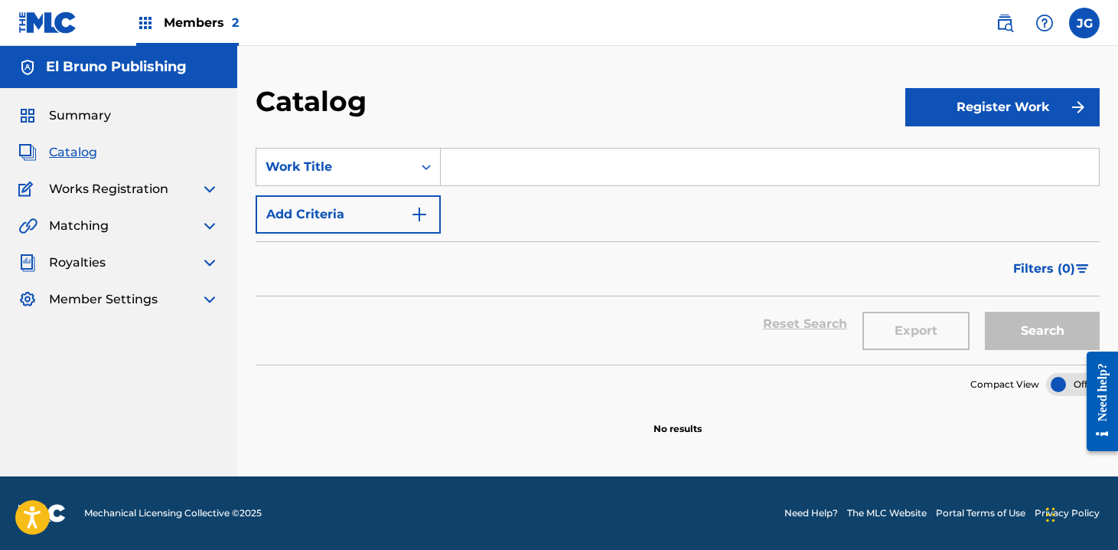
click at [162, 190] on span "Works Registration" at bounding box center [108, 189] width 119 height 18
click at [211, 188] on img at bounding box center [210, 189] width 18 height 18
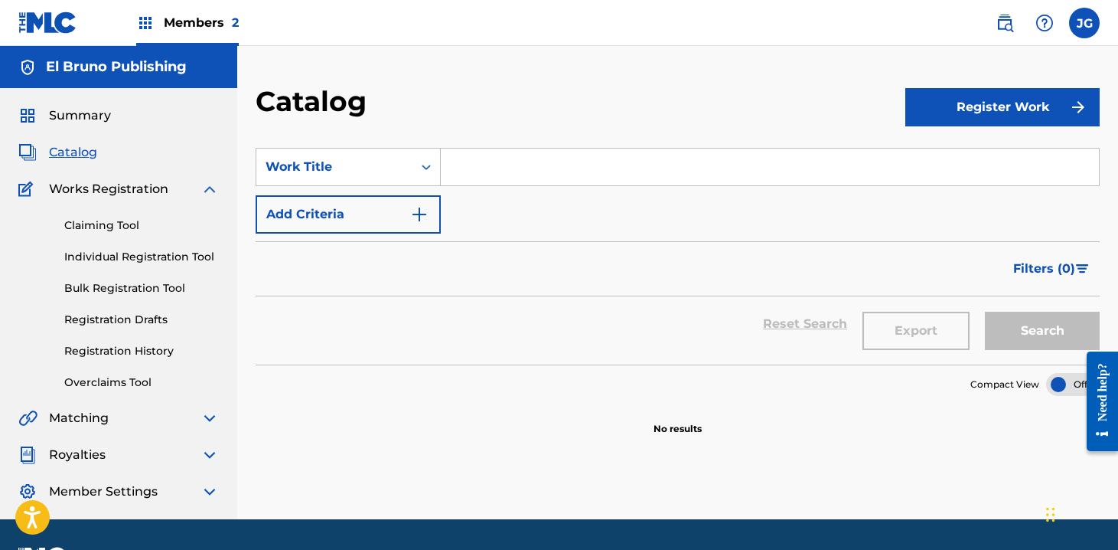
click at [152, 321] on link "Registration Drafts" at bounding box center [141, 320] width 155 height 16
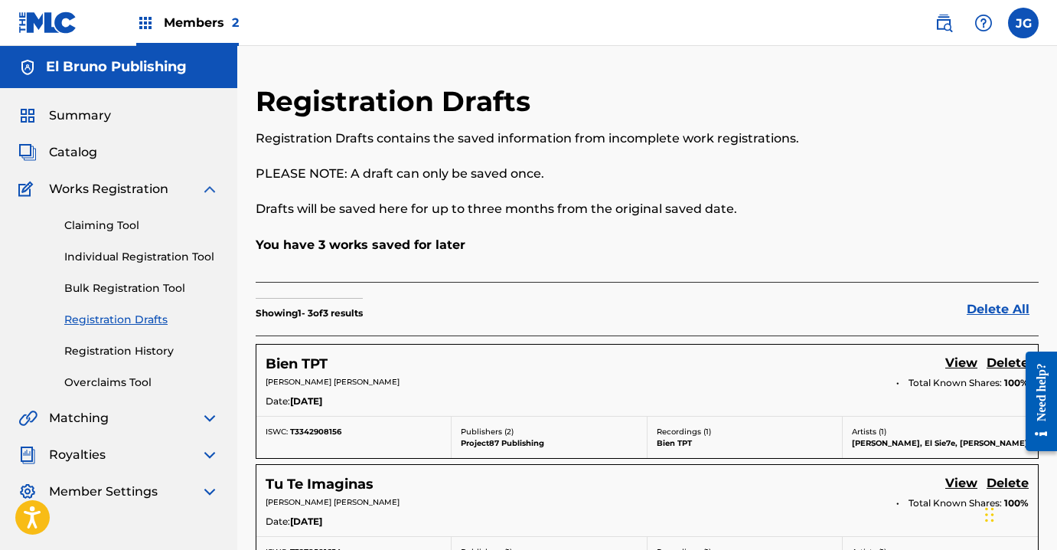
scroll to position [236, 0]
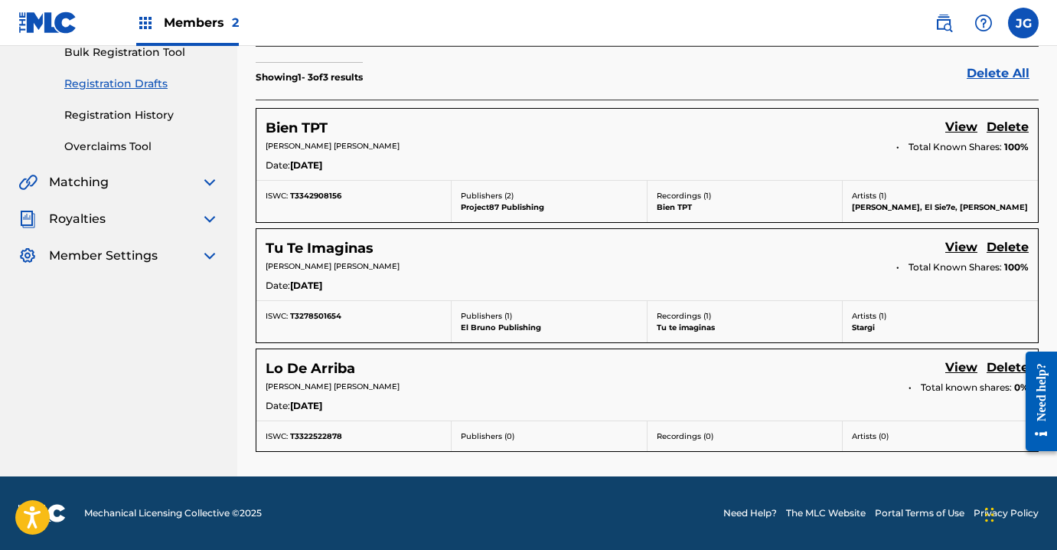
click at [775, 192] on p "Recordings ( 1 )" at bounding box center [745, 195] width 176 height 11
click at [957, 132] on link "View" at bounding box center [961, 128] width 32 height 21
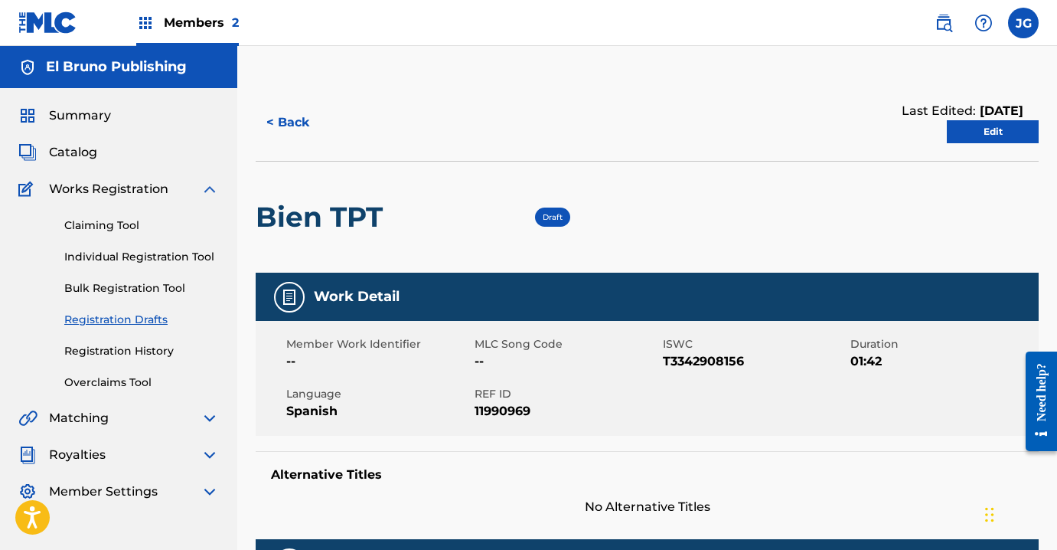
scroll to position [278, 0]
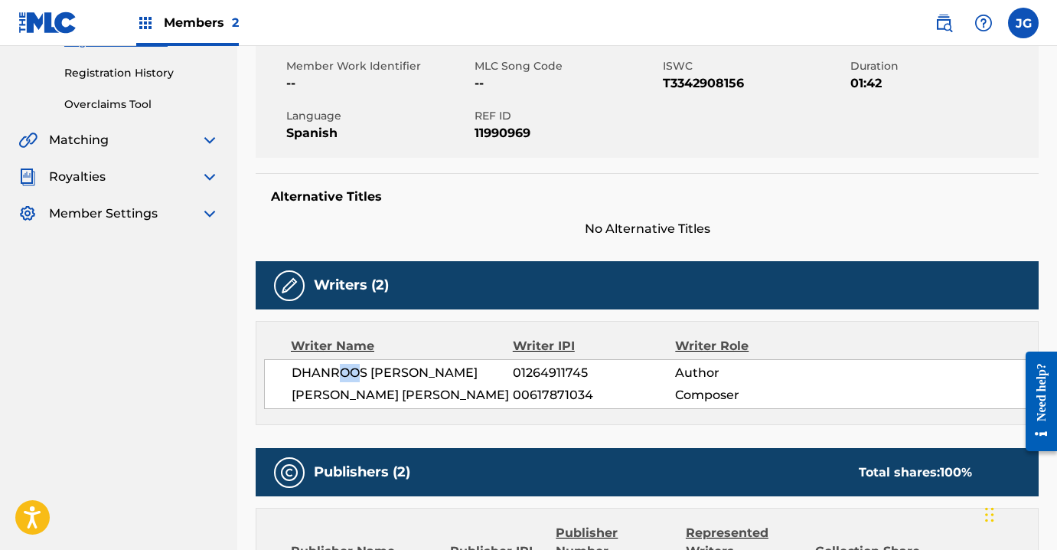
drag, startPoint x: 360, startPoint y: 370, endPoint x: 341, endPoint y: 366, distance: 19.5
click at [341, 366] on span "DHANROOS MELENDEZ" at bounding box center [402, 373] width 221 height 18
drag, startPoint x: 586, startPoint y: 377, endPoint x: 514, endPoint y: 369, distance: 71.6
click at [514, 369] on span "01264911745" at bounding box center [594, 373] width 162 height 18
copy span "01264911745"
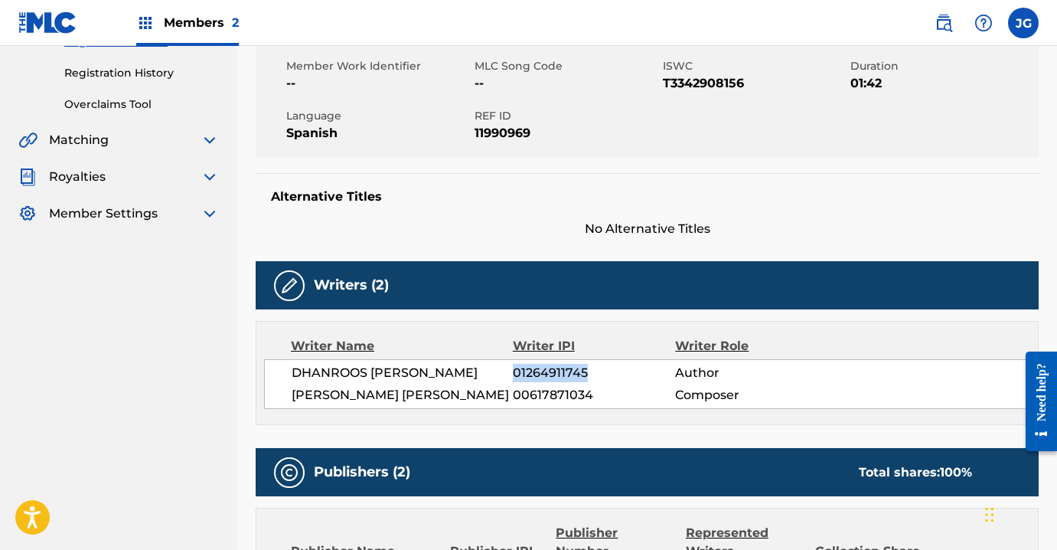
click at [583, 366] on span "01264911745" at bounding box center [594, 373] width 162 height 18
drag, startPoint x: 585, startPoint y: 371, endPoint x: 516, endPoint y: 369, distance: 68.9
click at [516, 369] on span "01264911745" at bounding box center [594, 373] width 162 height 18
copy span "01264911745"
drag, startPoint x: 452, startPoint y: 372, endPoint x: 294, endPoint y: 372, distance: 157.7
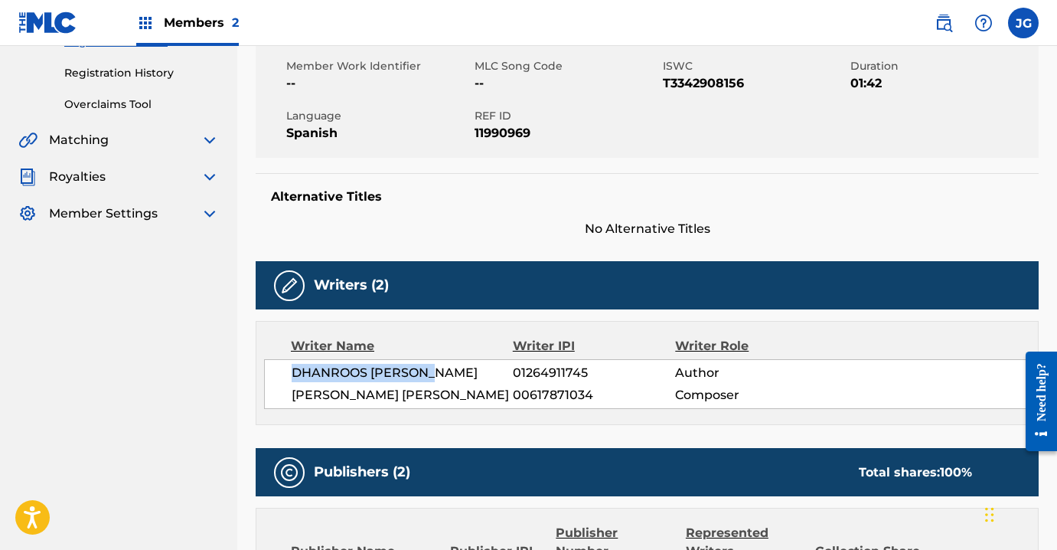
click at [294, 372] on span "DHANROOS MELENDEZ" at bounding box center [402, 373] width 221 height 18
copy span "DHANROOS MELENDEZ"
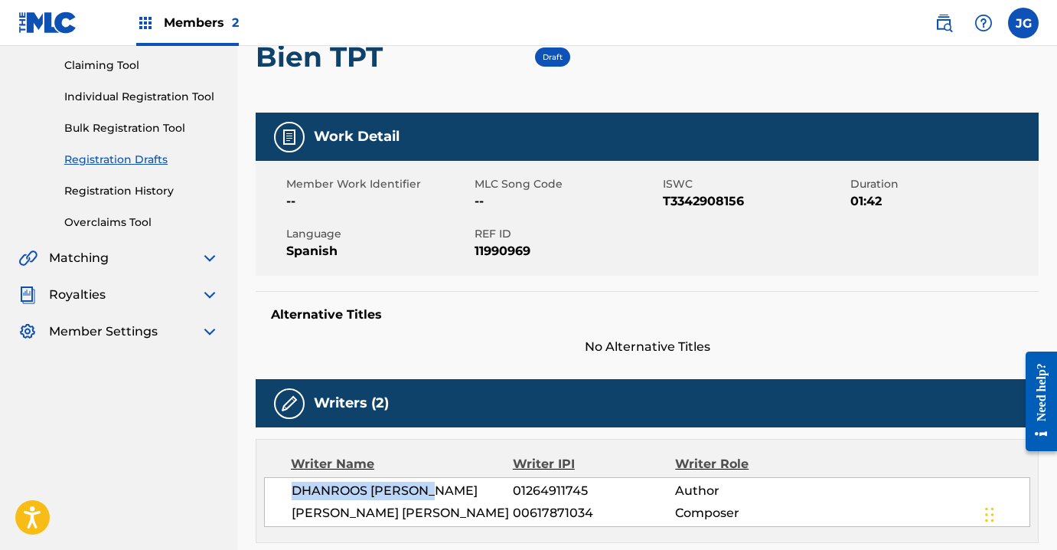
scroll to position [0, 0]
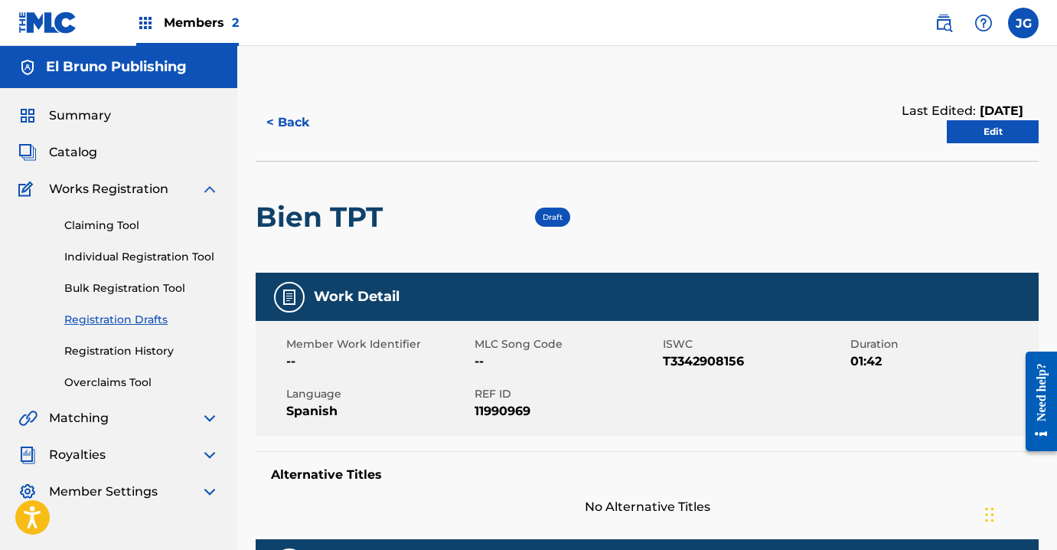
click at [82, 192] on span "Works Registration" at bounding box center [108, 189] width 119 height 18
click at [87, 112] on span "Summary" at bounding box center [80, 115] width 62 height 18
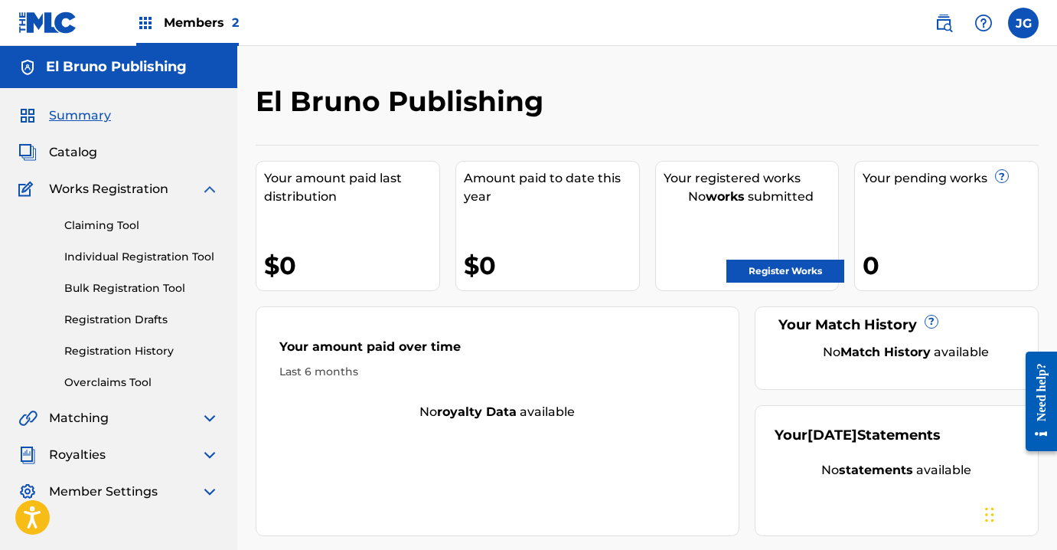
click at [175, 185] on div "Works Registration" at bounding box center [118, 189] width 201 height 18
click at [161, 188] on span "Works Registration" at bounding box center [108, 189] width 119 height 18
click at [299, 2] on nav "Members 2 JG JG Joan Onil Gutierrez Ledesma joanonil@gmail.com Notification Pre…" at bounding box center [528, 23] width 1057 height 46
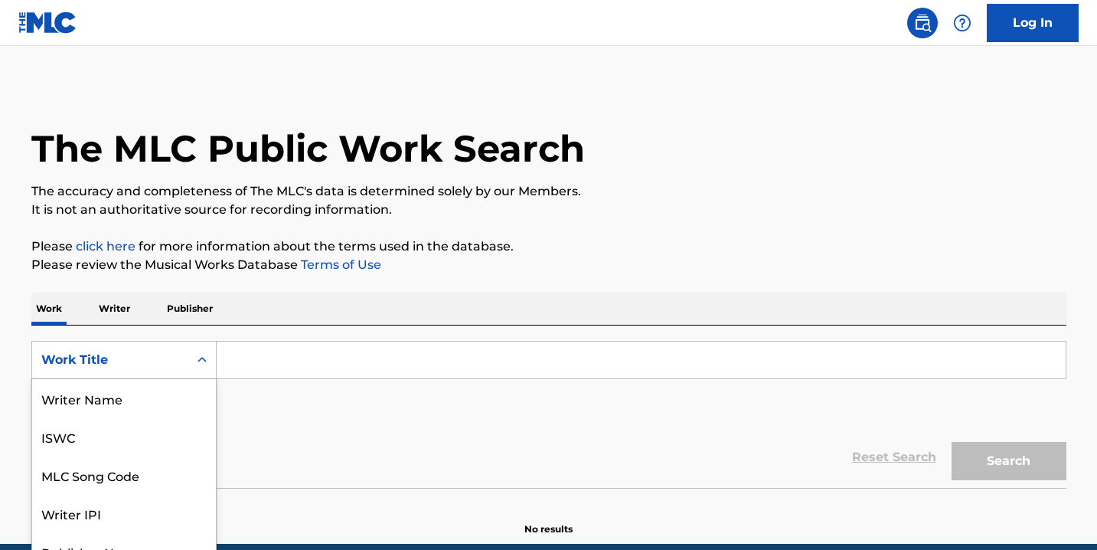
click at [168, 372] on div "Work Title selected, 8 of 8. 8 results available. Use Up and Down to choose opt…" at bounding box center [123, 360] width 185 height 38
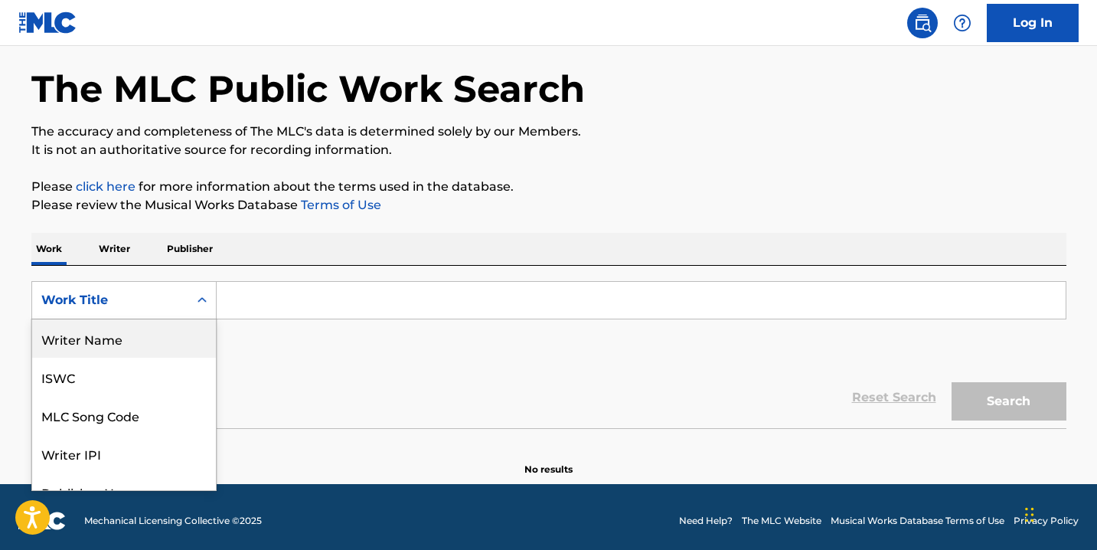
click at [145, 337] on div "Writer Name" at bounding box center [124, 338] width 184 height 38
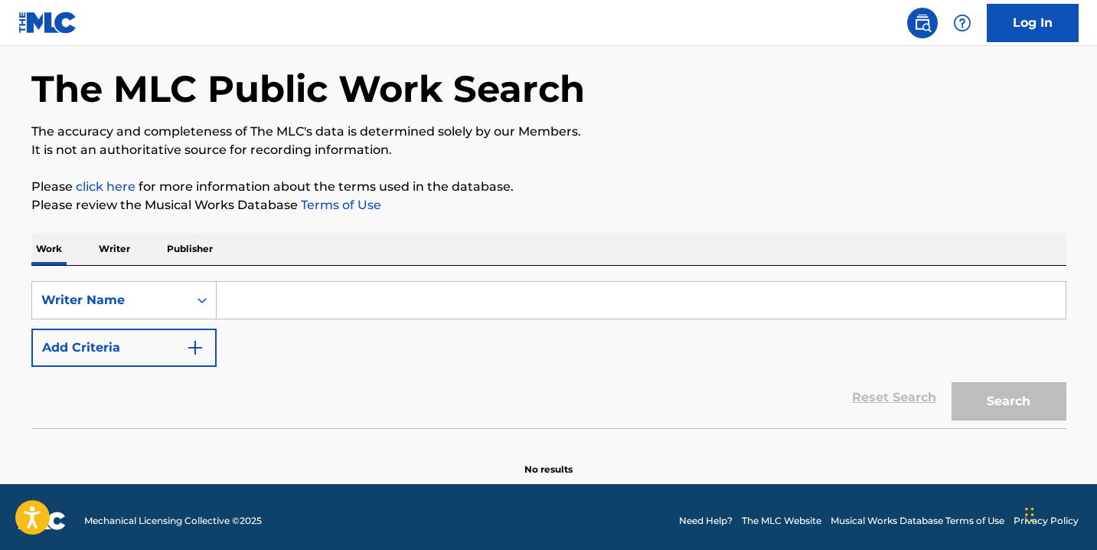
click at [267, 304] on input "Search Form" at bounding box center [641, 300] width 849 height 37
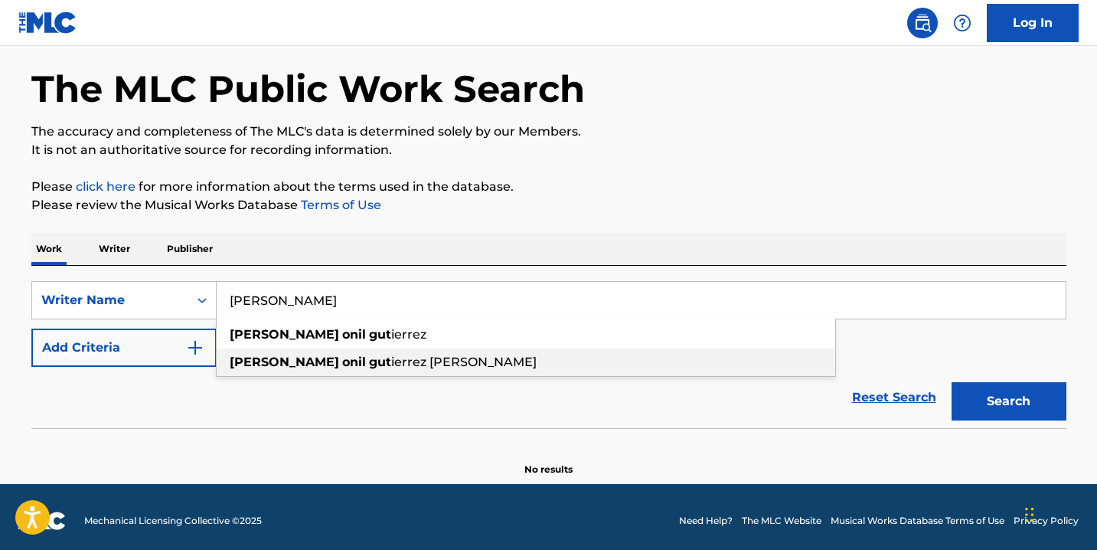
click at [391, 363] on span "ierrez ledesma" at bounding box center [463, 361] width 145 height 15
type input "[PERSON_NAME] [PERSON_NAME]"
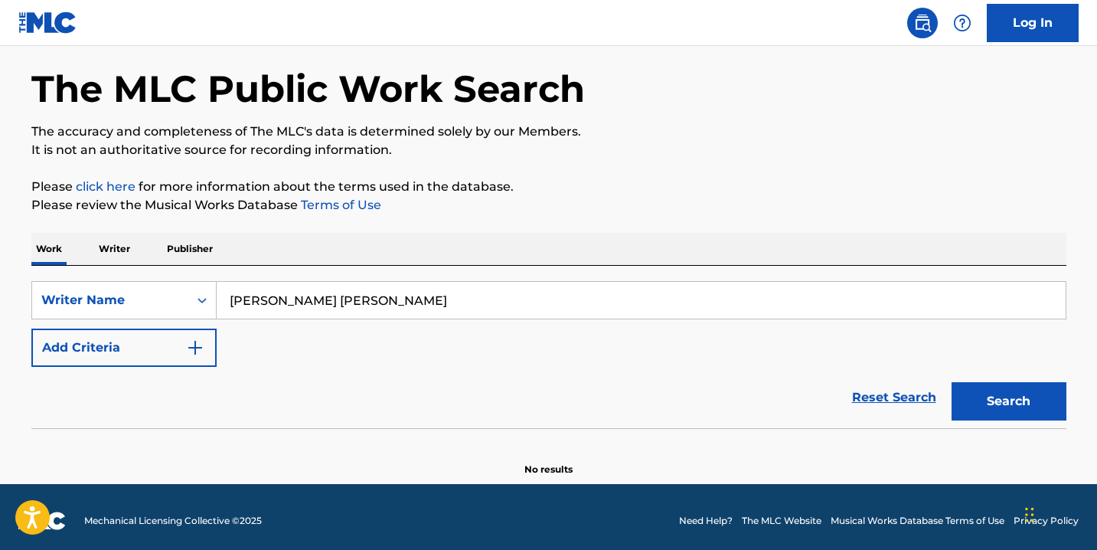
click at [1008, 381] on div "Search" at bounding box center [1005, 397] width 122 height 61
click at [1014, 396] on button "Search" at bounding box center [1009, 401] width 115 height 38
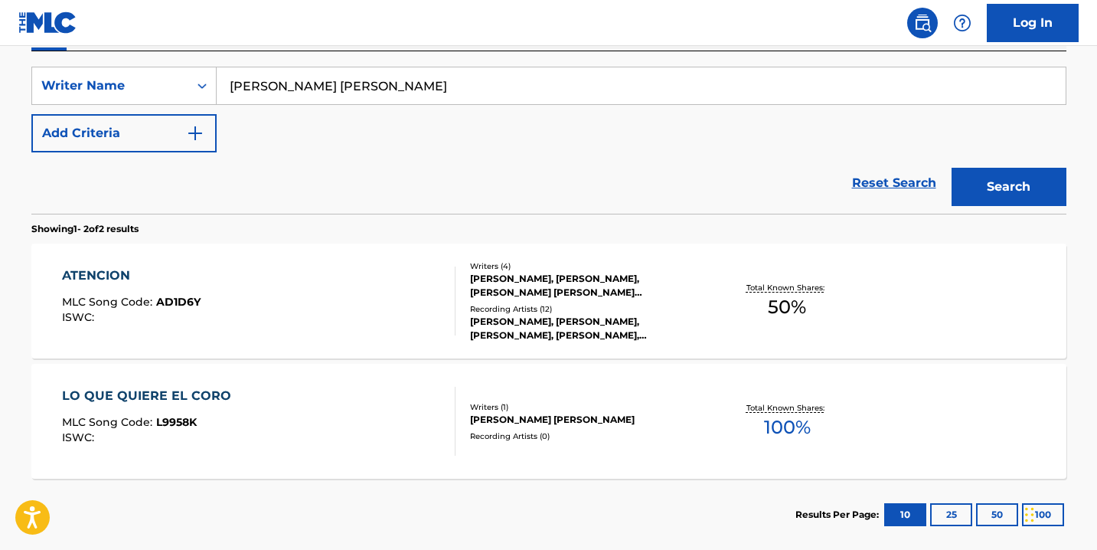
scroll to position [343, 0]
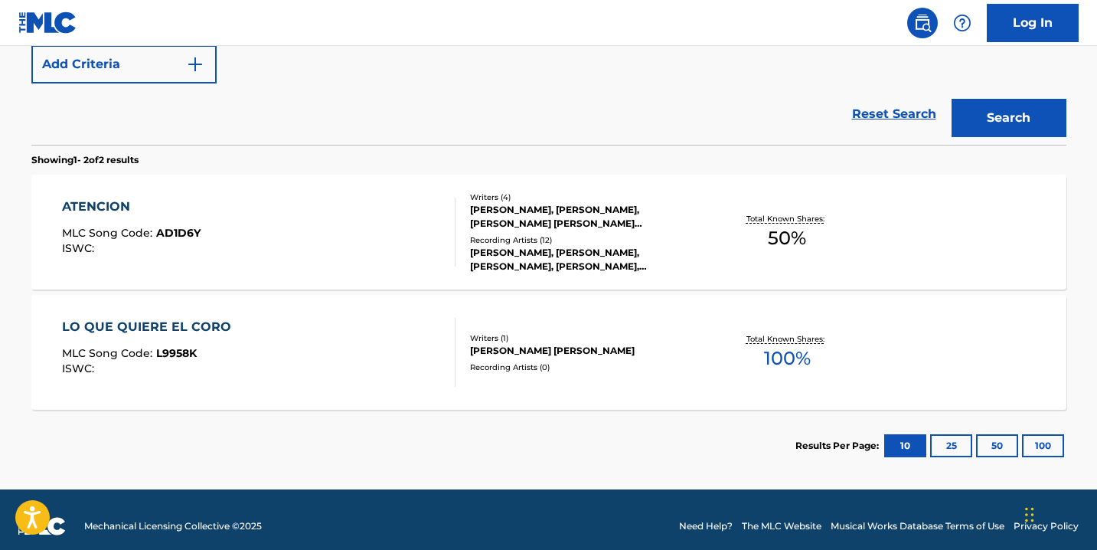
click at [585, 347] on div "[PERSON_NAME] [PERSON_NAME]" at bounding box center [585, 351] width 231 height 14
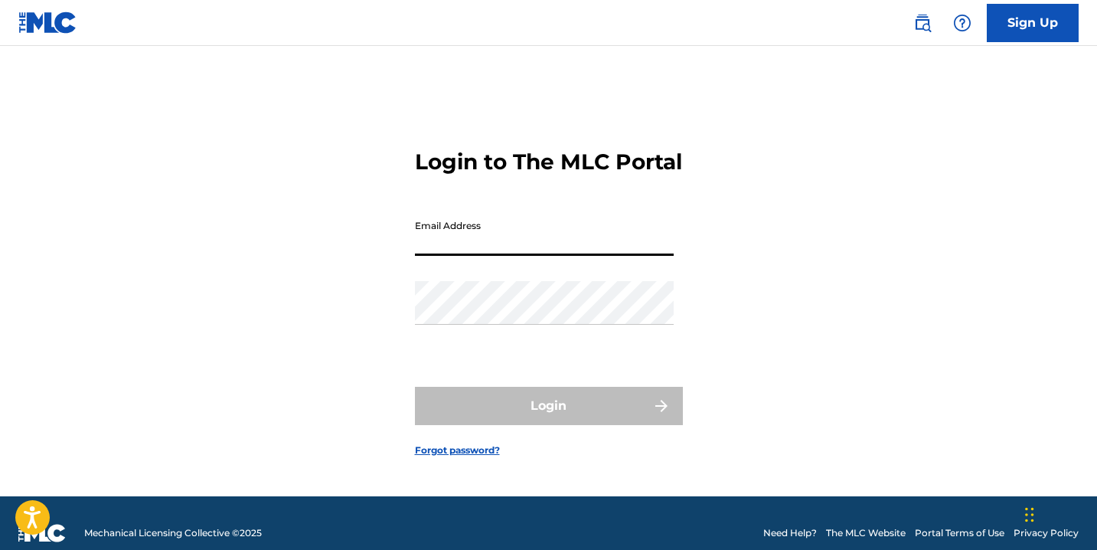
type input "joanonil@gmail.com"
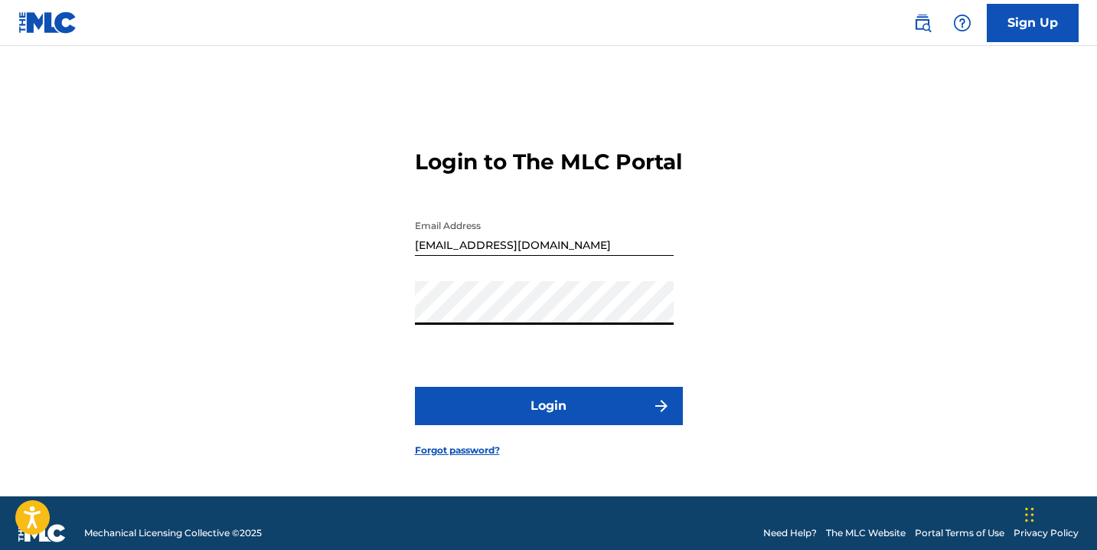
click at [575, 412] on button "Login" at bounding box center [549, 406] width 268 height 38
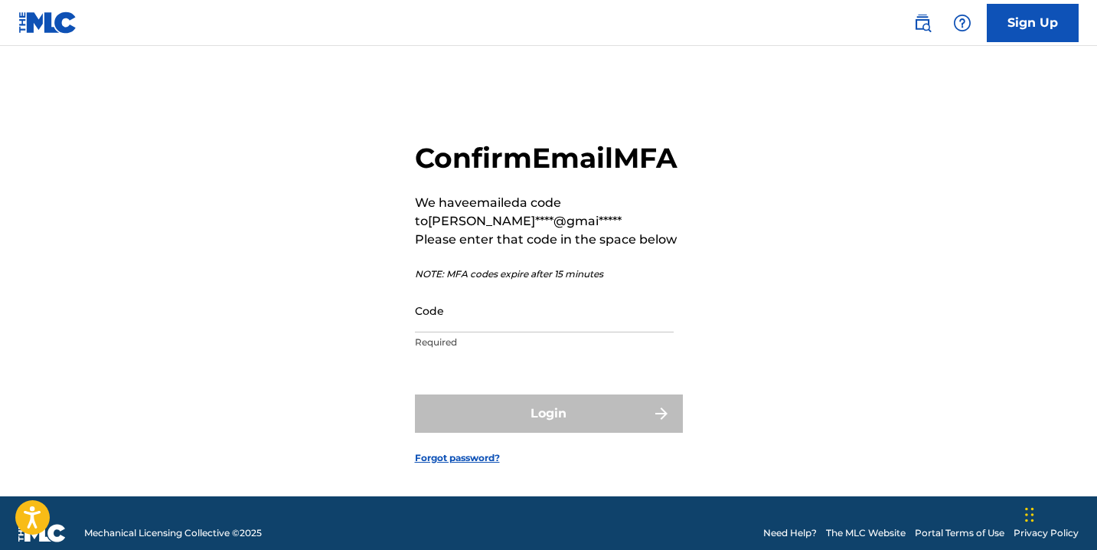
click at [491, 332] on input "Code" at bounding box center [544, 311] width 259 height 44
paste input "327735"
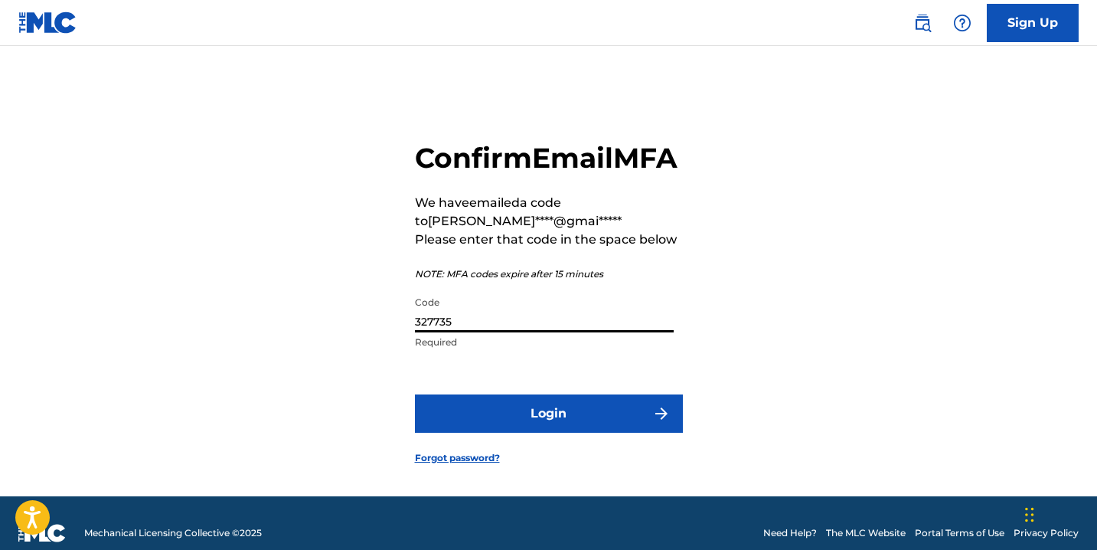
type input "327735"
click at [593, 433] on button "Login" at bounding box center [549, 413] width 268 height 38
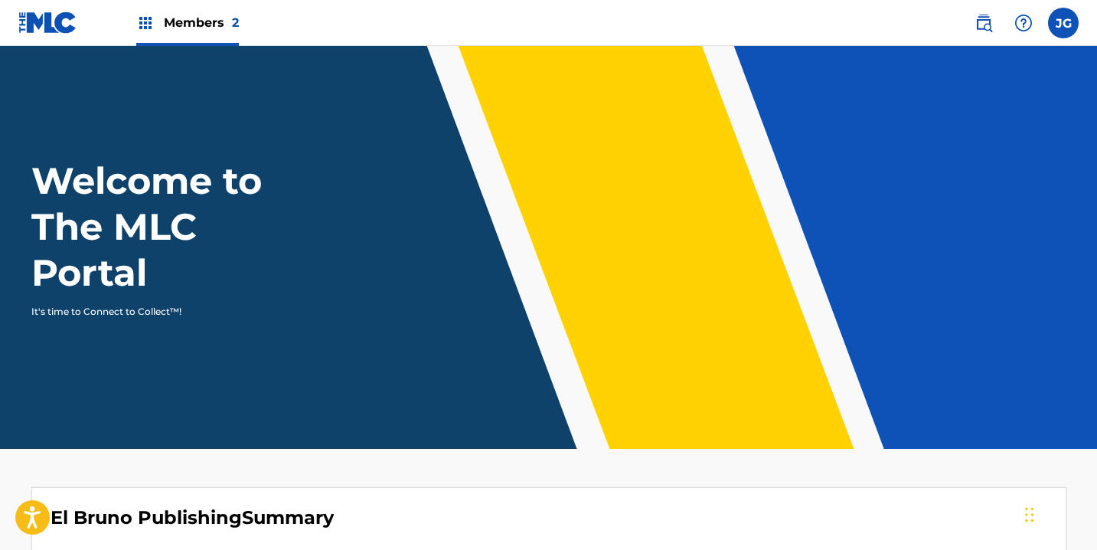
click at [1067, 24] on label at bounding box center [1063, 23] width 31 height 31
click at [1063, 23] on input "JG Joan Onil Gutierrez Ledesma joanonil@gmail.com Notification Preferences Prof…" at bounding box center [1063, 23] width 0 height 0
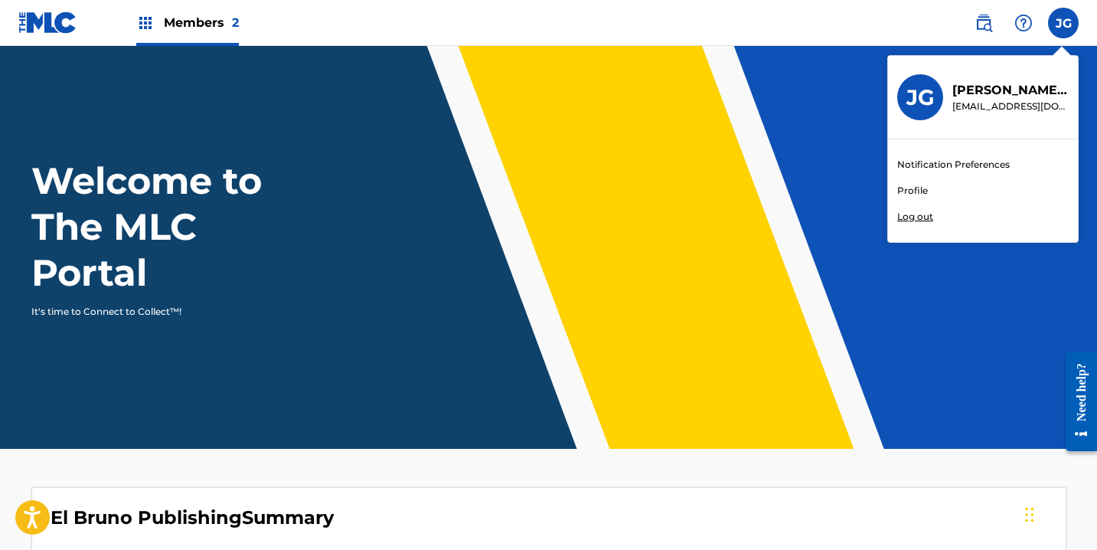
click at [211, 36] on div "Members 2" at bounding box center [187, 22] width 103 height 45
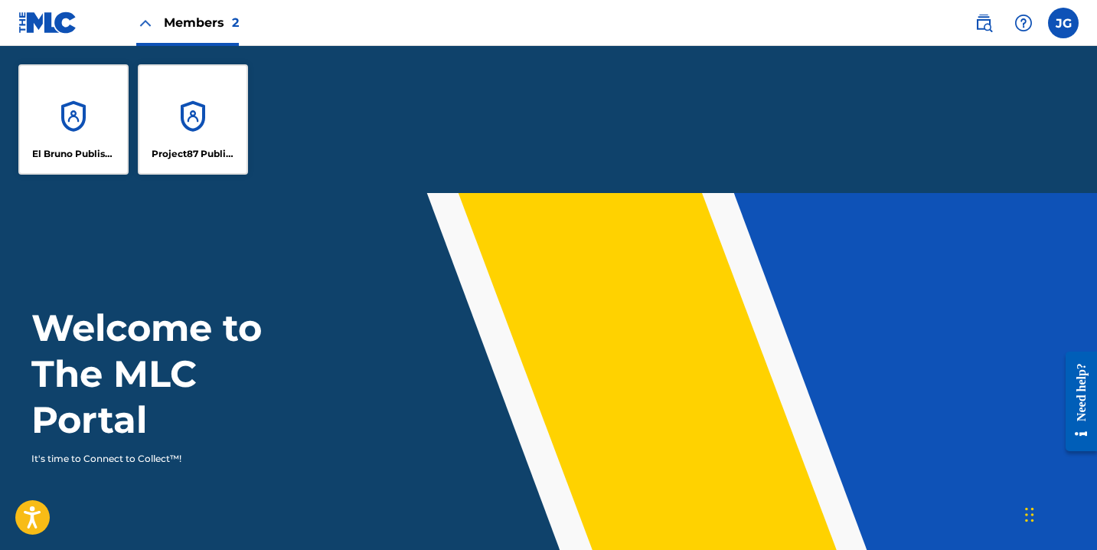
click at [74, 126] on div "El Bruno Publishing" at bounding box center [73, 119] width 110 height 110
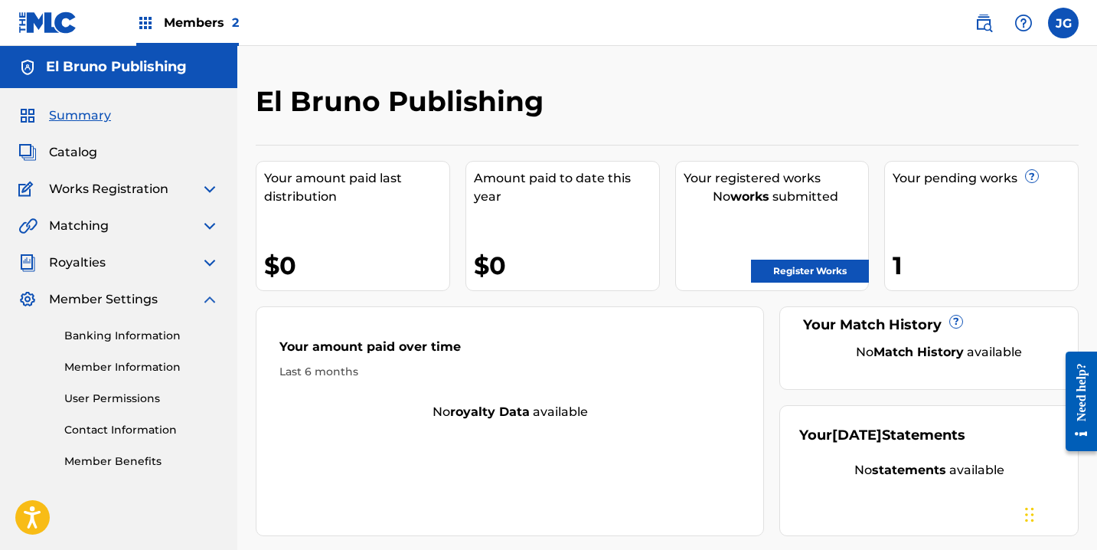
click at [147, 356] on div "Banking Information Member Information User Permissions Contact Information Mem…" at bounding box center [118, 389] width 201 height 161
click at [145, 364] on link "Member Information" at bounding box center [141, 367] width 155 height 16
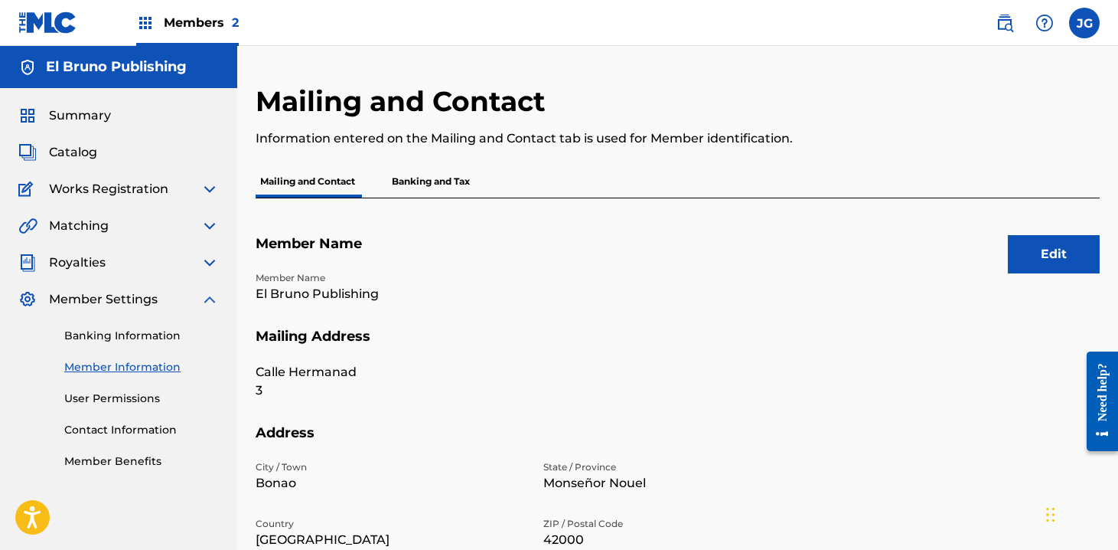
click at [215, 24] on span "Members 2" at bounding box center [201, 23] width 75 height 18
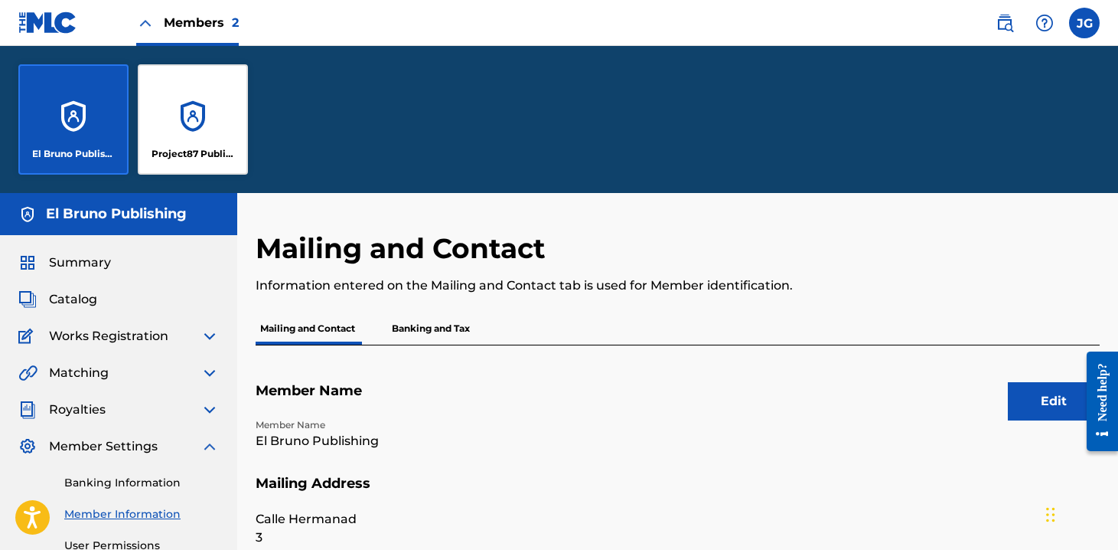
click at [201, 122] on div "Project87 Publishing" at bounding box center [193, 119] width 110 height 110
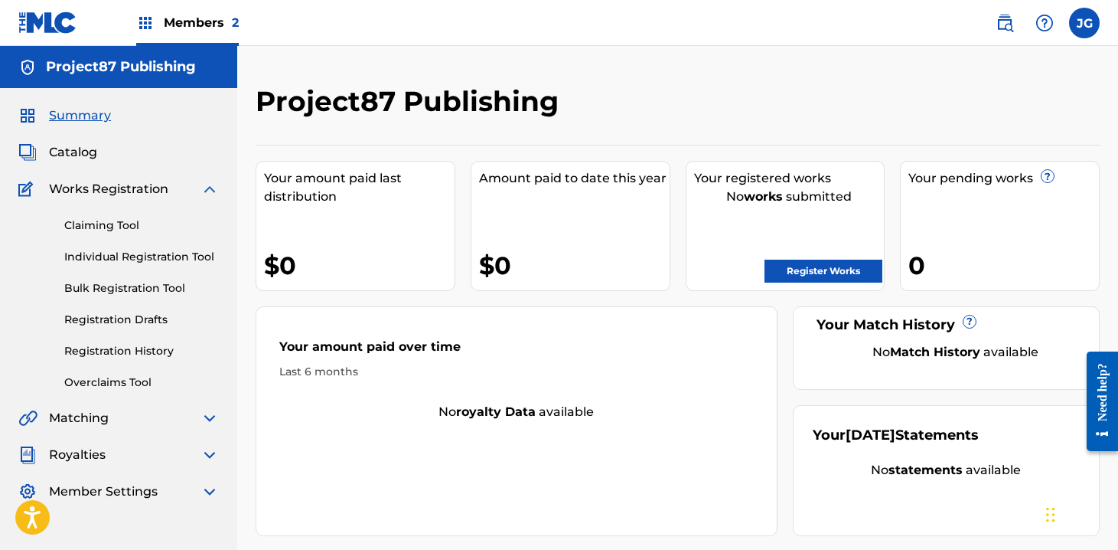
scroll to position [75, 0]
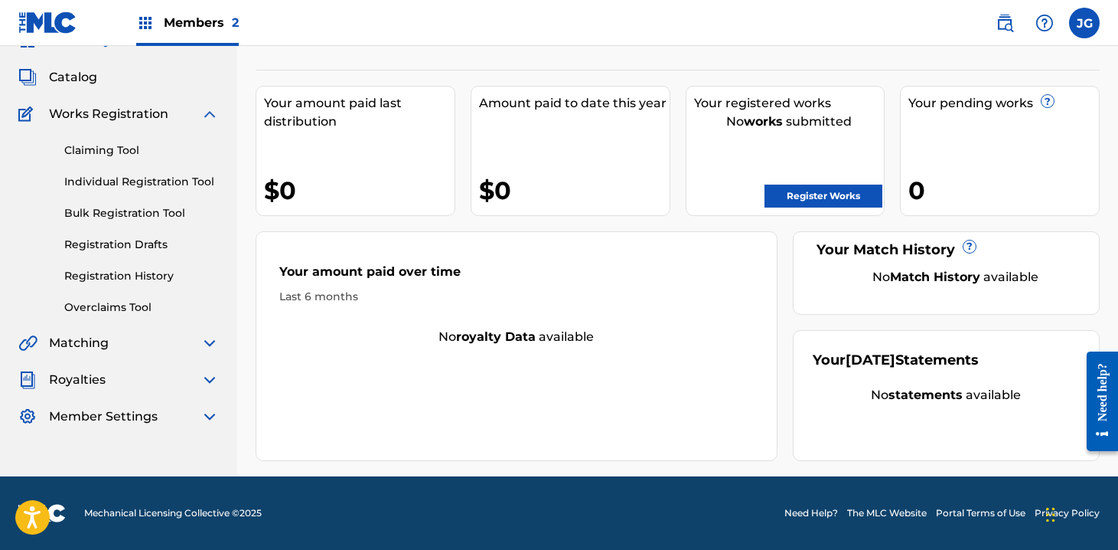
click at [207, 419] on img at bounding box center [210, 416] width 18 height 18
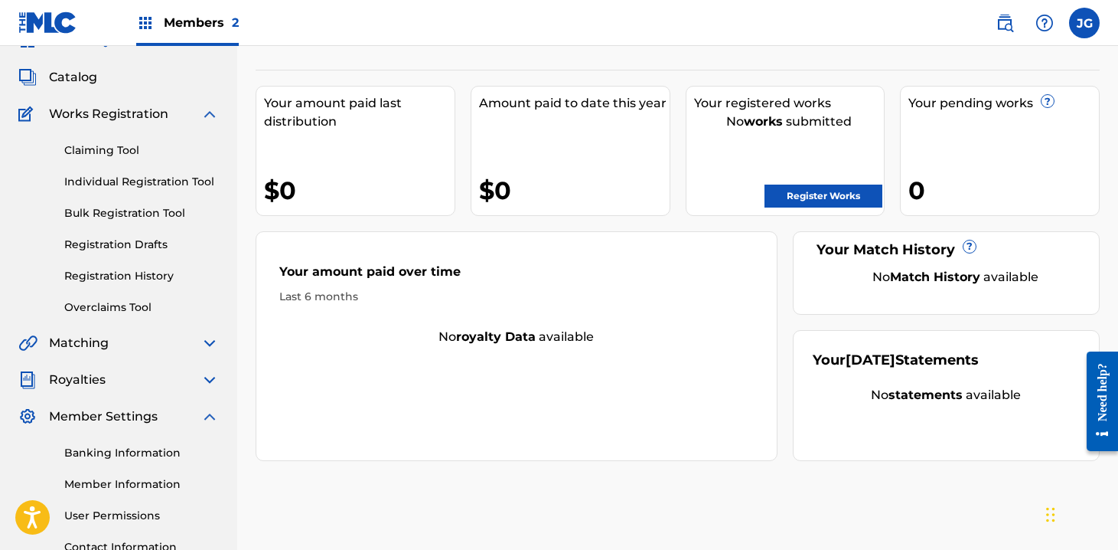
click at [212, 109] on img at bounding box center [210, 114] width 18 height 18
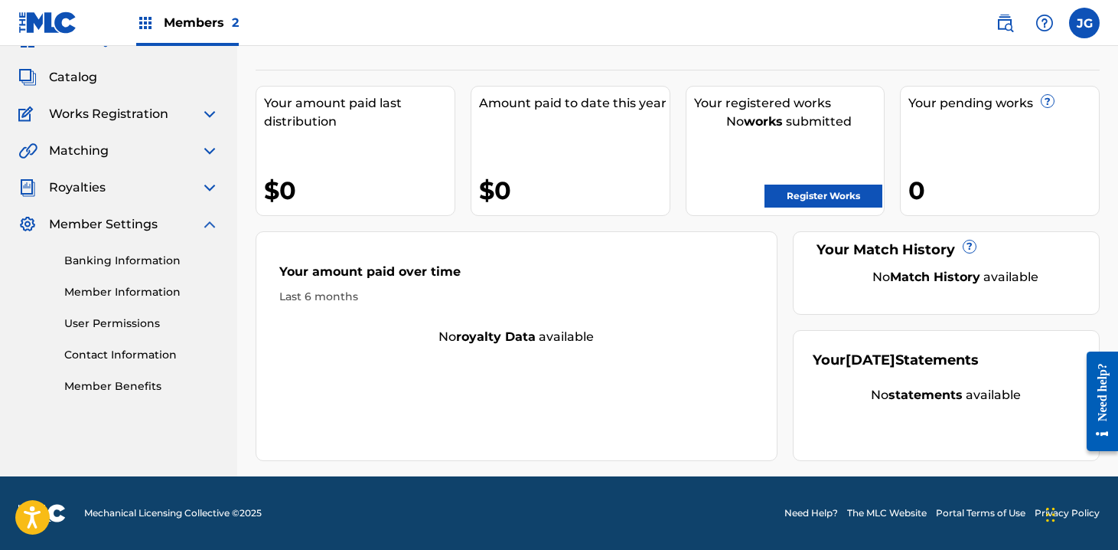
click at [212, 224] on img at bounding box center [210, 224] width 18 height 18
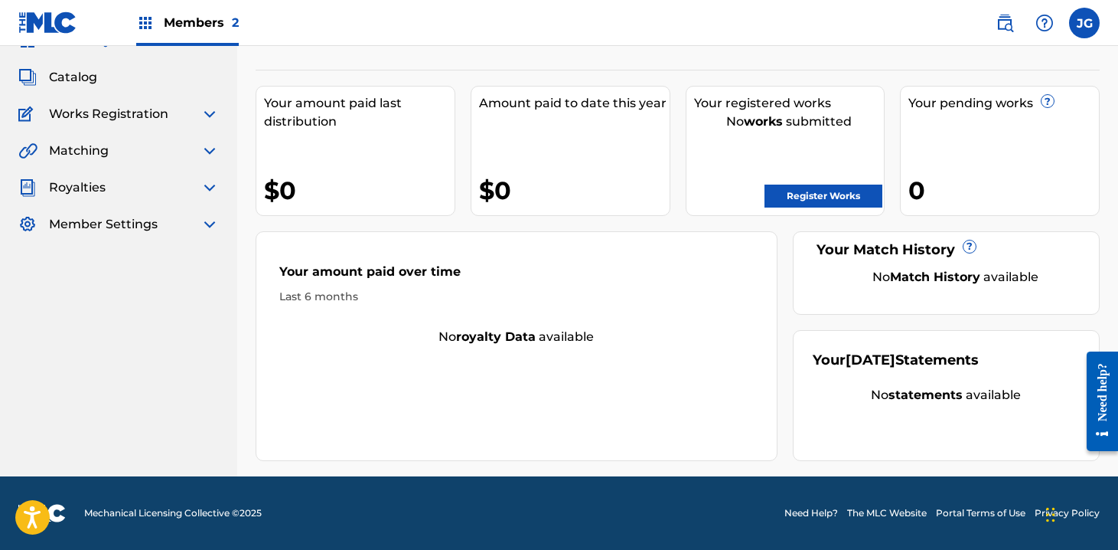
scroll to position [0, 0]
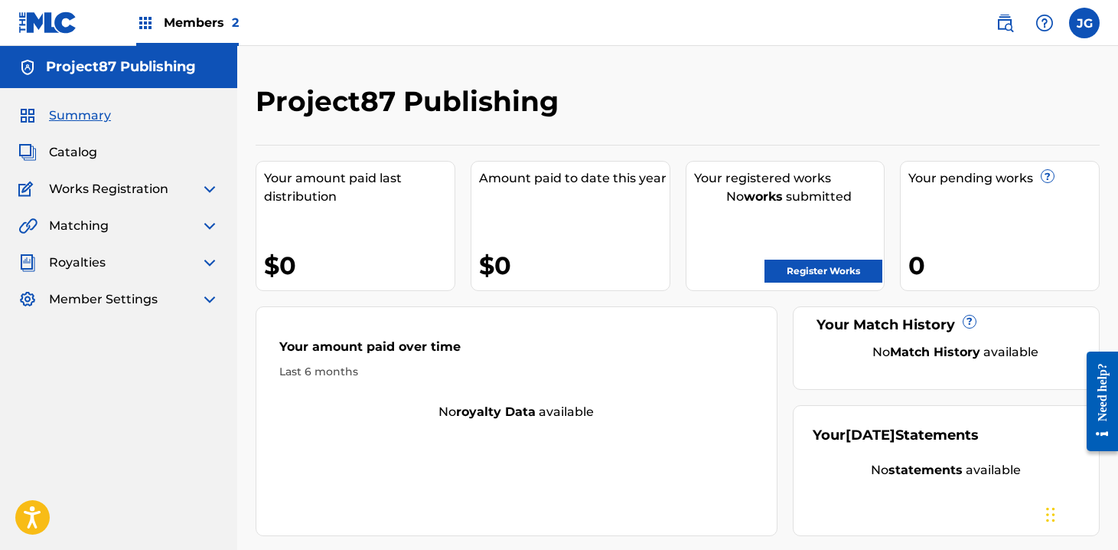
click at [198, 24] on span "Members 2" at bounding box center [201, 23] width 75 height 18
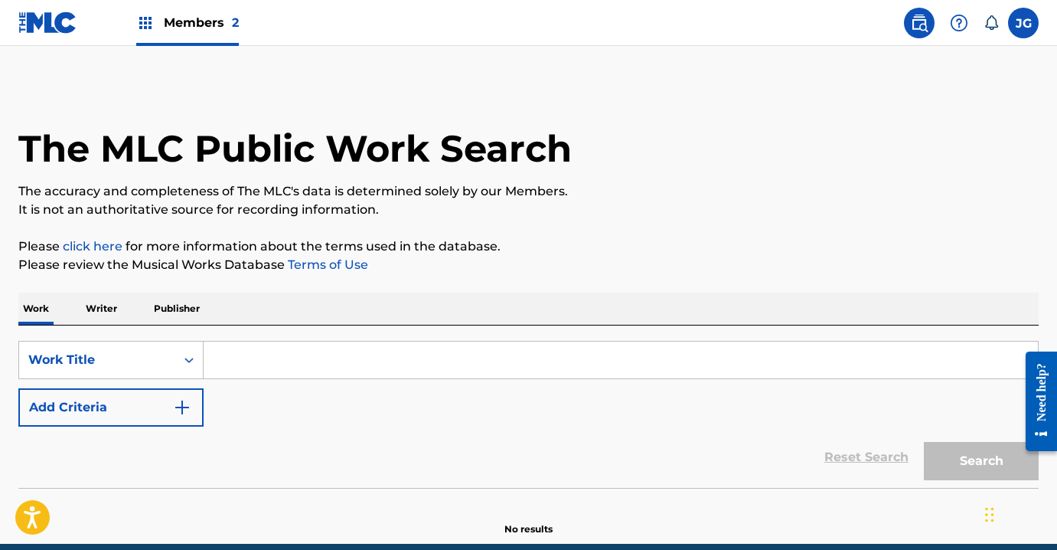
click at [310, 367] on input "Search Form" at bounding box center [621, 359] width 834 height 37
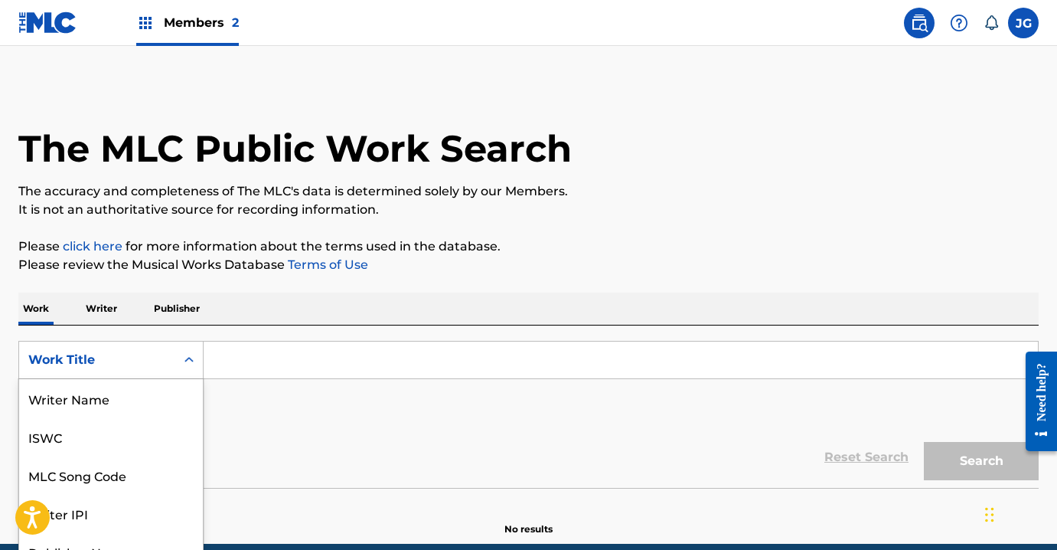
click at [124, 351] on div "Work Title selected, 8 of 8. 8 results available. Use Up and Down to choose opt…" at bounding box center [110, 360] width 185 height 38
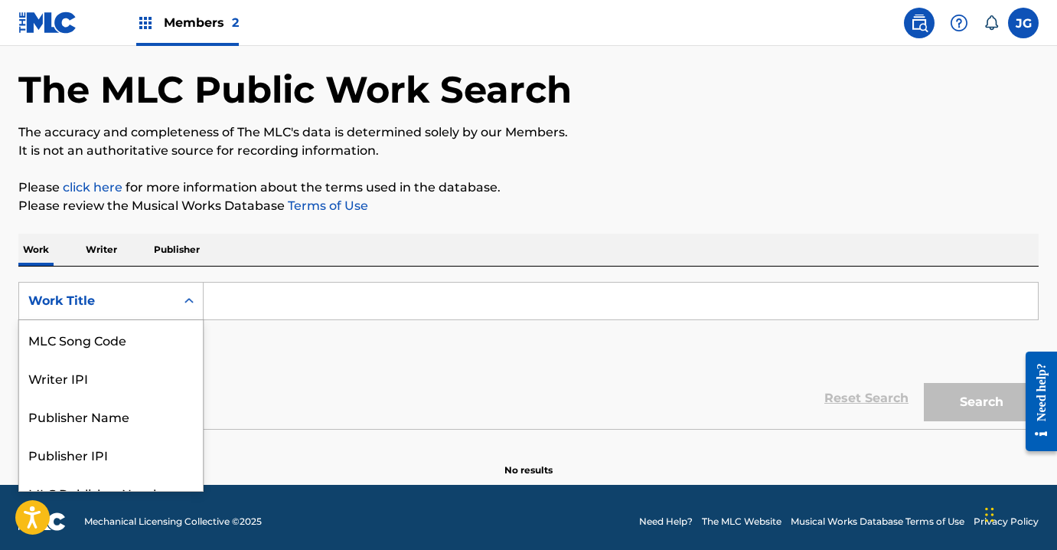
scroll to position [60, 0]
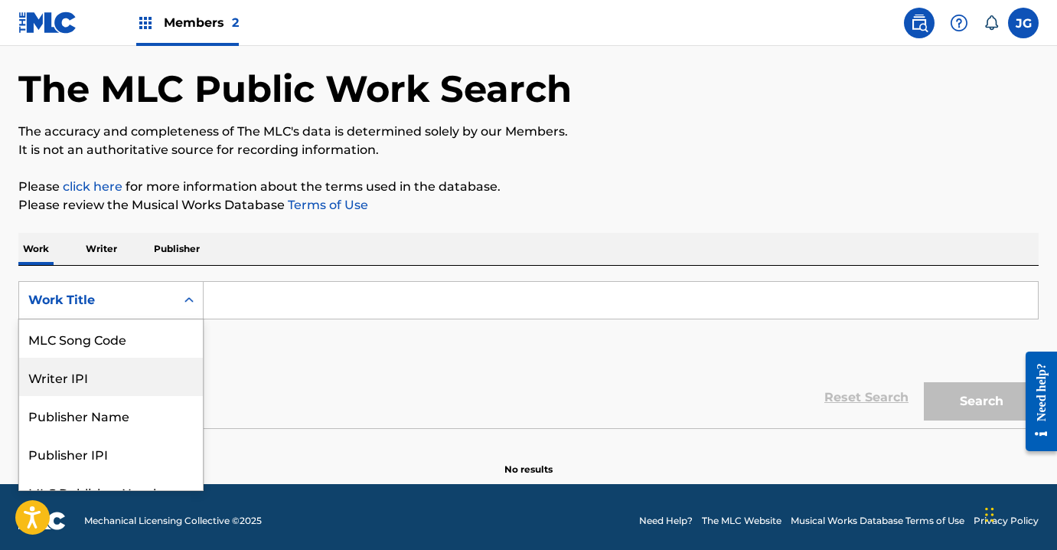
click at [114, 380] on div "Writer IPI" at bounding box center [111, 377] width 184 height 38
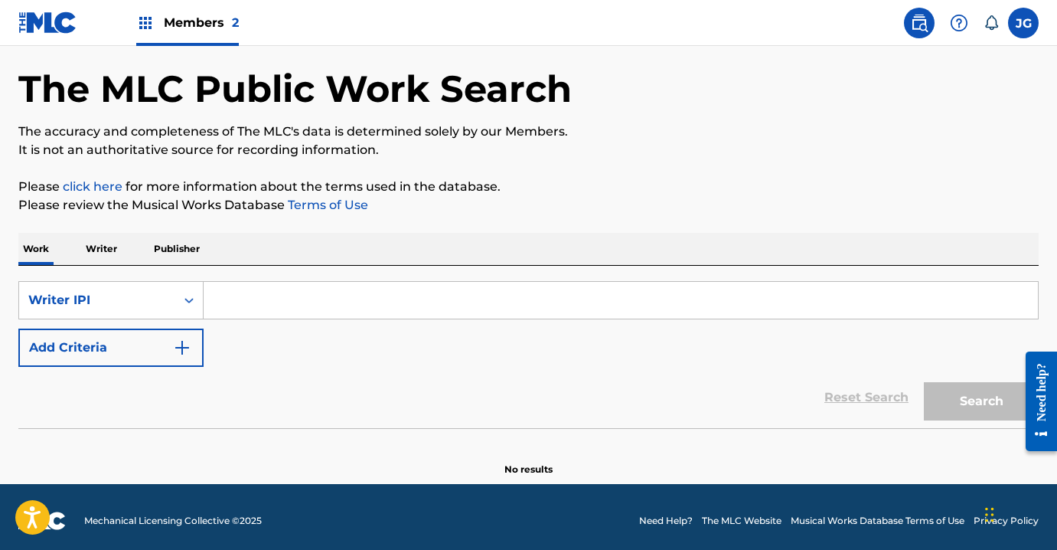
click at [345, 306] on input "Search Form" at bounding box center [621, 300] width 834 height 37
paste input "01264911745"
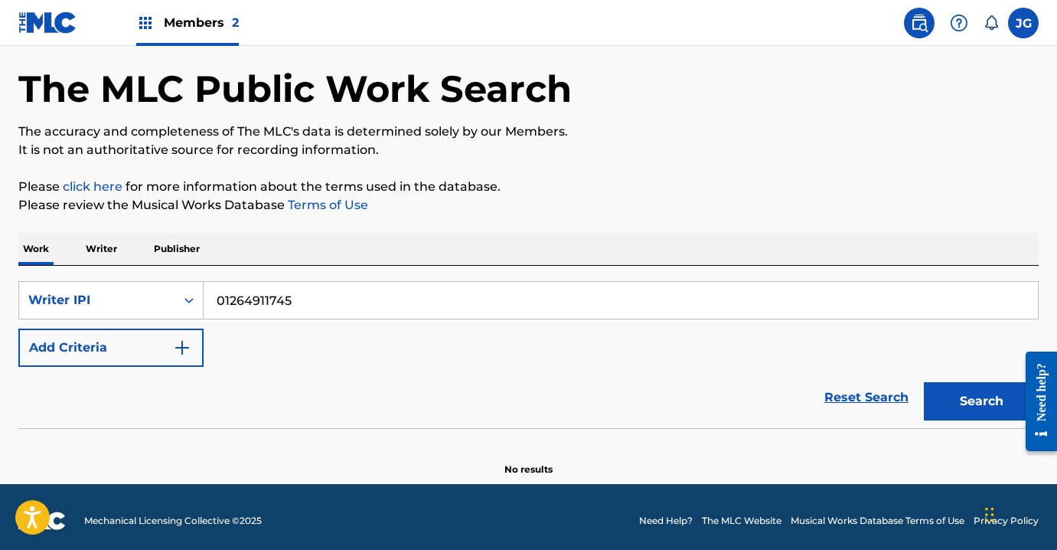
type input "01264911745"
click at [971, 399] on button "Search" at bounding box center [981, 401] width 115 height 38
click at [969, 395] on button "Search" at bounding box center [981, 401] width 115 height 38
click at [115, 302] on div "Writer IPI" at bounding box center [97, 300] width 138 height 18
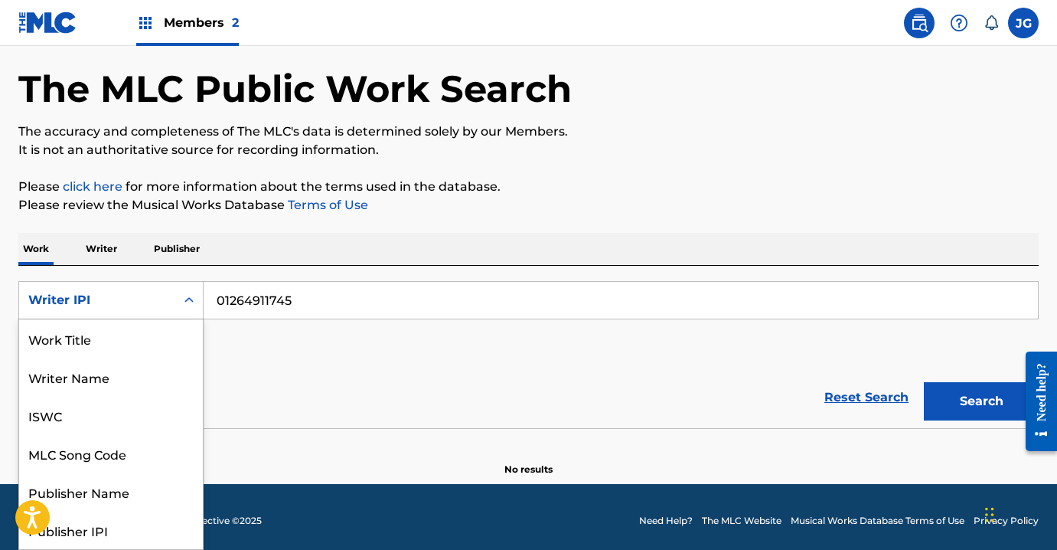
scroll to position [77, 0]
click at [106, 530] on div "Writer IPI" at bounding box center [111, 530] width 184 height 38
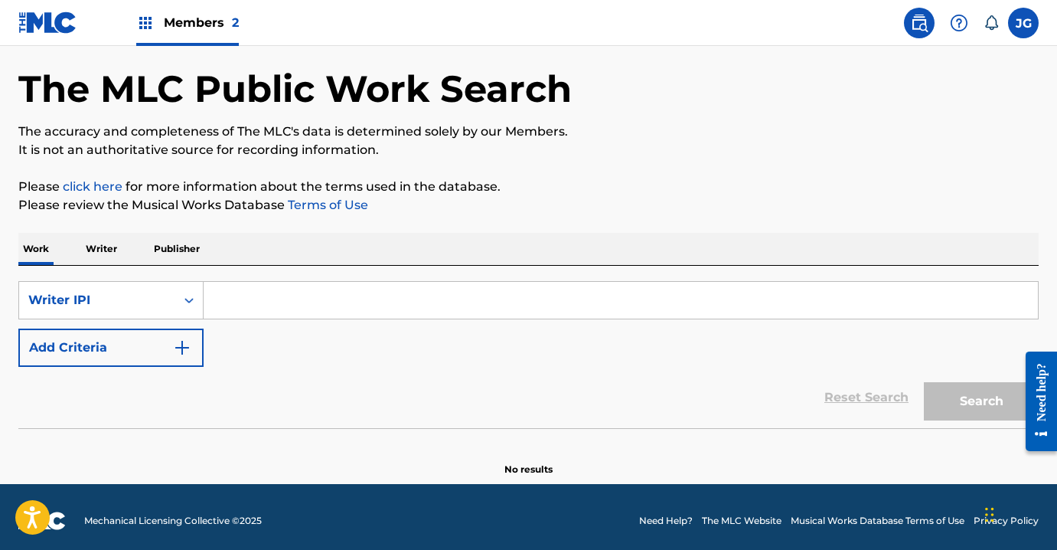
click at [398, 308] on input "Search Form" at bounding box center [621, 300] width 834 height 37
paste input "01264911745"
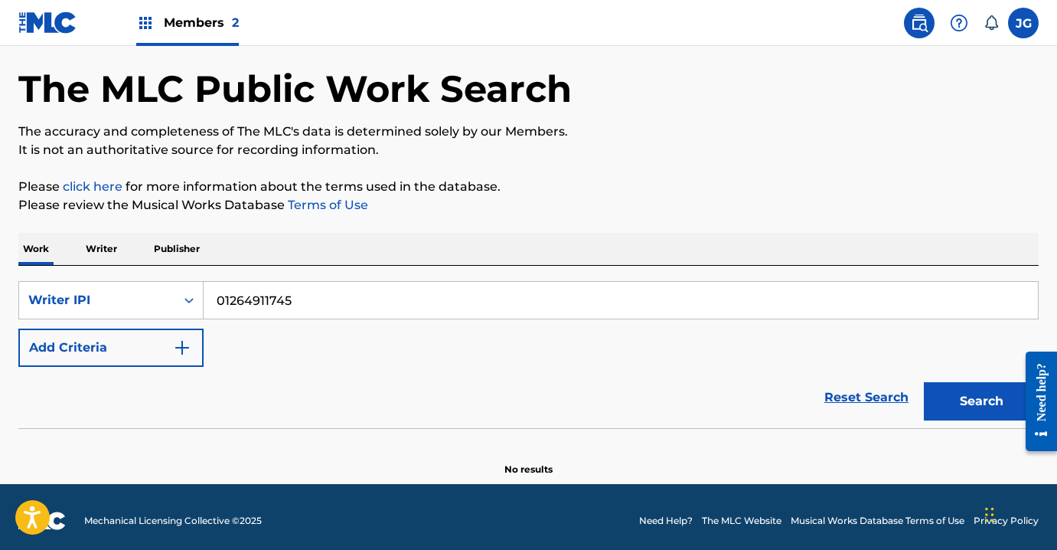
type input "01264911745"
click at [989, 387] on button "Search" at bounding box center [981, 401] width 115 height 38
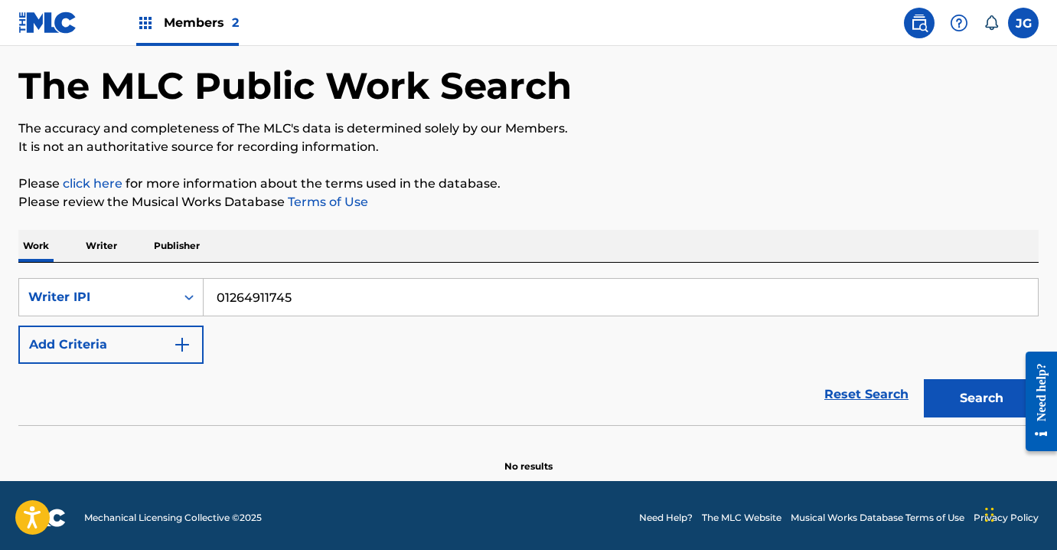
scroll to position [66, 0]
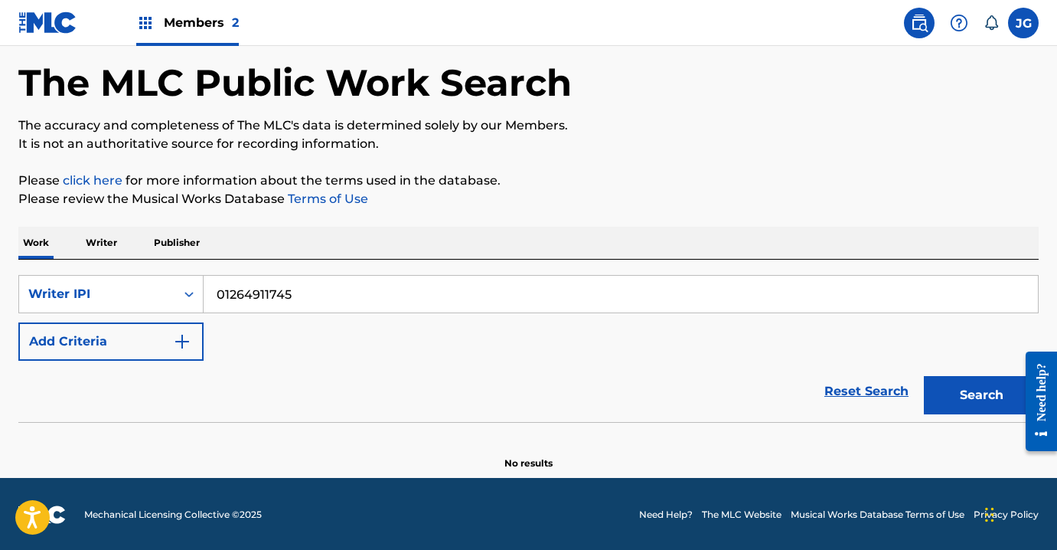
click at [199, 34] on div "Members 2" at bounding box center [187, 22] width 103 height 45
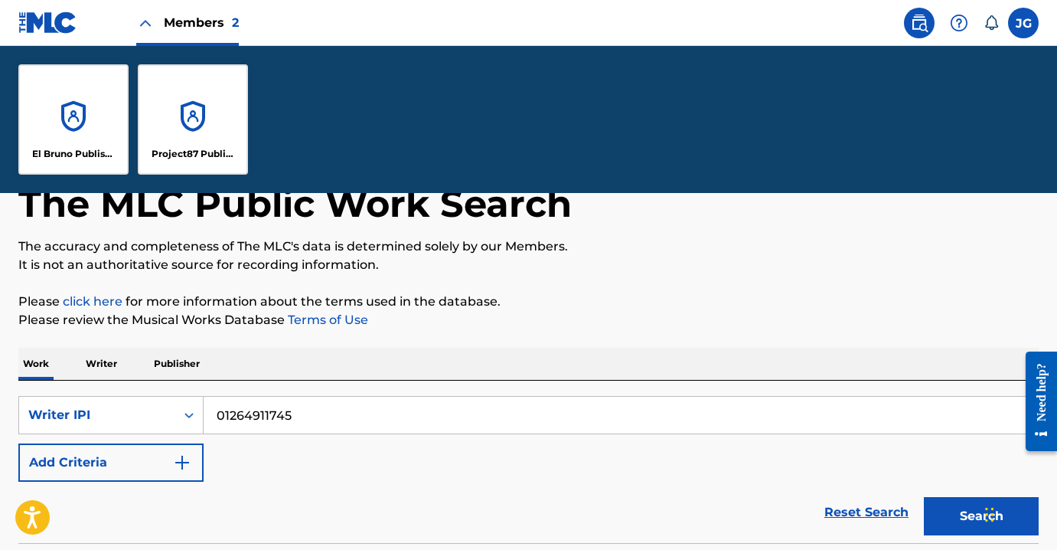
scroll to position [0, 0]
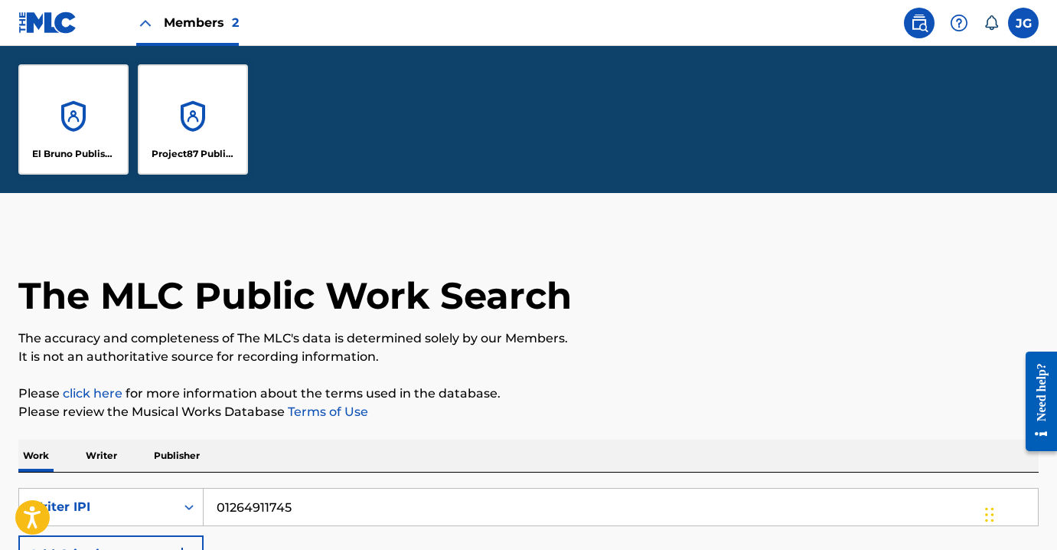
click at [926, 20] on img at bounding box center [919, 23] width 18 height 18
